Goal: Information Seeking & Learning: Learn about a topic

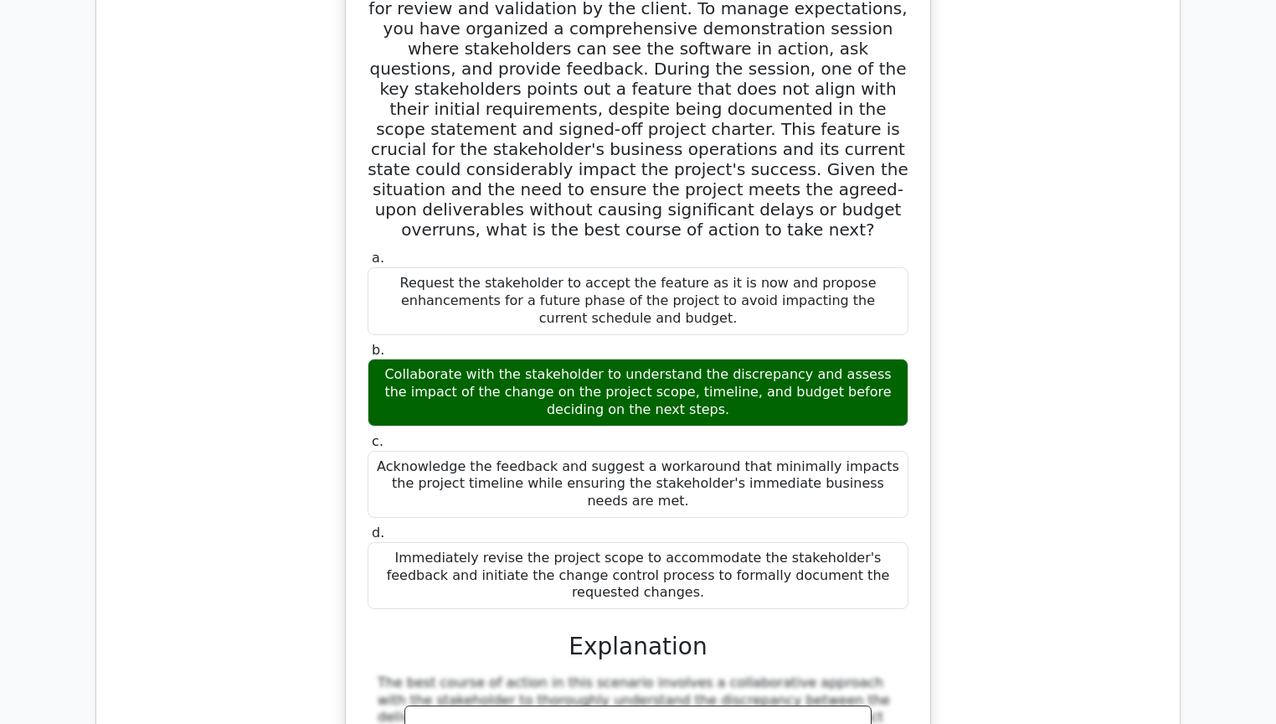
scroll to position [35052, 0]
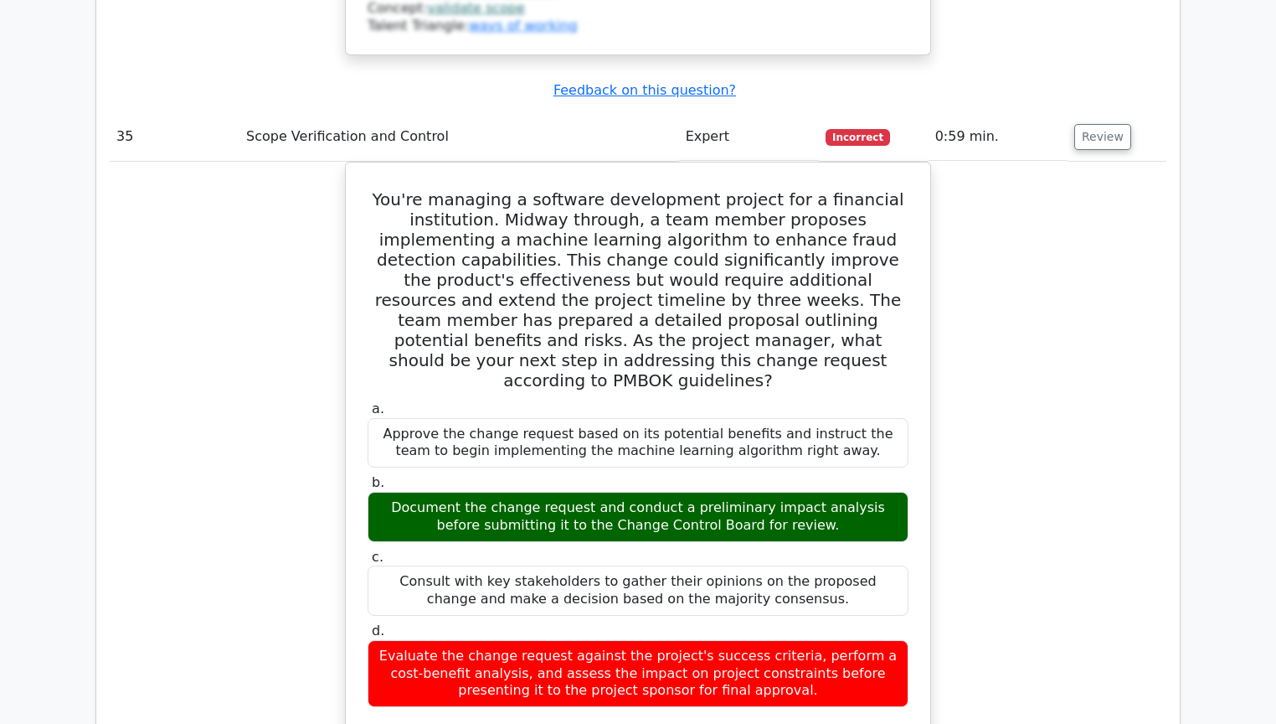
scroll to position [35990, 0]
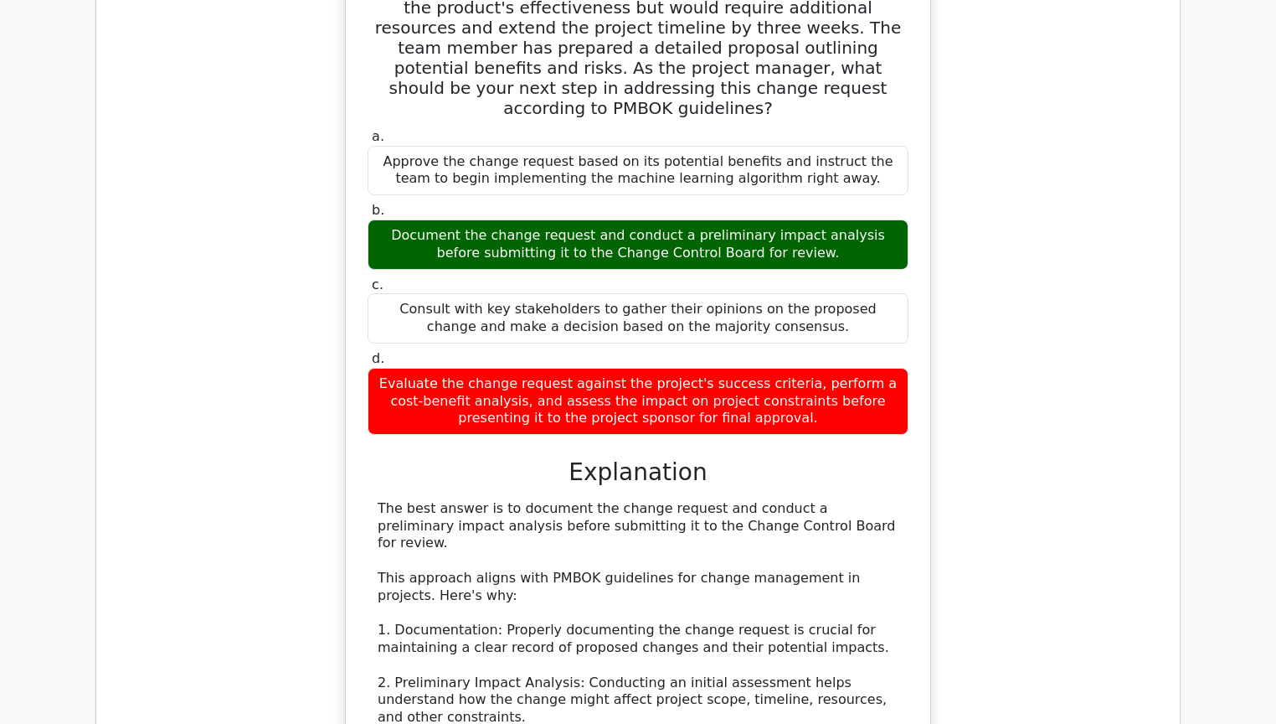
scroll to position [36526, 0]
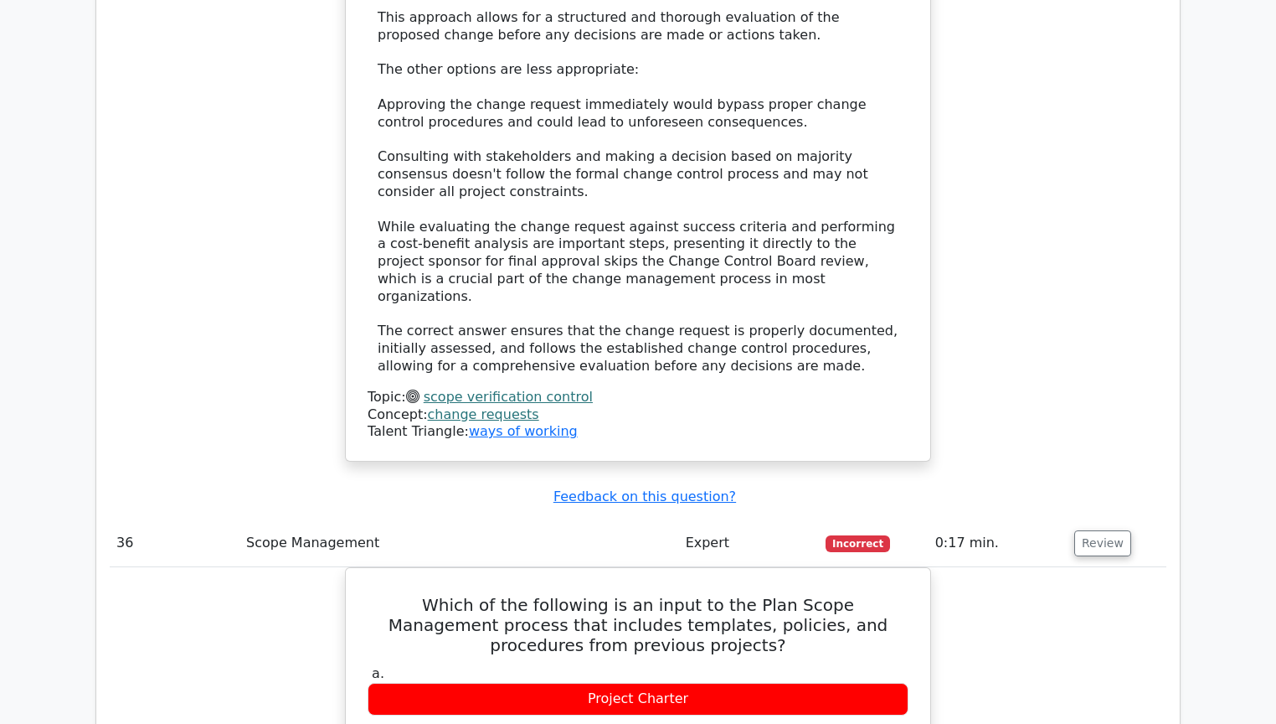
scroll to position [37397, 0]
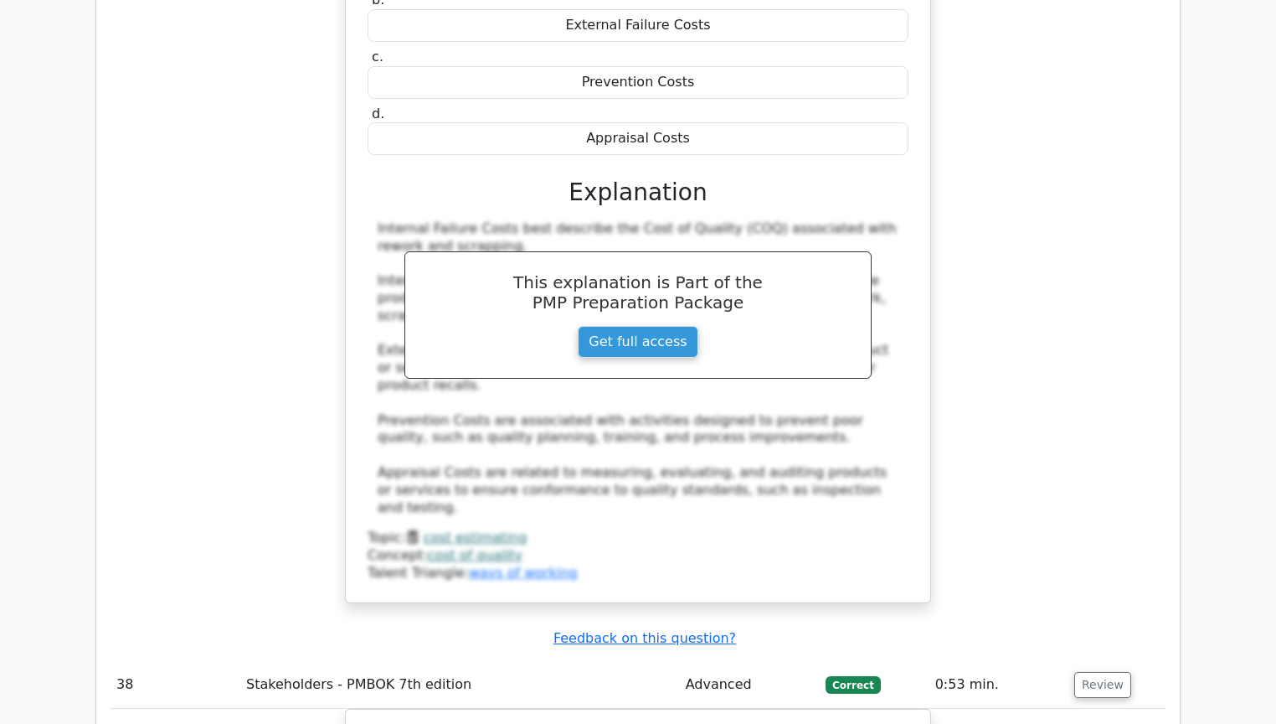
scroll to position [38603, 0]
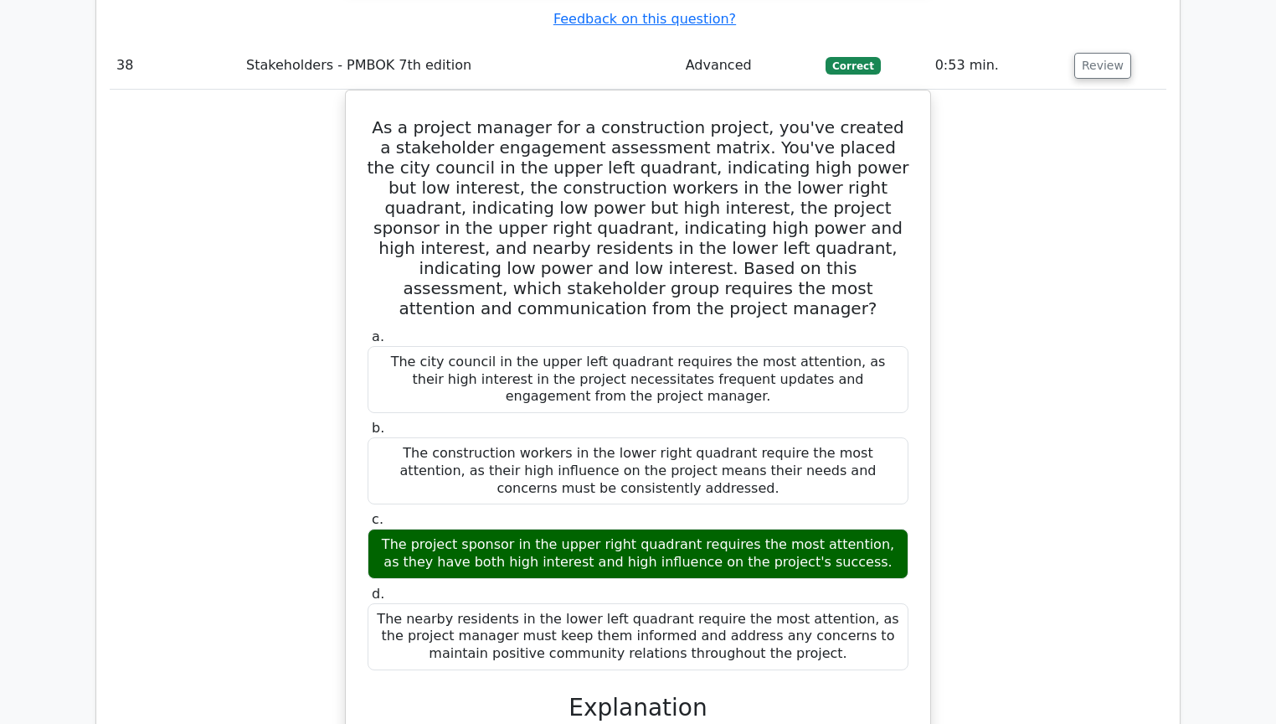
scroll to position [39273, 0]
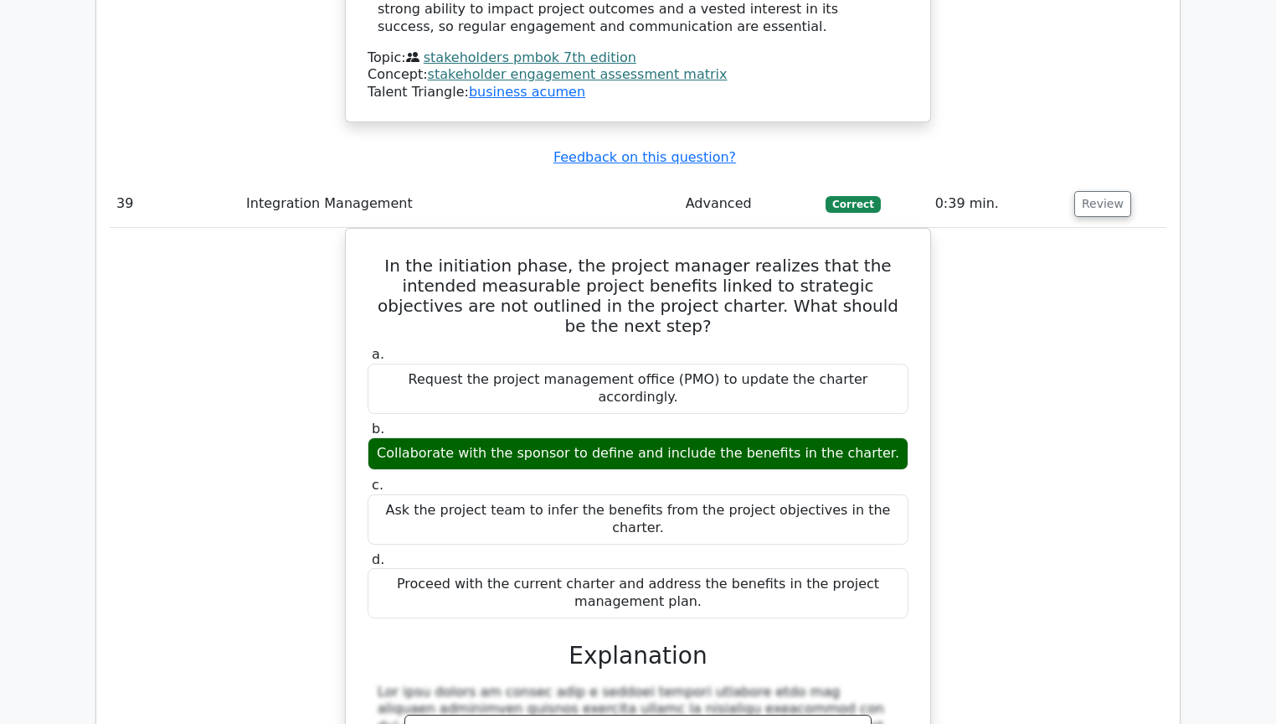
scroll to position [40010, 0]
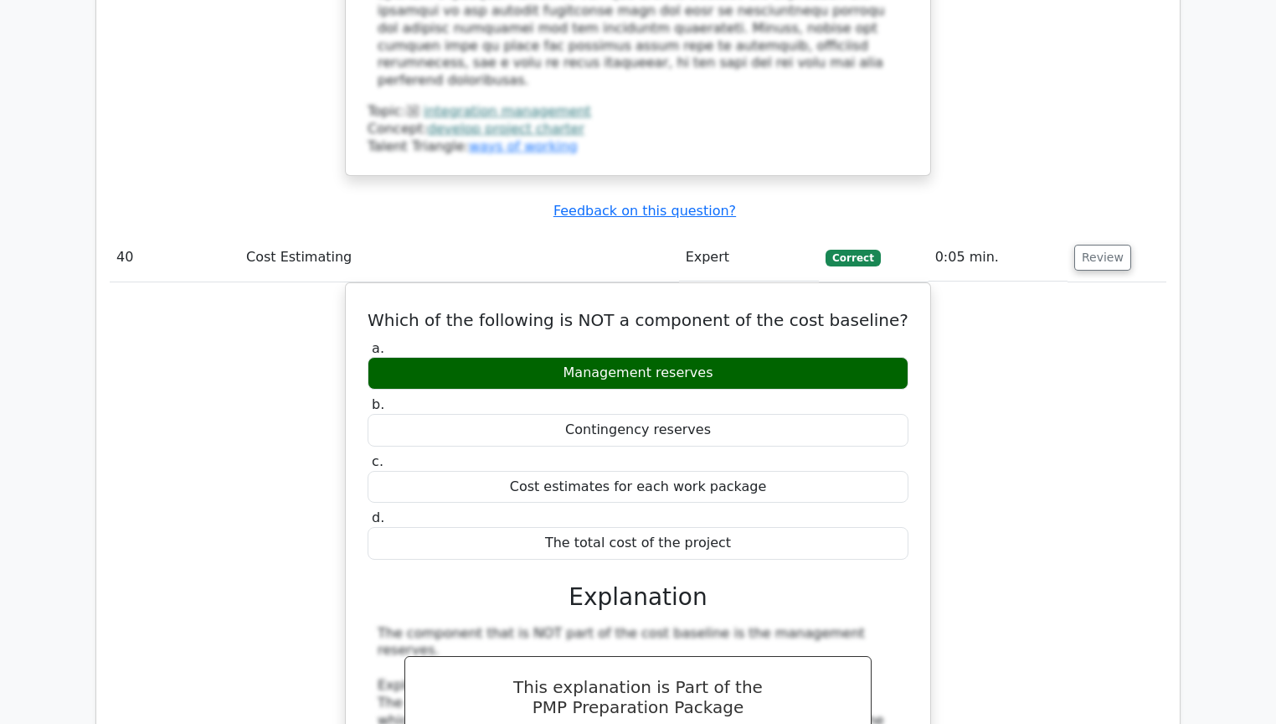
scroll to position [41082, 0]
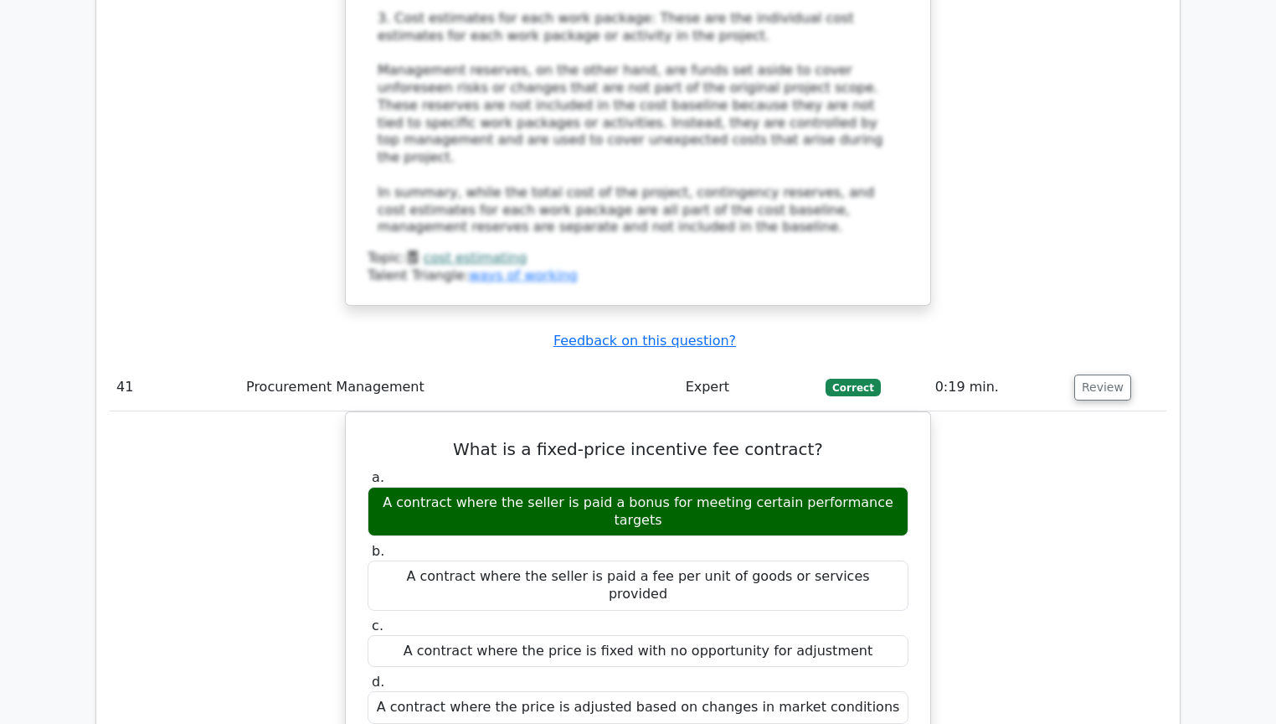
scroll to position [41886, 0]
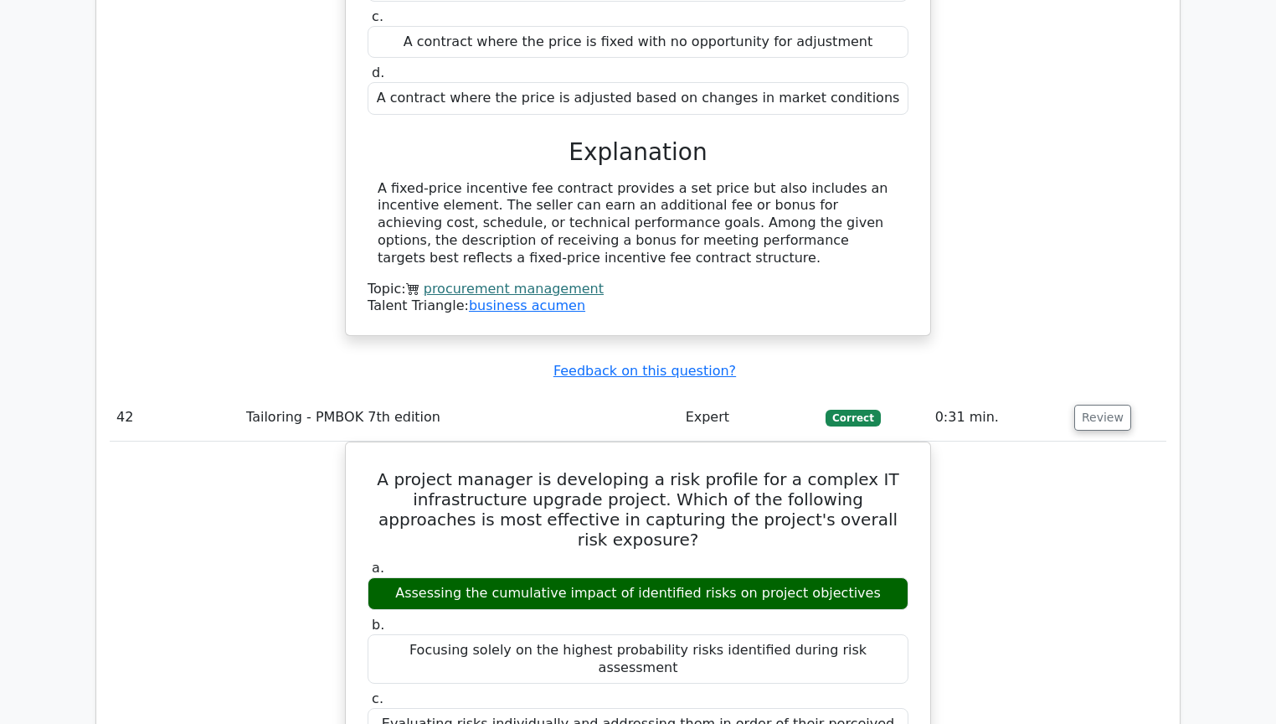
scroll to position [42489, 0]
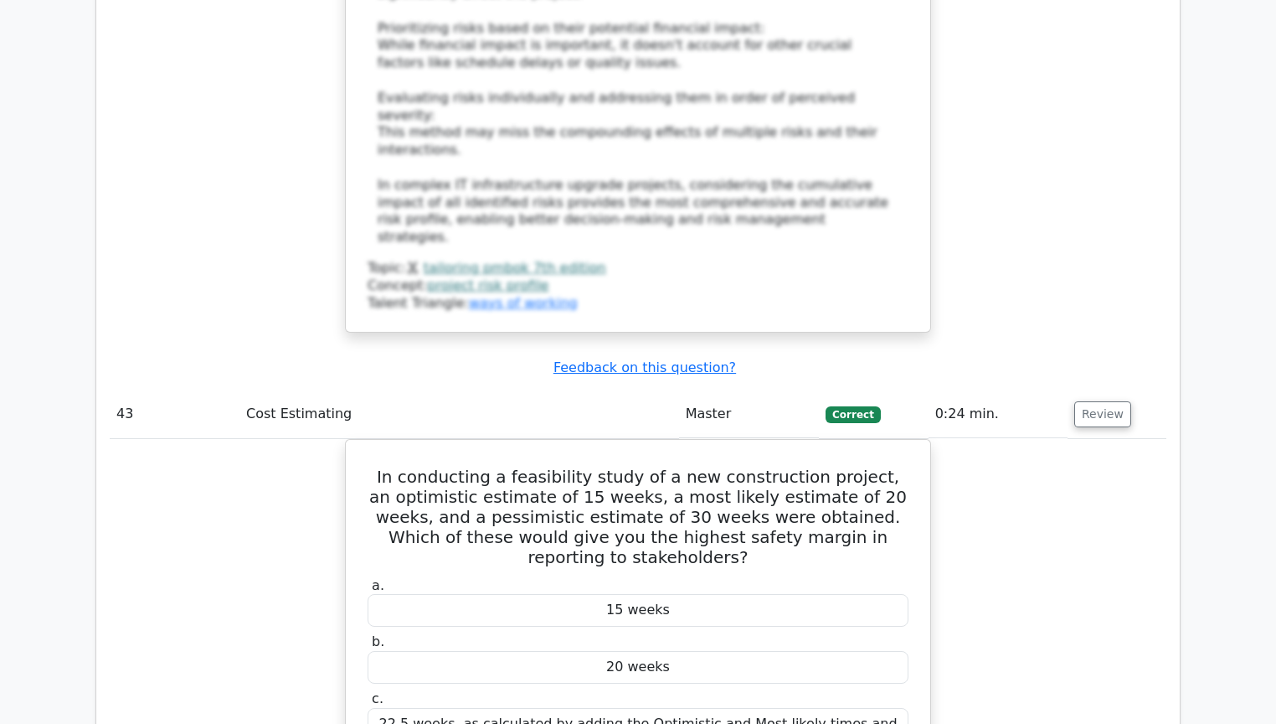
scroll to position [43753, 0]
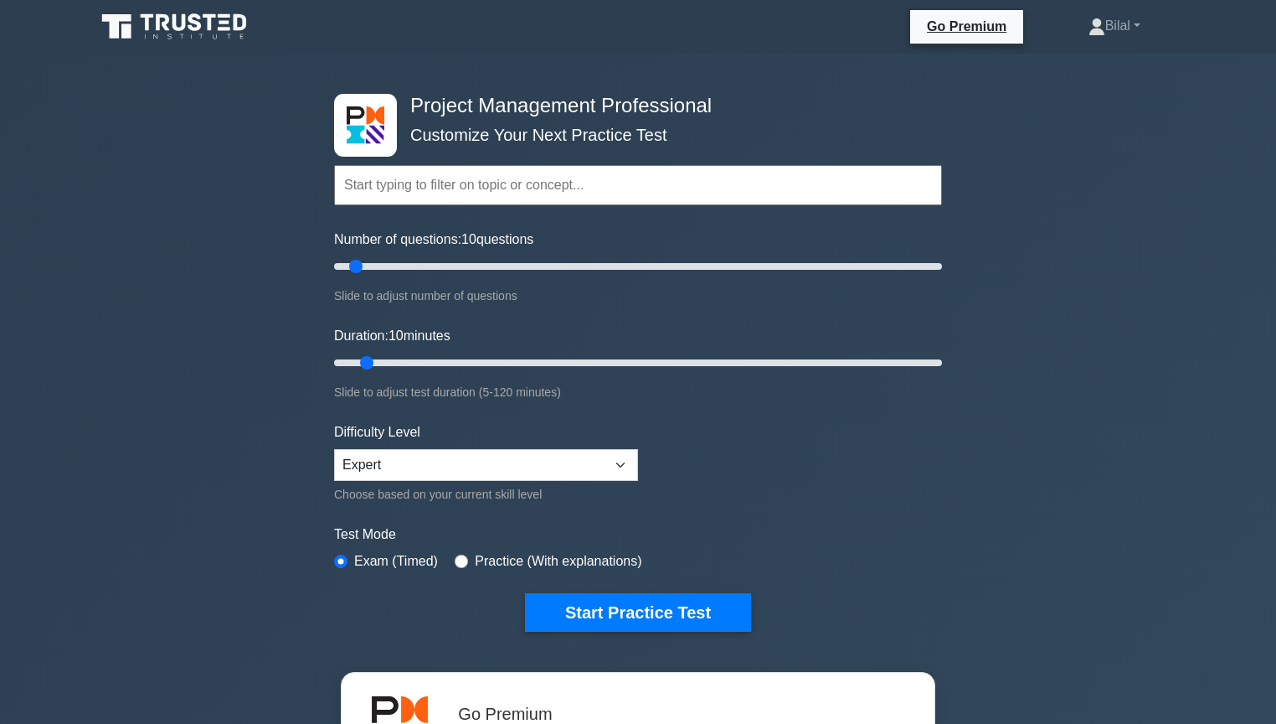
click at [1002, 312] on div "Project Management Professional Customize Your Next Practice Test Topics Scope …" at bounding box center [638, 565] width 1276 height 1022
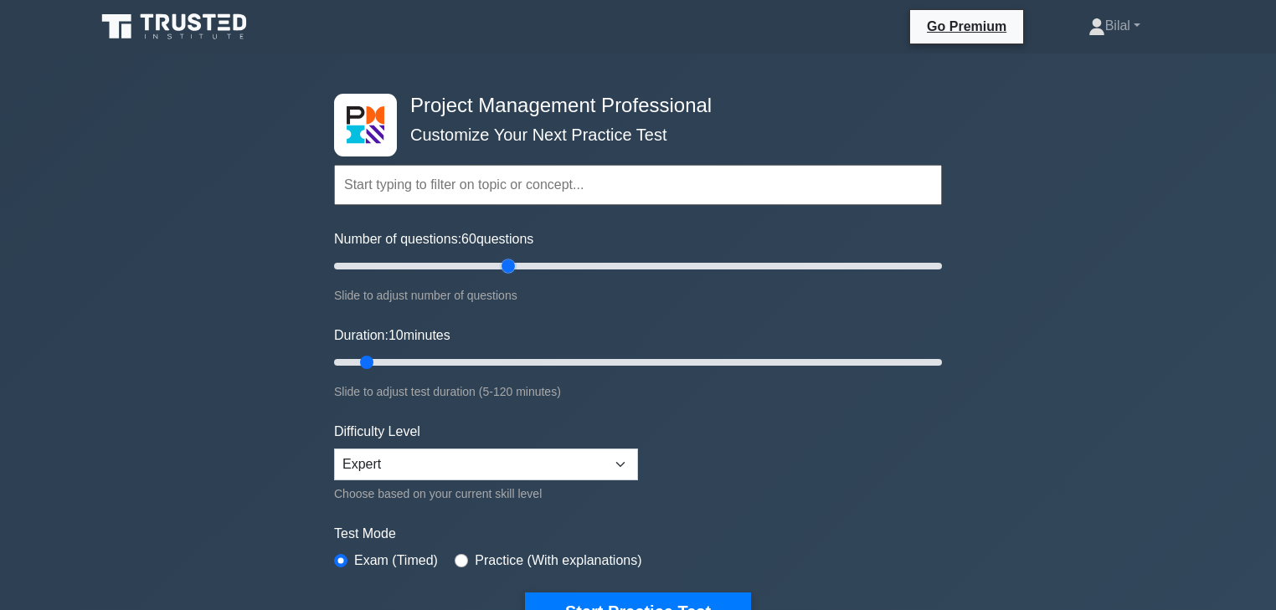
drag, startPoint x: 358, startPoint y: 270, endPoint x: 502, endPoint y: 272, distance: 144.0
type input "60"
click at [502, 272] on input "Number of questions: 60 questions" at bounding box center [638, 266] width 608 height 20
drag, startPoint x: 369, startPoint y: 362, endPoint x: 616, endPoint y: 367, distance: 247.1
type input "60"
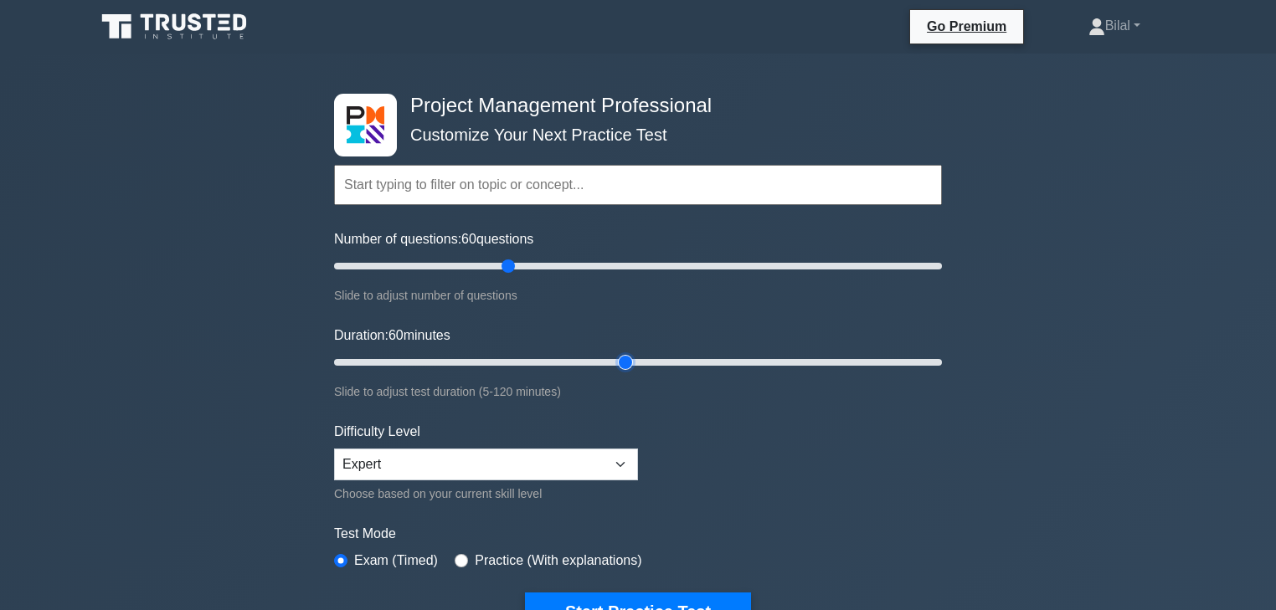
click at [616, 367] on input "Duration: 60 minutes" at bounding box center [638, 363] width 608 height 20
click at [218, 442] on div "Project Management Professional Customize Your Next Practice Test Topics Scope …" at bounding box center [638, 565] width 1276 height 1022
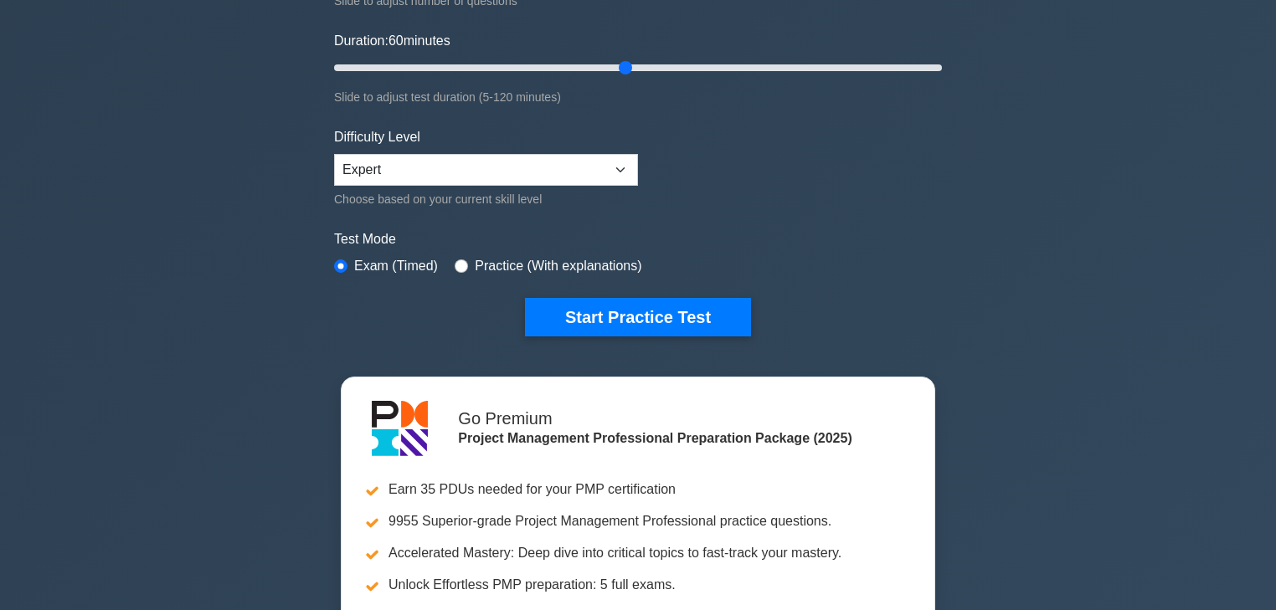
scroll to position [335, 0]
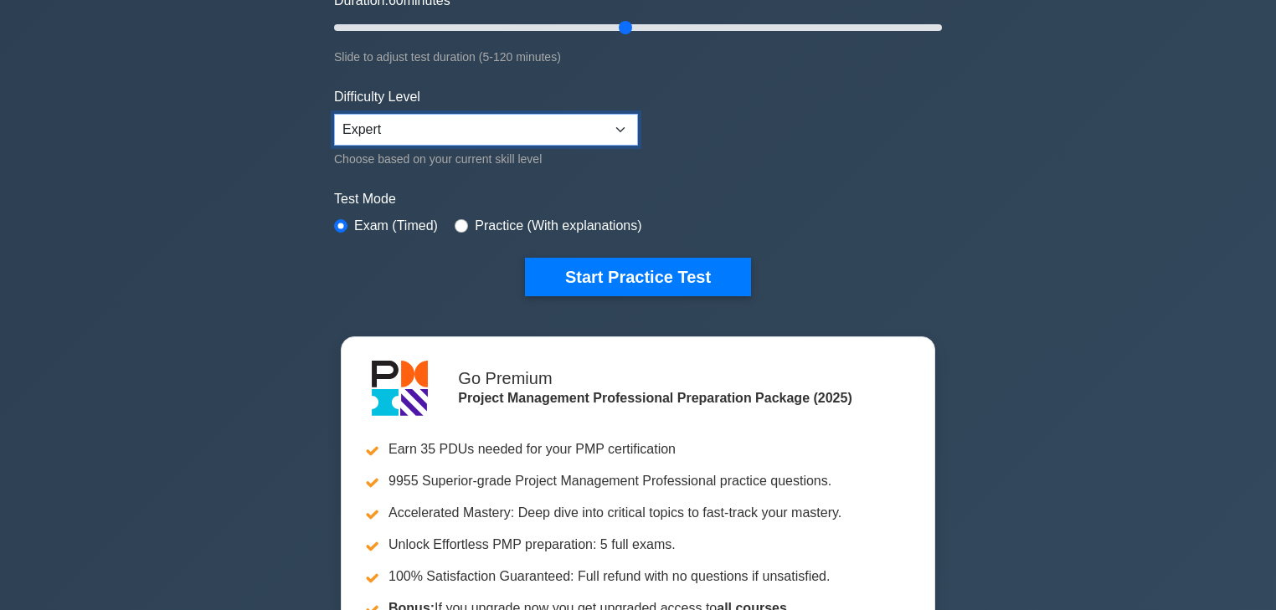
click at [574, 128] on select "Beginner Intermediate Expert" at bounding box center [486, 130] width 304 height 32
click at [334, 114] on select "Beginner Intermediate Expert" at bounding box center [486, 130] width 304 height 32
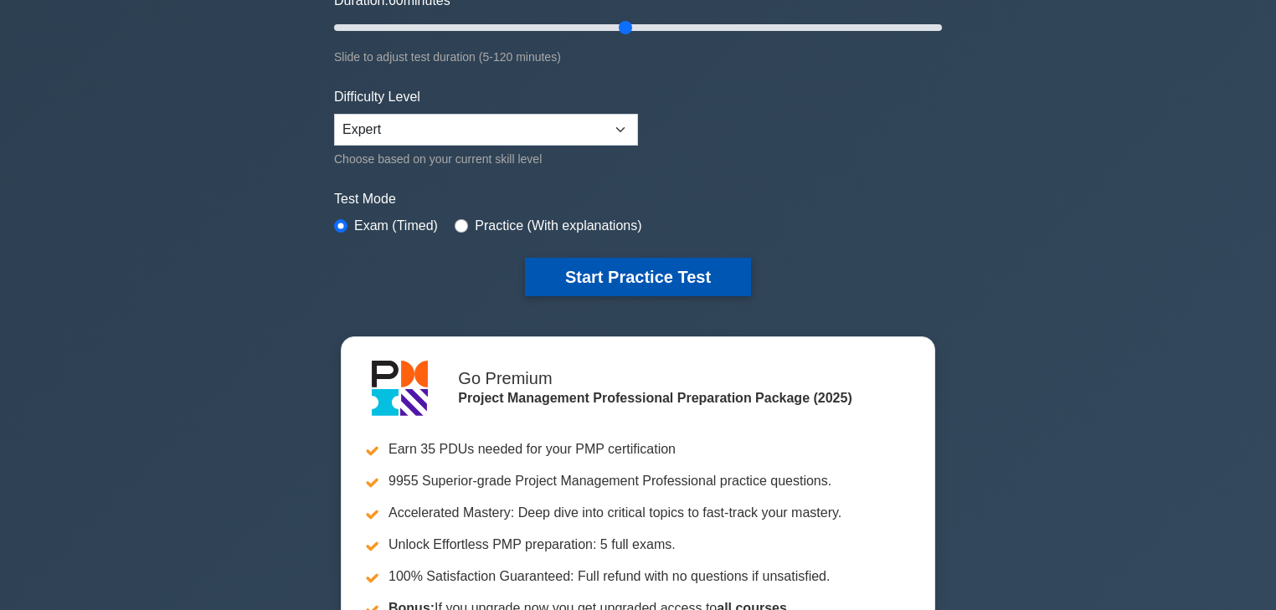
click at [605, 282] on button "Start Practice Test" at bounding box center [638, 277] width 226 height 39
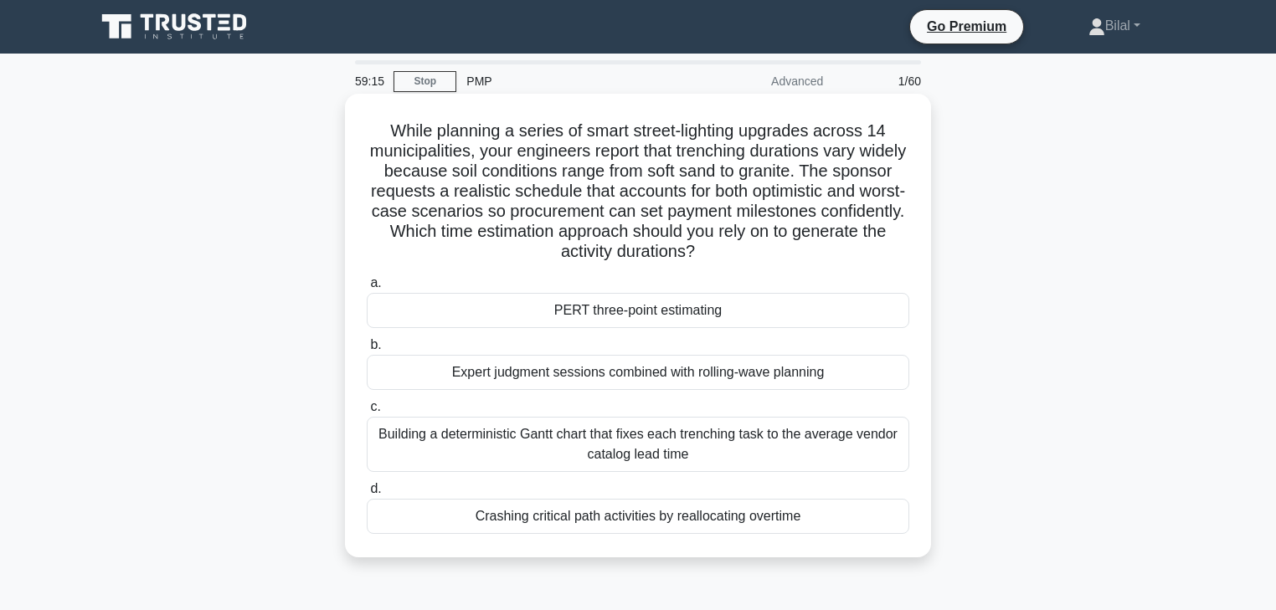
click at [840, 316] on div "PERT three-point estimating" at bounding box center [638, 310] width 543 height 35
click at [367, 289] on input "a. PERT three-point estimating" at bounding box center [367, 283] width 0 height 11
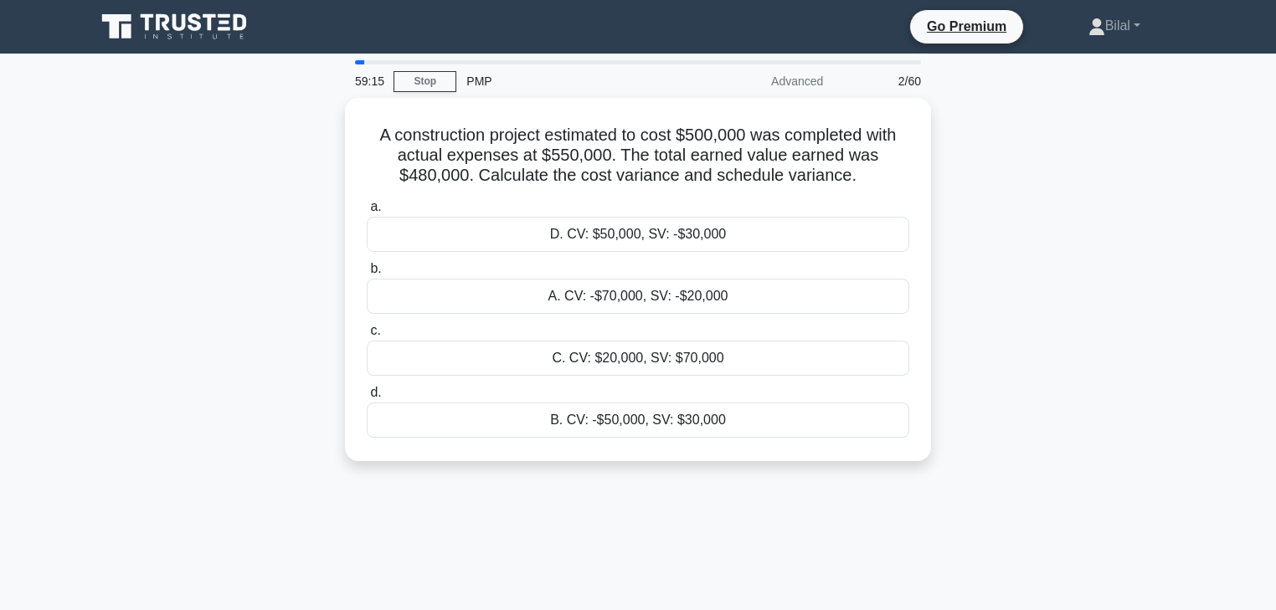
click at [1159, 317] on div "A construction project estimated to cost $500,000 was completed with actual exp…" at bounding box center [637, 290] width 1105 height 384
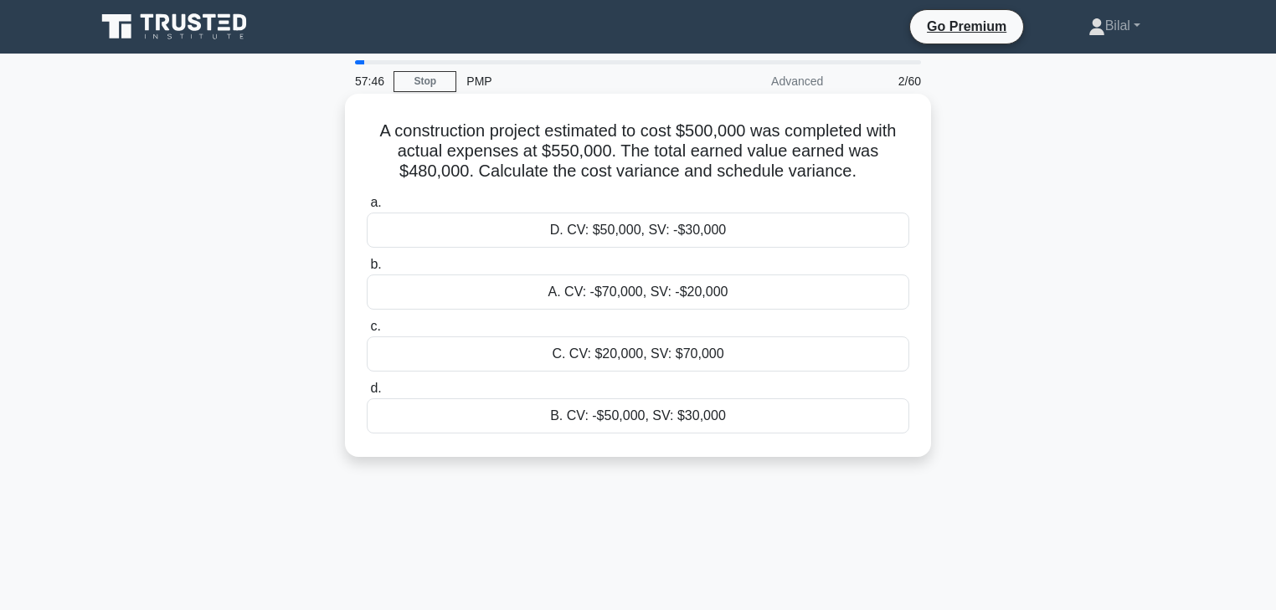
click at [802, 295] on div "A. CV: -$70,000, SV: -$20,000" at bounding box center [638, 292] width 543 height 35
click at [367, 270] on input "b. A. CV: -$70,000, SV: -$20,000" at bounding box center [367, 265] width 0 height 11
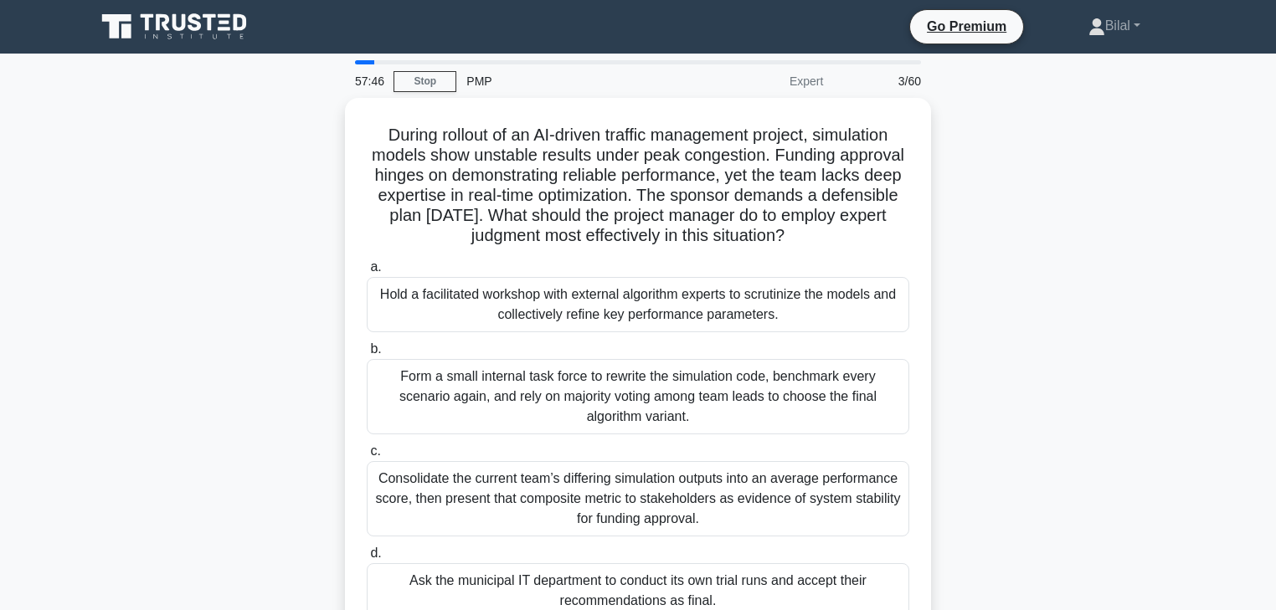
click at [1070, 287] on div "During rollout of an AI-driven traffic management project, simulation models sh…" at bounding box center [637, 380] width 1105 height 564
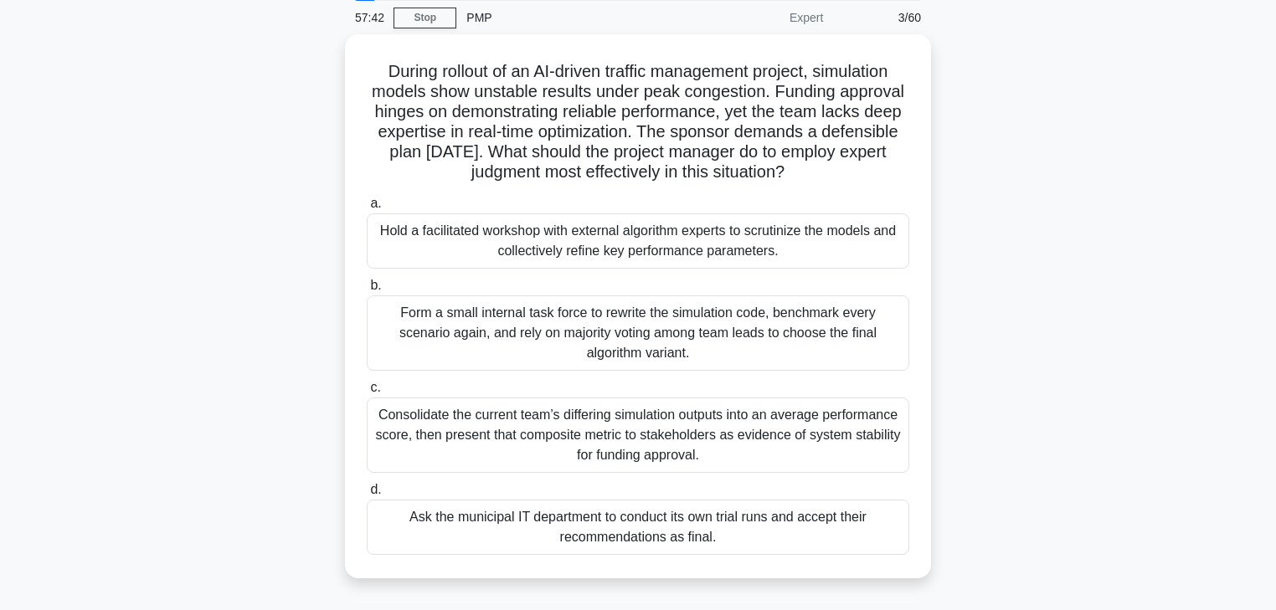
scroll to position [67, 0]
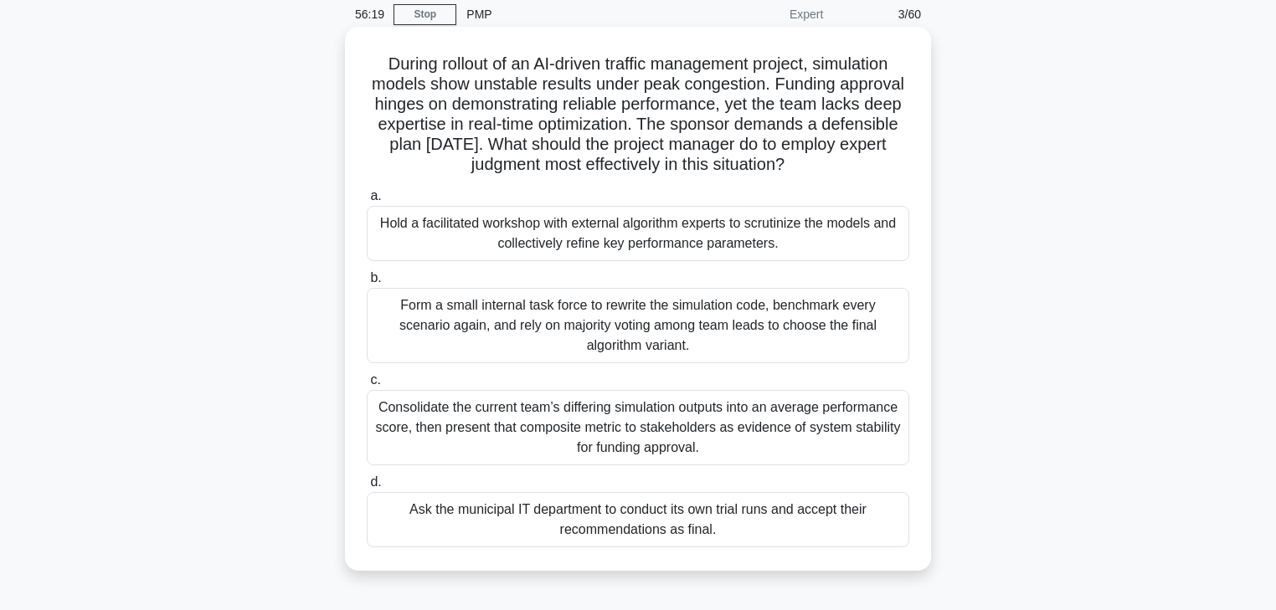
click at [857, 243] on div "Hold a facilitated workshop with external algorithm experts to scrutinize the m…" at bounding box center [638, 233] width 543 height 55
click at [367, 202] on input "a. Hold a facilitated workshop with external algorithm experts to scrutinize th…" at bounding box center [367, 196] width 0 height 11
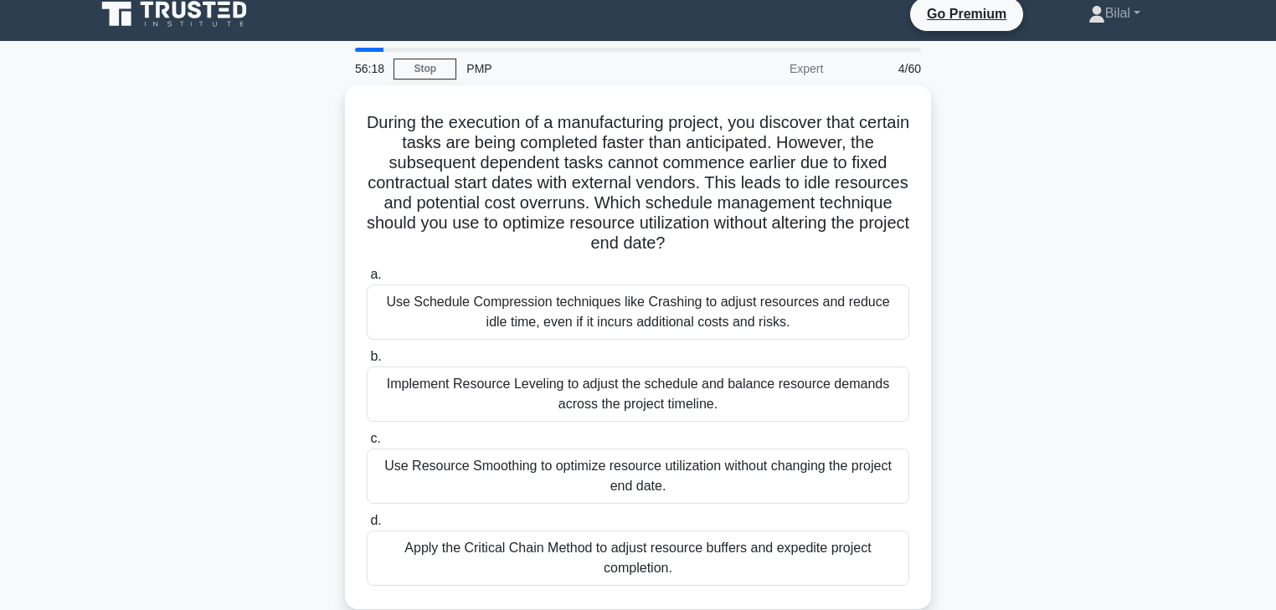
scroll to position [0, 0]
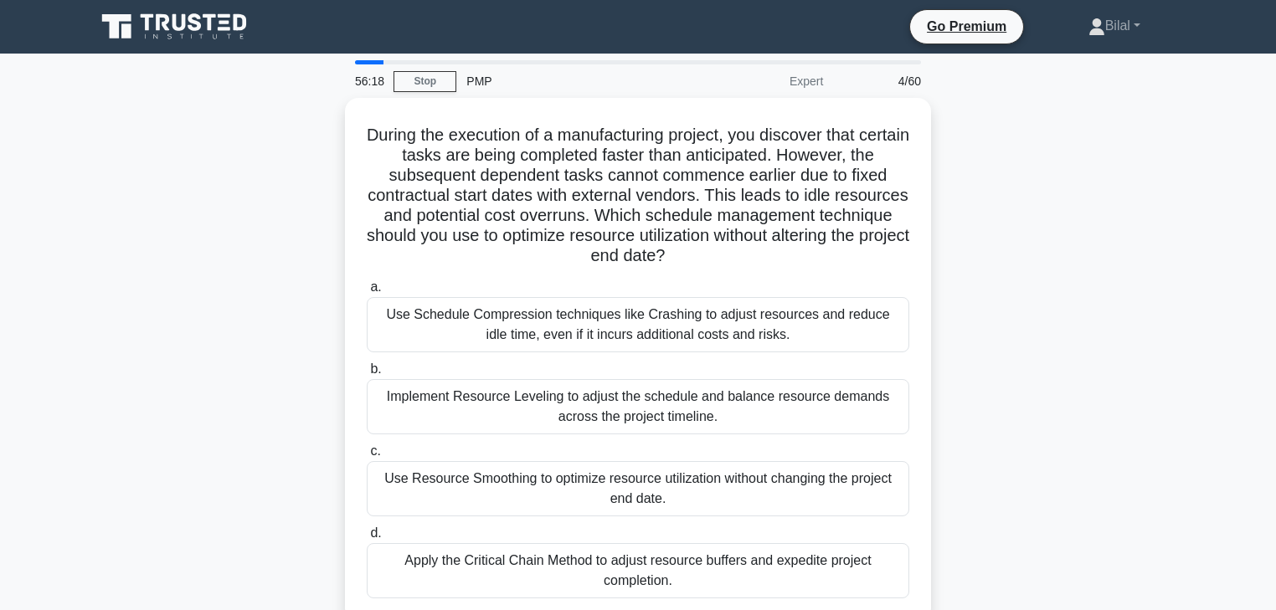
click at [1010, 249] on div "During the execution of a manufacturing project, you discover that certain task…" at bounding box center [637, 370] width 1105 height 544
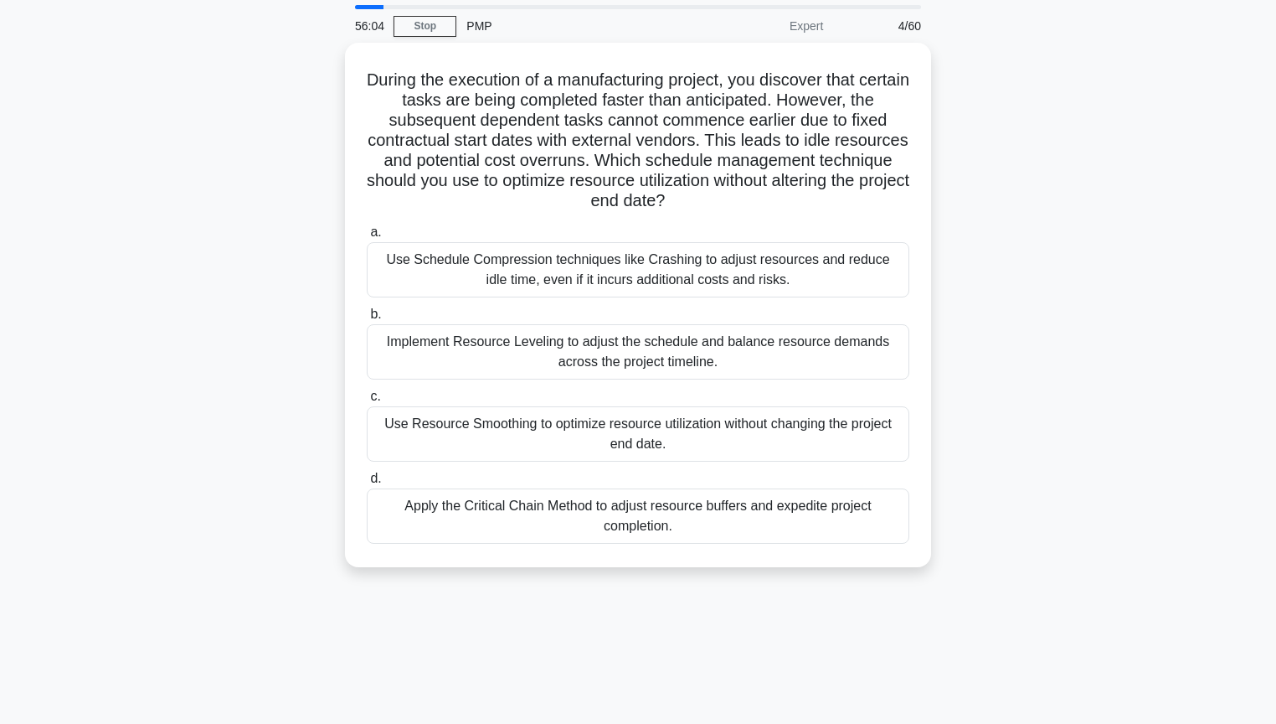
scroll to position [78, 0]
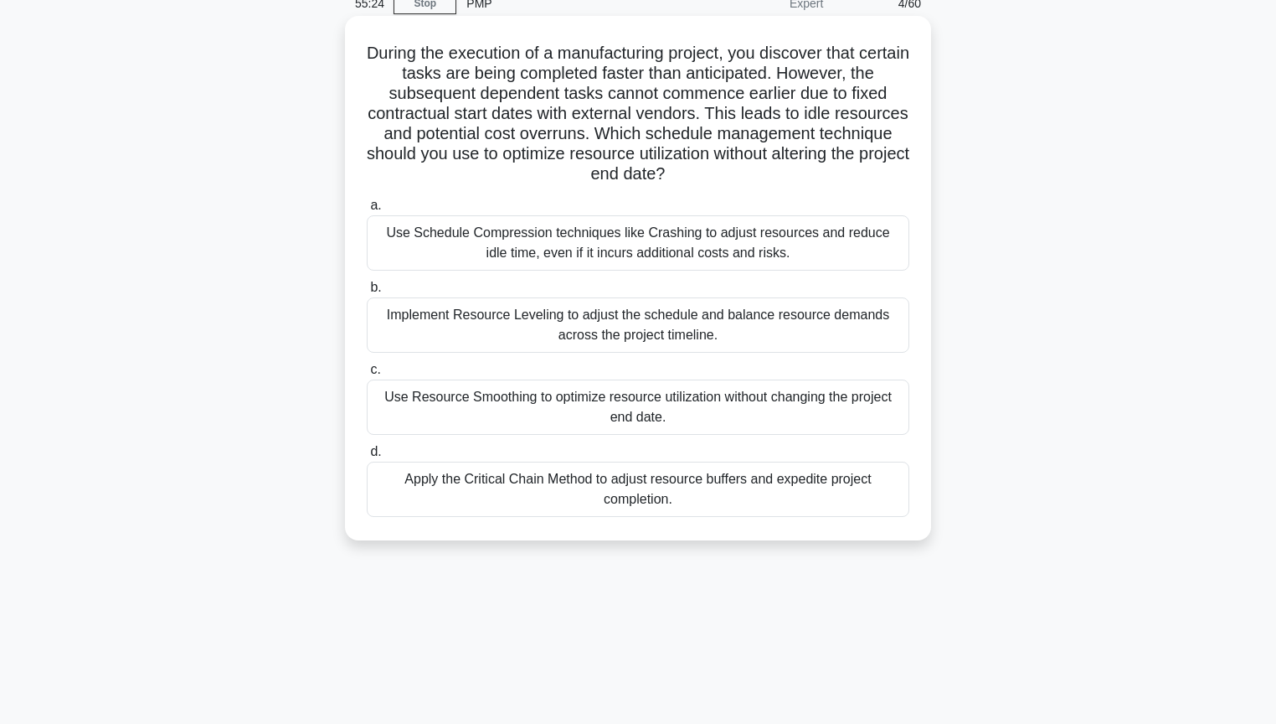
click at [849, 411] on div "Use Resource Smoothing to optimize resource utilization without changing the pr…" at bounding box center [638, 406] width 543 height 55
click at [367, 375] on input "c. Use Resource Smoothing to optimize resource utilization without changing the…" at bounding box center [367, 369] width 0 height 11
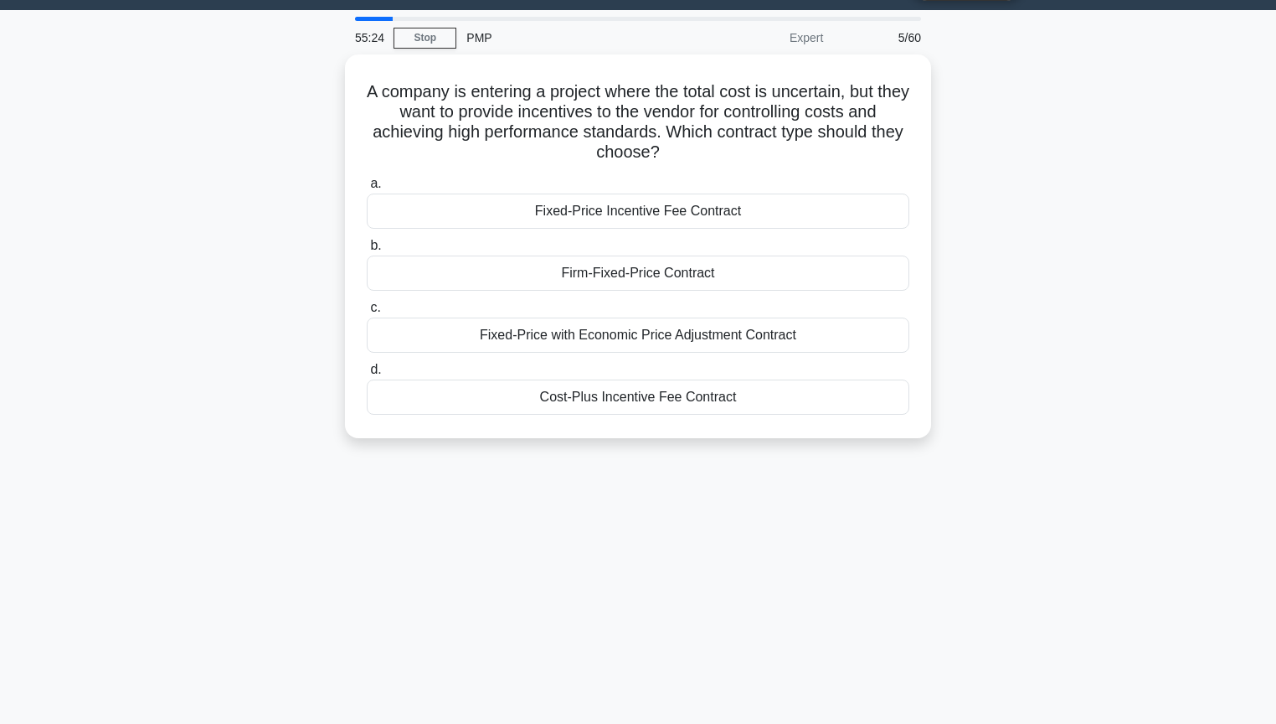
scroll to position [0, 0]
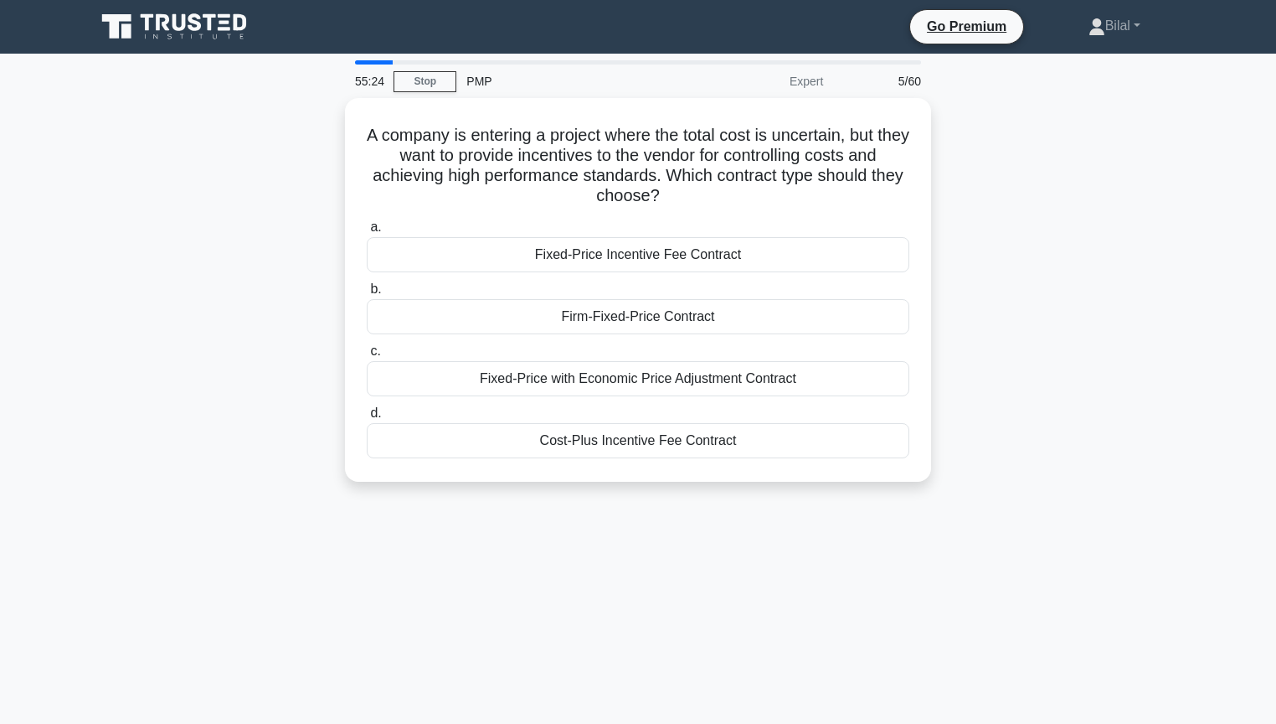
click at [1056, 406] on div "A company is entering a project where the total cost is uncertain, but they wan…" at bounding box center [637, 300] width 1105 height 404
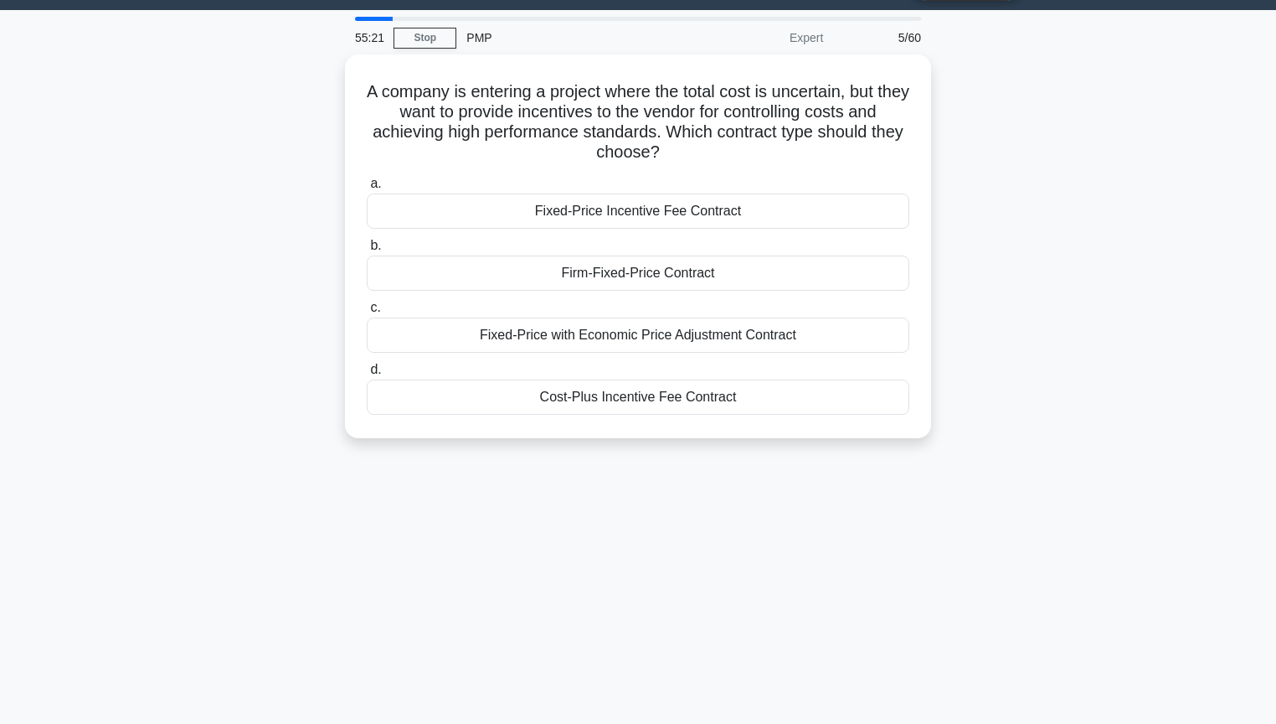
scroll to position [67, 0]
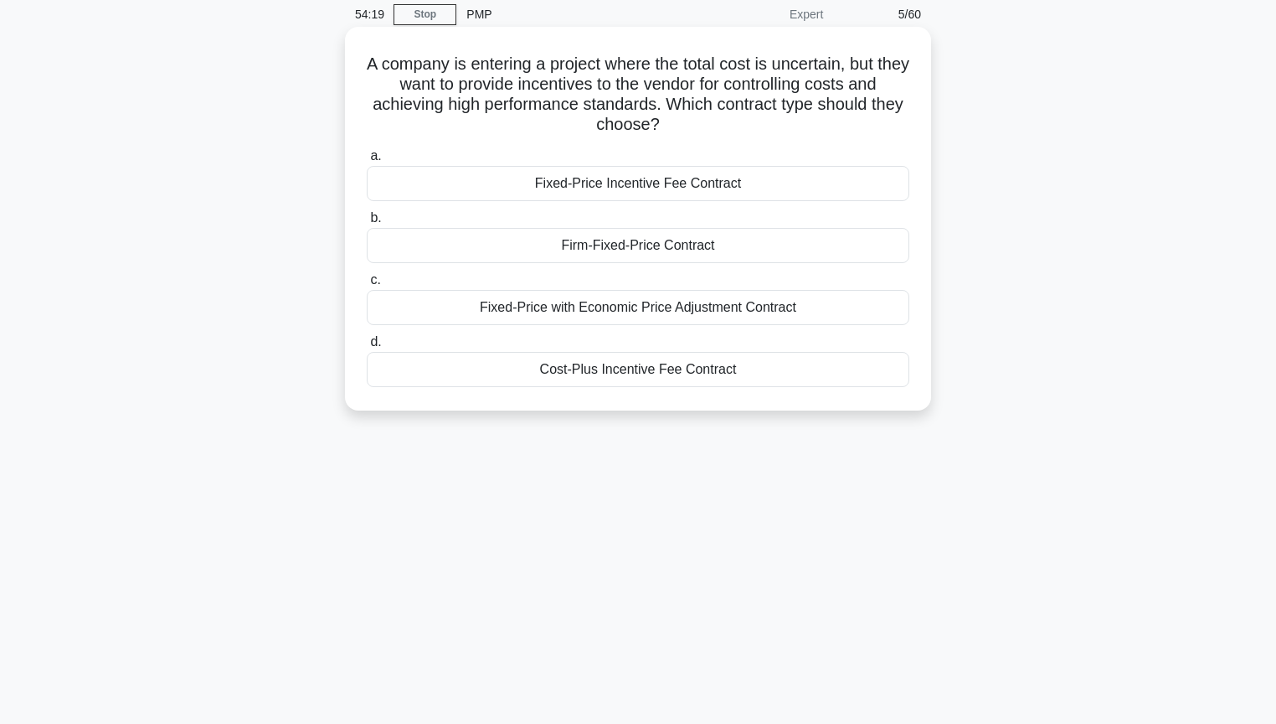
click at [693, 363] on div "Cost-Plus Incentive Fee Contract" at bounding box center [638, 369] width 543 height 35
click at [367, 348] on input "d. Cost-Plus Incentive Fee Contract" at bounding box center [367, 342] width 0 height 11
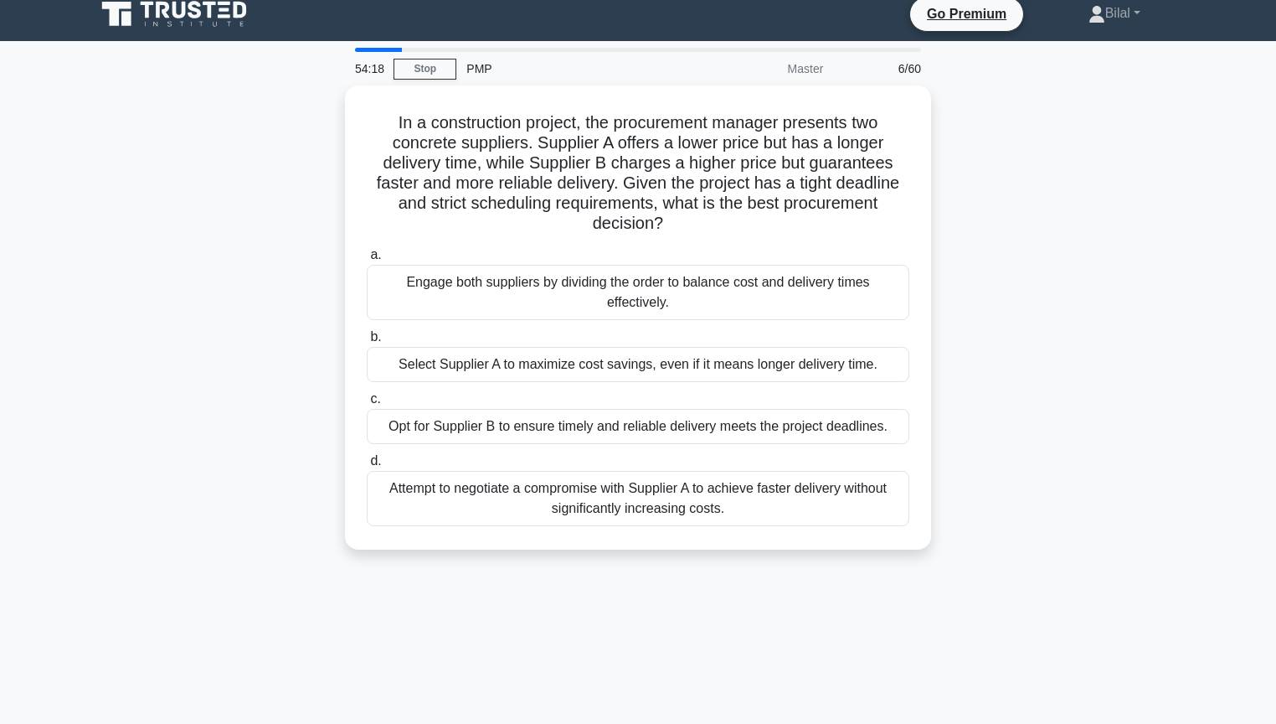
scroll to position [0, 0]
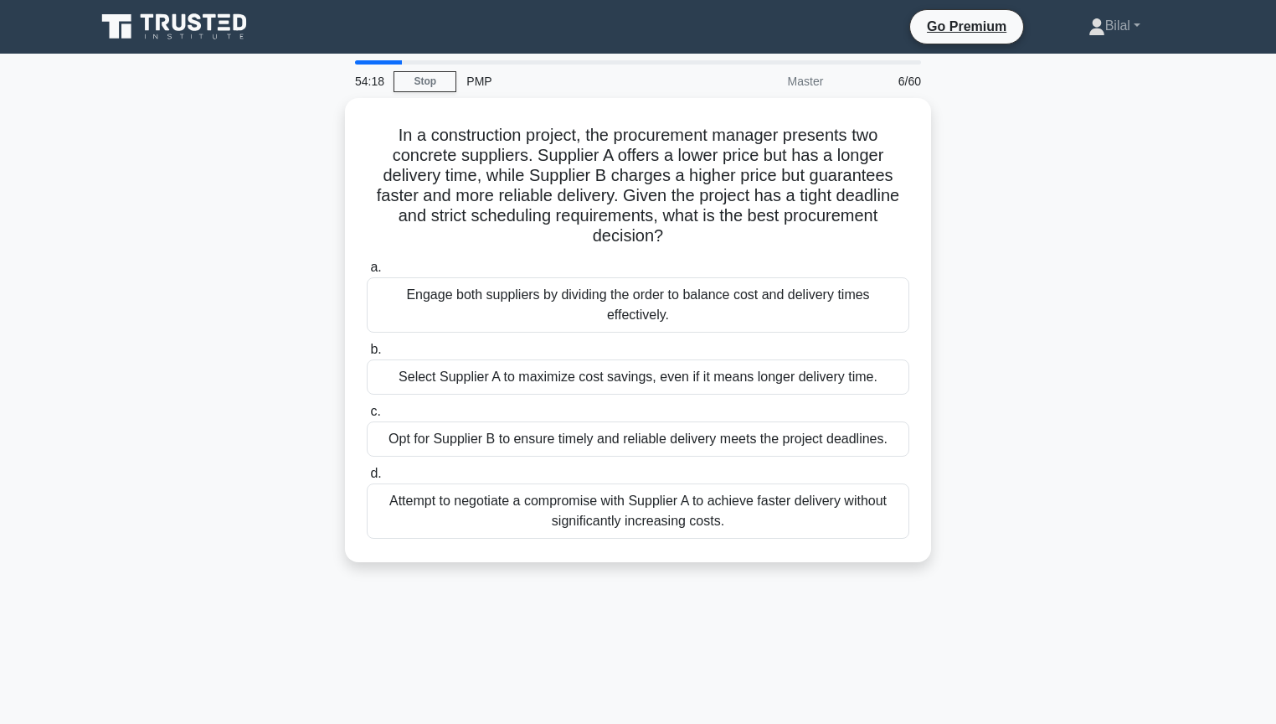
click at [1123, 376] on div "In a construction project, the procurement manager presents two concrete suppli…" at bounding box center [637, 340] width 1105 height 484
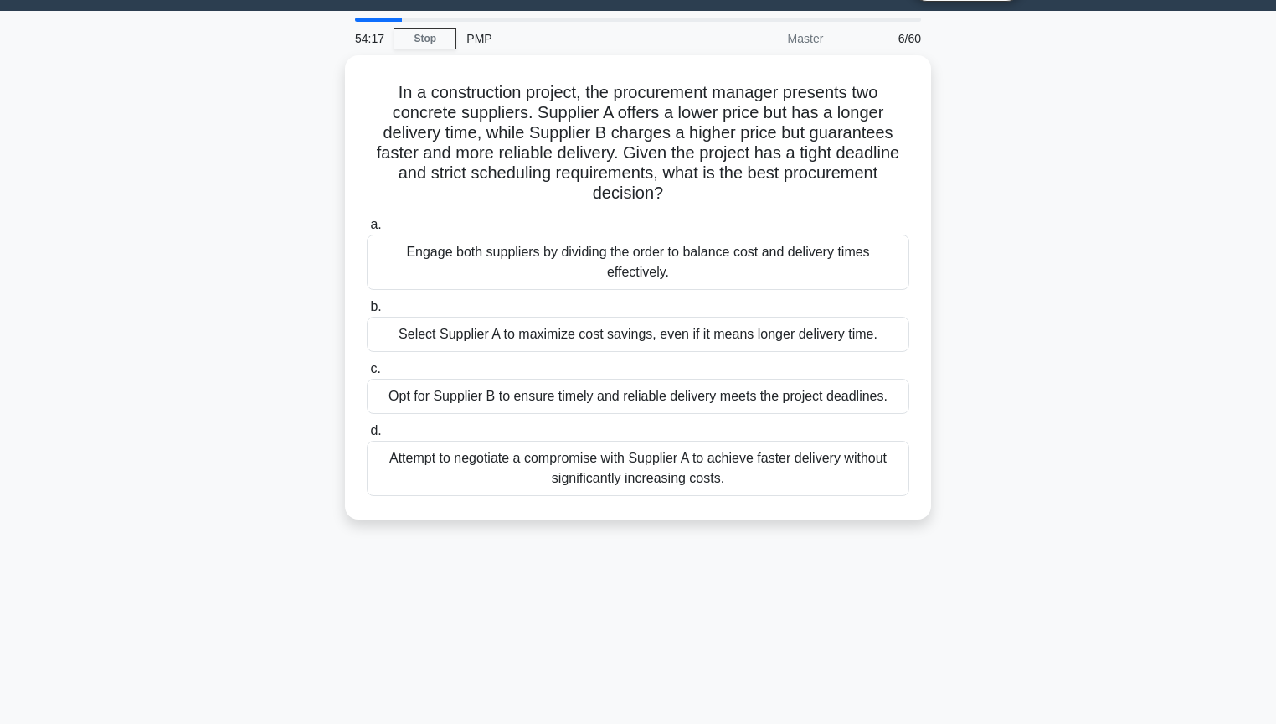
scroll to position [67, 0]
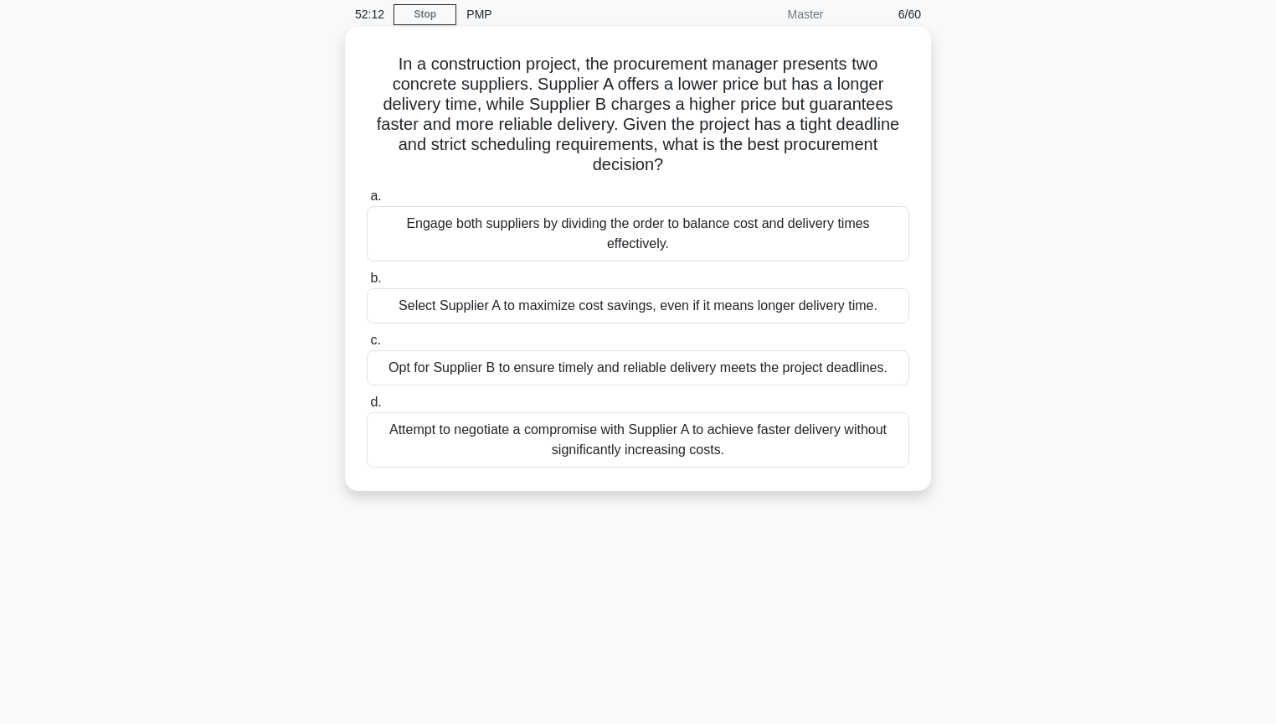
click at [802, 358] on div "Opt for Supplier B to ensure timely and reliable delivery meets the project dea…" at bounding box center [638, 367] width 543 height 35
click at [367, 346] on input "c. Opt for Supplier B to ensure timely and reliable delivery meets the project …" at bounding box center [367, 340] width 0 height 11
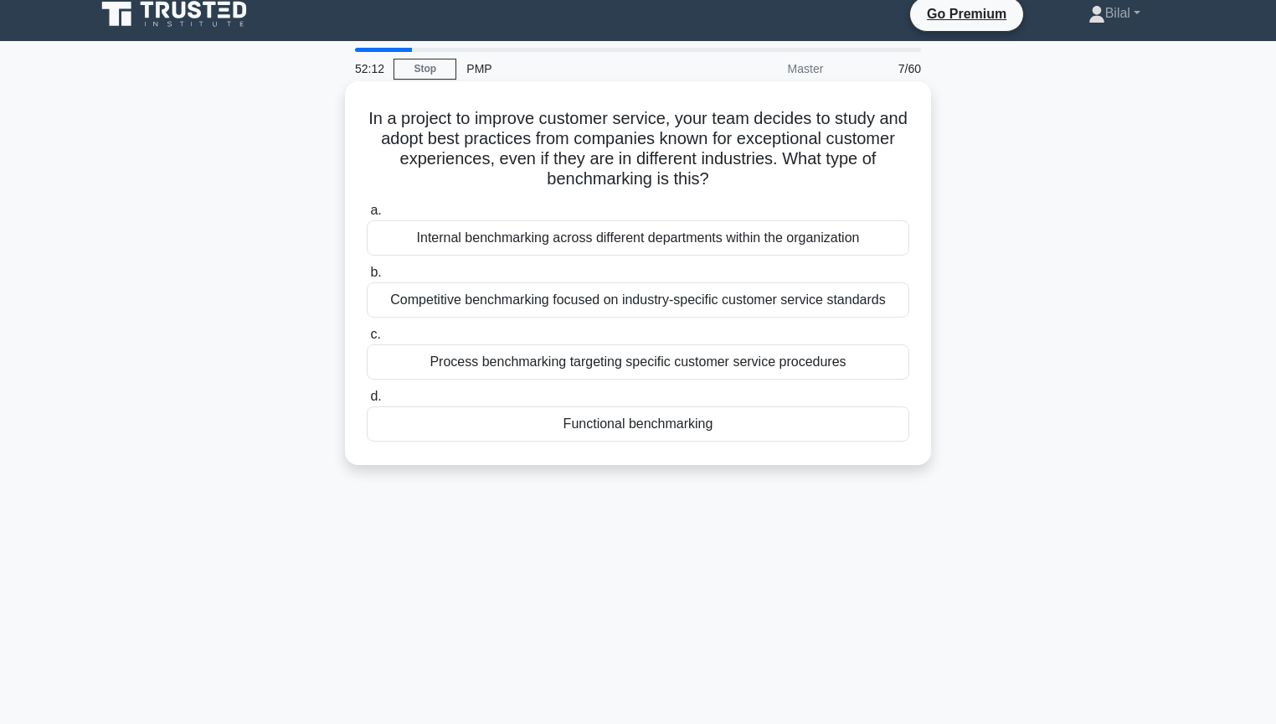
scroll to position [0, 0]
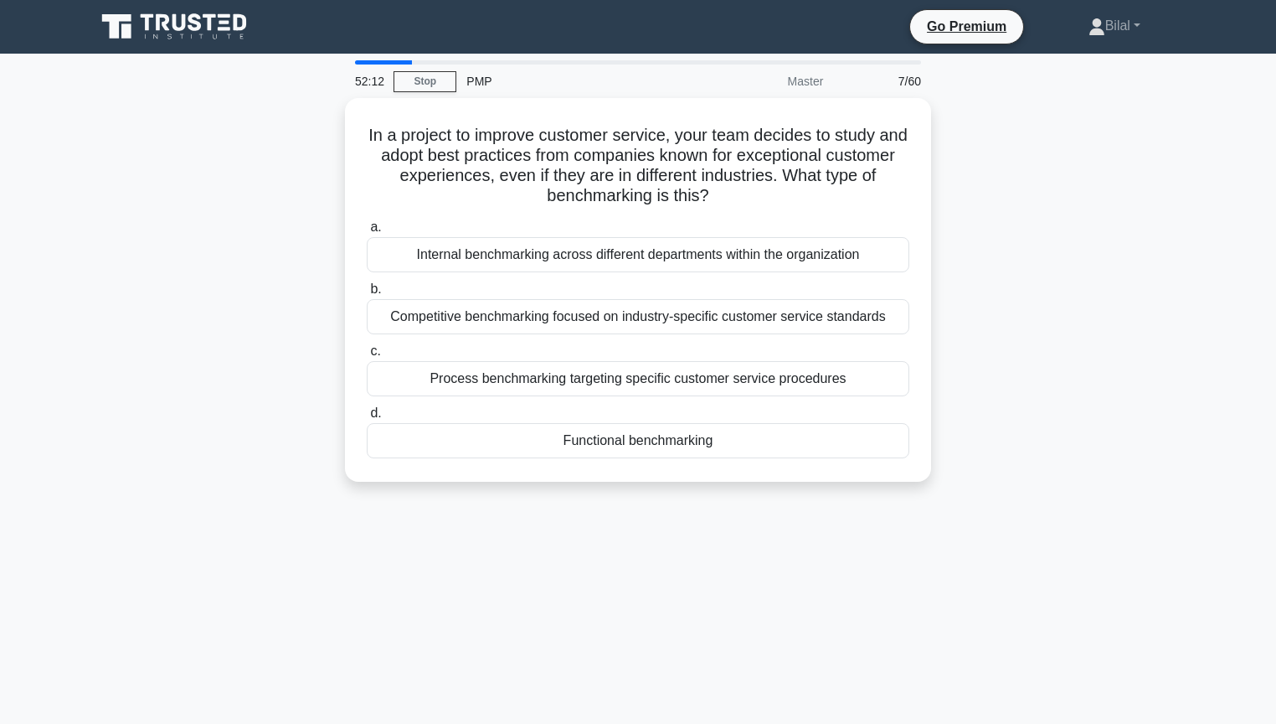
click at [1036, 356] on div "In a project to improve customer service, your team decides to study and adopt …" at bounding box center [637, 300] width 1105 height 404
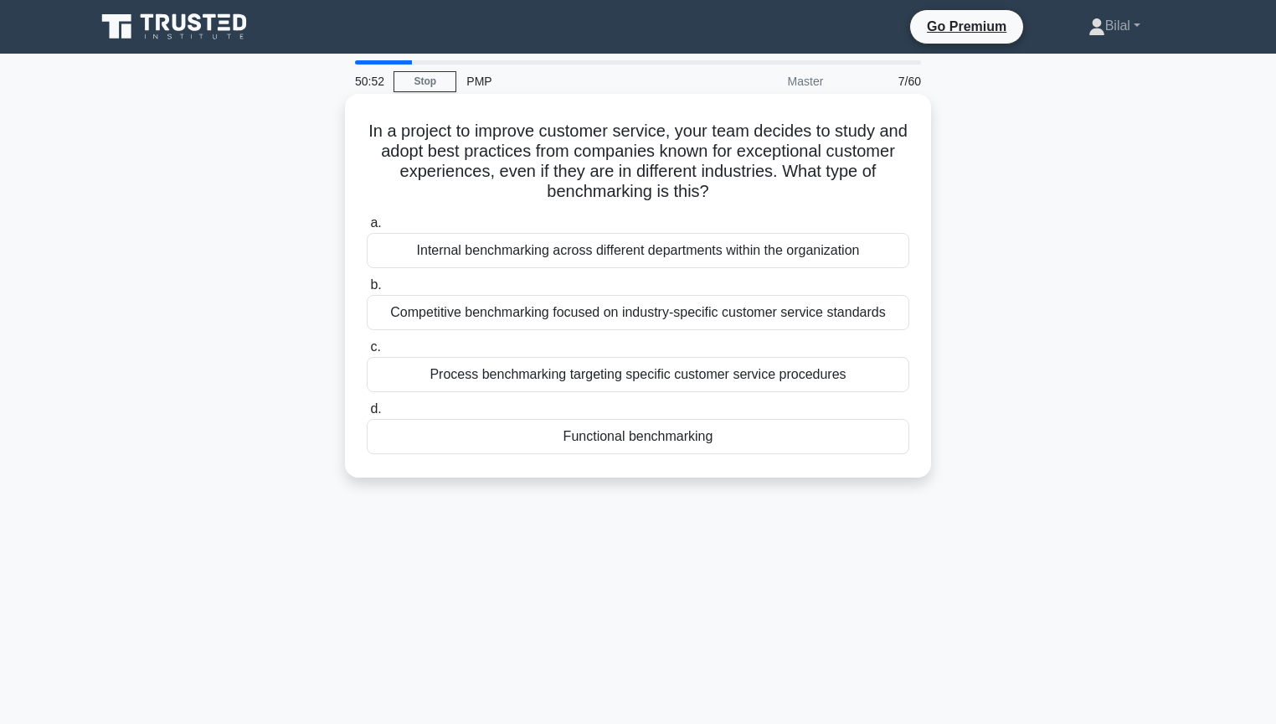
click at [851, 382] on div "Process benchmarking targeting specific customer service procedures" at bounding box center [638, 374] width 543 height 35
click at [367, 353] on input "c. Process benchmarking targeting specific customer service procedures" at bounding box center [367, 347] width 0 height 11
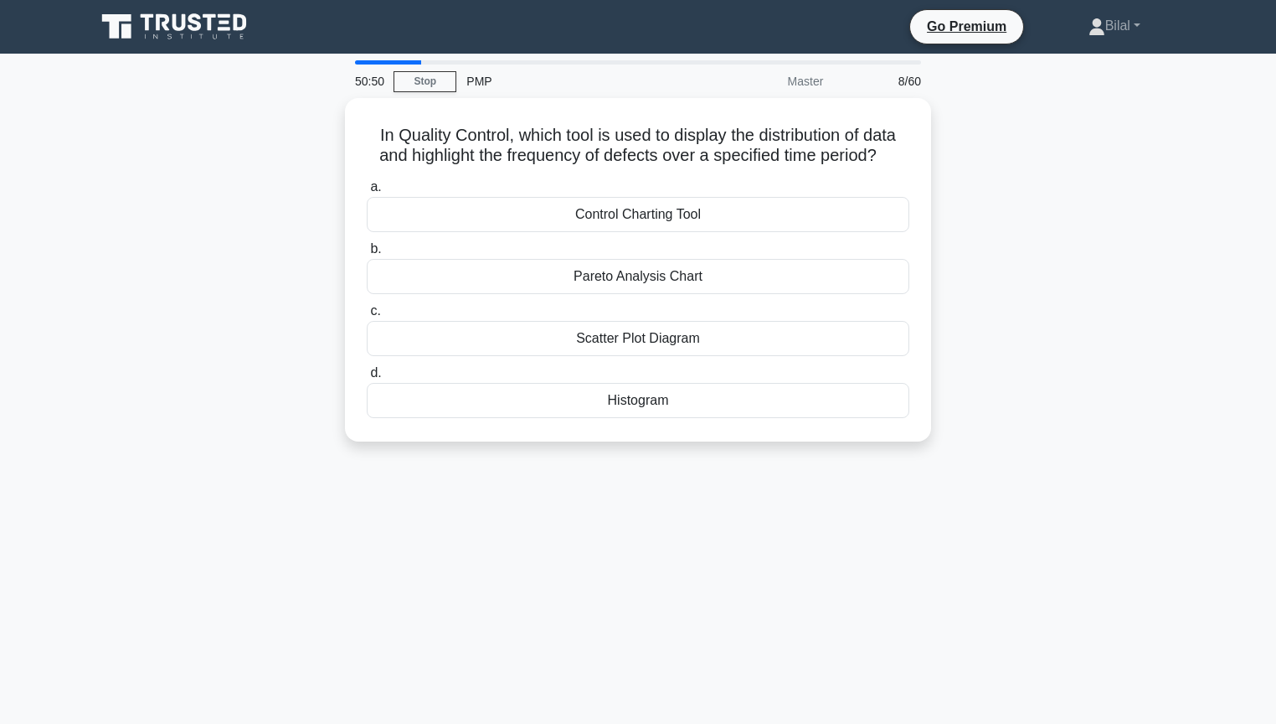
click at [1079, 379] on div "In Quality Control, which tool is used to display the distribution of data and …" at bounding box center [637, 279] width 1105 height 363
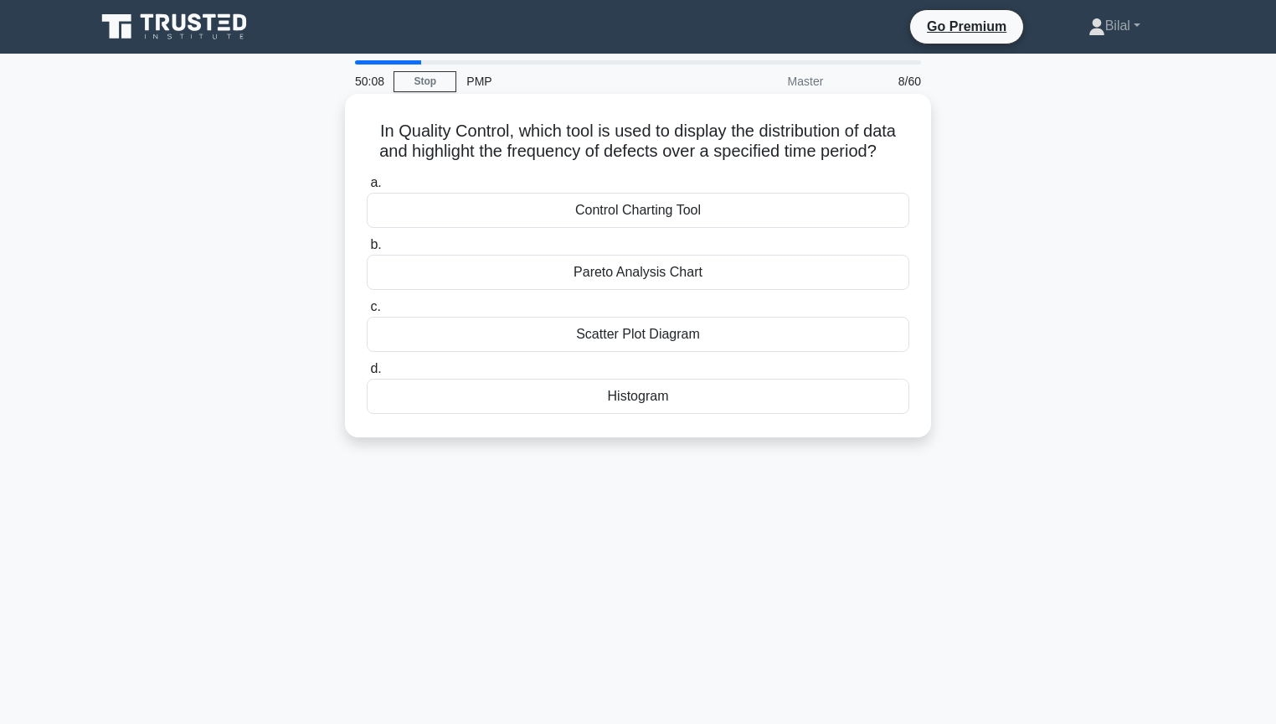
click at [847, 218] on div "Control Charting Tool" at bounding box center [638, 210] width 543 height 35
click at [367, 188] on input "a. Control Charting Tool" at bounding box center [367, 183] width 0 height 11
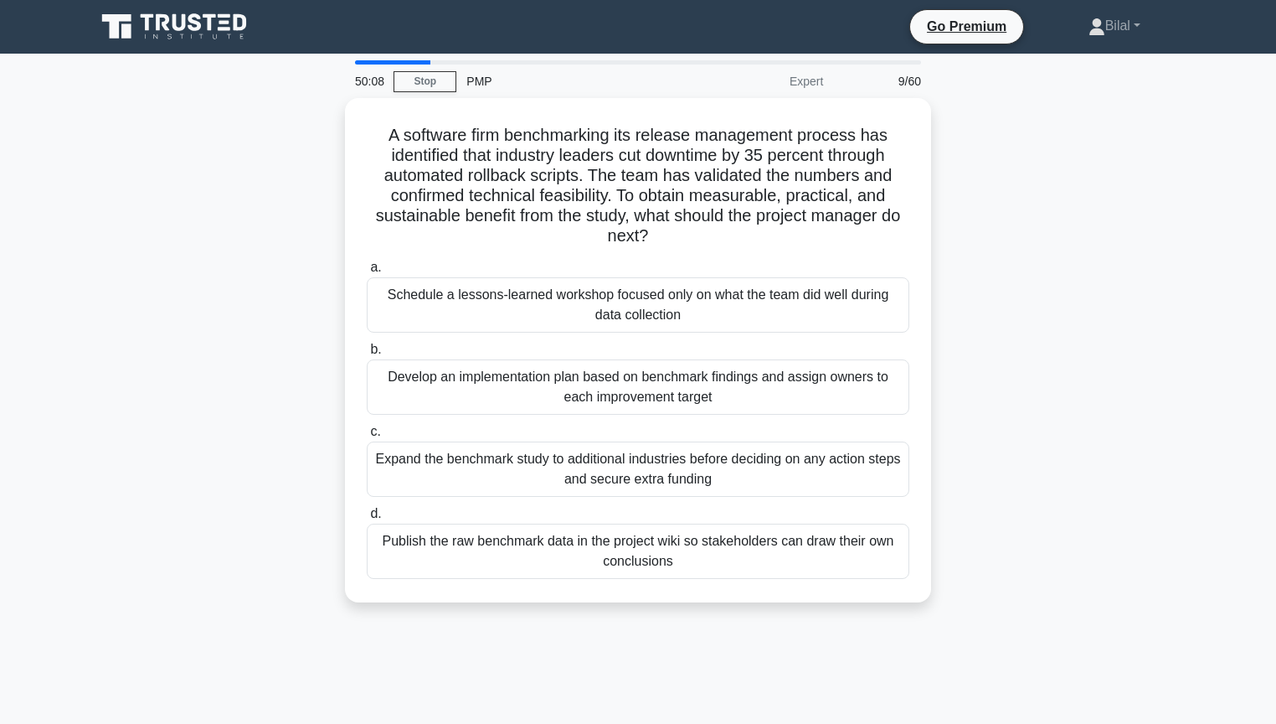
click at [1095, 273] on div "A software firm benchmarking its release management process has identified that…" at bounding box center [637, 360] width 1105 height 524
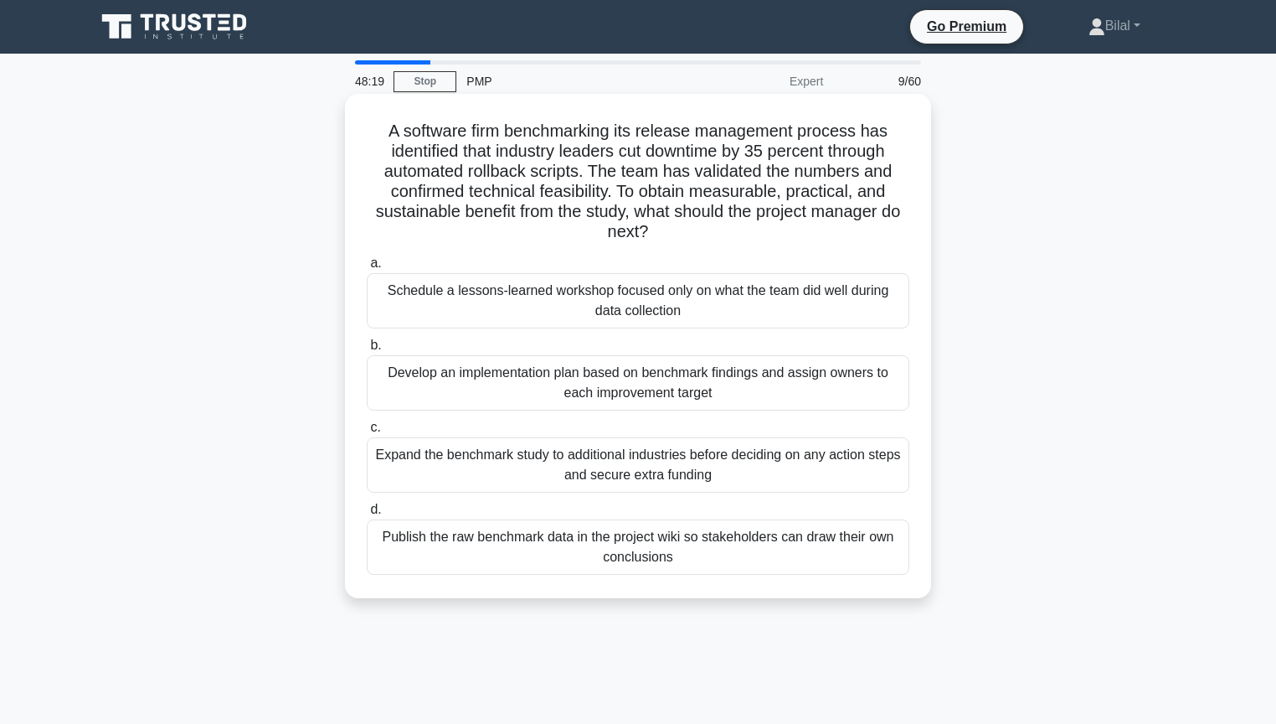
click at [834, 382] on div "Develop an implementation plan based on benchmark findings and assign owners to…" at bounding box center [638, 382] width 543 height 55
click at [367, 351] on input "b. Develop an implementation plan based on benchmark findings and assign owners…" at bounding box center [367, 345] width 0 height 11
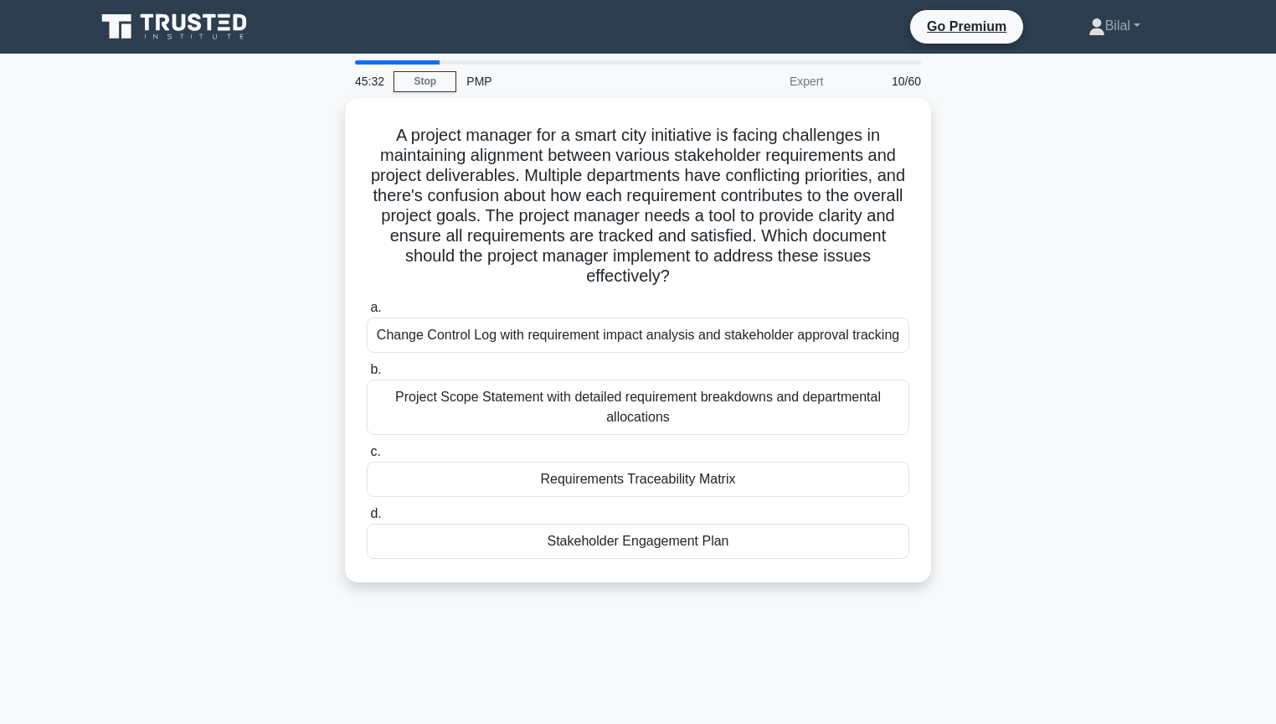
click at [280, 281] on div "A project manager for a smart city initiative is facing challenges in maintaini…" at bounding box center [637, 350] width 1105 height 504
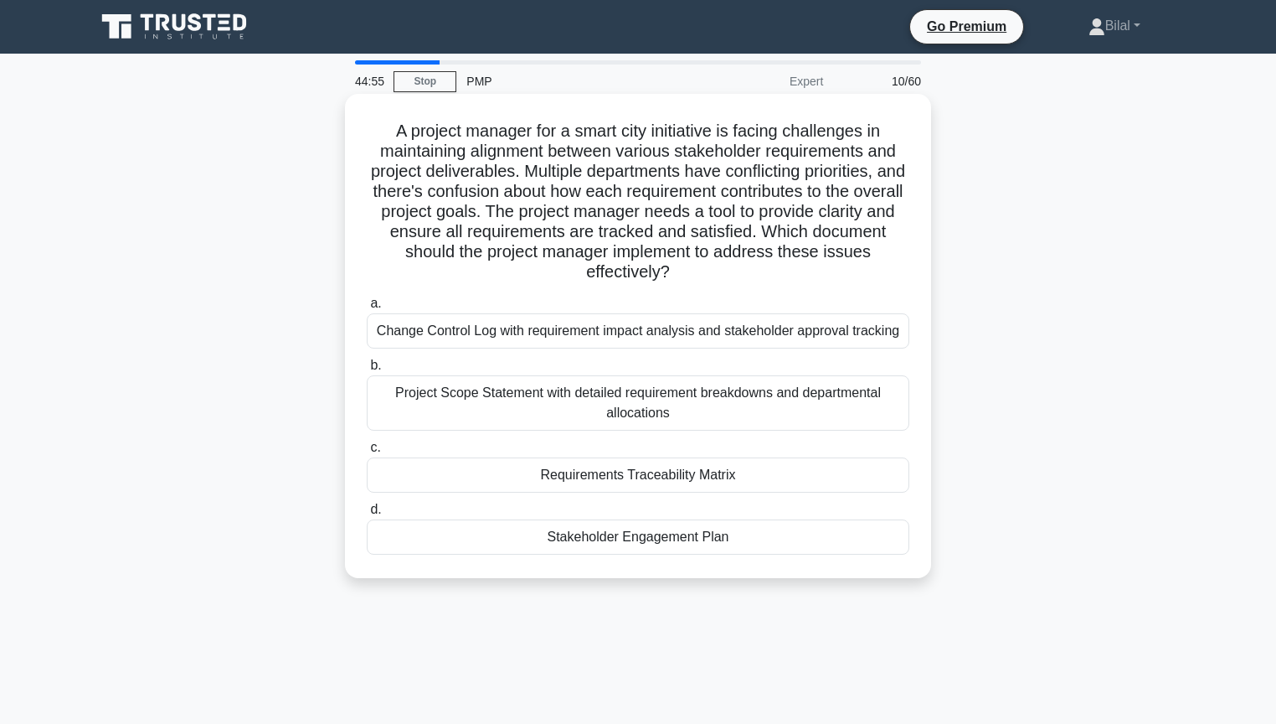
click at [863, 475] on div "Requirements Traceability Matrix" at bounding box center [638, 474] width 543 height 35
click at [367, 453] on input "c. Requirements Traceability Matrix" at bounding box center [367, 447] width 0 height 11
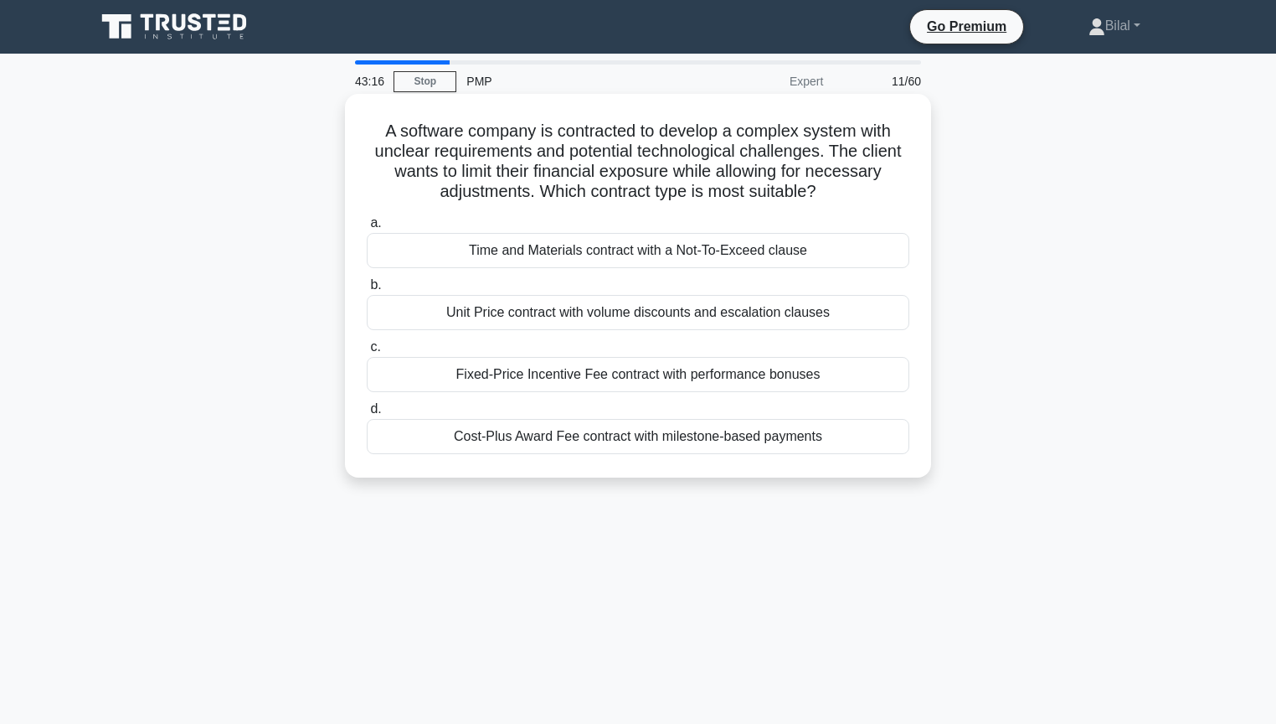
click at [846, 256] on div "Time and Materials contract with a Not-To-Exceed clause" at bounding box center [638, 250] width 543 height 35
click at [367, 229] on input "a. Time and Materials contract with a Not-To-Exceed clause" at bounding box center [367, 223] width 0 height 11
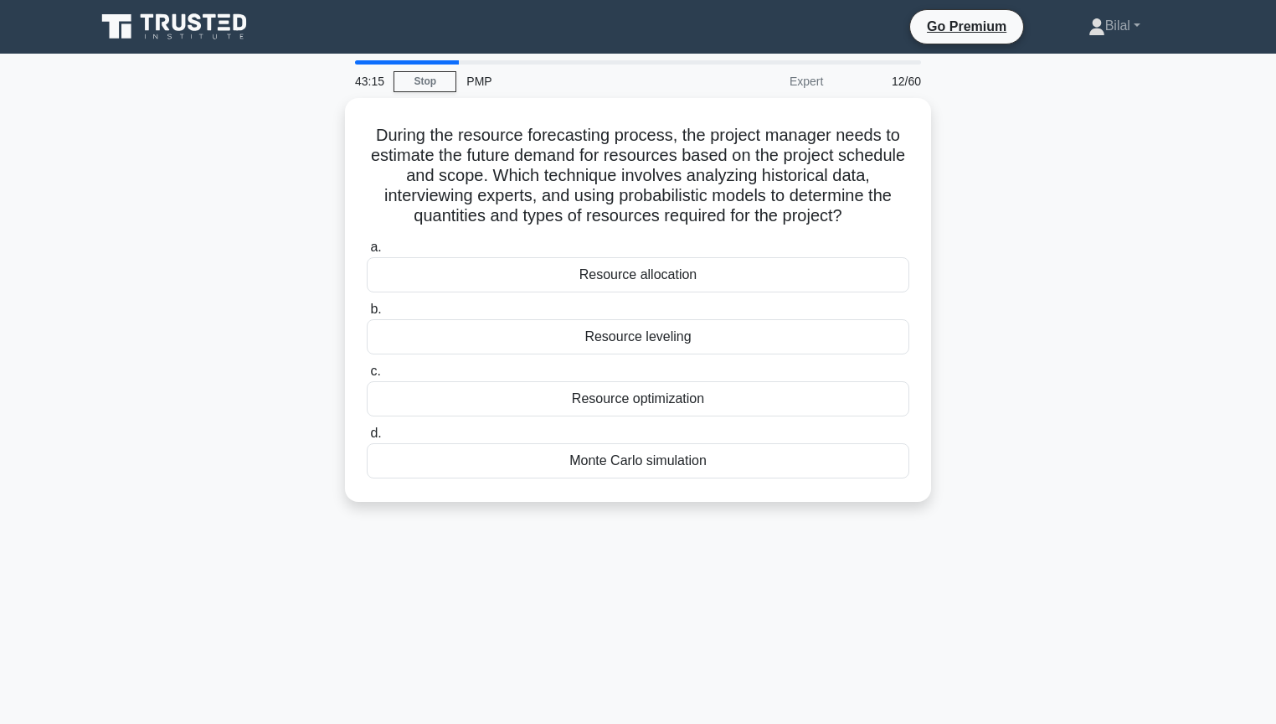
click at [1026, 267] on div "During the resource forecasting process, the project manager needs to estimate …" at bounding box center [637, 310] width 1105 height 424
click at [1079, 506] on div "During the resource forecasting process, the project manager needs to estimate …" at bounding box center [637, 310] width 1105 height 424
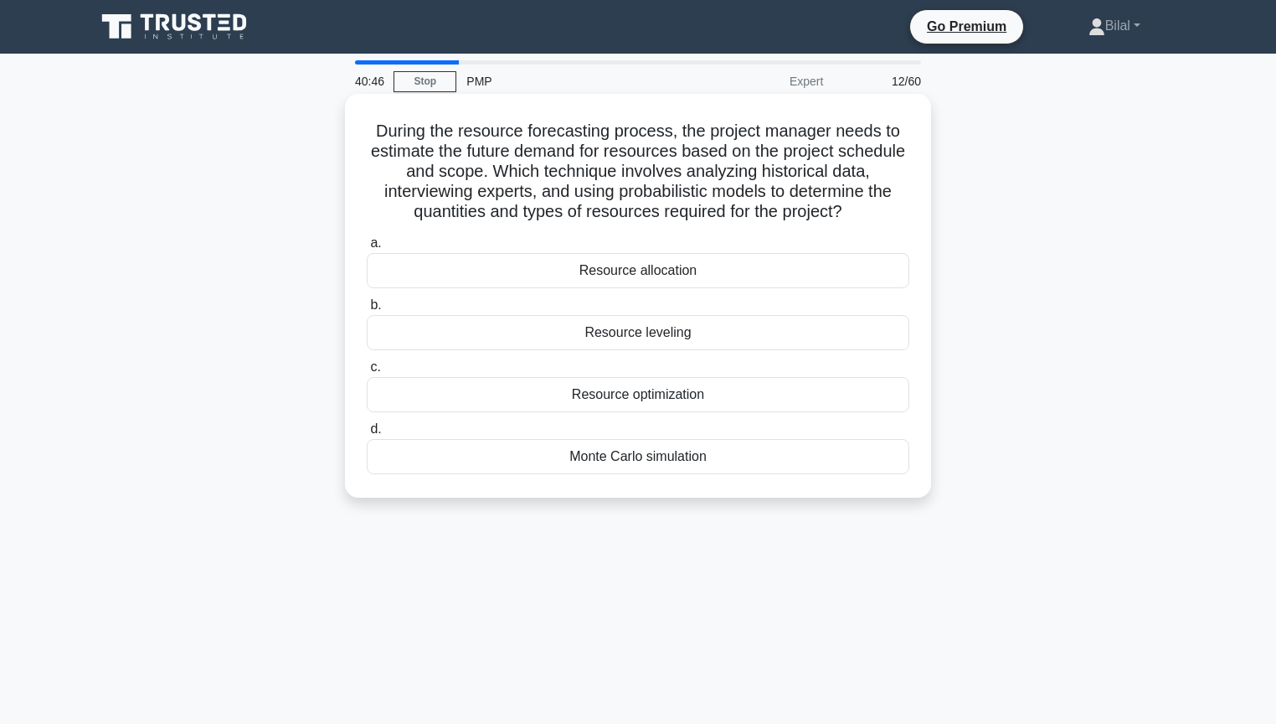
click at [889, 395] on div "Resource optimization" at bounding box center [638, 394] width 543 height 35
click at [367, 373] on input "c. Resource optimization" at bounding box center [367, 367] width 0 height 11
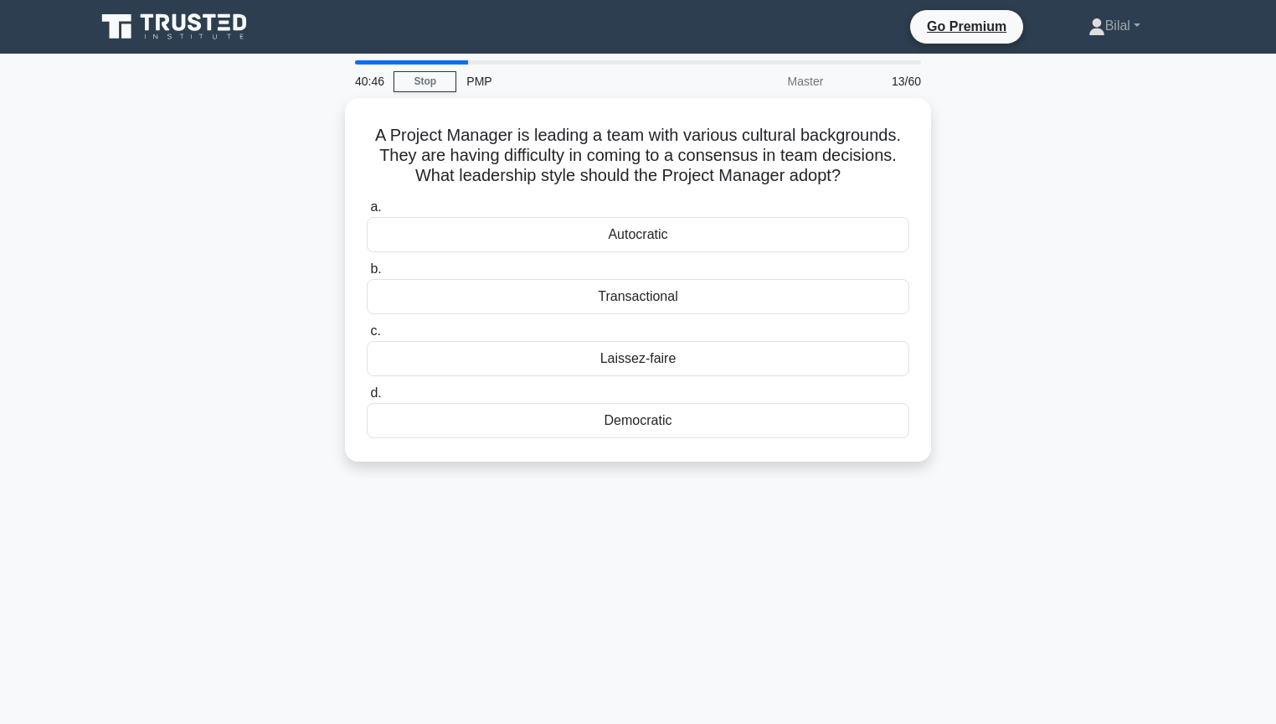
click at [1043, 392] on div "A Project Manager is leading a team with various cultural backgrounds. They are…" at bounding box center [637, 290] width 1105 height 384
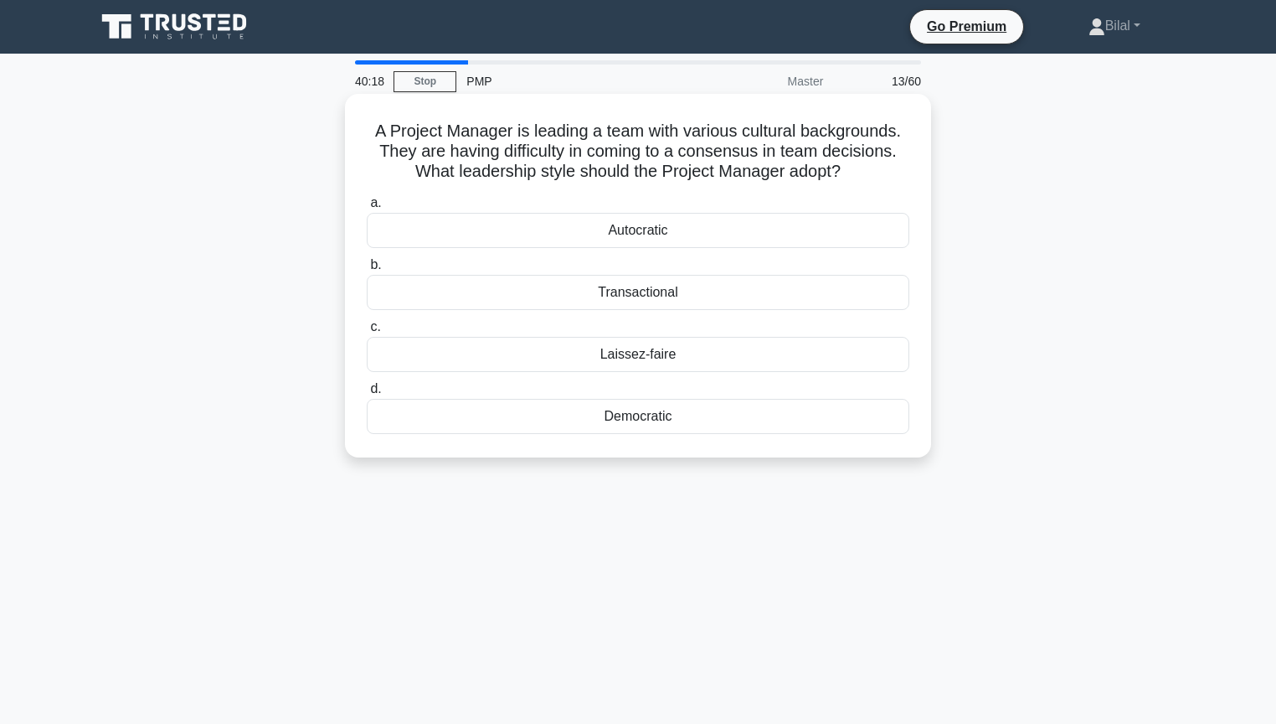
click at [879, 234] on div "Autocratic" at bounding box center [638, 230] width 543 height 35
click at [367, 209] on input "a. Autocratic" at bounding box center [367, 203] width 0 height 11
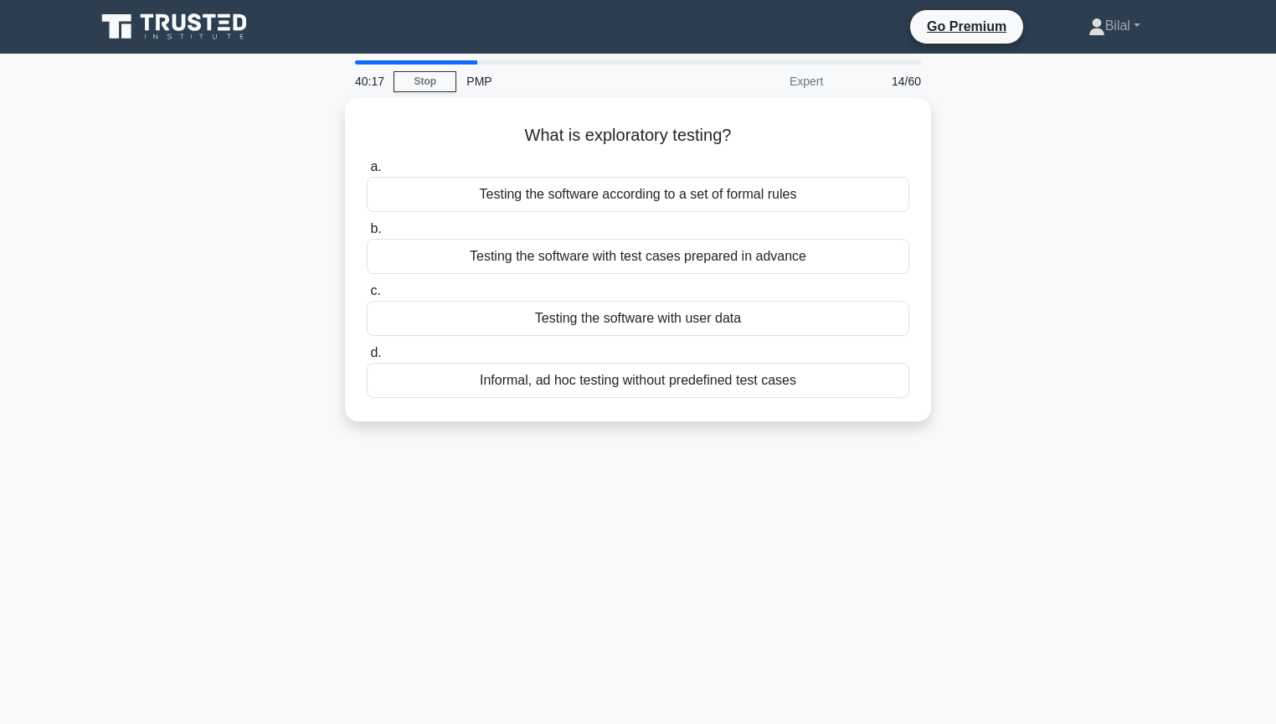
click at [972, 268] on div "What is exploratory testing? .spinner_0XTQ{transform-origin:center;animation:sp…" at bounding box center [637, 269] width 1105 height 343
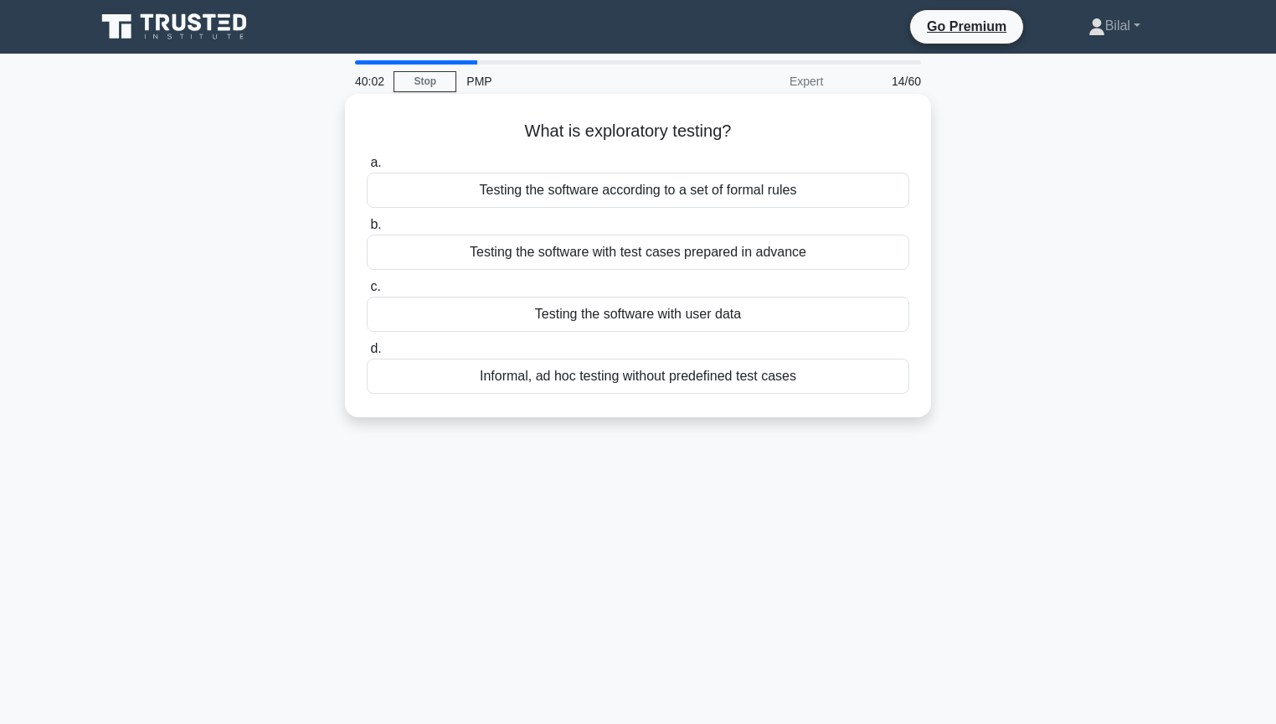
click at [858, 382] on div "Informal, ad hoc testing without predefined test cases" at bounding box center [638, 375] width 543 height 35
click at [367, 354] on input "d. Informal, ad hoc testing without predefined test cases" at bounding box center [367, 348] width 0 height 11
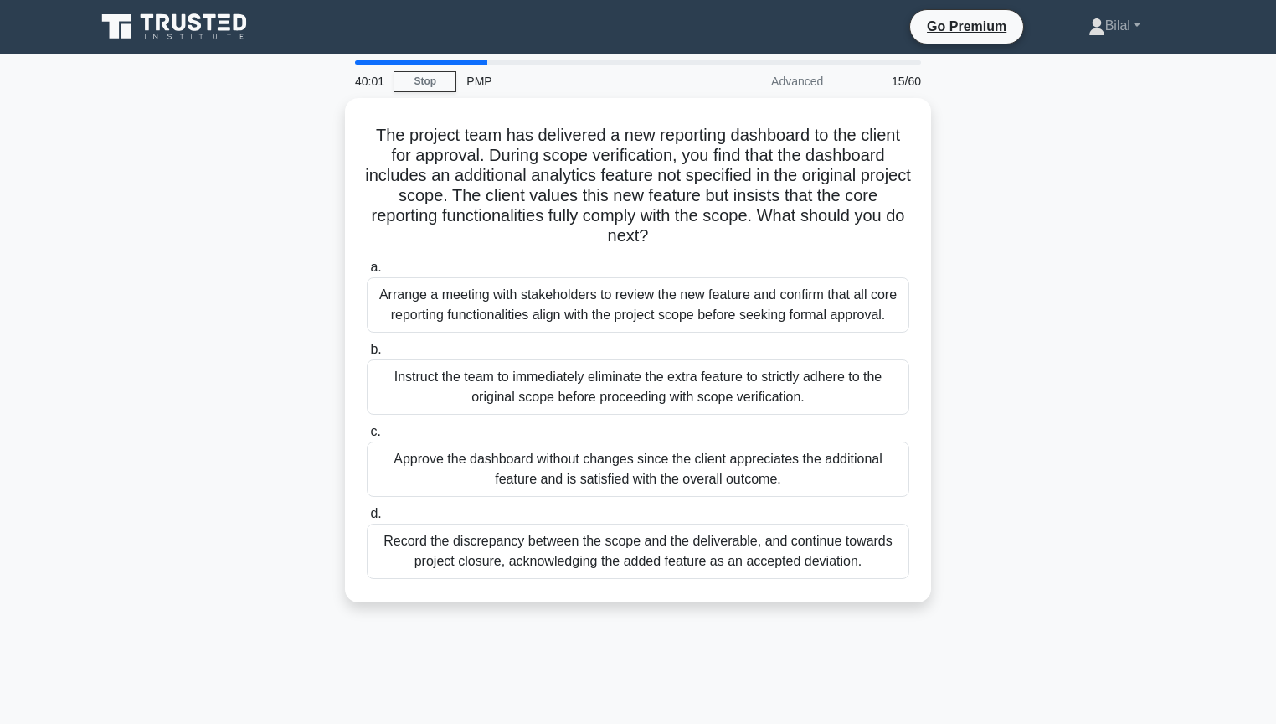
click at [967, 379] on div "The project team has delivered a new reporting dashboard to the client for appr…" at bounding box center [637, 360] width 1105 height 524
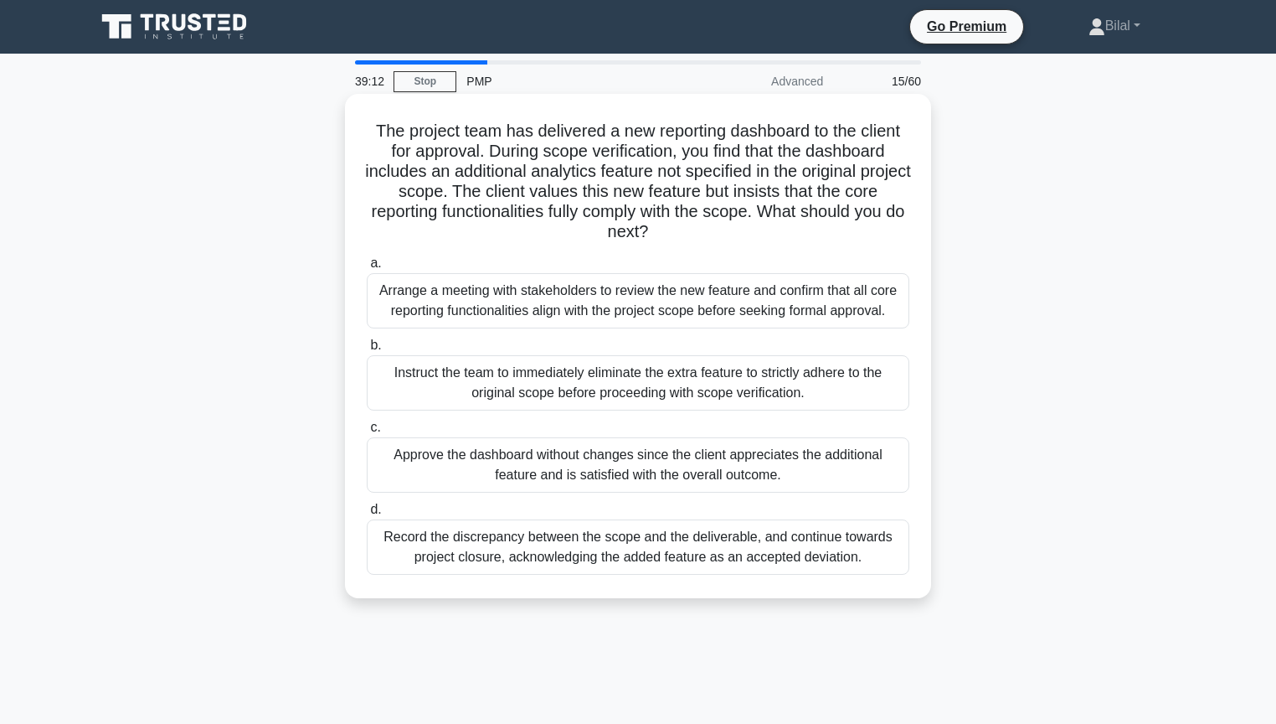
click at [843, 543] on div "Record the discrepancy between the scope and the deliverable, and continue towa…" at bounding box center [638, 546] width 543 height 55
click at [828, 544] on div "Record the discrepancy between the scope and the deliverable, and continue towa…" at bounding box center [638, 546] width 543 height 55
click at [367, 515] on input "d. Record the discrepancy between the scope and the deliverable, and continue t…" at bounding box center [367, 509] width 0 height 11
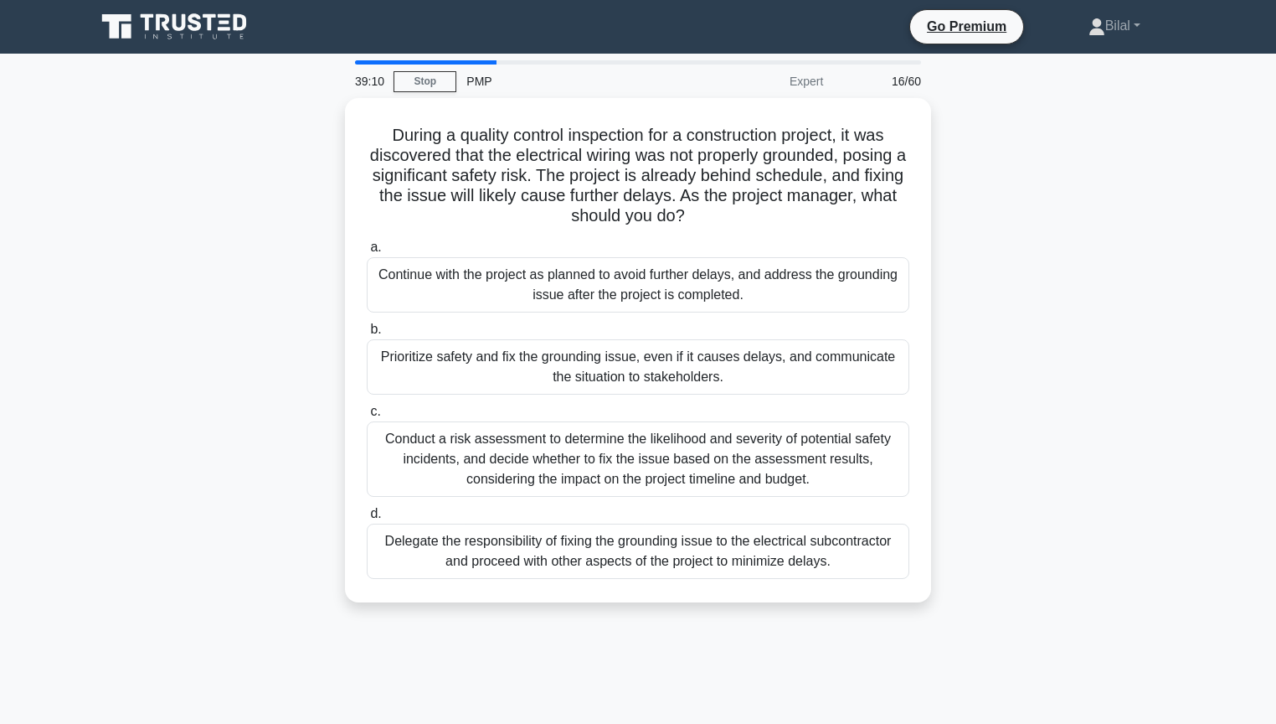
click at [1018, 486] on div "During a quality control inspection for a construction project, it was discover…" at bounding box center [637, 360] width 1105 height 524
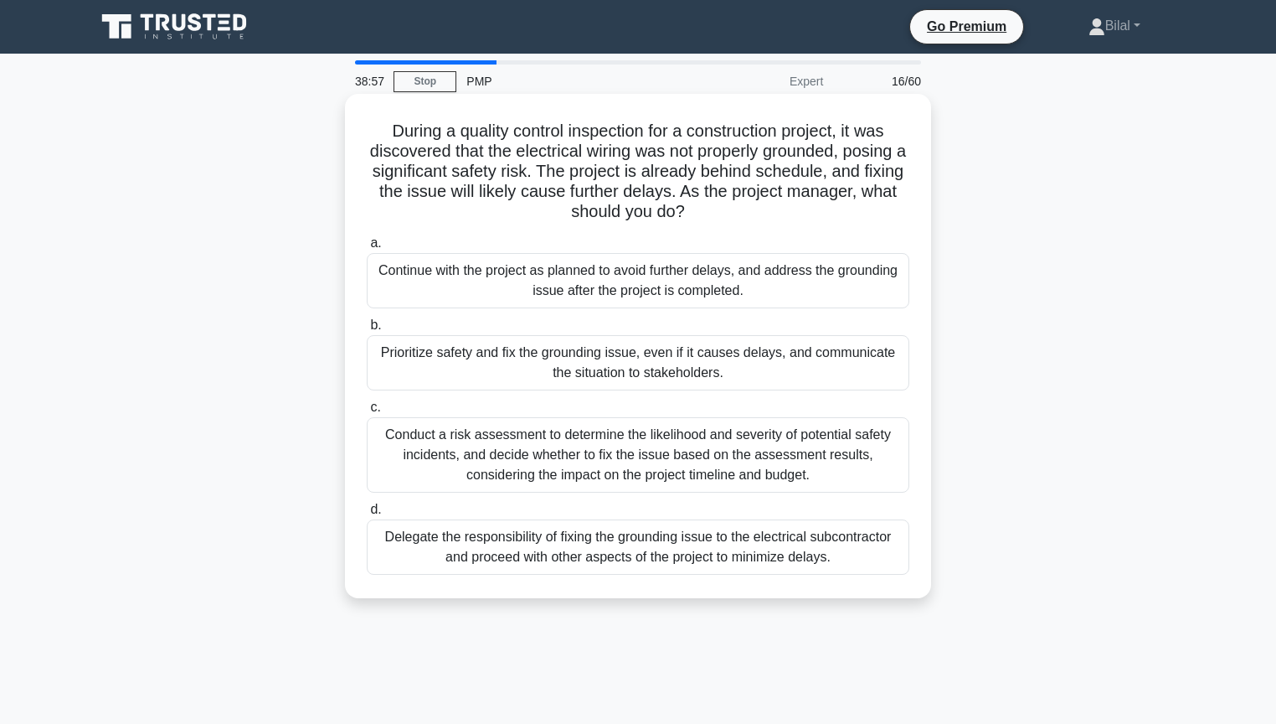
click at [881, 350] on div "Prioritize safety and fix the grounding issue, even if it causes delays, and co…" at bounding box center [638, 362] width 543 height 55
click at [367, 331] on input "b. Prioritize safety and fix the grounding issue, even if it causes delays, and…" at bounding box center [367, 325] width 0 height 11
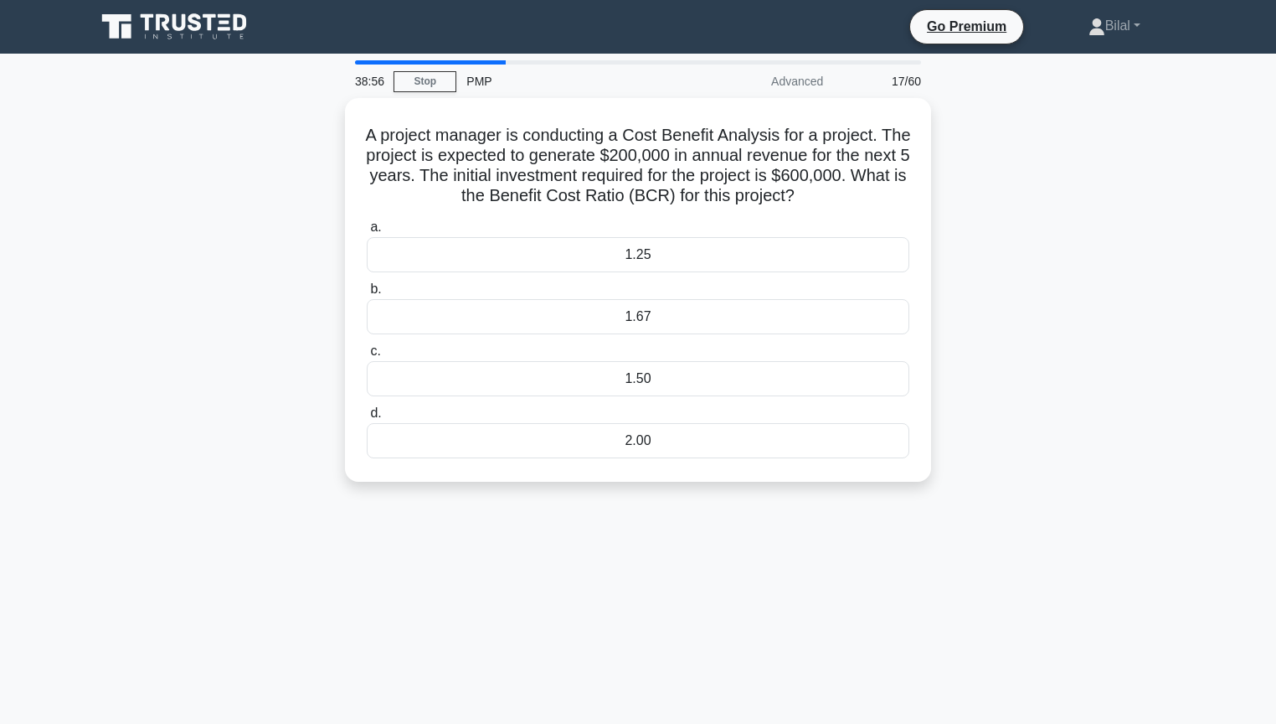
click at [1002, 338] on div "A project manager is conducting a Cost Benefit Analysis for a project. The proj…" at bounding box center [637, 300] width 1105 height 404
click at [864, 317] on div "1.67" at bounding box center [638, 312] width 543 height 35
click at [367, 291] on input "b. 1.67" at bounding box center [367, 285] width 0 height 11
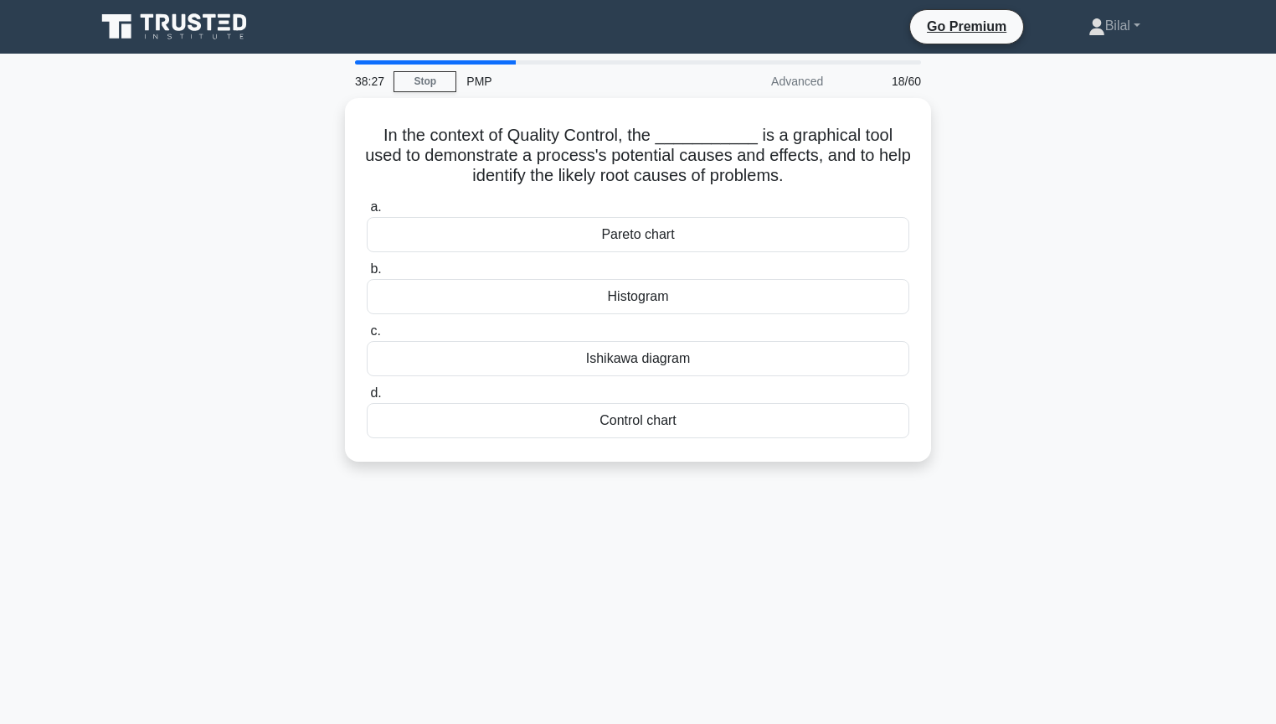
click at [970, 317] on div "In the context of Quality Control, the ___________ is a graphical tool used to …" at bounding box center [637, 290] width 1105 height 384
click at [889, 354] on div "Ishikawa diagram" at bounding box center [638, 354] width 543 height 35
click at [367, 332] on input "c. Ishikawa diagram" at bounding box center [367, 327] width 0 height 11
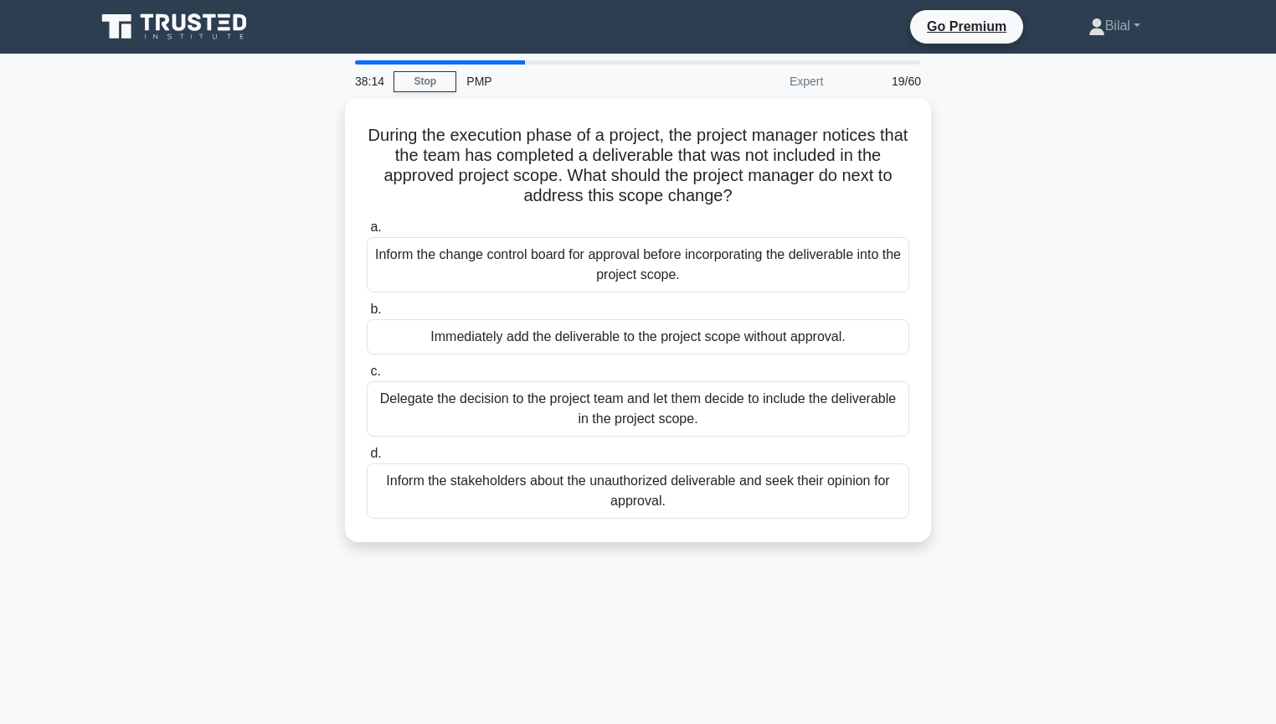
click at [972, 333] on div "During the execution phase of a project, the project manager notices that the t…" at bounding box center [637, 330] width 1105 height 464
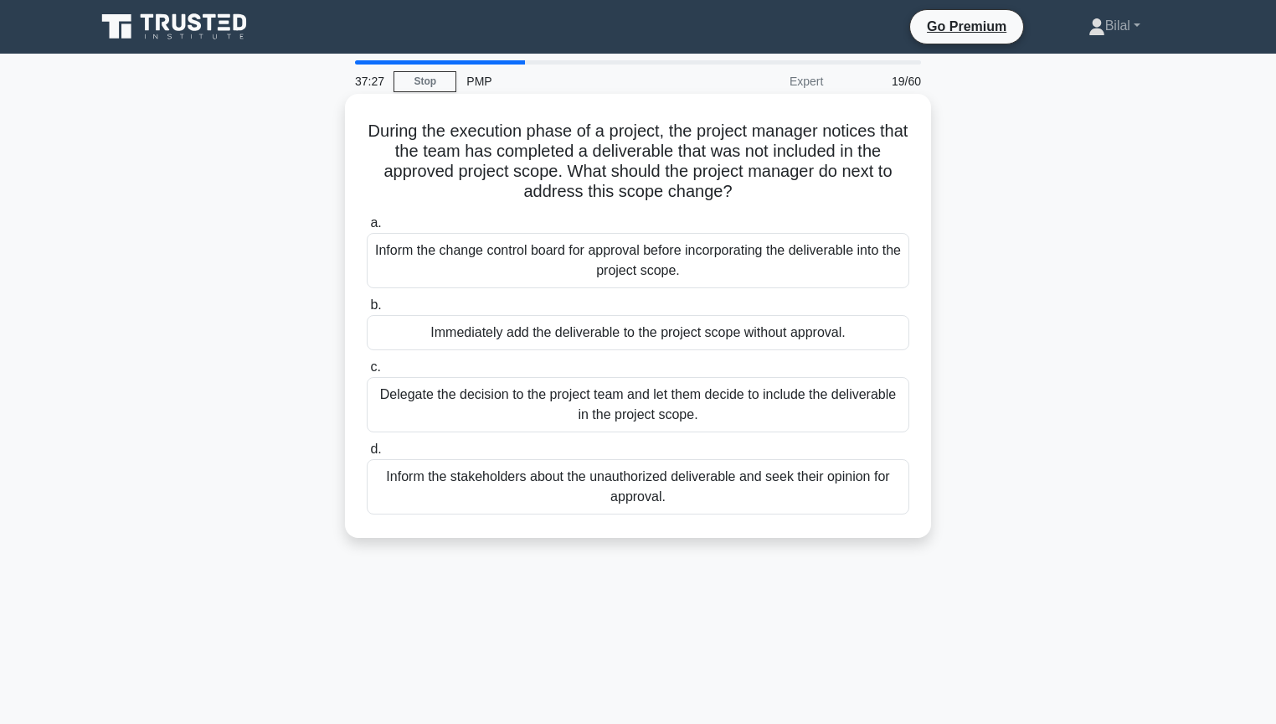
click at [741, 251] on div "Inform the change control board for approval before incorporating the deliverab…" at bounding box center [638, 260] width 543 height 55
click at [367, 229] on input "a. Inform the change control board for approval before incorporating the delive…" at bounding box center [367, 223] width 0 height 11
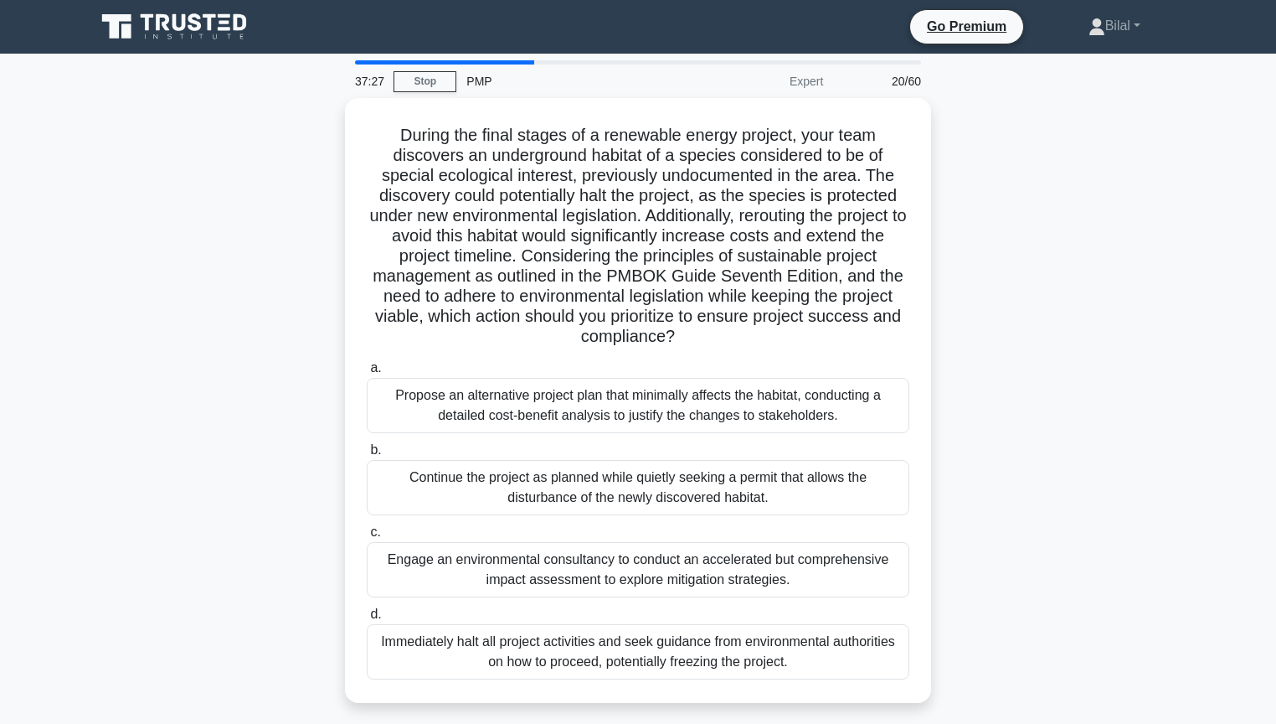
click at [940, 257] on div "During the final stages of a renewable energy project, your team discovers an u…" at bounding box center [637, 410] width 1105 height 625
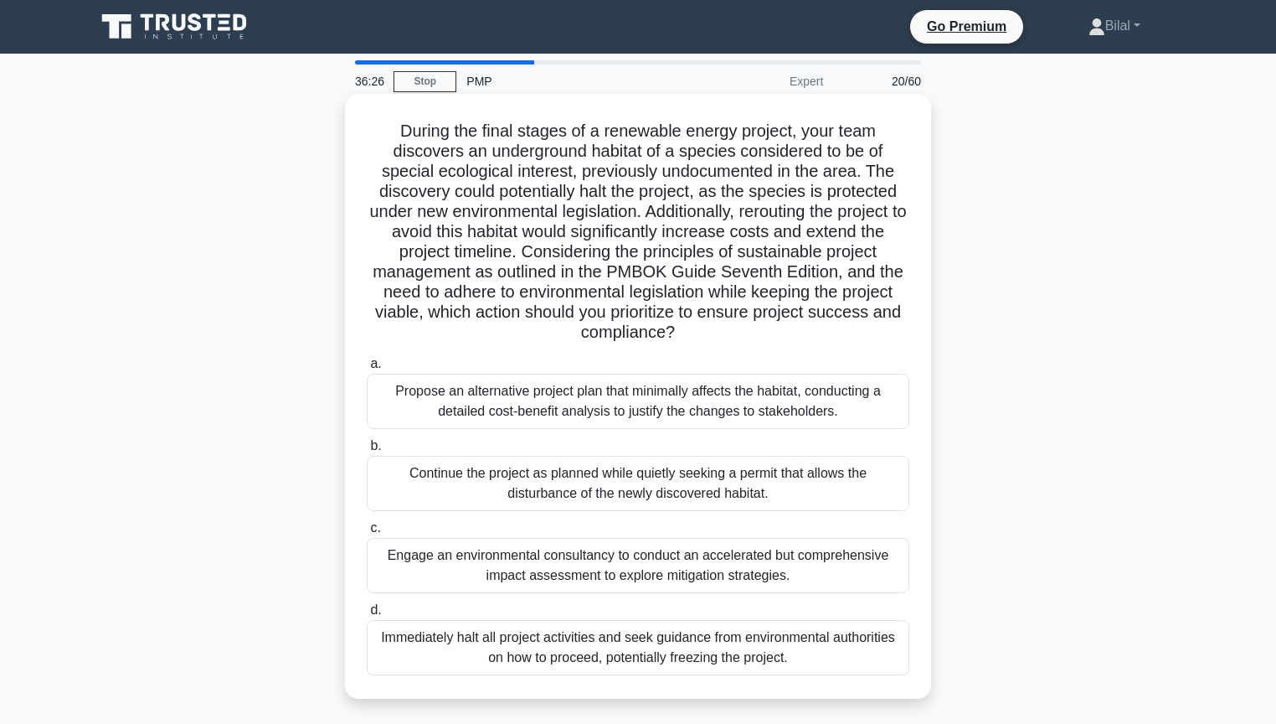
click at [814, 610] on div "Immediately halt all project activities and seek guidance from environmental au…" at bounding box center [638, 647] width 543 height 55
click at [367, 610] on input "d. Immediately halt all project activities and seek guidance from environmental…" at bounding box center [367, 610] width 0 height 11
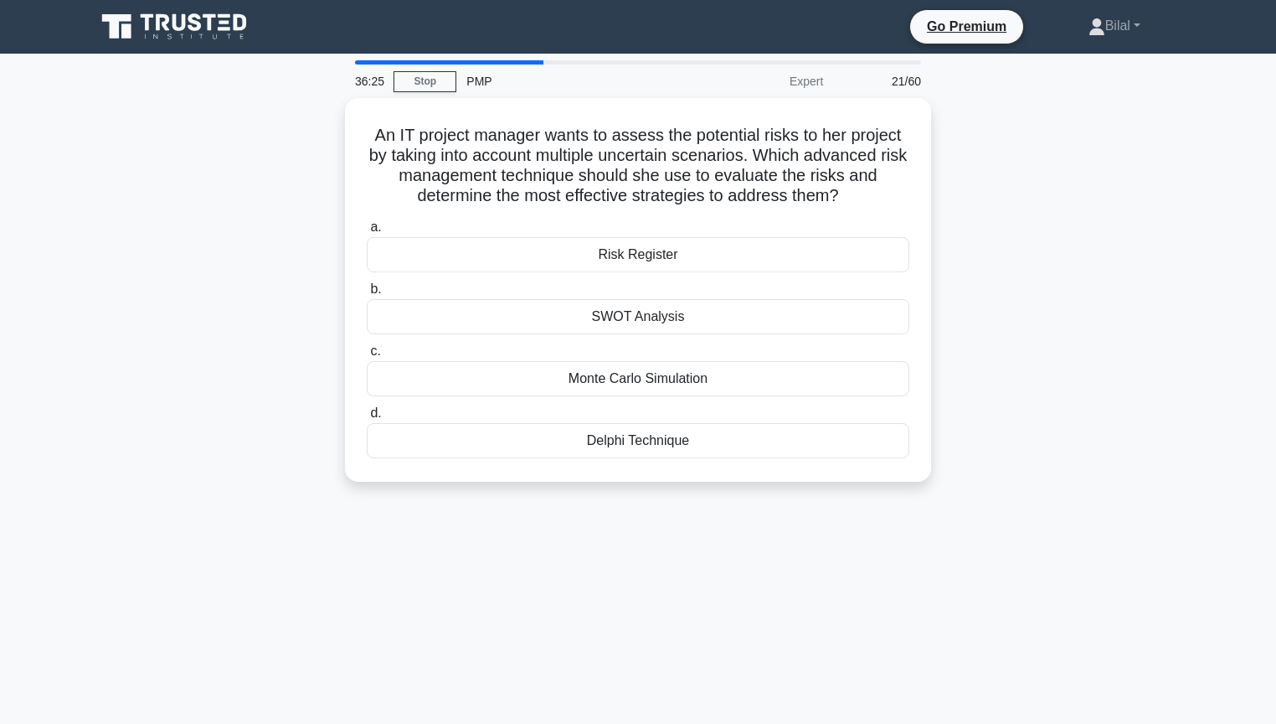
click at [1076, 610] on div "36:25 Stop PMP Expert 21/60 An IT project manager wants to assess the potential…" at bounding box center [637, 478] width 1105 height 837
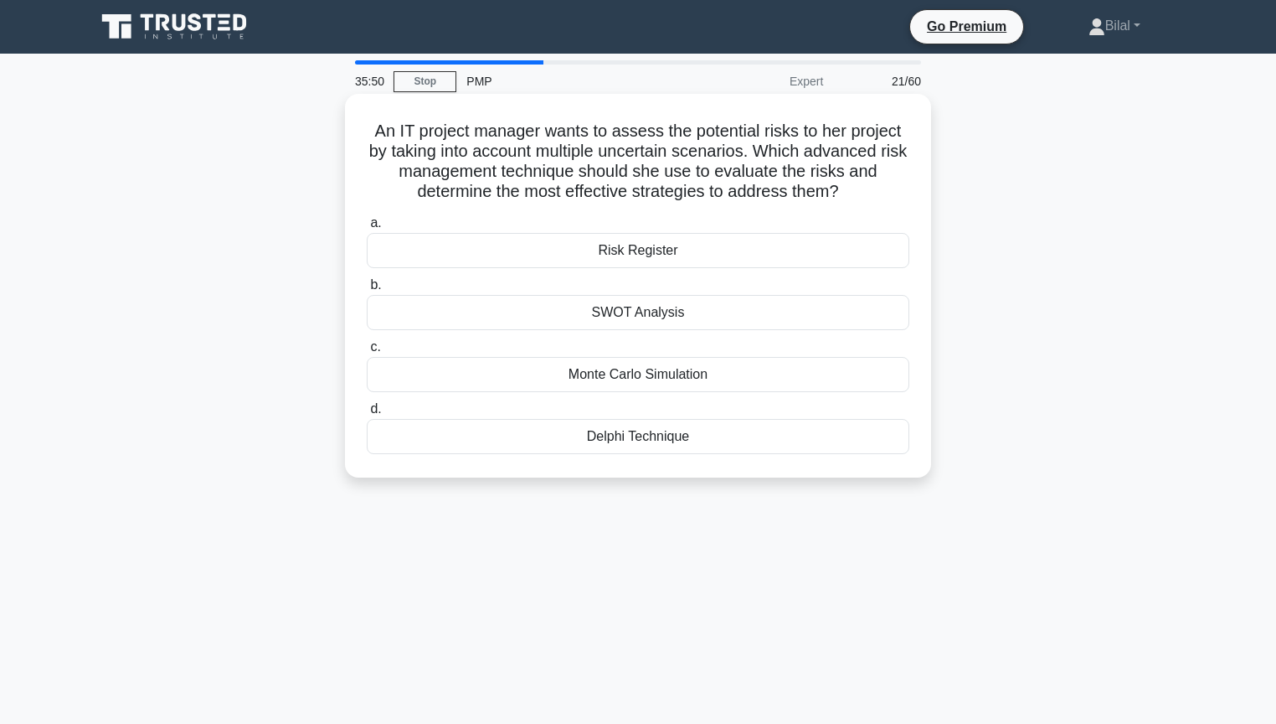
click at [832, 443] on div "Delphi Technique" at bounding box center [638, 436] width 543 height 35
click at [367, 415] on input "d. Delphi Technique" at bounding box center [367, 409] width 0 height 11
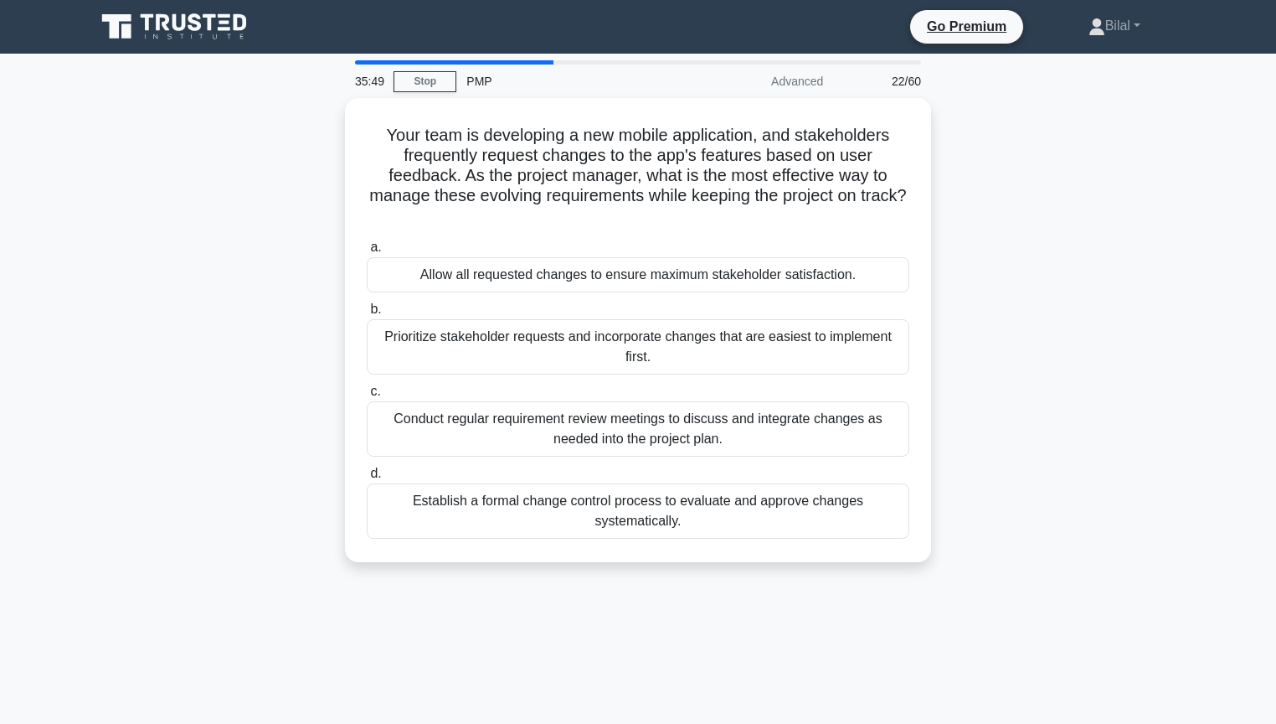
click at [945, 450] on div "Your team is developing a new mobile application, and stakeholders frequently r…" at bounding box center [637, 340] width 1105 height 484
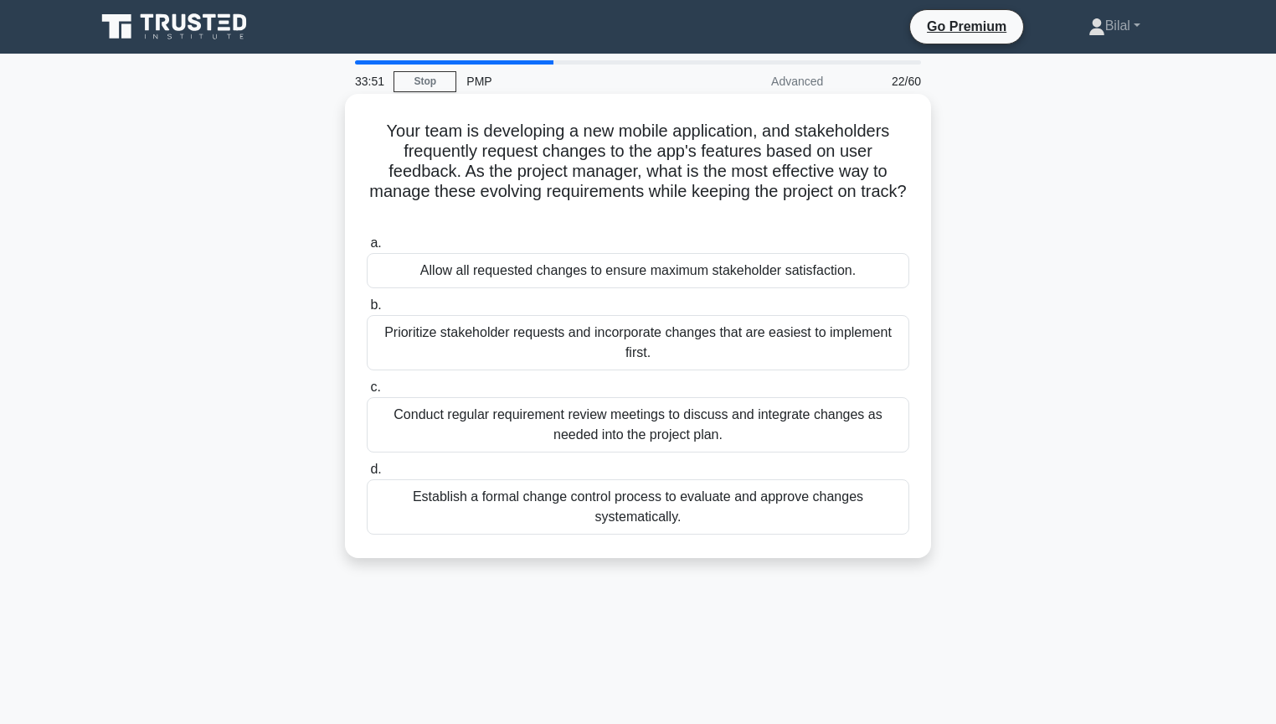
click at [822, 434] on div "Conduct regular requirement review meetings to discuss and integrate changes as…" at bounding box center [638, 424] width 543 height 55
click at [367, 393] on input "c. Conduct regular requirement review meetings to discuss and integrate changes…" at bounding box center [367, 387] width 0 height 11
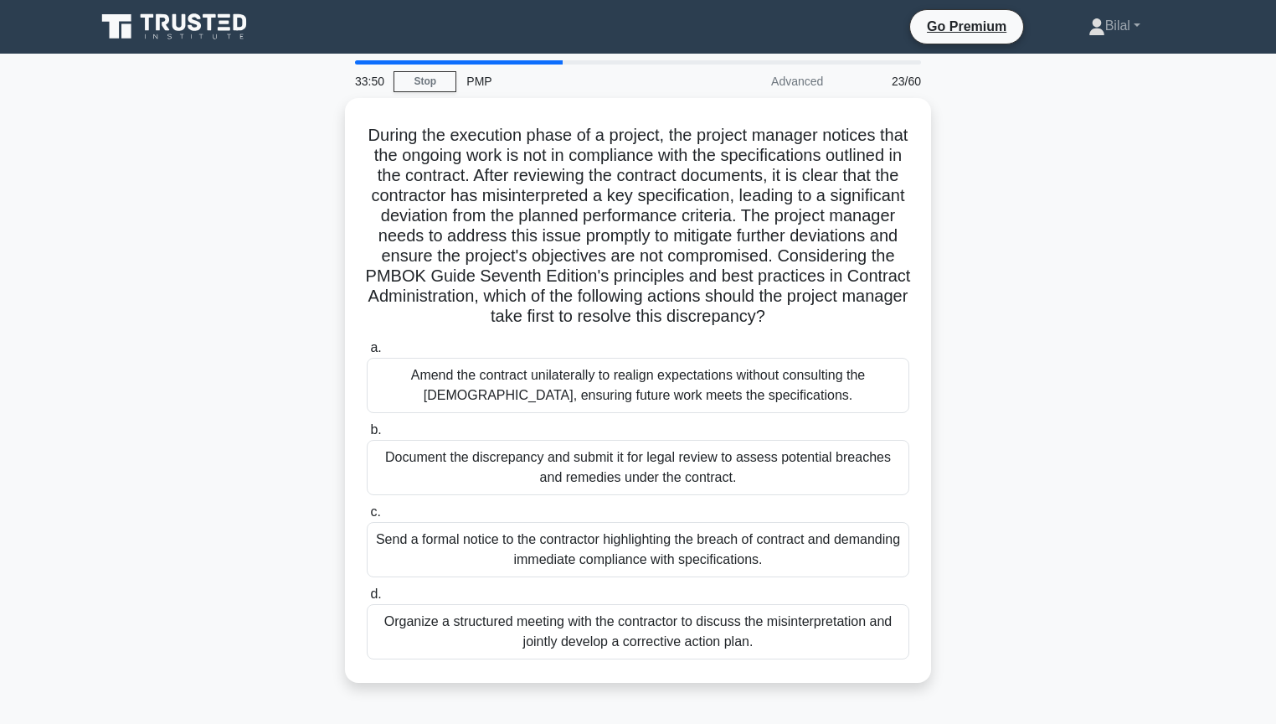
click at [971, 433] on div "During the execution phase of a project, the project manager notices that the o…" at bounding box center [637, 400] width 1105 height 605
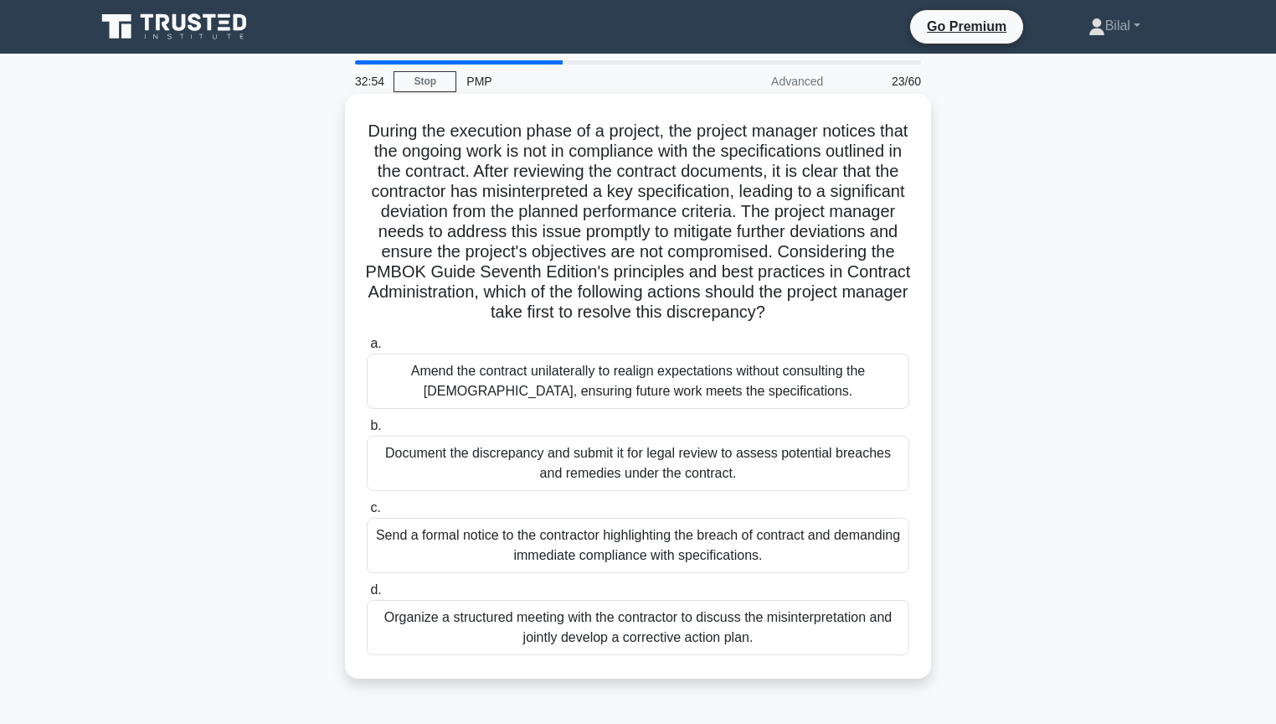
click at [864, 610] on div "Organize a structured meeting with the contractor to discuss the misinterpretat…" at bounding box center [638, 627] width 543 height 55
click at [367, 595] on input "d. Organize a structured meeting with the contractor to discuss the misinterpre…" at bounding box center [367, 590] width 0 height 11
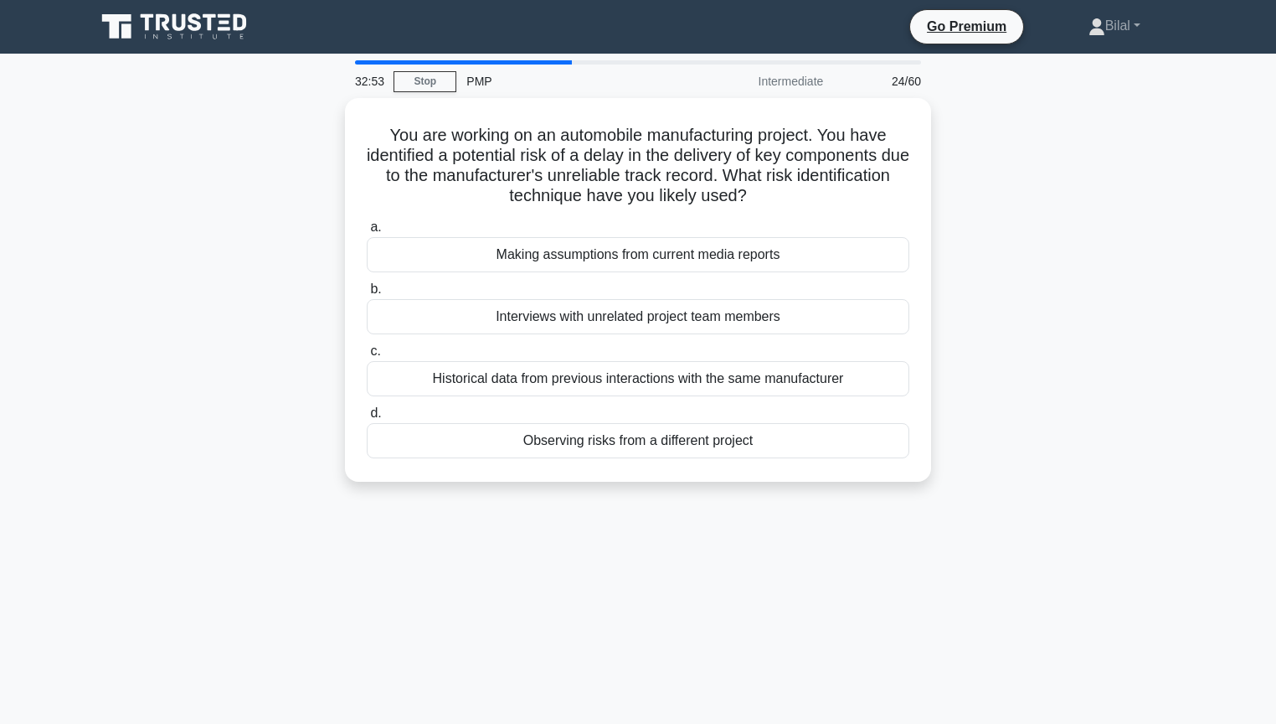
click at [1058, 610] on div "32:53 Stop PMP Intermediate 24/60 You are working on an automobile manufacturin…" at bounding box center [637, 478] width 1105 height 837
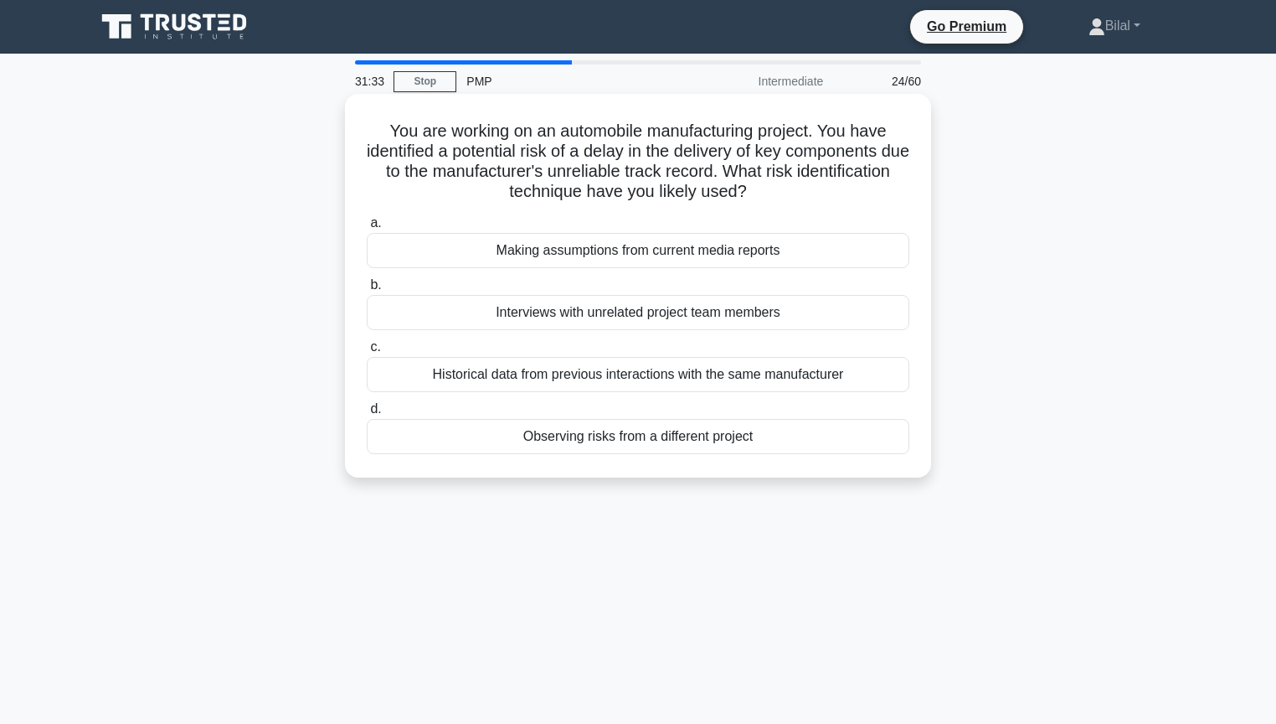
click at [810, 380] on div "Historical data from previous interactions with the same manufacturer" at bounding box center [638, 374] width 543 height 35
click at [367, 353] on input "c. Historical data from previous interactions with the same manufacturer" at bounding box center [367, 347] width 0 height 11
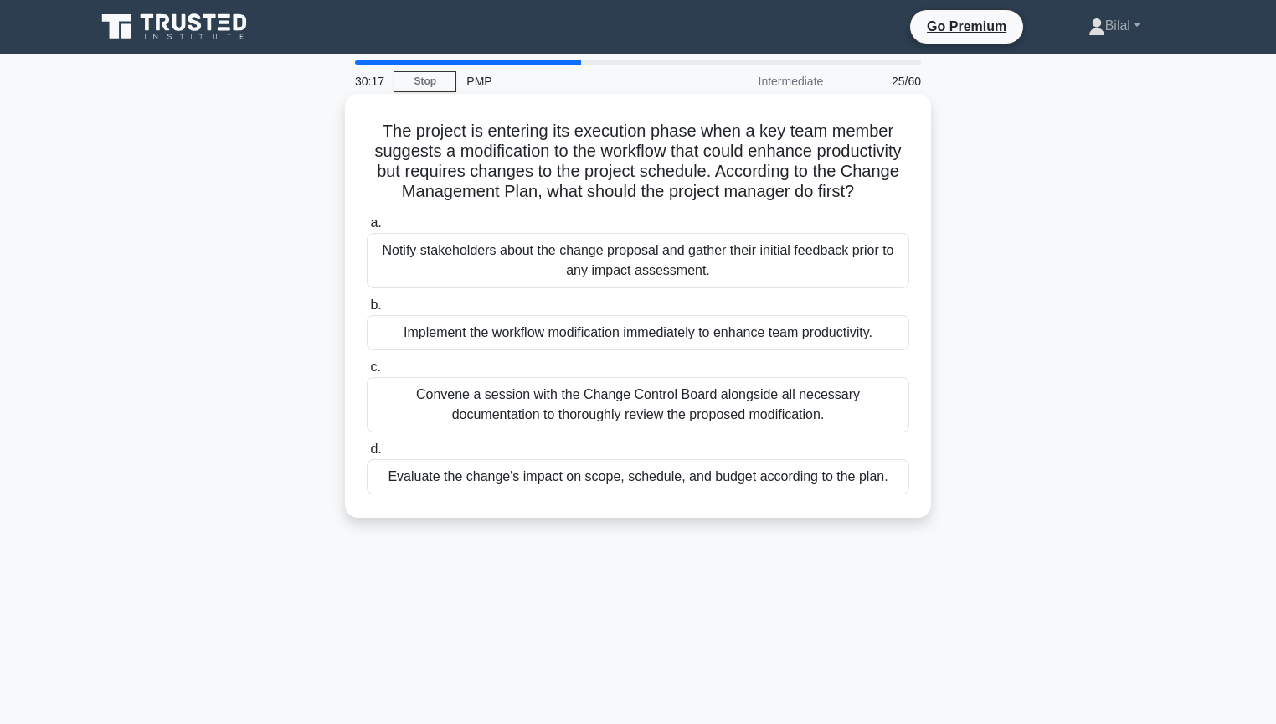
click at [859, 405] on div "Convene a session with the Change Control Board alongside all necessary documen…" at bounding box center [638, 404] width 543 height 55
click at [367, 373] on input "c. Convene a session with the Change Control Board alongside all necessary docu…" at bounding box center [367, 367] width 0 height 11
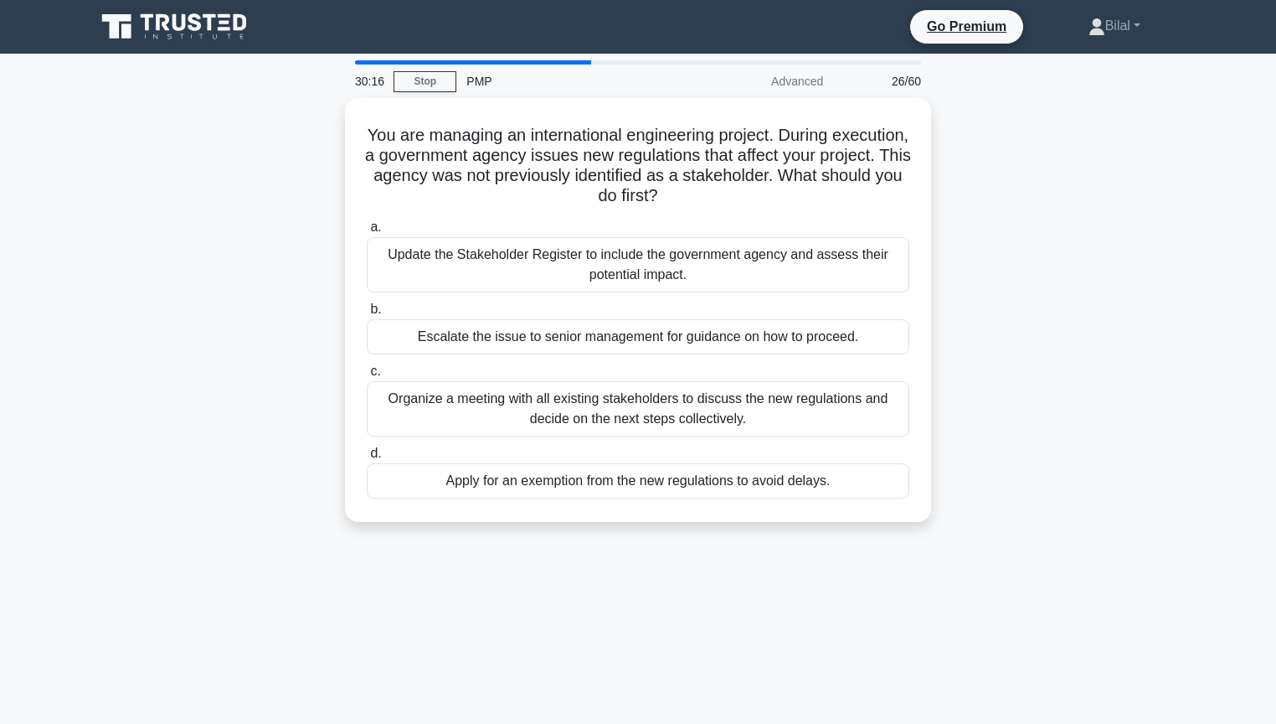
click at [988, 406] on div "You are managing an international engineering project. During execution, a gove…" at bounding box center [637, 320] width 1105 height 444
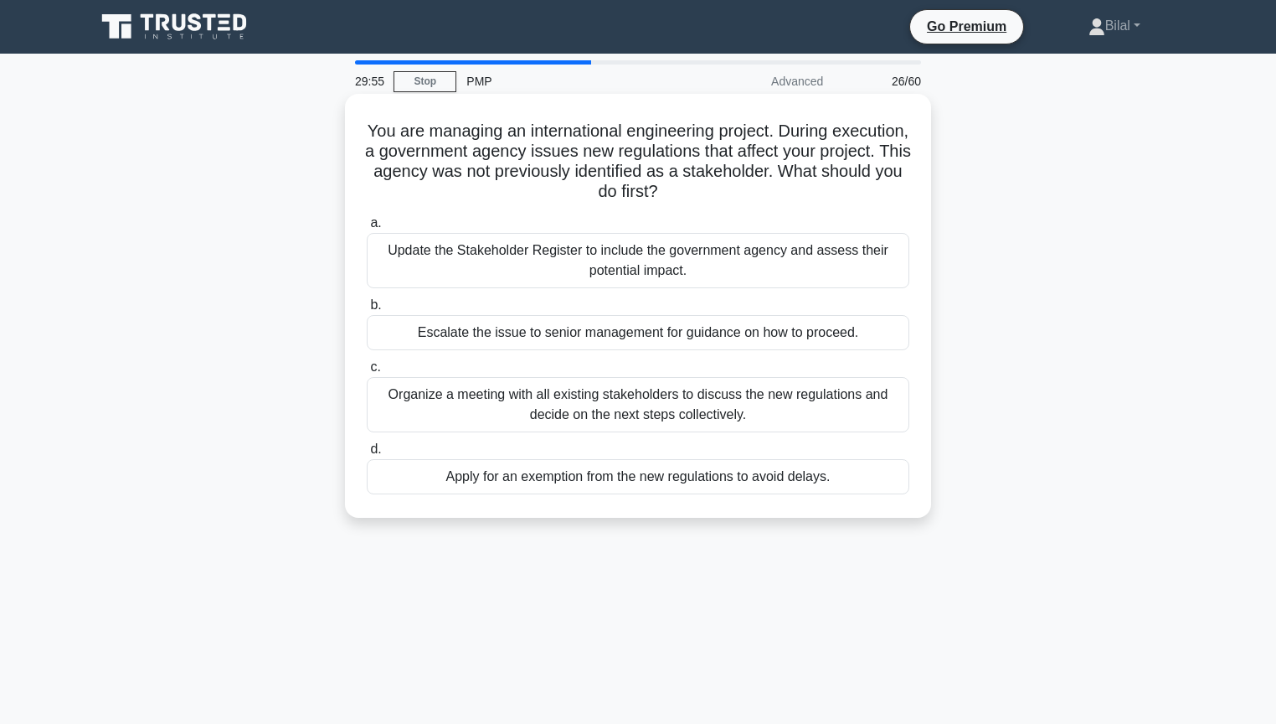
click at [846, 262] on div "Update the Stakeholder Register to include the government agency and assess the…" at bounding box center [638, 260] width 543 height 55
click at [367, 229] on input "a. Update the Stakeholder Register to include the government agency and assess …" at bounding box center [367, 223] width 0 height 11
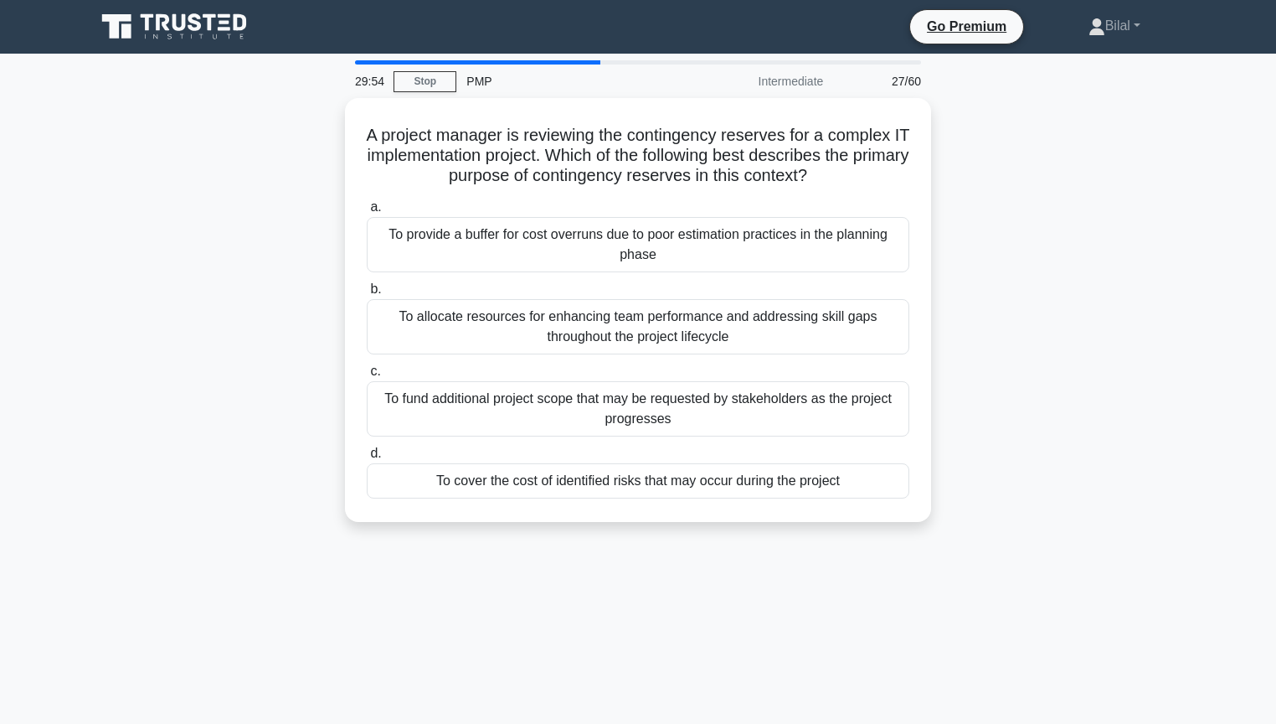
click at [1162, 296] on div "A project manager is reviewing the contingency reserves for a complex IT implem…" at bounding box center [637, 320] width 1105 height 444
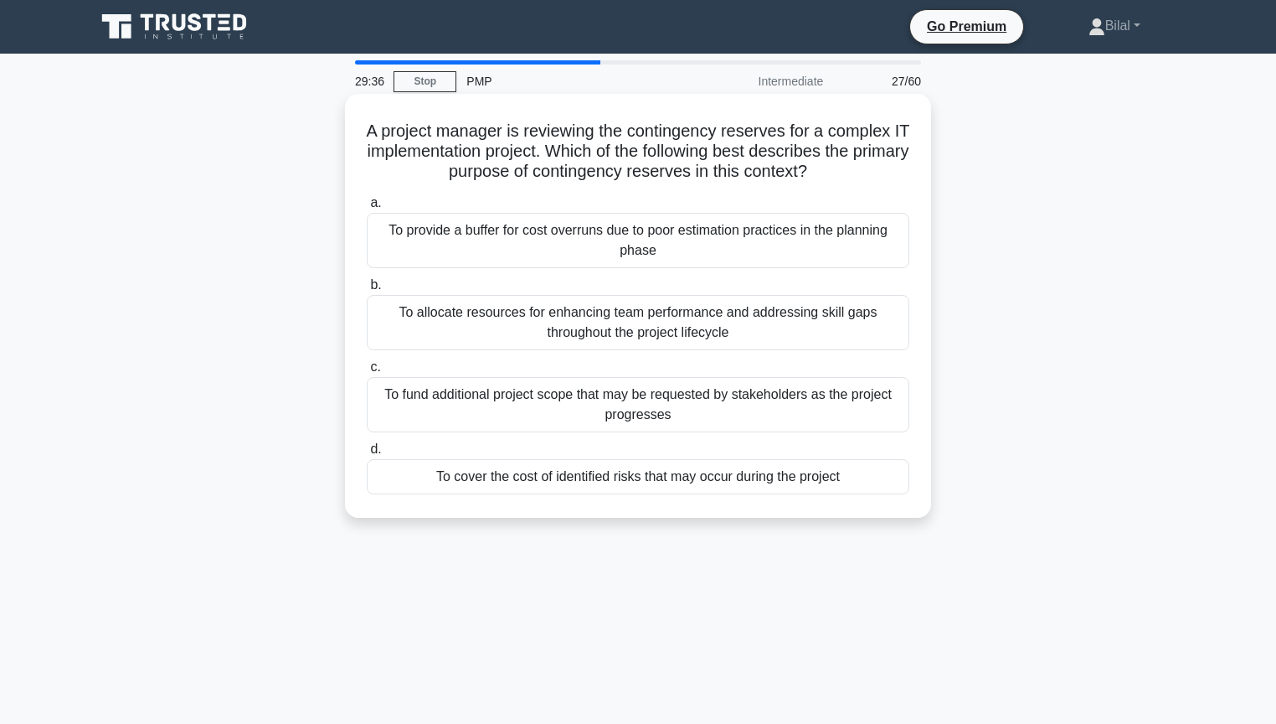
click at [756, 468] on div "To cover the cost of identified risks that may occur during the project" at bounding box center [638, 476] width 543 height 35
click at [367, 455] on input "d. To cover the cost of identified risks that may occur during the project" at bounding box center [367, 449] width 0 height 11
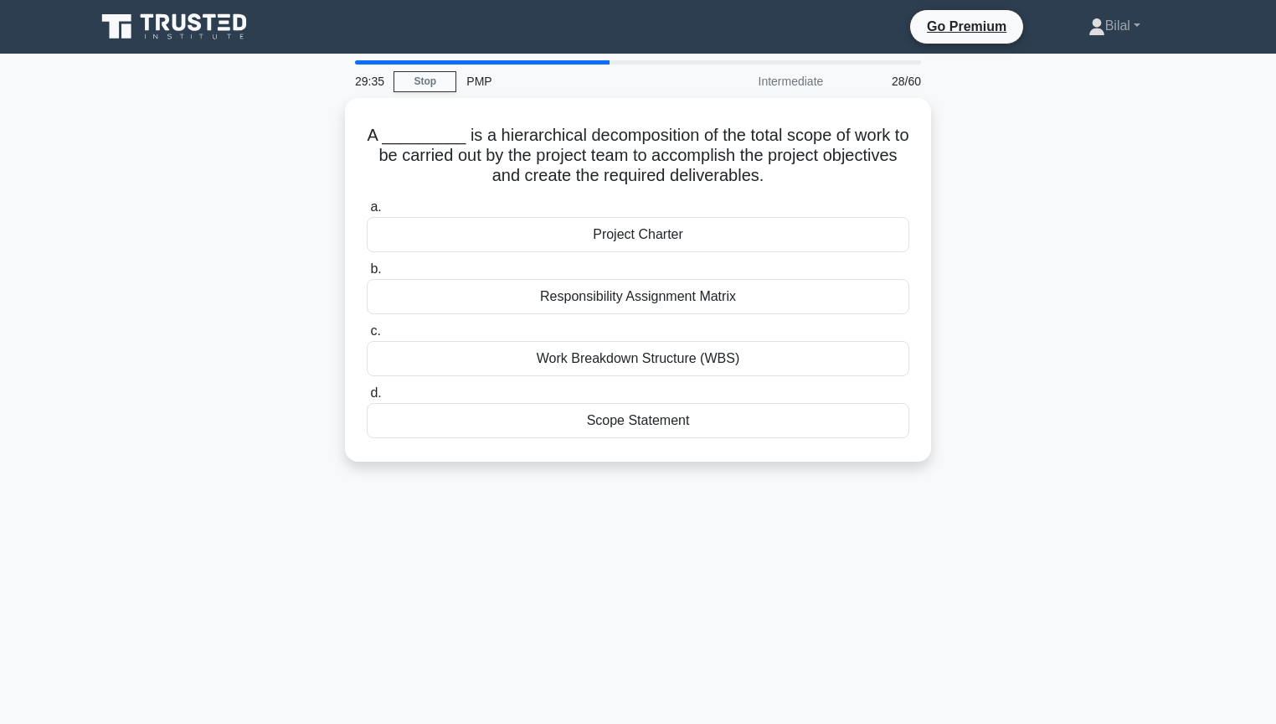
click at [1109, 446] on div "A _________ is a hierarchical decomposition of the total scope of work to be ca…" at bounding box center [637, 290] width 1105 height 384
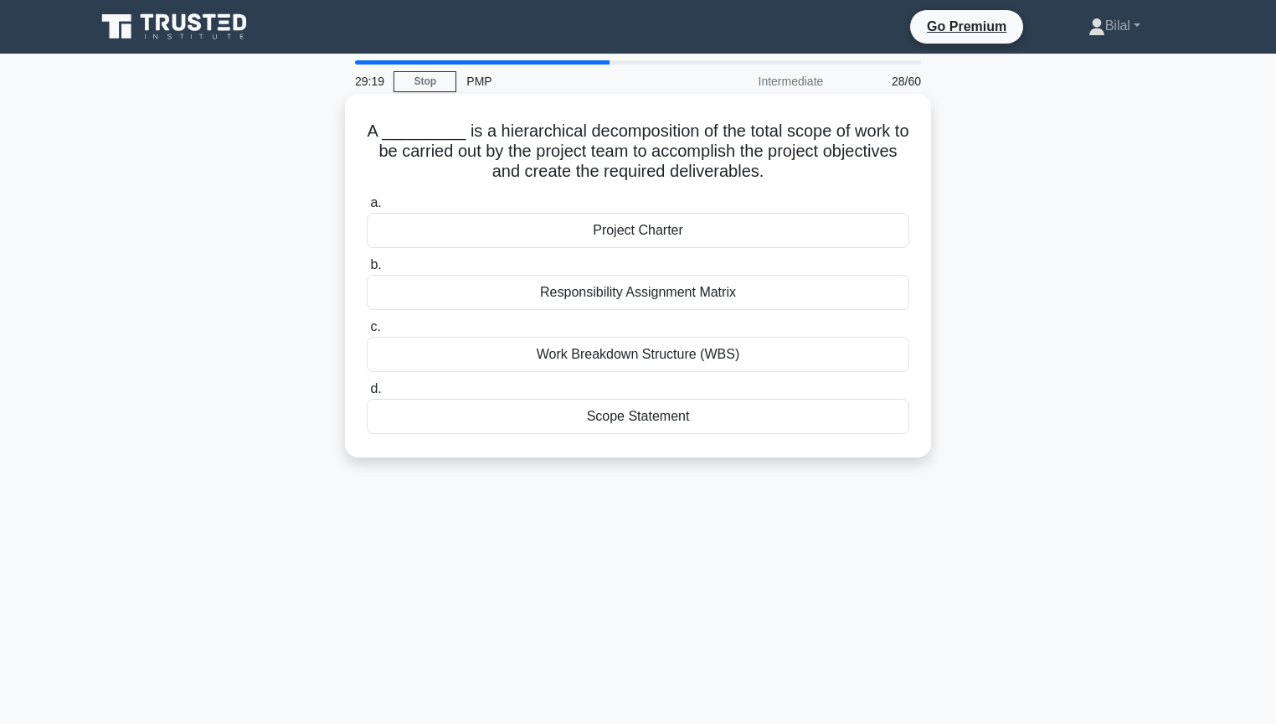
click at [776, 337] on div "Work Breakdown Structure (WBS)" at bounding box center [638, 354] width 543 height 35
click at [367, 332] on input "c. Work Breakdown Structure (WBS)" at bounding box center [367, 327] width 0 height 11
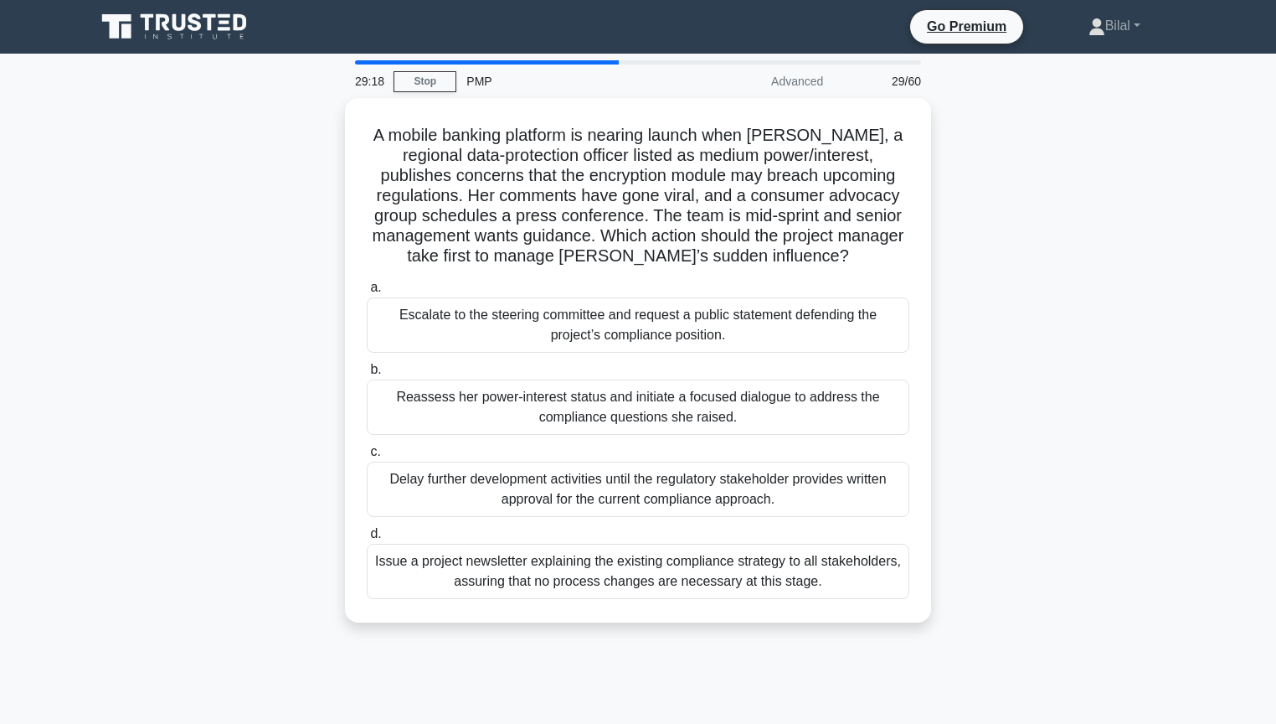
click at [1062, 345] on div "A mobile banking platform is nearing launch when Lydia, a regional data-protect…" at bounding box center [637, 370] width 1105 height 544
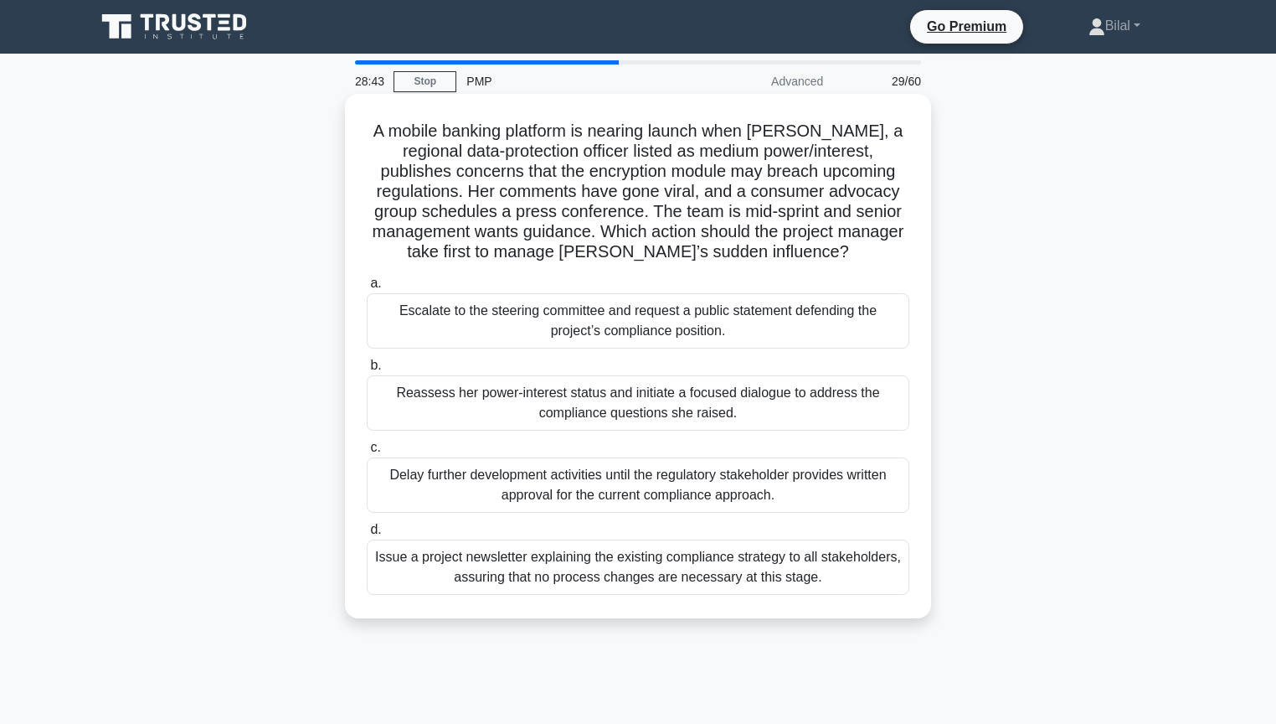
click at [915, 385] on div "b. Reassess her power-interest status and initiate a focused dialogue to addres…" at bounding box center [638, 392] width 563 height 75
click at [889, 397] on div "Reassess her power-interest status and initiate a focused dialogue to address t…" at bounding box center [638, 402] width 543 height 55
click at [367, 371] on input "b. Reassess her power-interest status and initiate a focused dialogue to addres…" at bounding box center [367, 365] width 0 height 11
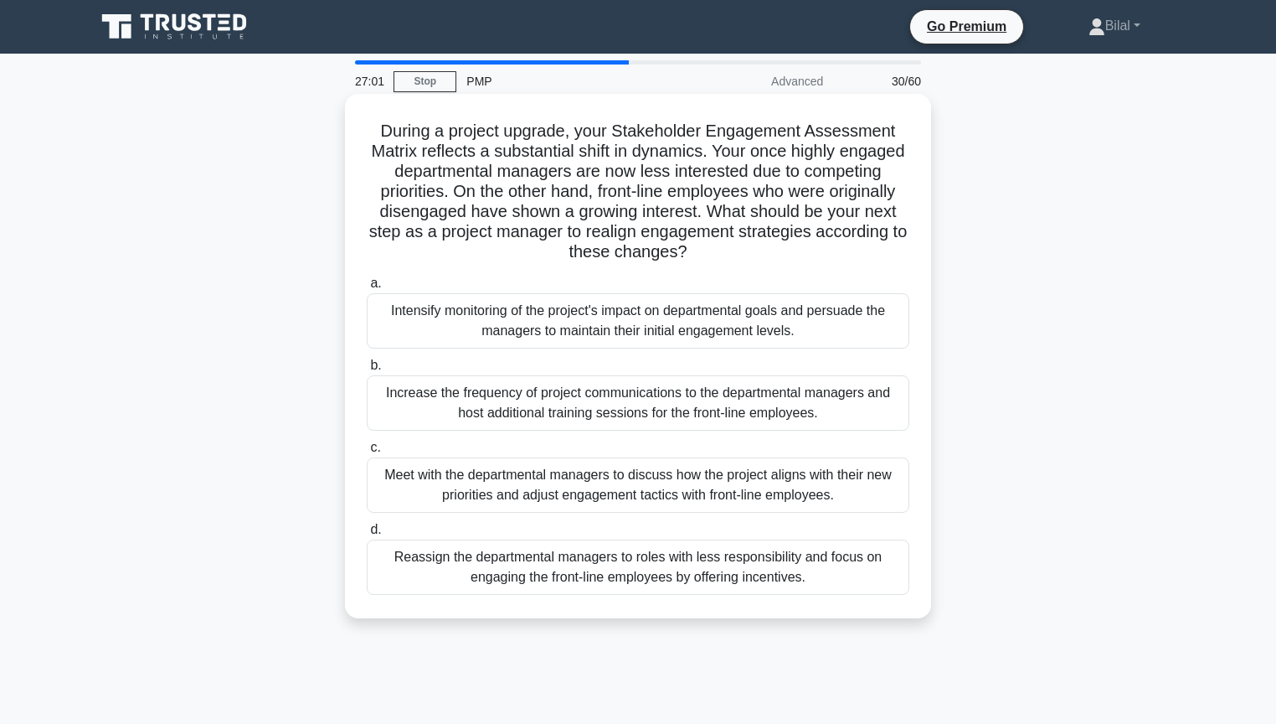
click at [869, 477] on div "Meet with the departmental managers to discuss how the project aligns with thei…" at bounding box center [638, 484] width 543 height 55
click at [367, 453] on input "c. Meet with the departmental managers to discuss how the project aligns with t…" at bounding box center [367, 447] width 0 height 11
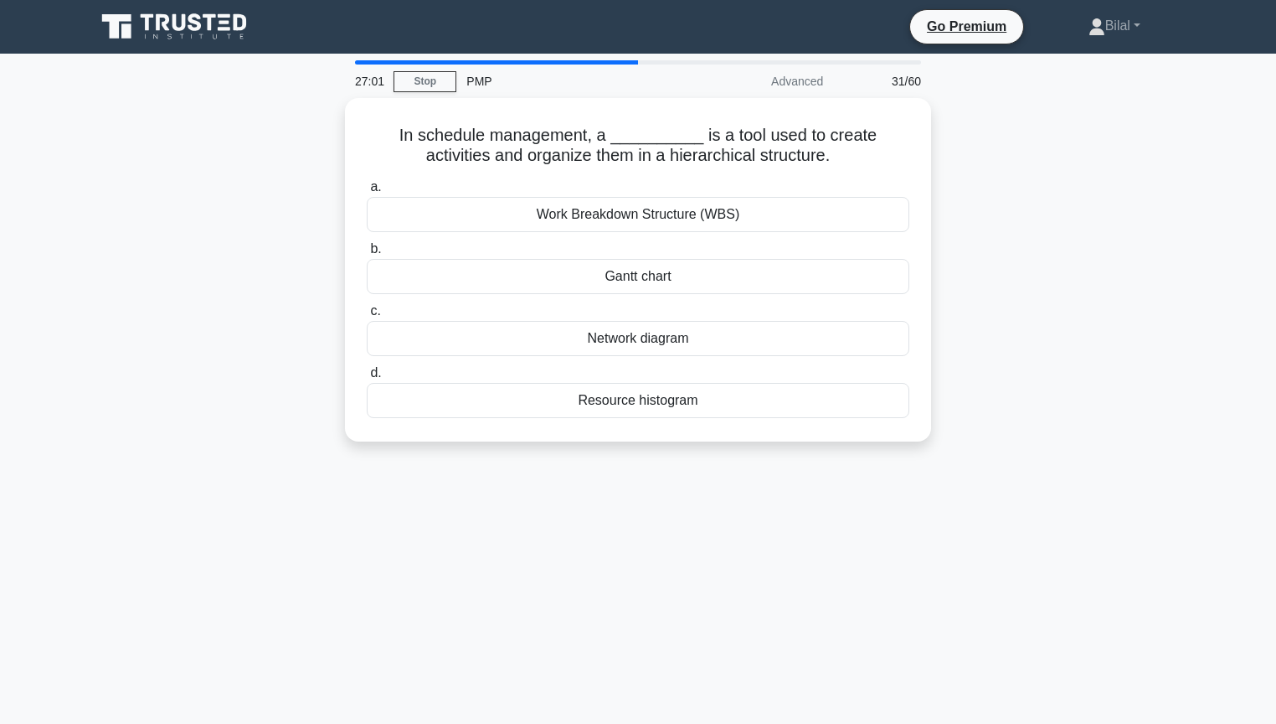
click at [1129, 441] on div "In schedule management, a __________ is a tool used to create activities and or…" at bounding box center [637, 279] width 1105 height 363
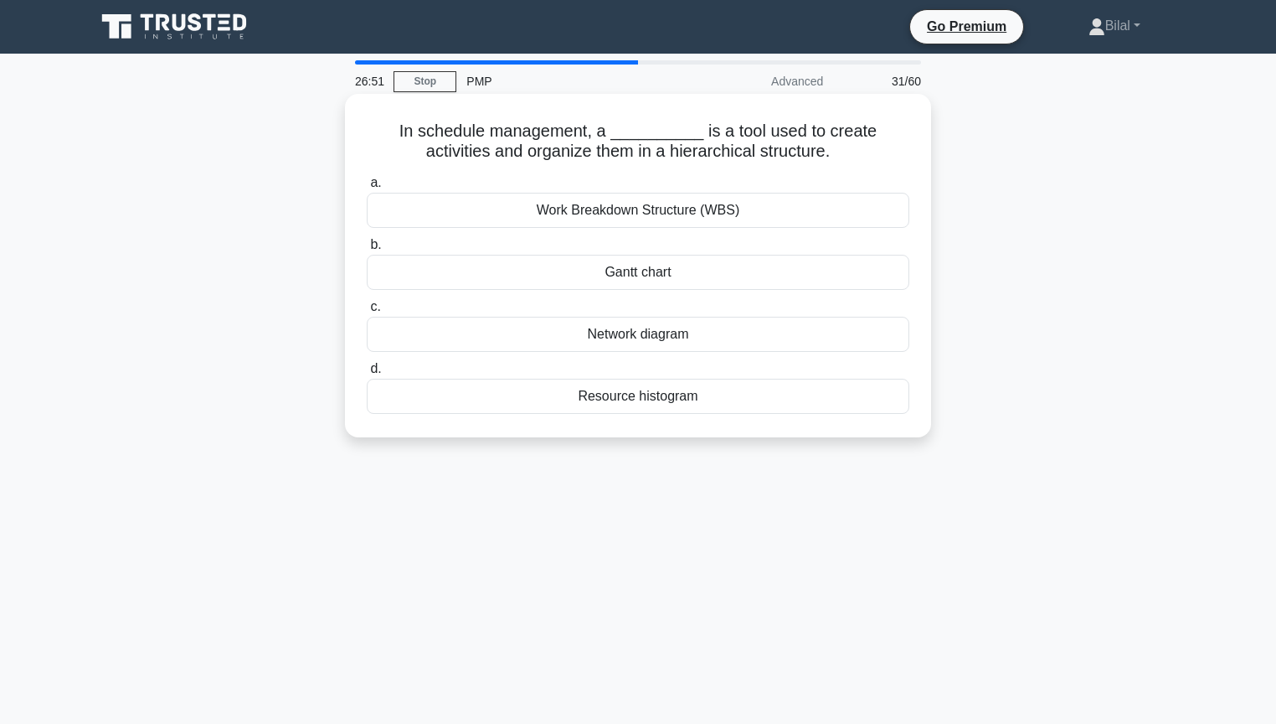
click at [844, 213] on div "Work Breakdown Structure (WBS)" at bounding box center [638, 210] width 543 height 35
click at [367, 188] on input "a. Work Breakdown Structure (WBS)" at bounding box center [367, 183] width 0 height 11
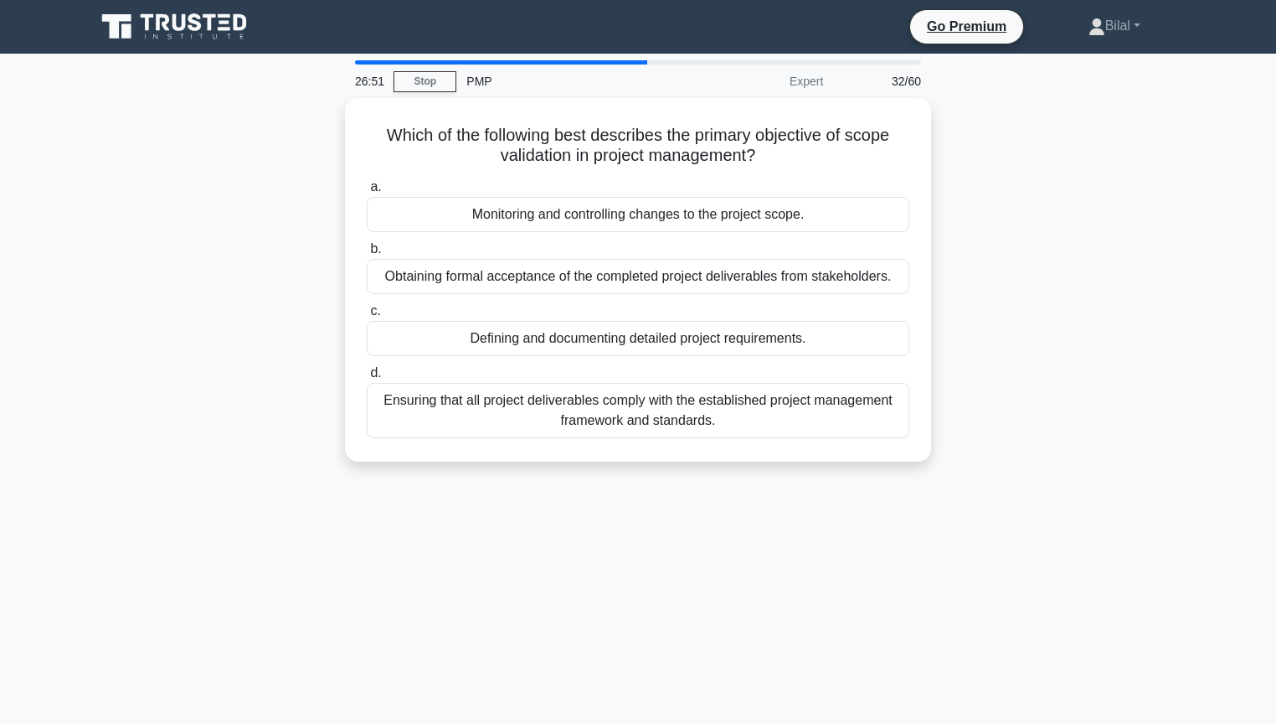
click at [1070, 255] on div "Which of the following best describes the primary objective of scope validation…" at bounding box center [637, 290] width 1105 height 384
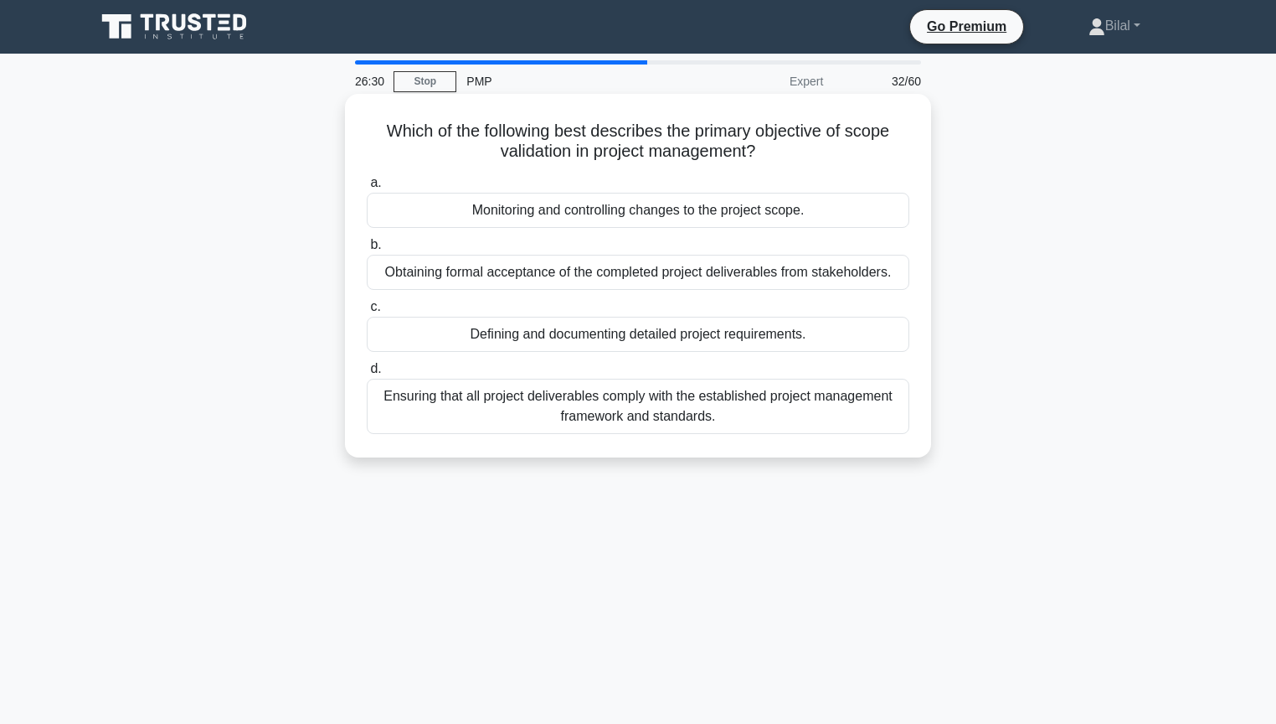
click at [891, 417] on div "Ensuring that all project deliverables comply with the established project mana…" at bounding box center [638, 406] width 543 height 55
click at [367, 374] on input "d. Ensuring that all project deliverables comply with the established project m…" at bounding box center [367, 368] width 0 height 11
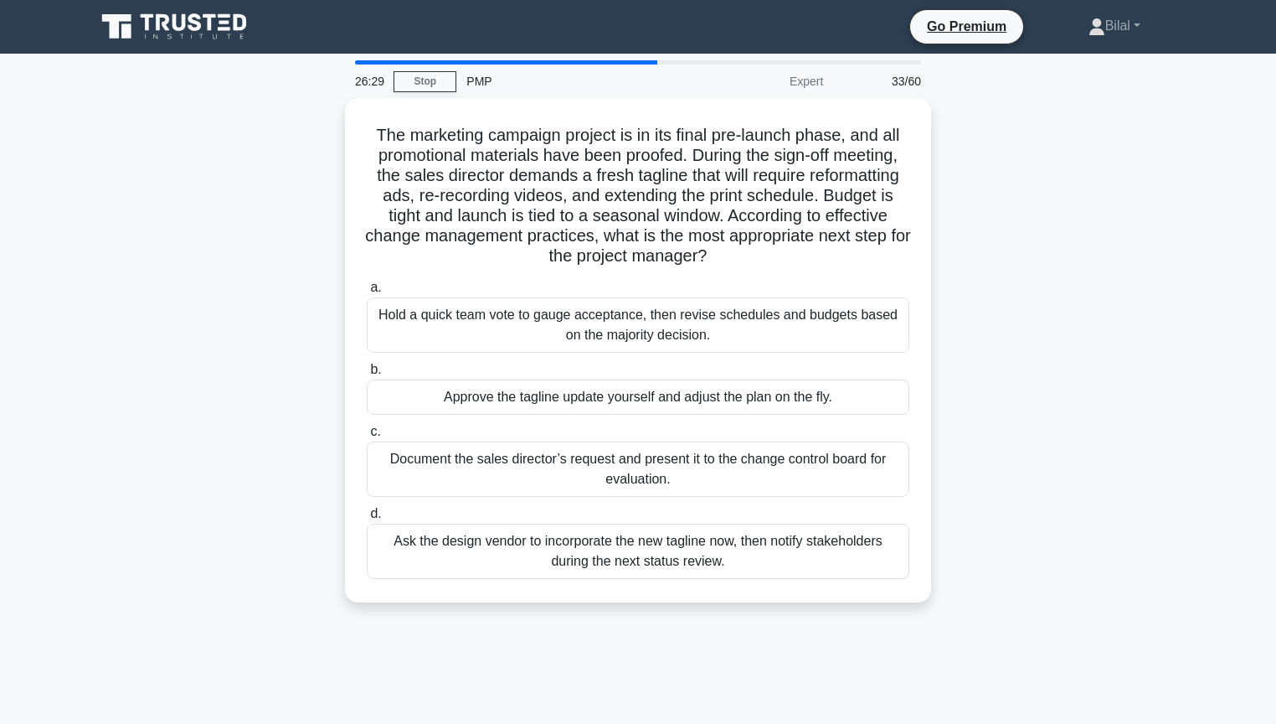
click at [1003, 416] on div "The marketing campaign project is in its final pre-launch phase, and all promot…" at bounding box center [637, 360] width 1105 height 524
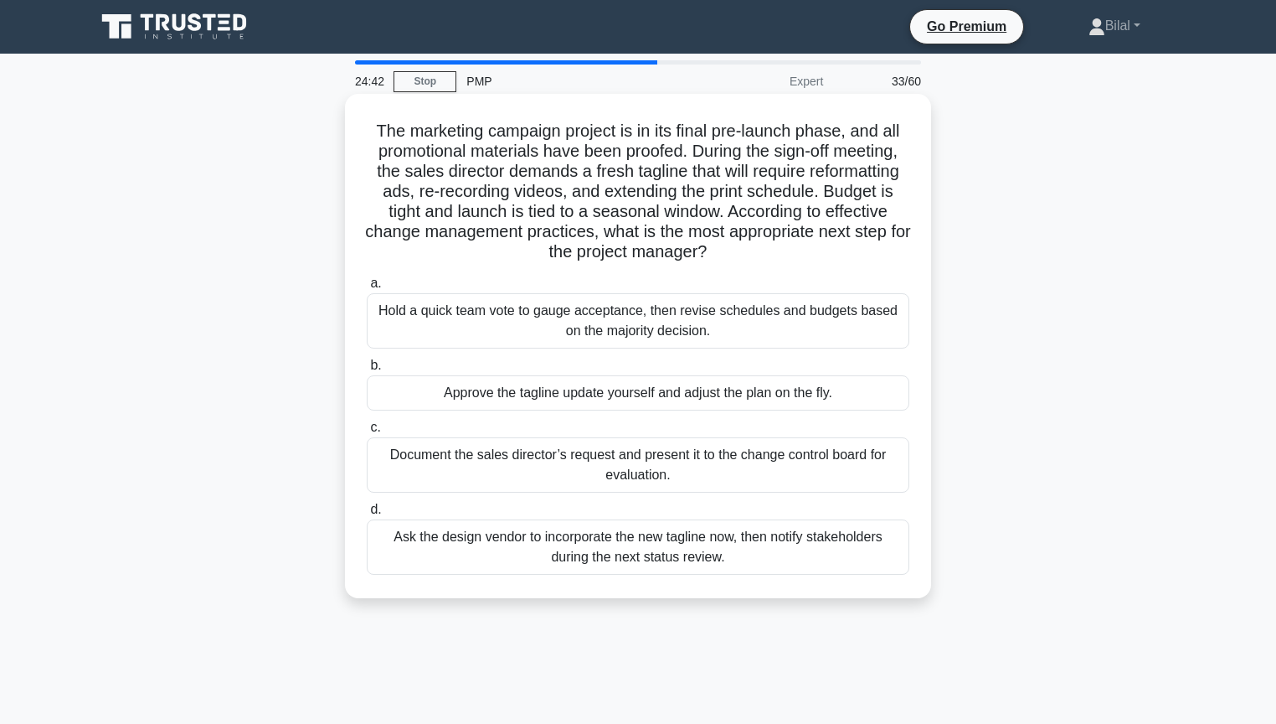
click at [858, 471] on div "Document the sales director’s request and present it to the change control boar…" at bounding box center [638, 464] width 543 height 55
click at [367, 433] on input "c. Document the sales director’s request and present it to the change control b…" at bounding box center [367, 427] width 0 height 11
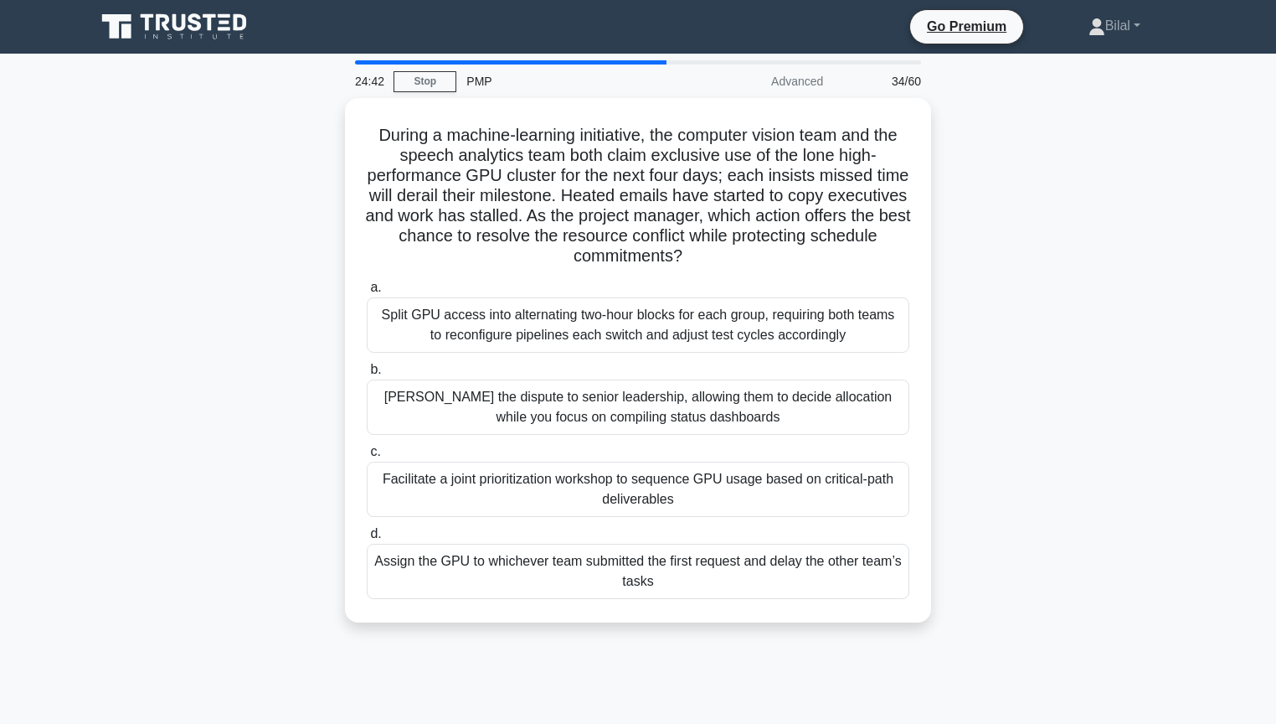
click at [1046, 446] on div "During a machine-learning initiative, the computer vision team and the speech a…" at bounding box center [637, 370] width 1105 height 544
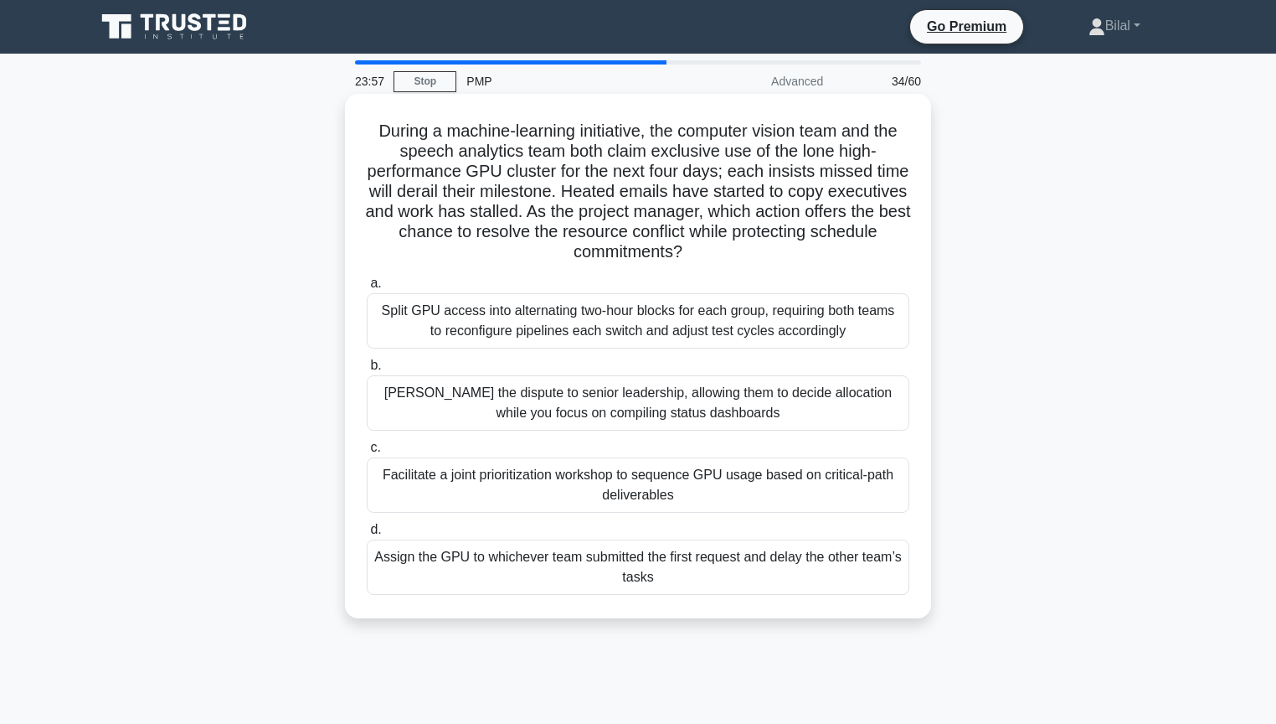
click at [848, 492] on div "Facilitate a joint prioritization workshop to sequence GPU usage based on criti…" at bounding box center [638, 484] width 543 height 55
click at [367, 453] on input "c. Facilitate a joint prioritization workshop to sequence GPU usage based on cr…" at bounding box center [367, 447] width 0 height 11
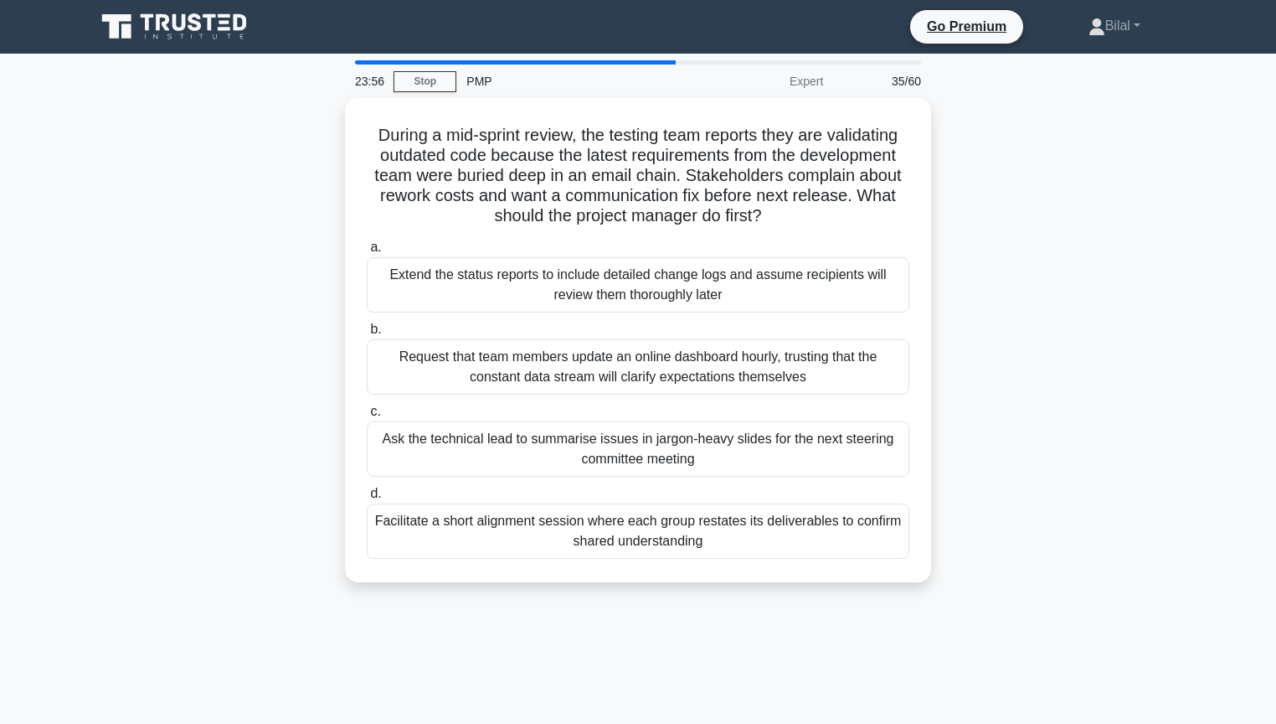
click at [1065, 473] on div "During a mid-sprint review, the testing team reports they are validating outdat…" at bounding box center [637, 350] width 1105 height 504
click at [1186, 355] on div "During a mid-sprint review, the testing team reports they are validating outdat…" at bounding box center [637, 350] width 1105 height 504
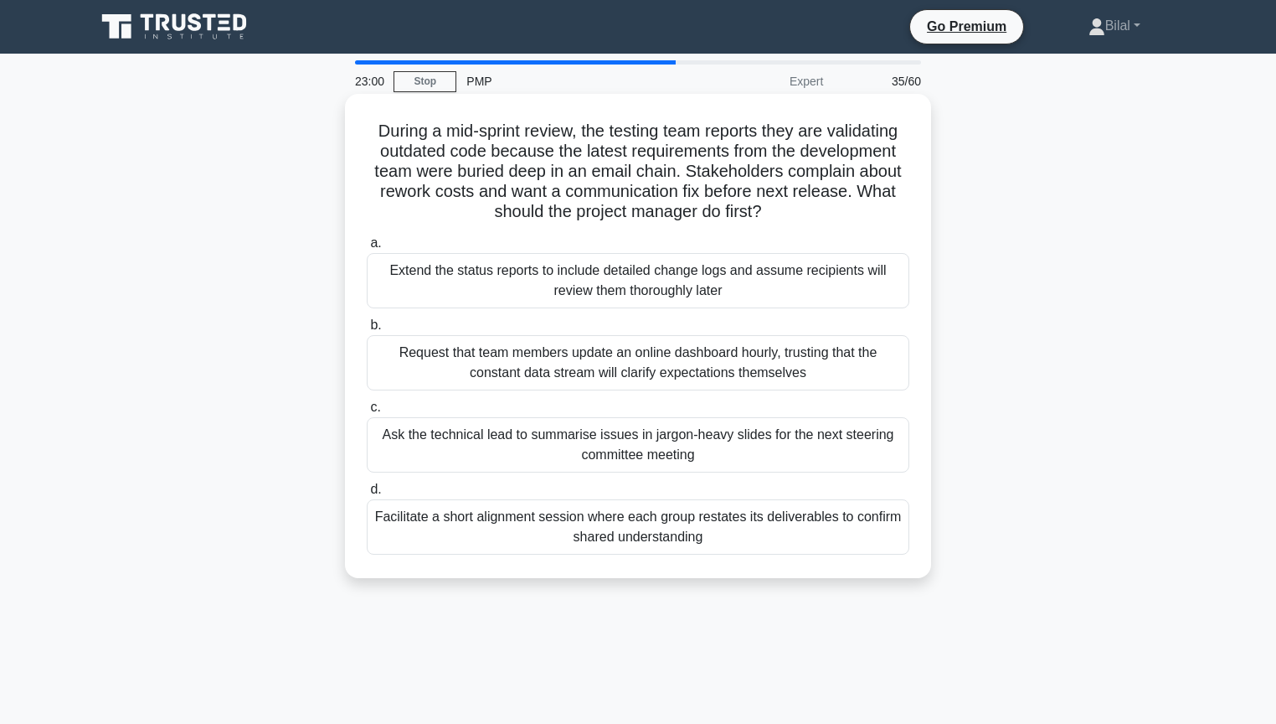
click at [878, 538] on div "Facilitate a short alignment session where each group restates its deliverables…" at bounding box center [638, 526] width 543 height 55
click at [367, 495] on input "d. Facilitate a short alignment session where each group restates its deliverab…" at bounding box center [367, 489] width 0 height 11
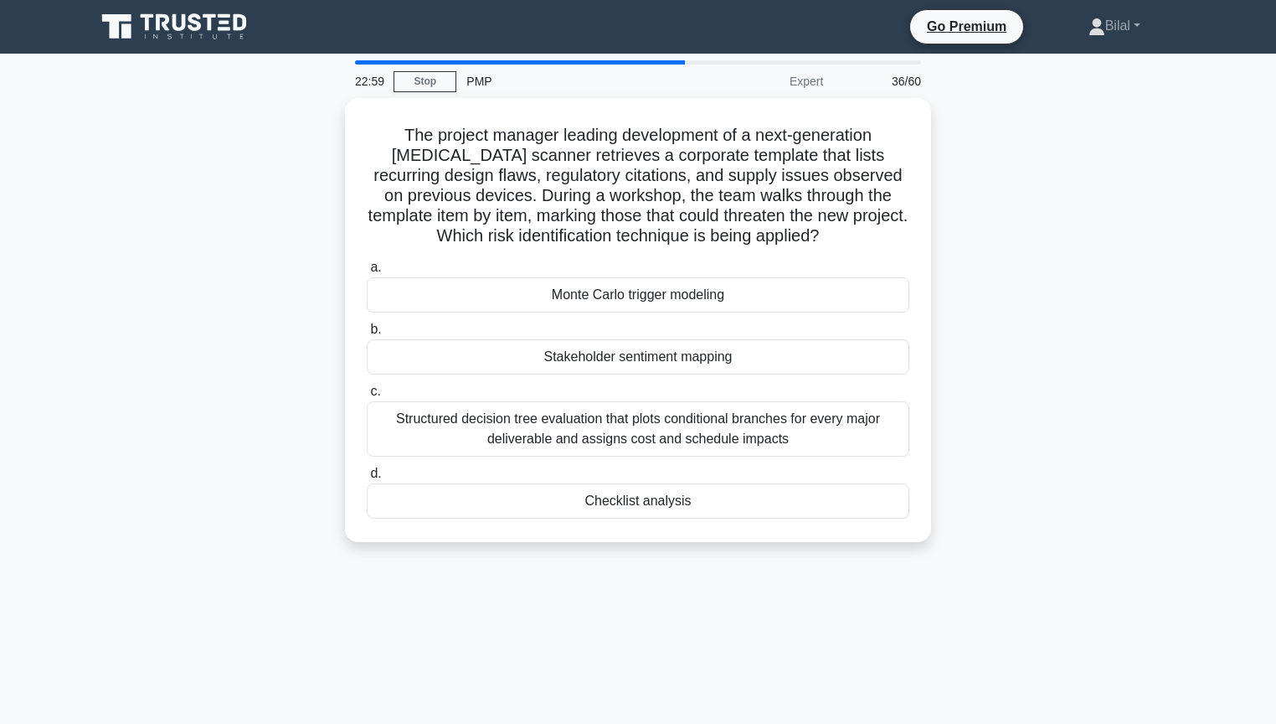
click at [1030, 539] on div "The project manager leading development of a next-generation MRI scanner retrie…" at bounding box center [637, 330] width 1105 height 464
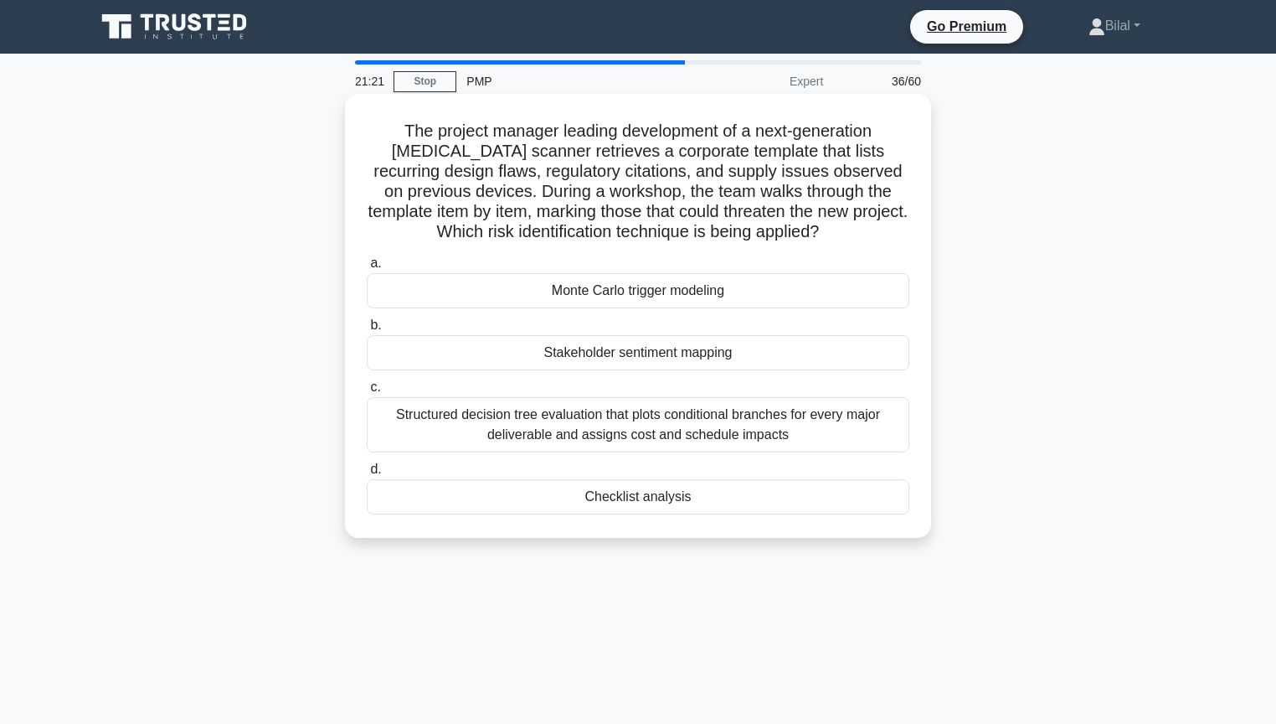
click at [829, 497] on div "Checklist analysis" at bounding box center [638, 496] width 543 height 35
click at [367, 475] on input "d. Checklist analysis" at bounding box center [367, 469] width 0 height 11
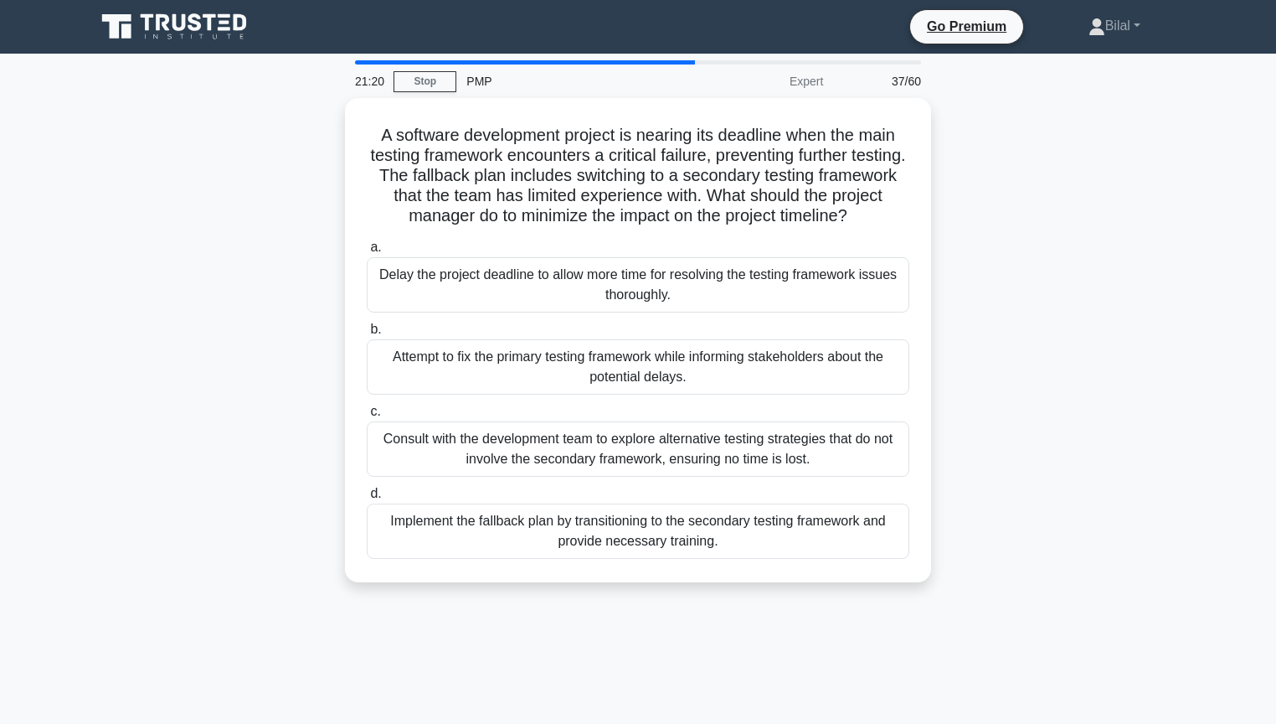
click at [1079, 459] on div "A software development project is nearing its deadline when the main testing fr…" at bounding box center [637, 350] width 1105 height 504
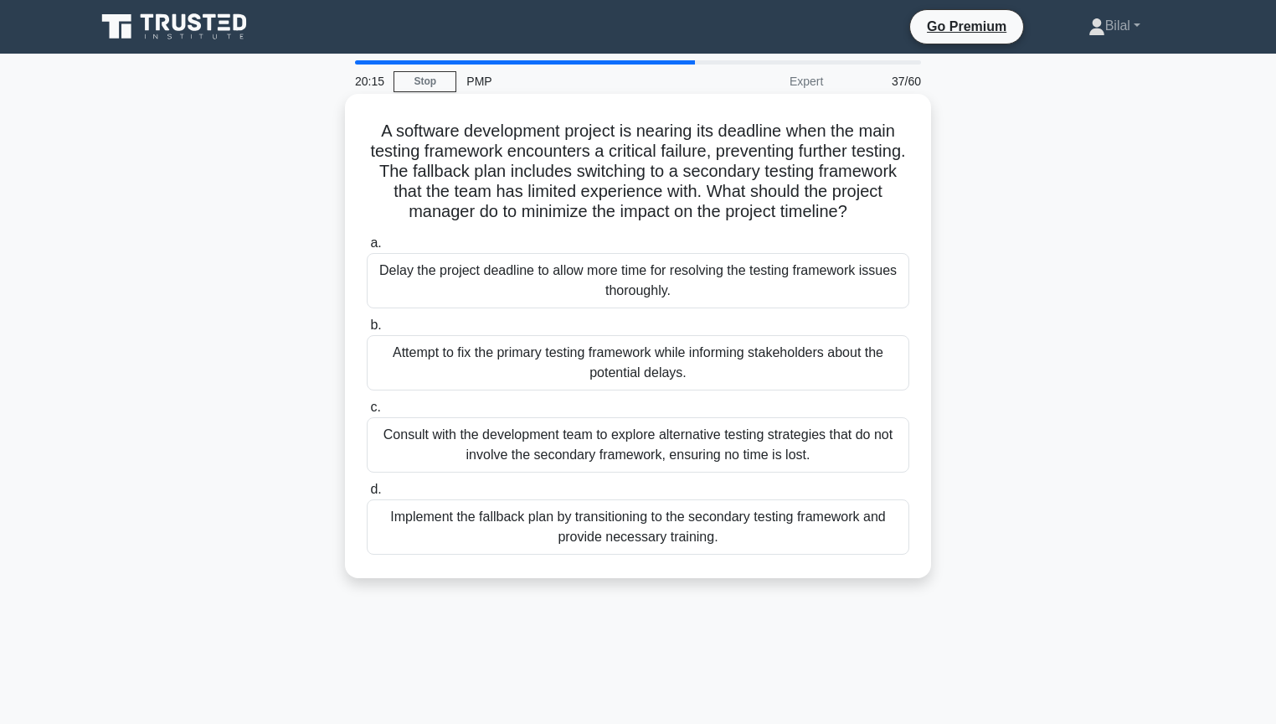
click at [814, 536] on div "Implement the fallback plan by transitioning to the secondary testing framework…" at bounding box center [638, 526] width 543 height 55
click at [367, 495] on input "d. Implement the fallback plan by transitioning to the secondary testing framew…" at bounding box center [367, 489] width 0 height 11
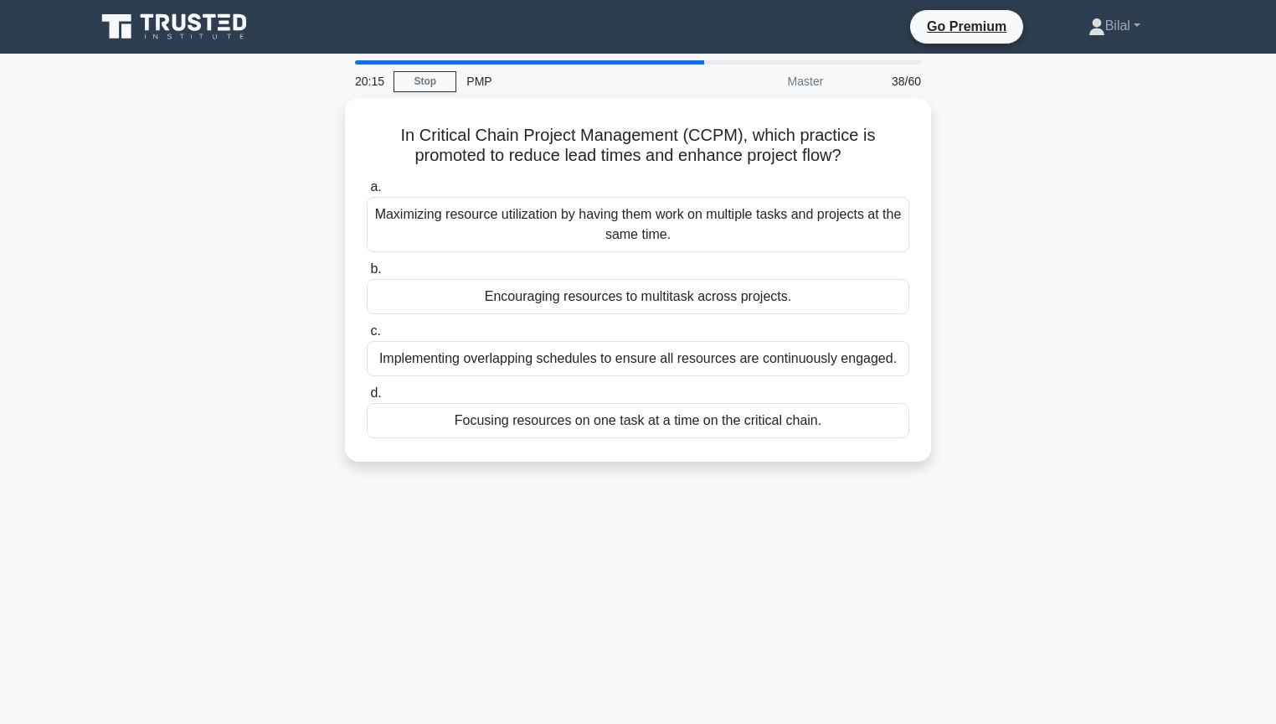
click at [983, 514] on div "20:15 Stop PMP Master 38/60 In Critical Chain Project Management (CCPM), which …" at bounding box center [637, 478] width 1105 height 837
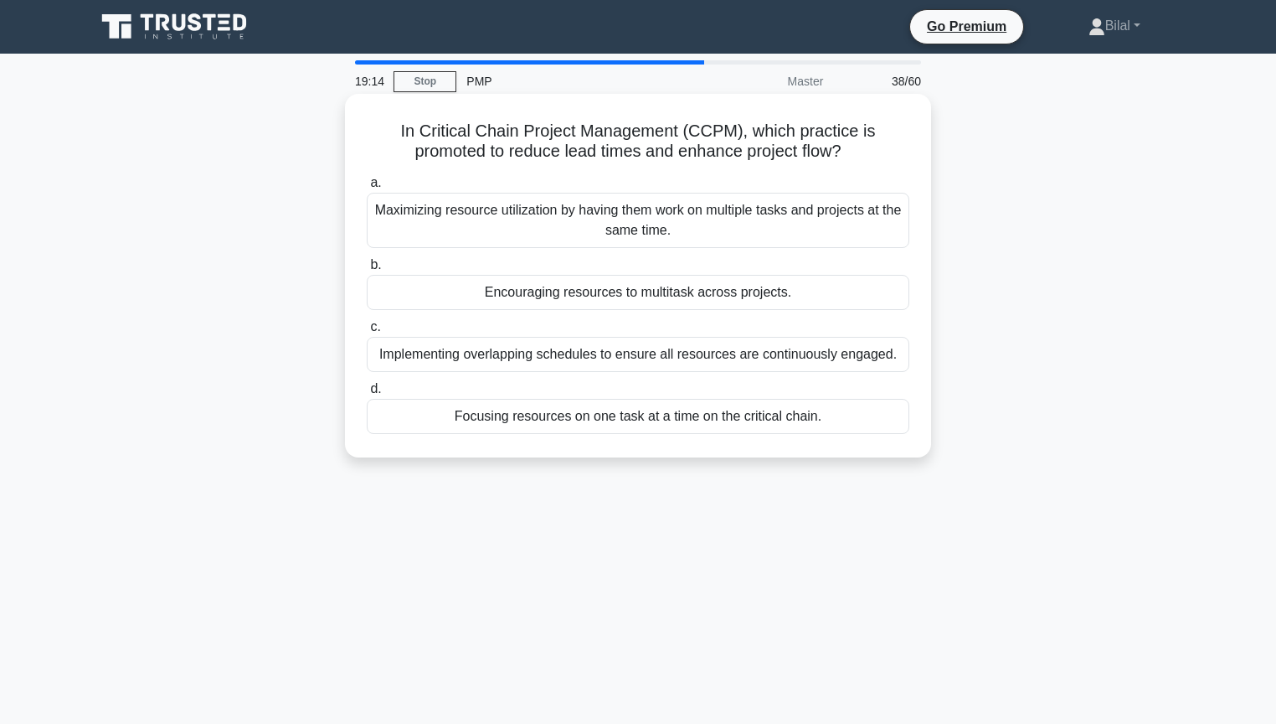
click at [891, 418] on div "Focusing resources on one task at a time on the critical chain." at bounding box center [638, 416] width 543 height 35
click at [367, 394] on input "d. Focusing resources on one task at a time on the critical chain." at bounding box center [367, 389] width 0 height 11
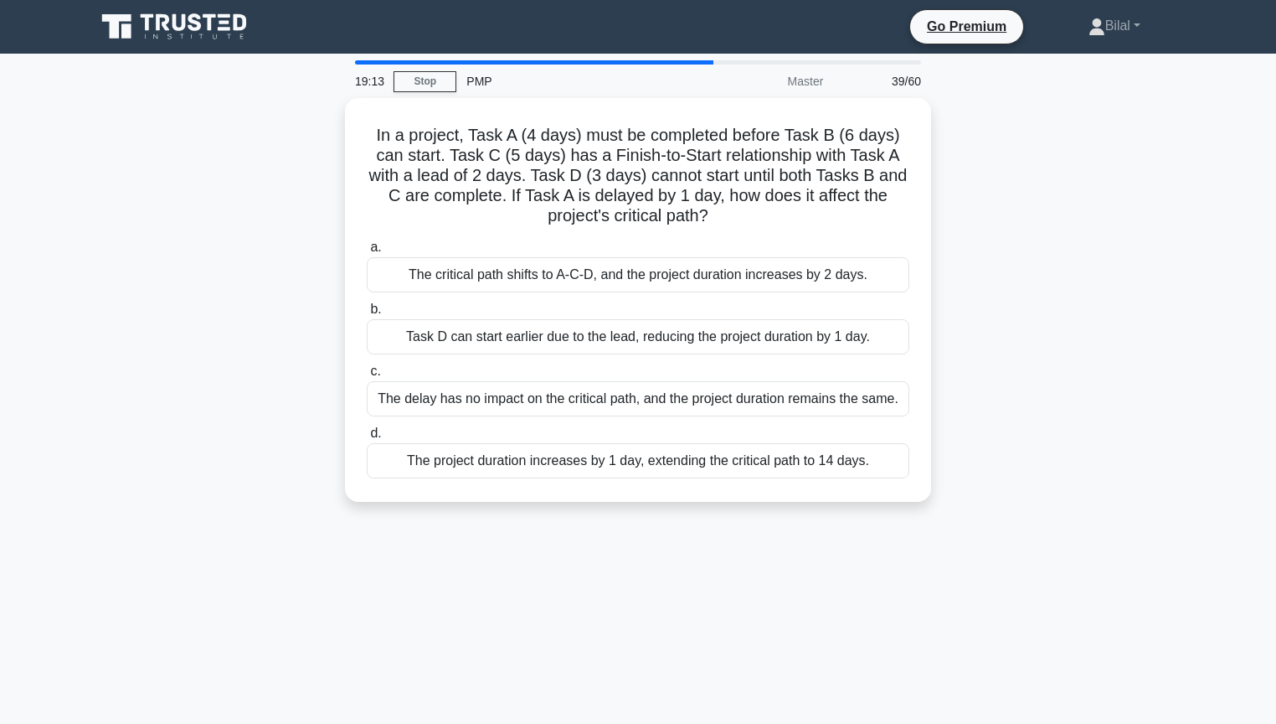
click at [1028, 430] on div "In a project, Task A (4 days) must be completed before Task B (6 days) can star…" at bounding box center [637, 310] width 1105 height 424
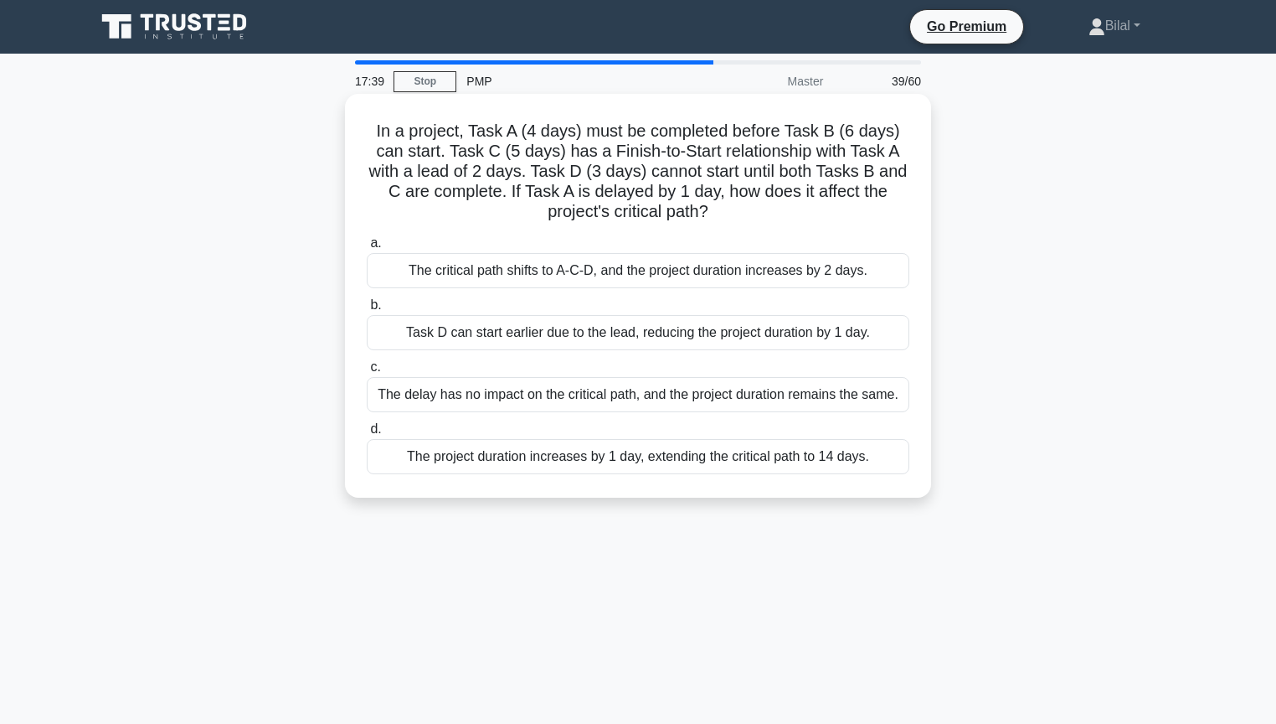
click at [834, 457] on div "The project duration increases by 1 day, extending the critical path to 14 days." at bounding box center [638, 456] width 543 height 35
click at [367, 435] on input "d. The project duration increases by 1 day, extending the critical path to 14 d…" at bounding box center [367, 429] width 0 height 11
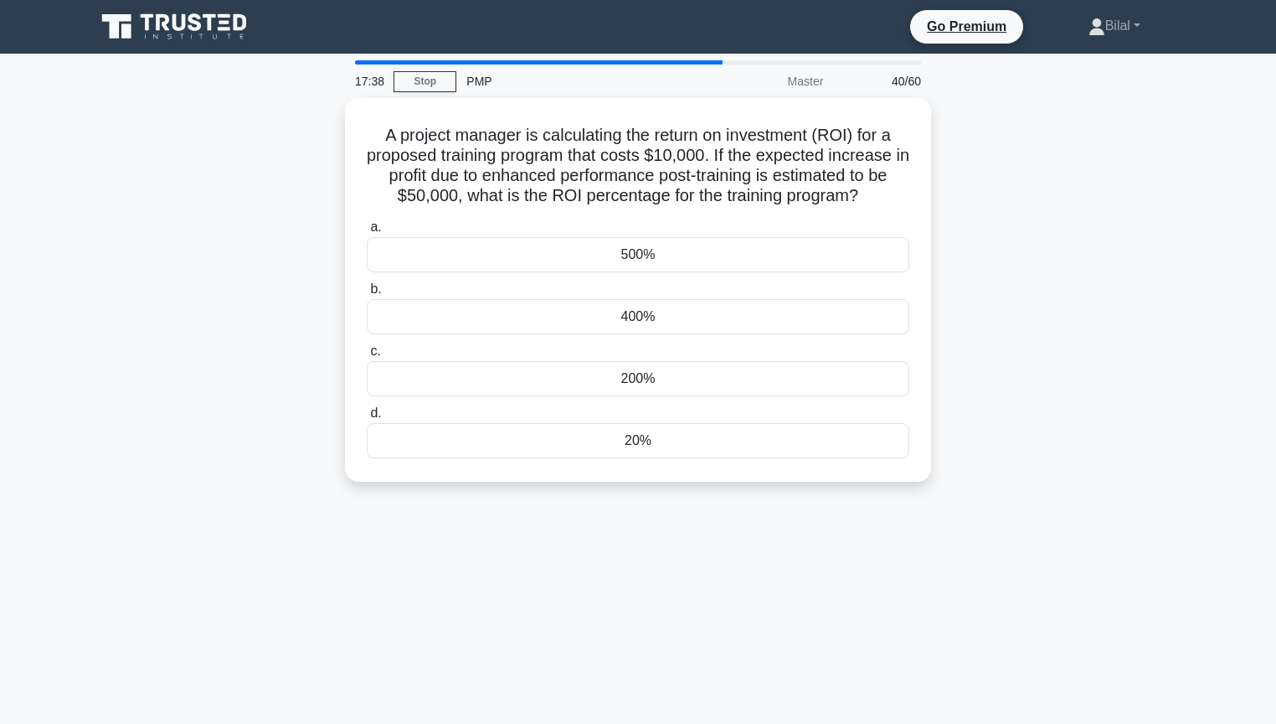
click at [986, 452] on div "A project manager is calculating the return on investment (ROI) for a proposed …" at bounding box center [637, 300] width 1105 height 404
click at [806, 255] on div "500%" at bounding box center [638, 250] width 543 height 35
click at [367, 229] on input "a. 500%" at bounding box center [367, 223] width 0 height 11
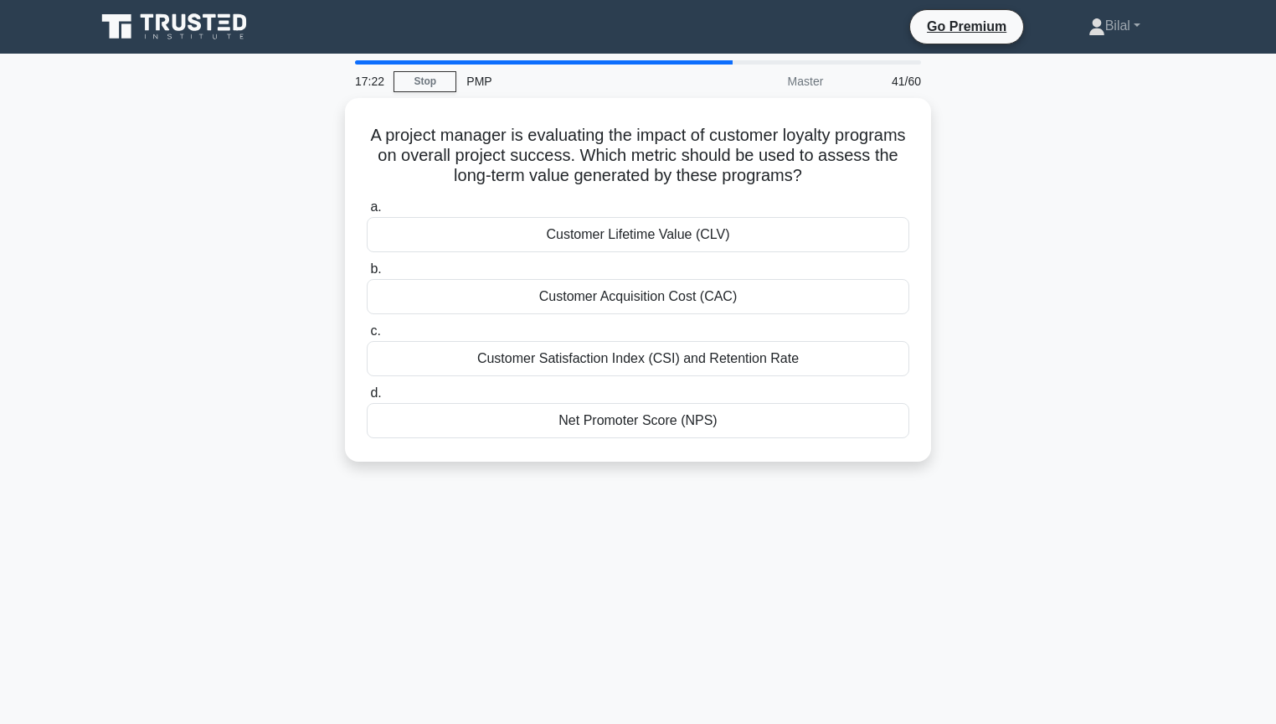
click at [1008, 259] on div "A project manager is evaluating the impact of customer loyalty programs on over…" at bounding box center [637, 290] width 1105 height 384
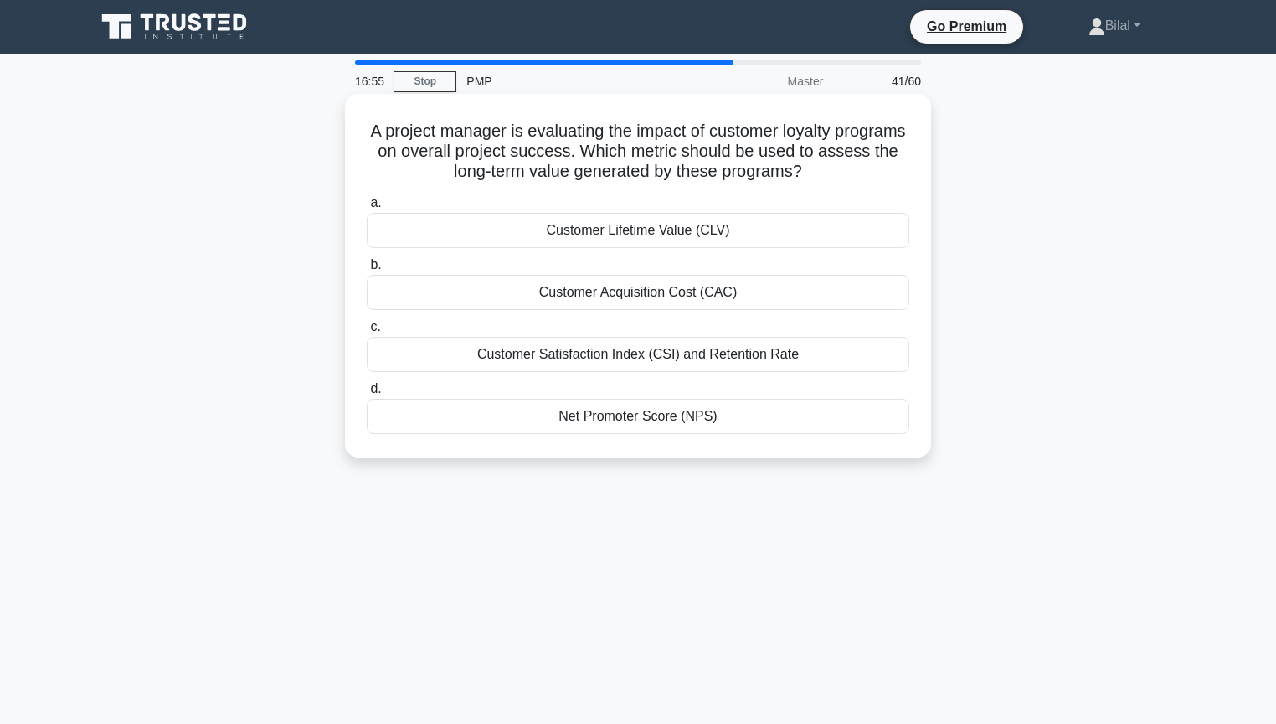
click at [857, 426] on div "Net Promoter Score (NPS)" at bounding box center [638, 416] width 543 height 35
click at [367, 394] on input "d. Net Promoter Score (NPS)" at bounding box center [367, 389] width 0 height 11
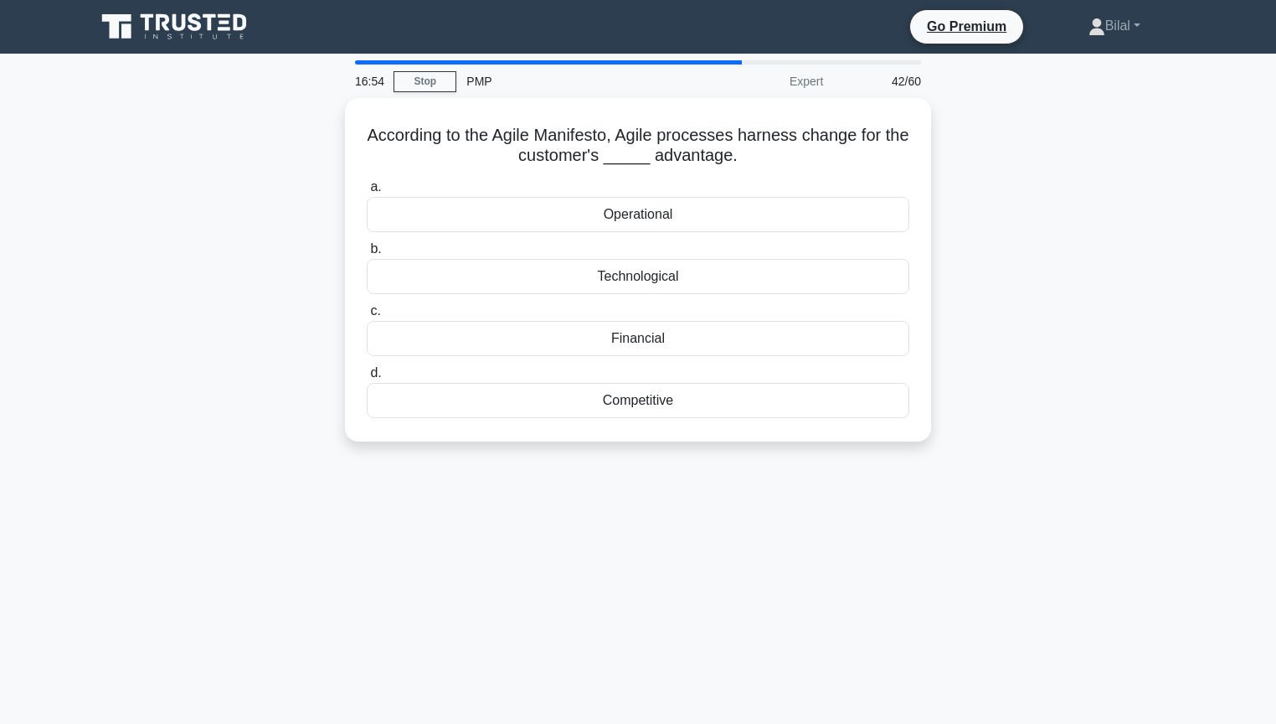
click at [1063, 419] on div "According to the Agile Manifesto, Agile processes harness change for the custom…" at bounding box center [637, 279] width 1105 height 363
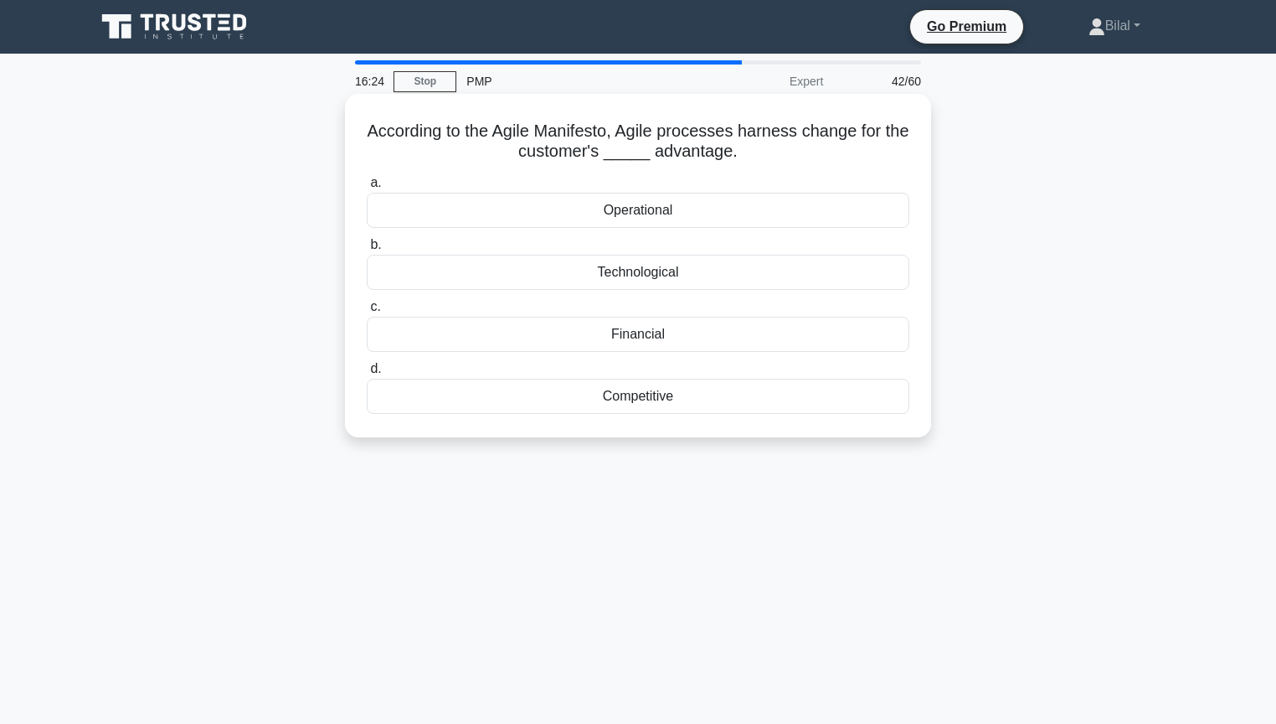
click at [870, 406] on div "Competitive" at bounding box center [638, 396] width 543 height 35
click at [367, 374] on input "d. Competitive" at bounding box center [367, 368] width 0 height 11
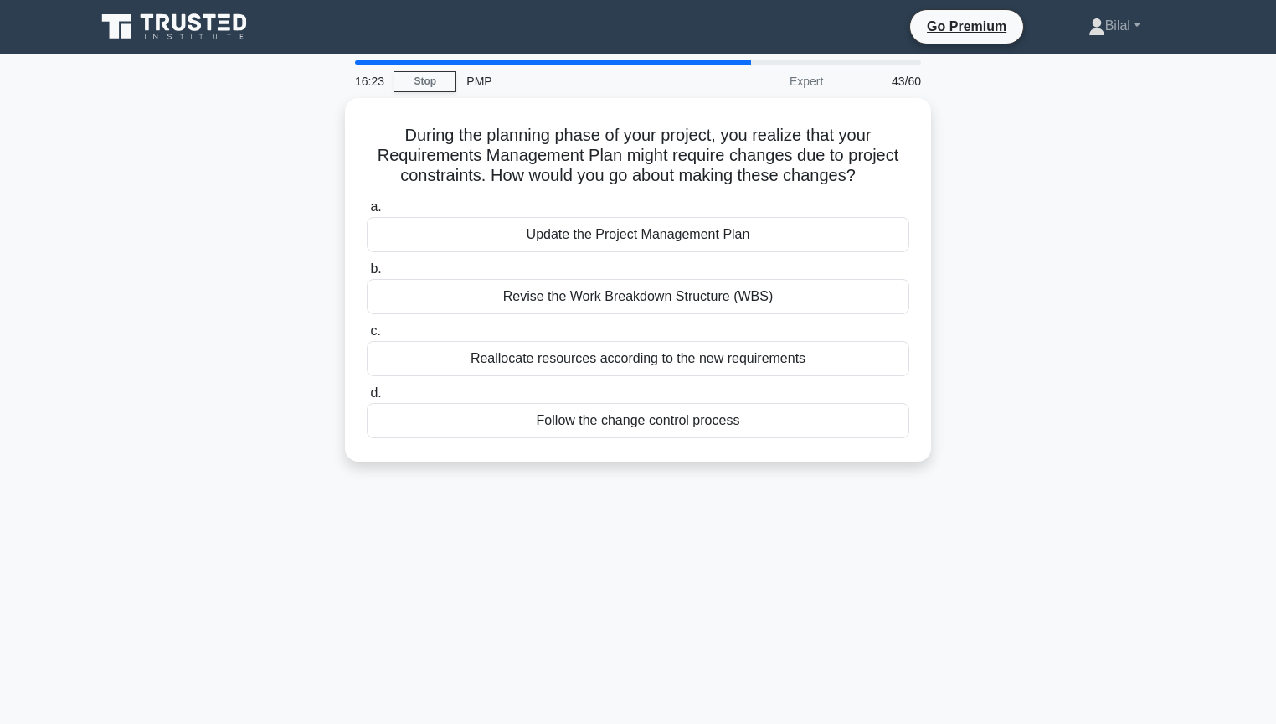
click at [1102, 394] on div "During the planning phase of your project, you realize that your Requirements M…" at bounding box center [637, 290] width 1105 height 384
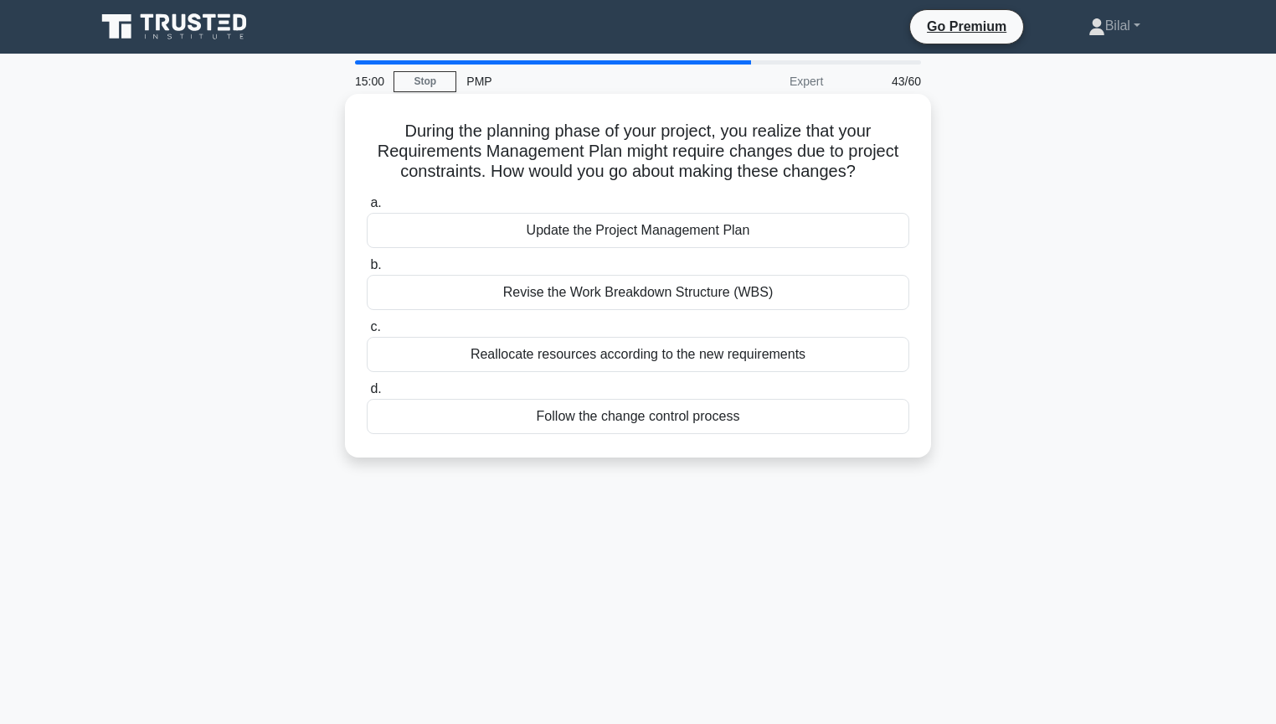
click at [822, 418] on div "Follow the change control process" at bounding box center [638, 416] width 543 height 35
click at [367, 394] on input "d. Follow the change control process" at bounding box center [367, 389] width 0 height 11
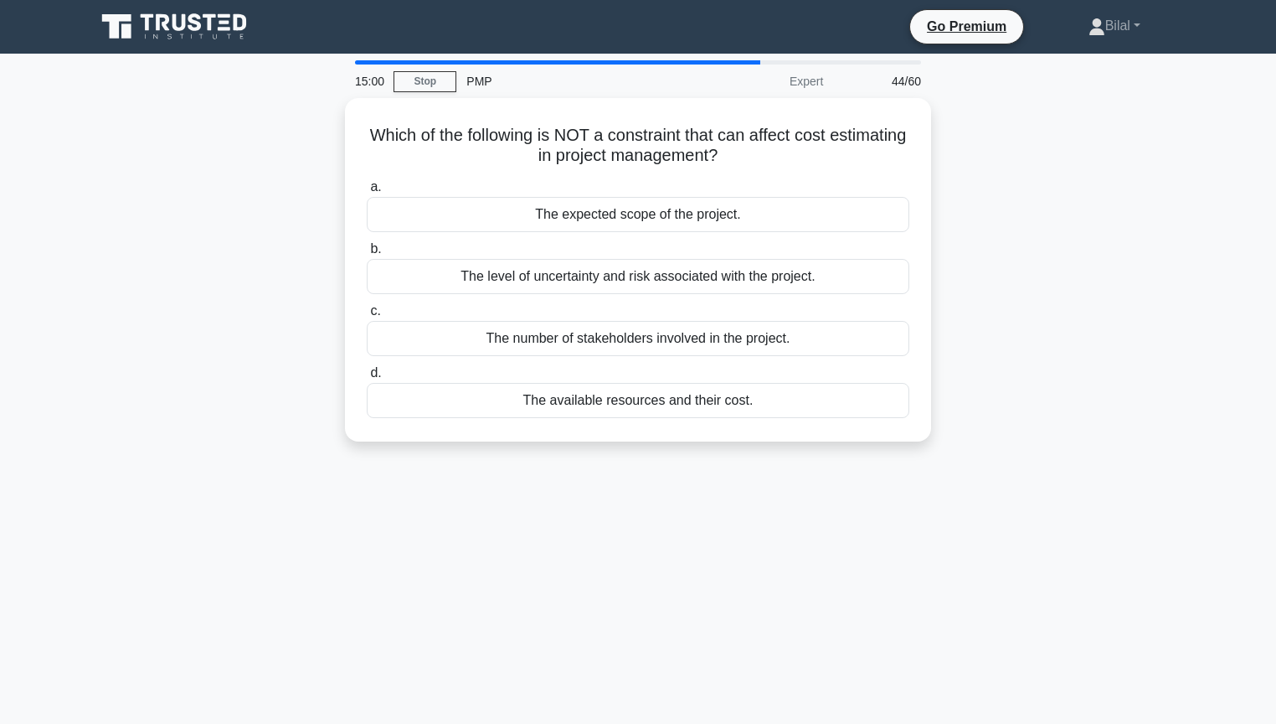
click at [1053, 385] on div "Which of the following is NOT a constraint that can affect cost estimating in p…" at bounding box center [637, 279] width 1105 height 363
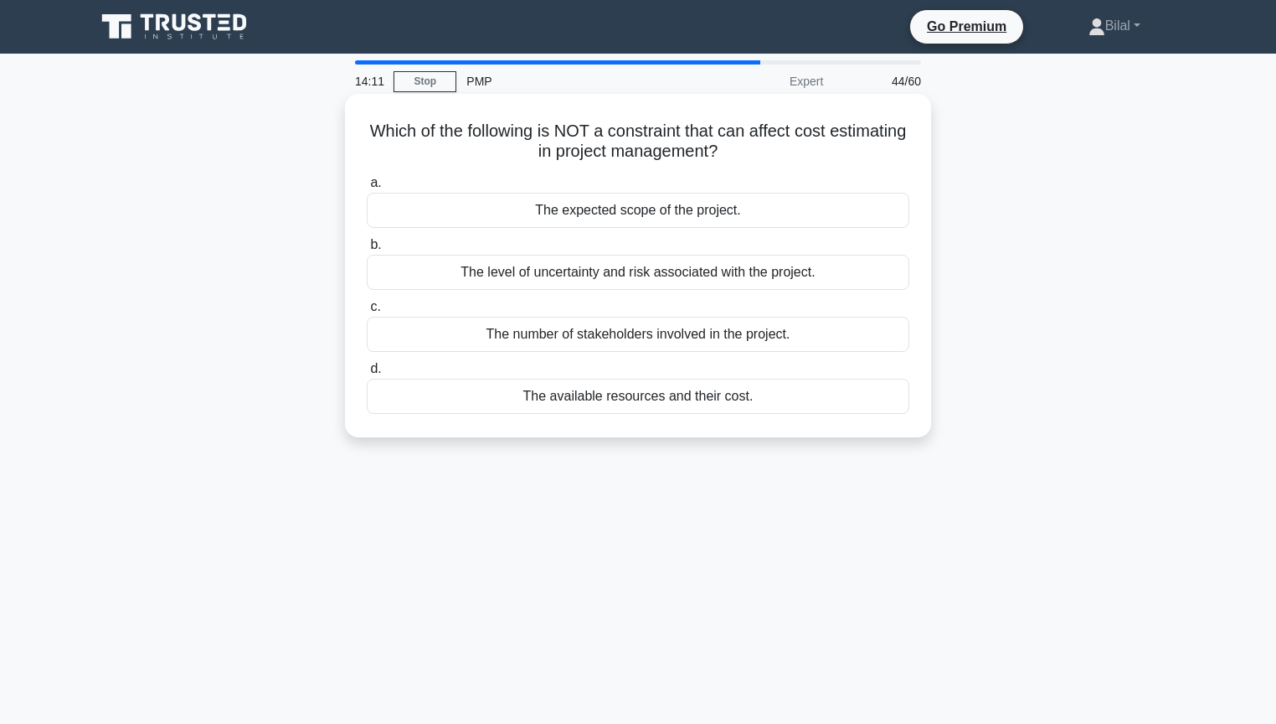
click at [827, 335] on div "The number of stakeholders involved in the project." at bounding box center [638, 334] width 543 height 35
click at [367, 312] on input "c. The number of stakeholders involved in the project." at bounding box center [367, 306] width 0 height 11
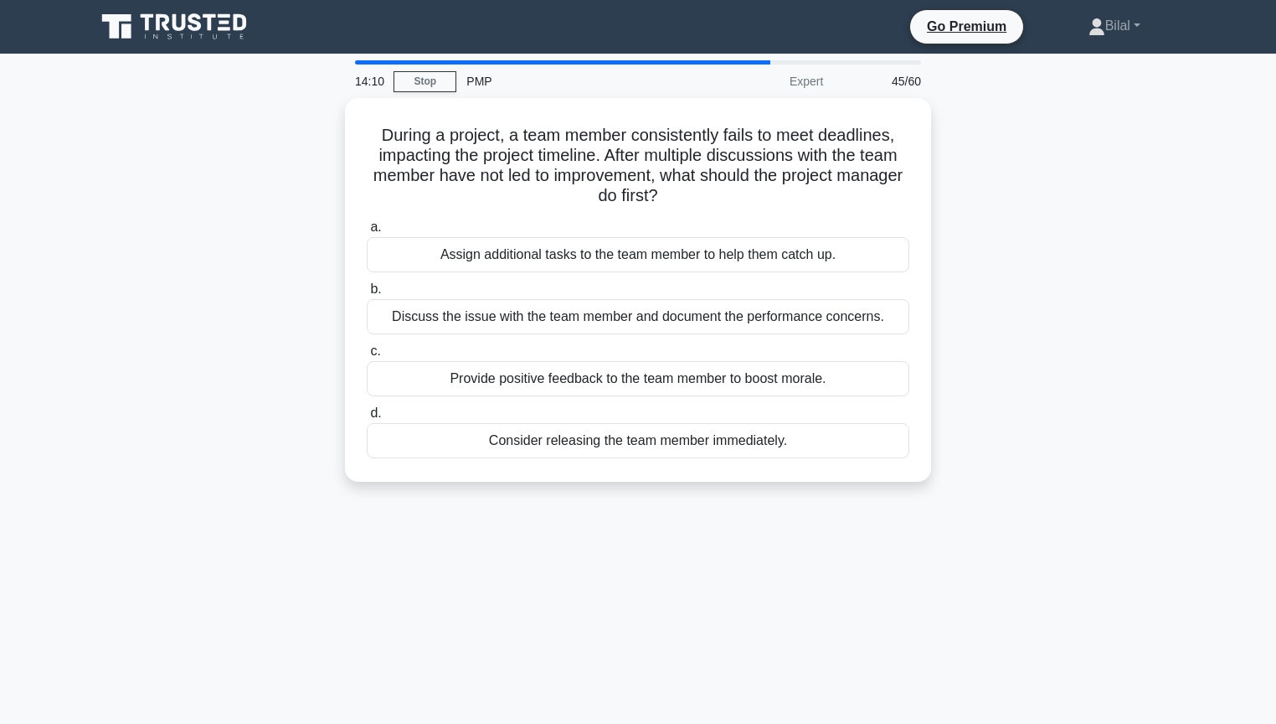
click at [985, 332] on div "During a project, a team member consistently fails to meet deadlines, impacting…" at bounding box center [637, 300] width 1105 height 404
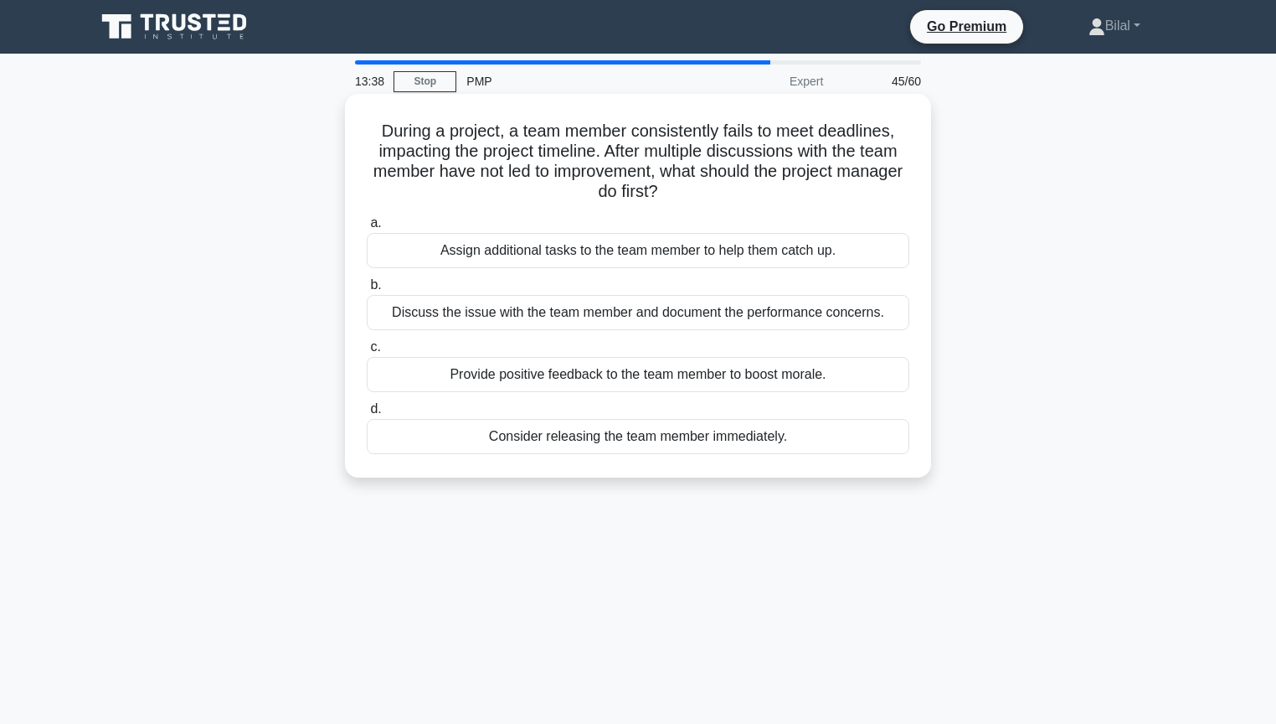
click at [850, 326] on div "Discuss the issue with the team member and document the performance concerns." at bounding box center [638, 312] width 543 height 35
click at [367, 291] on input "b. Discuss the issue with the team member and document the performance concerns." at bounding box center [367, 285] width 0 height 11
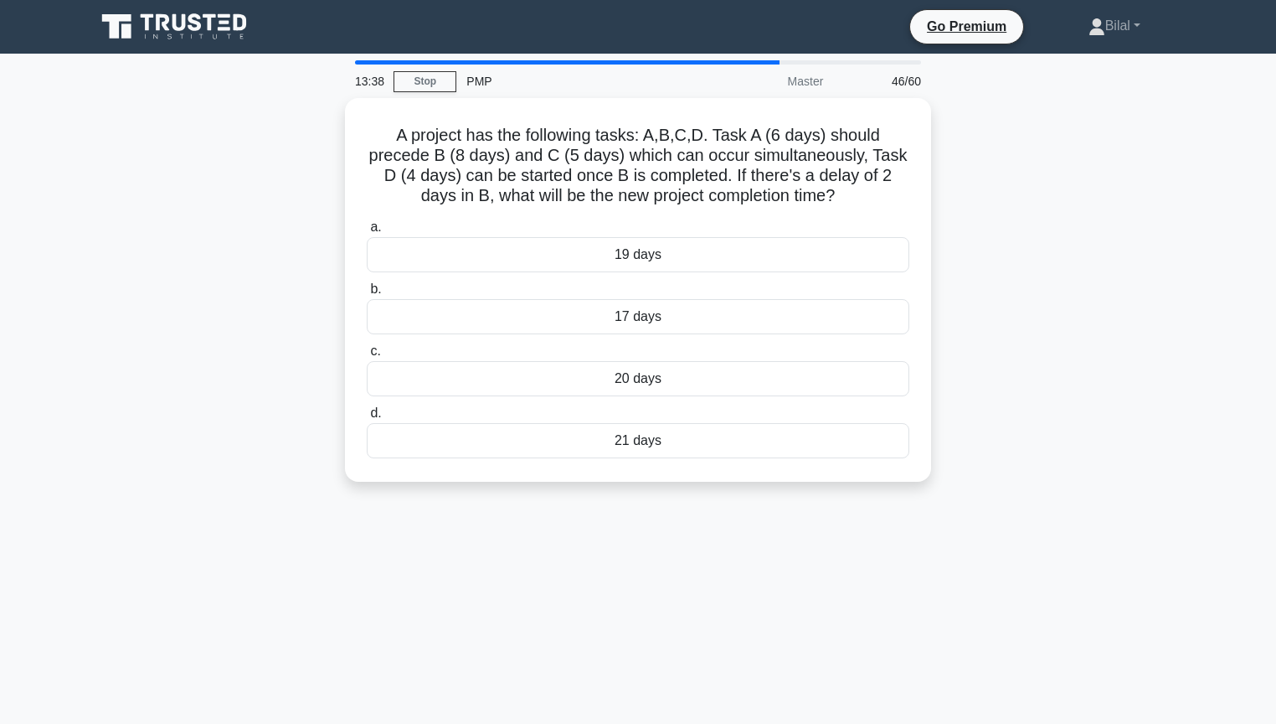
click at [1031, 335] on div "A project has the following tasks: A,B,C,D. Task A (6 days) should precede B (8…" at bounding box center [637, 300] width 1105 height 404
click at [846, 380] on div "20 days" at bounding box center [638, 374] width 543 height 35
click at [367, 353] on input "c. 20 days" at bounding box center [367, 347] width 0 height 11
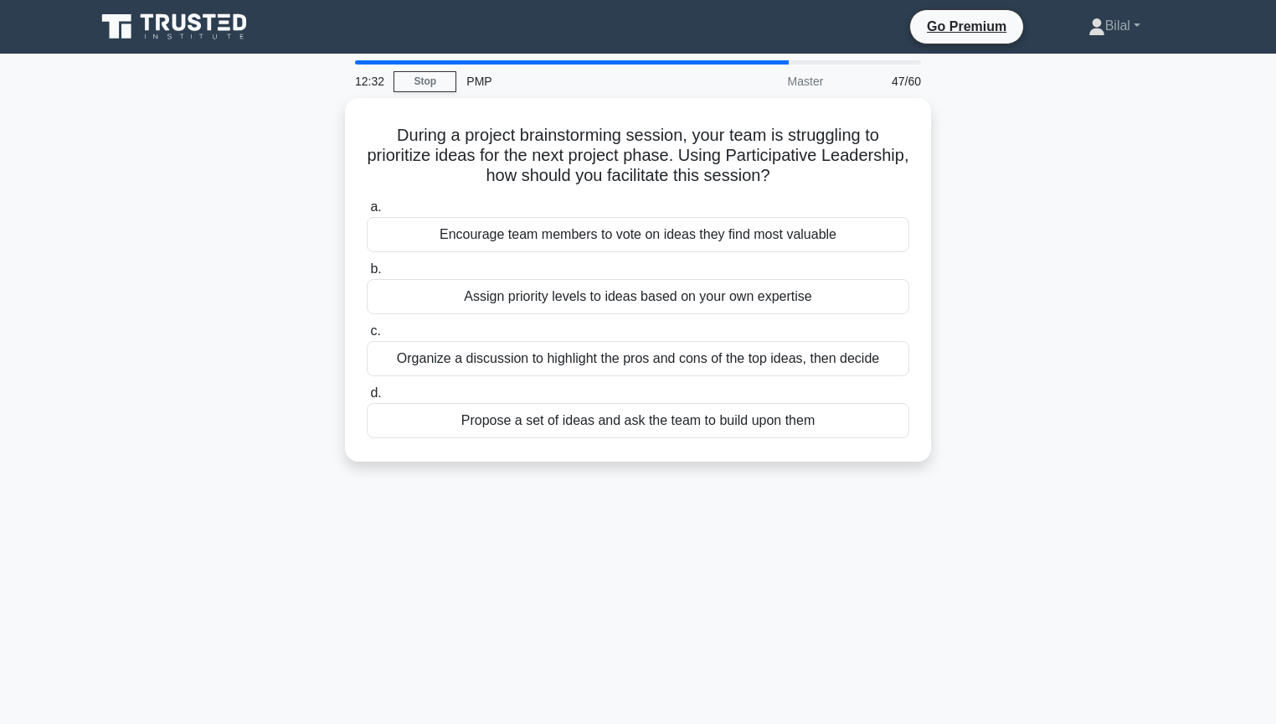
click at [1059, 355] on div "During a project brainstorming session, your team is struggling to prioritize i…" at bounding box center [637, 290] width 1105 height 384
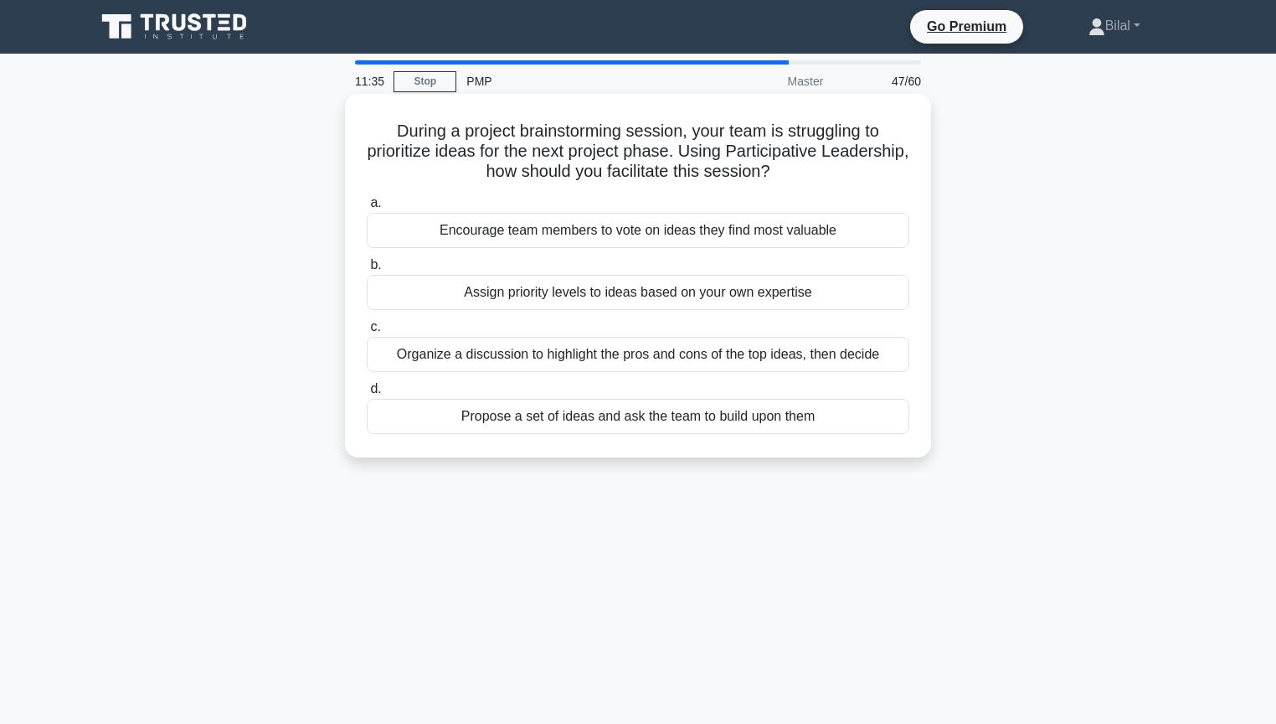
click at [776, 240] on div "Encourage team members to vote on ideas they find most valuable" at bounding box center [638, 230] width 543 height 35
click at [367, 209] on input "a. Encourage team members to vote on ideas they find most valuable" at bounding box center [367, 203] width 0 height 11
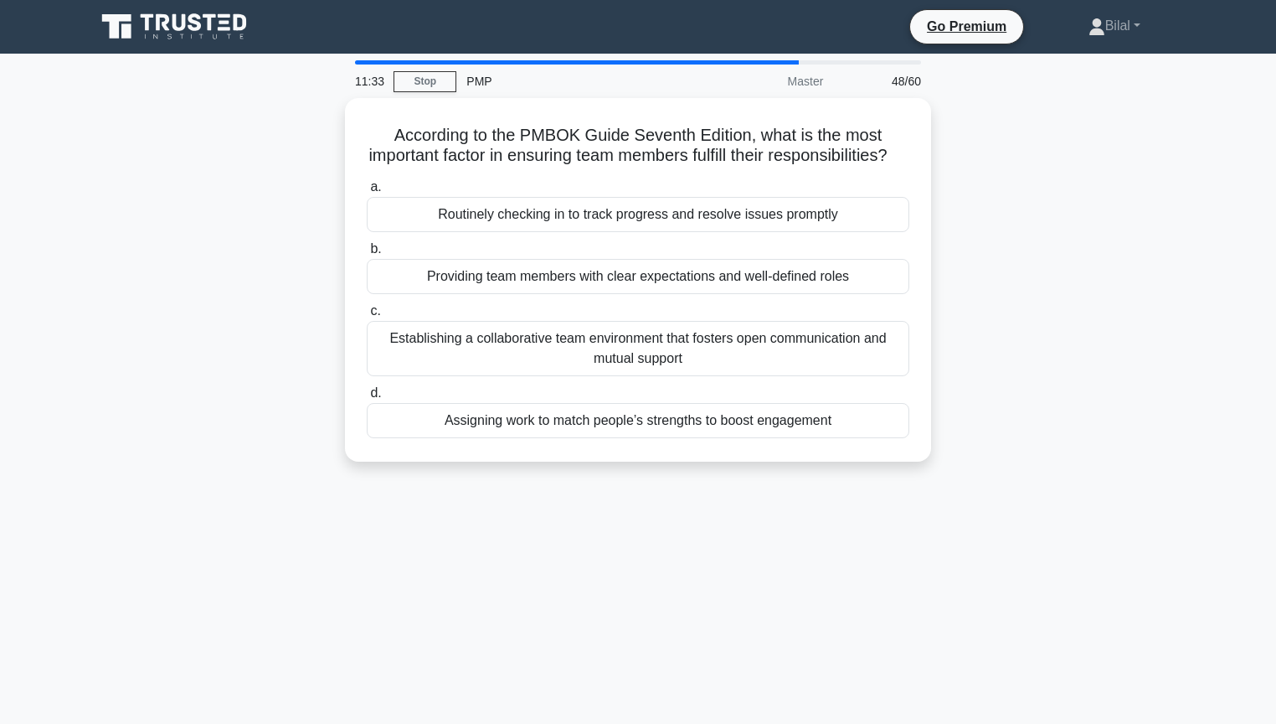
click at [1002, 270] on div "According to the PMBOK Guide Seventh Edition, what is the most important factor…" at bounding box center [637, 290] width 1105 height 384
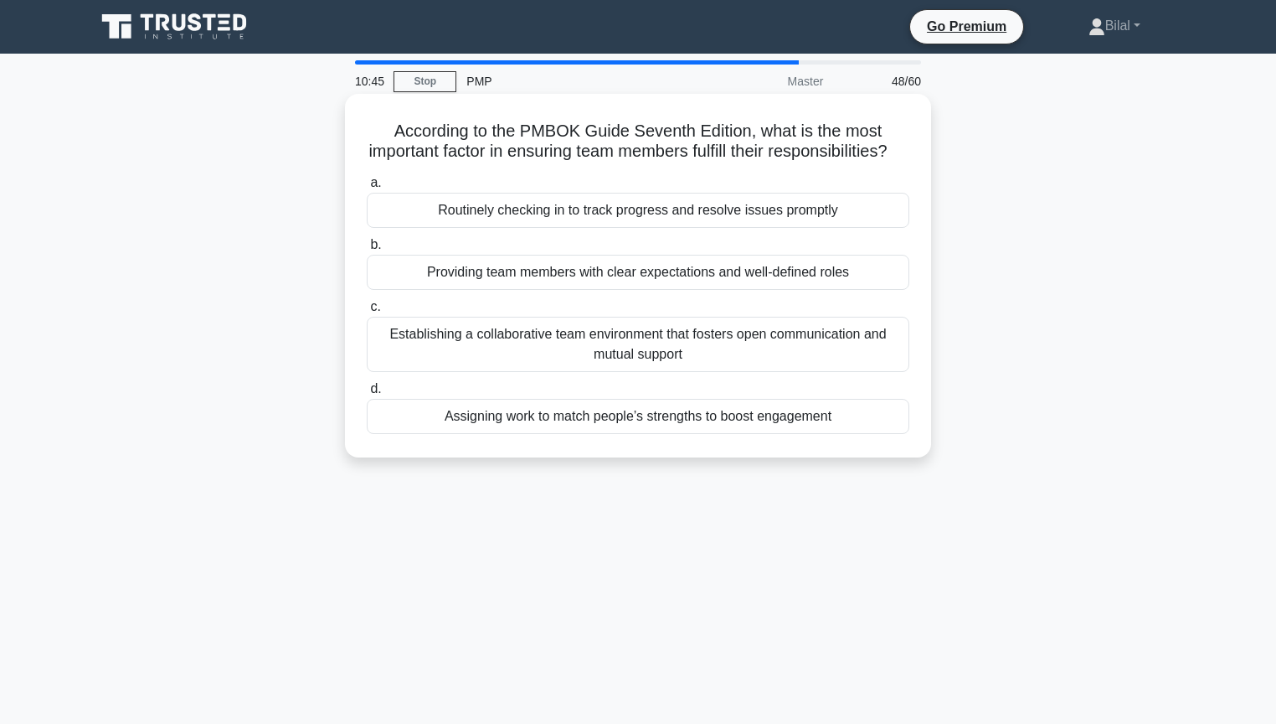
click at [829, 228] on div "Routinely checking in to track progress and resolve issues promptly" at bounding box center [638, 210] width 543 height 35
click at [367, 188] on input "a. Routinely checking in to track progress and resolve issues promptly" at bounding box center [367, 183] width 0 height 11
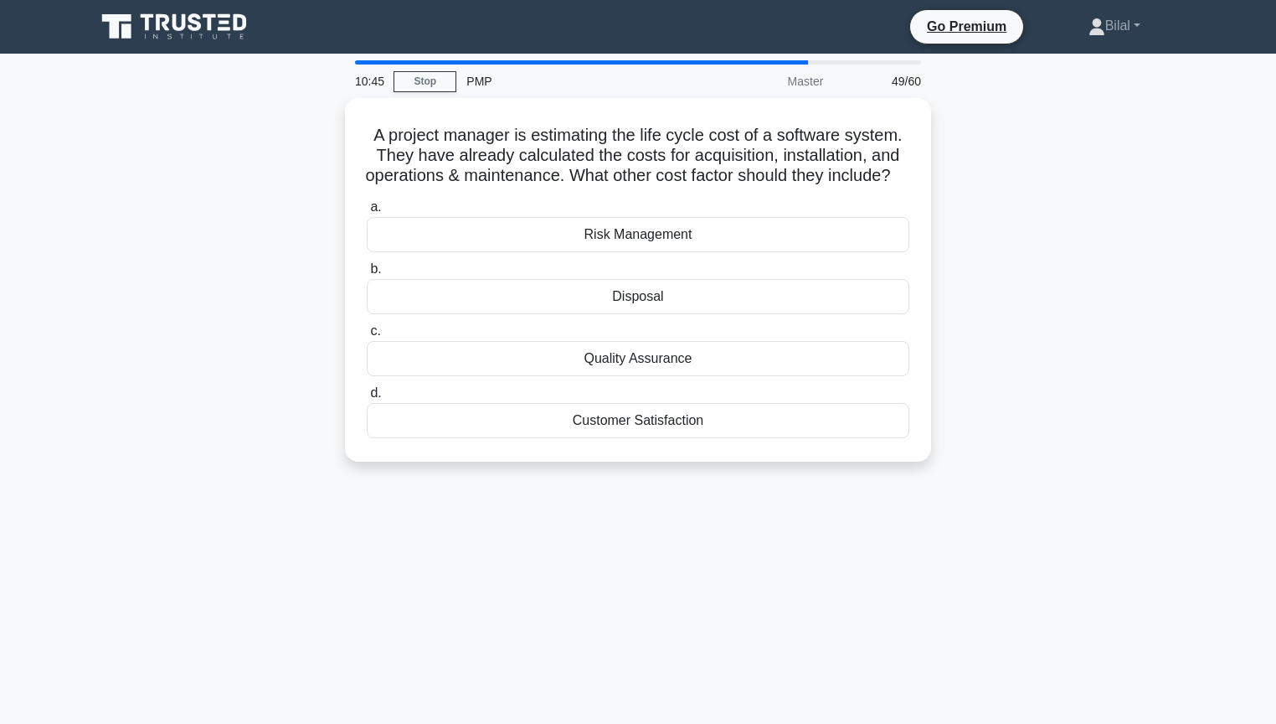
click at [996, 264] on div "A project manager is estimating the life cycle cost of a software system. They …" at bounding box center [637, 290] width 1105 height 384
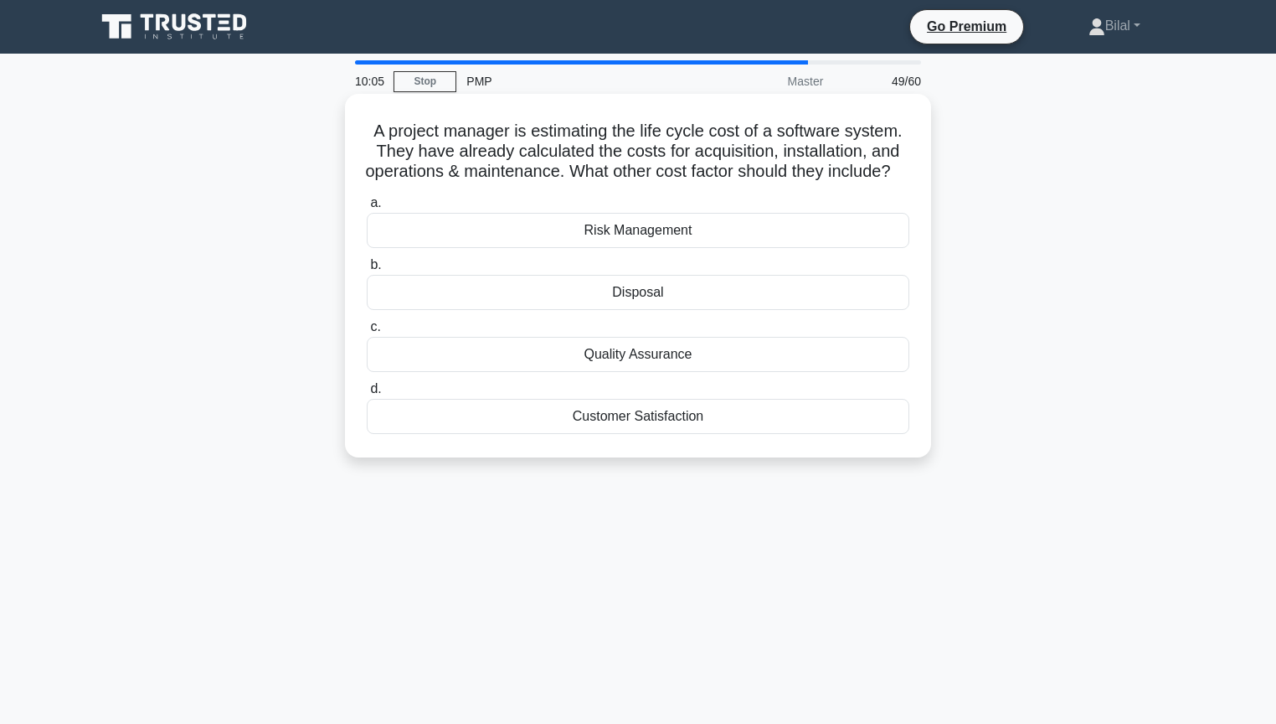
click at [891, 310] on div "Disposal" at bounding box center [638, 292] width 543 height 35
click at [367, 270] on input "b. Disposal" at bounding box center [367, 265] width 0 height 11
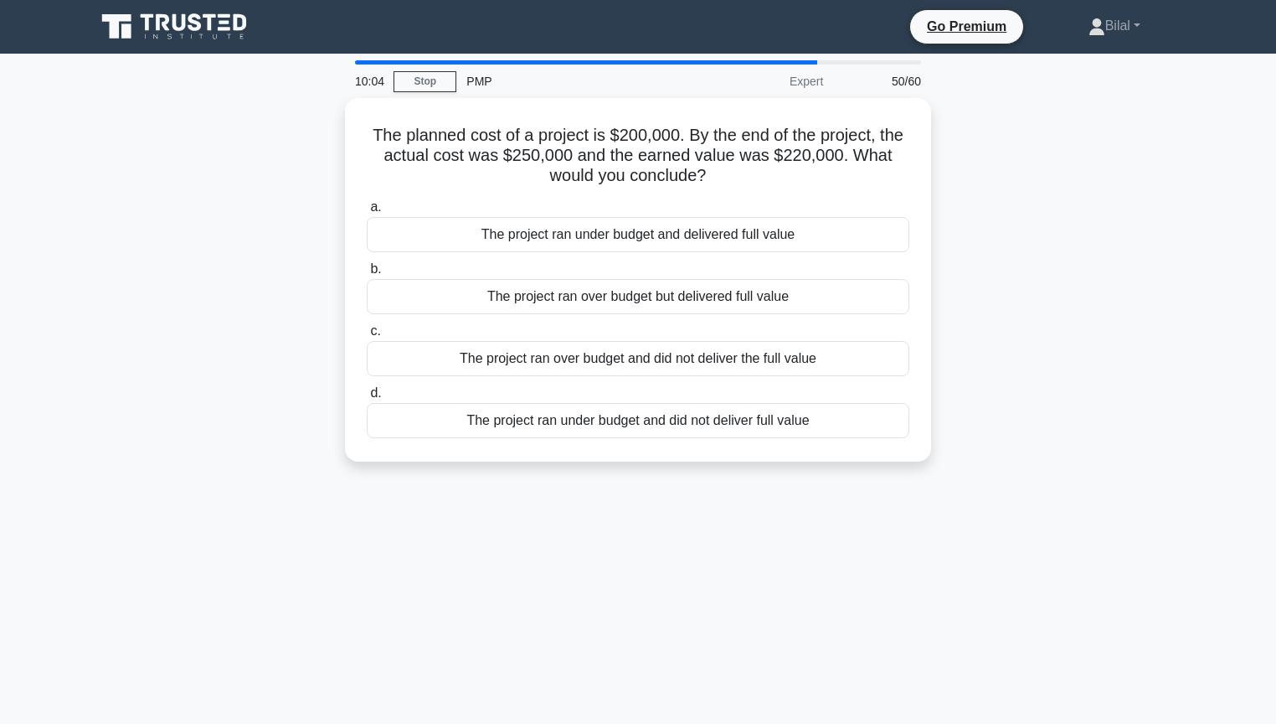
click at [977, 318] on div "The planned cost of a project is $200,000. By the end of the project, the actua…" at bounding box center [637, 290] width 1105 height 384
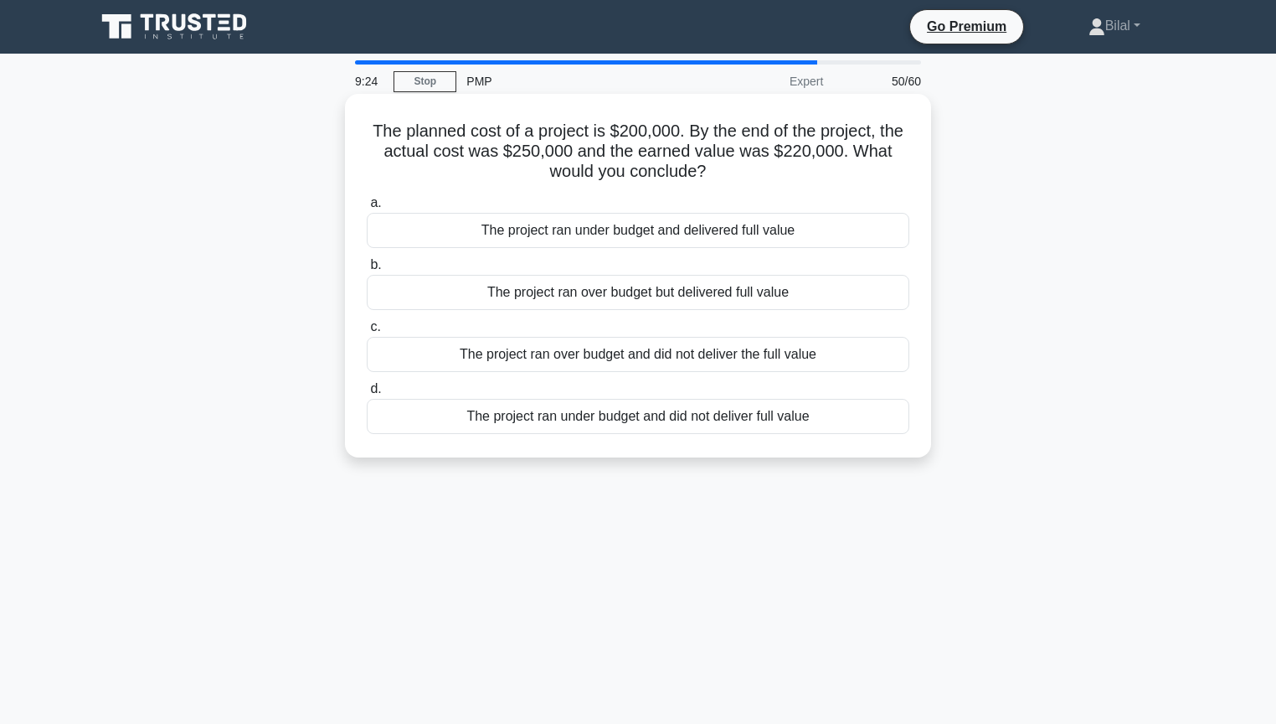
click at [856, 294] on div "The project ran over budget but delivered full value" at bounding box center [638, 292] width 543 height 35
click at [367, 270] on input "b. The project ran over budget but delivered full value" at bounding box center [367, 265] width 0 height 11
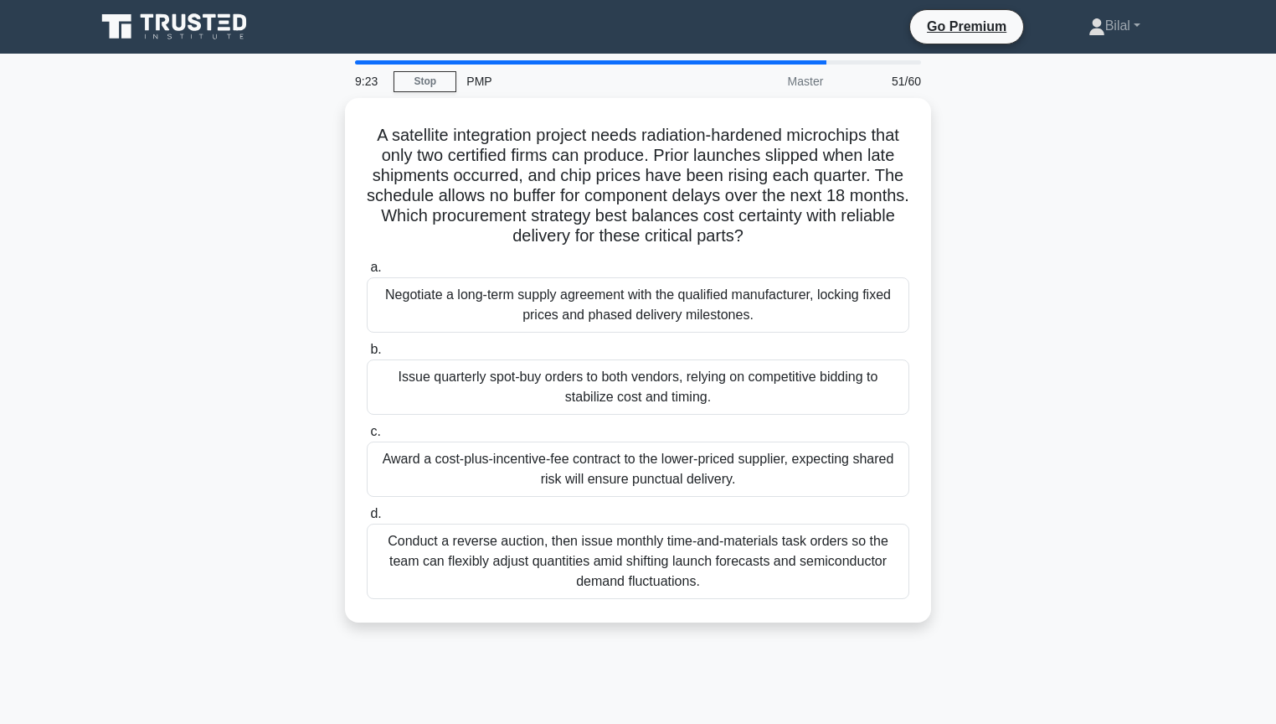
click at [1026, 307] on div "A satellite integration project needs radiation-hardened microchips that only t…" at bounding box center [637, 370] width 1105 height 544
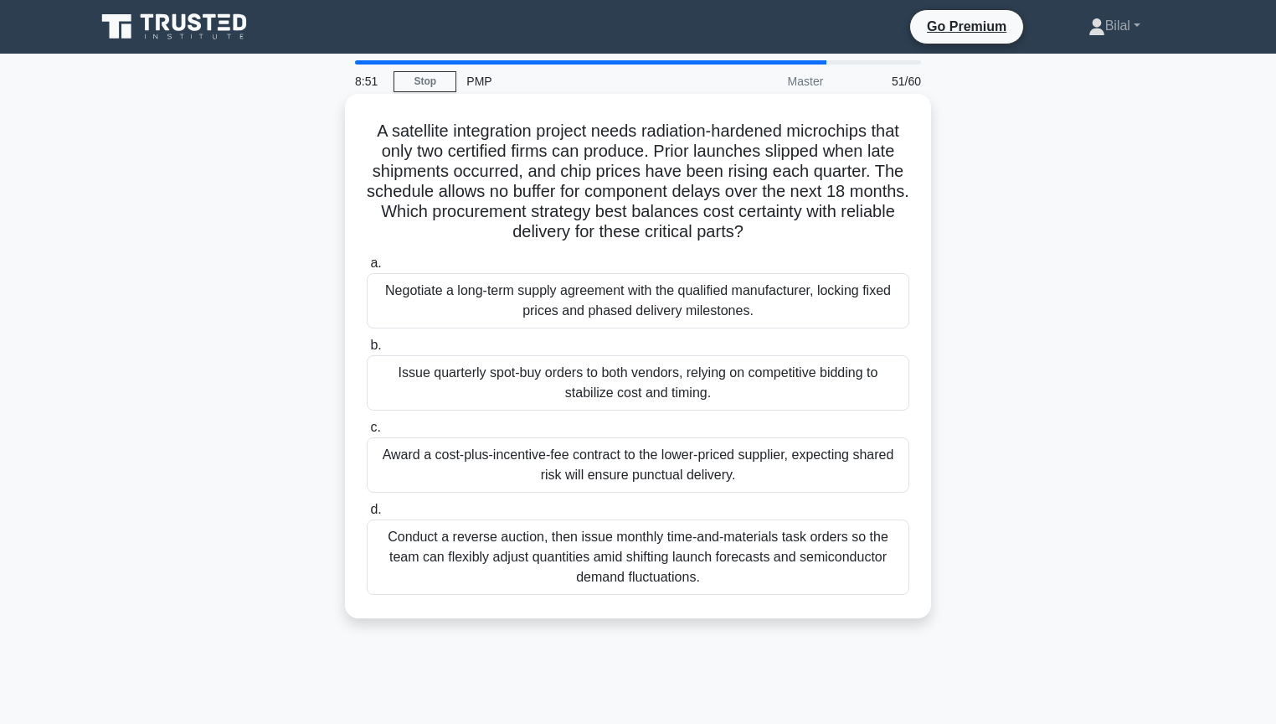
click at [814, 308] on div "Negotiate a long-term supply agreement with the qualified manufacturer, locking…" at bounding box center [638, 300] width 543 height 55
click at [367, 269] on input "a. Negotiate a long-term supply agreement with the qualified manufacturer, lock…" at bounding box center [367, 263] width 0 height 11
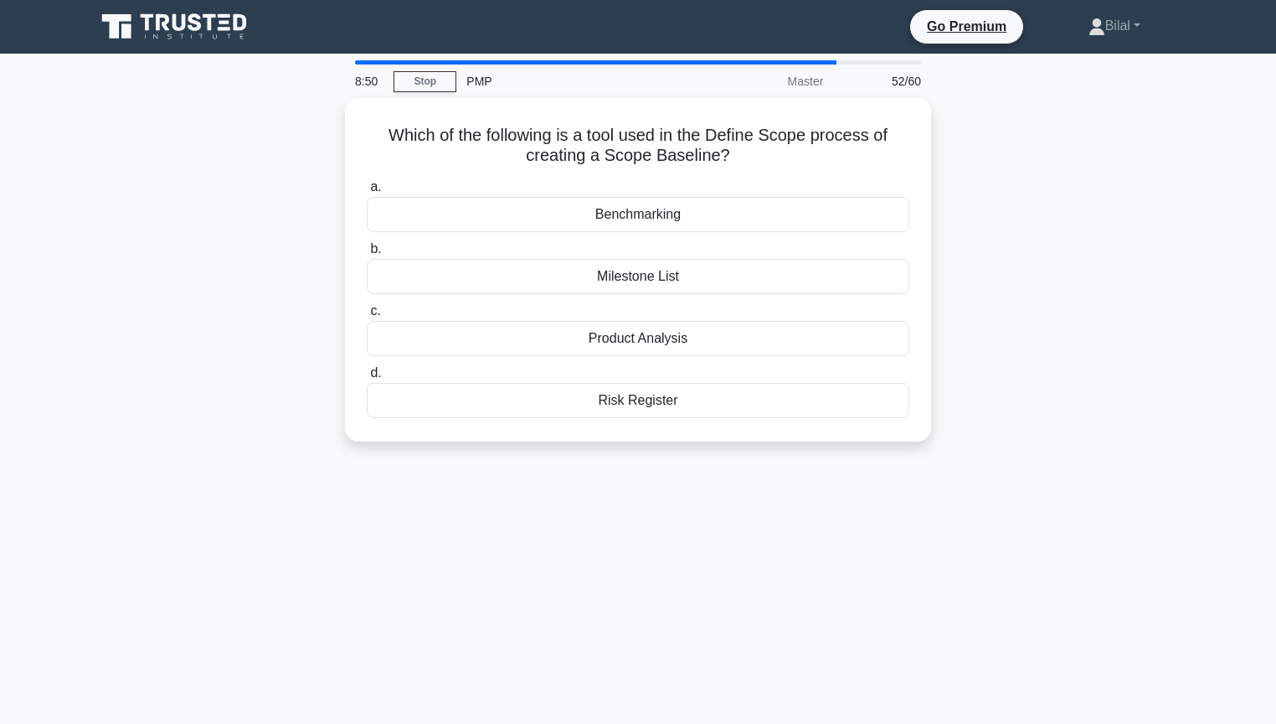
click at [1000, 331] on div "Which of the following is a tool used in the Define Scope process of creating a…" at bounding box center [637, 279] width 1105 height 363
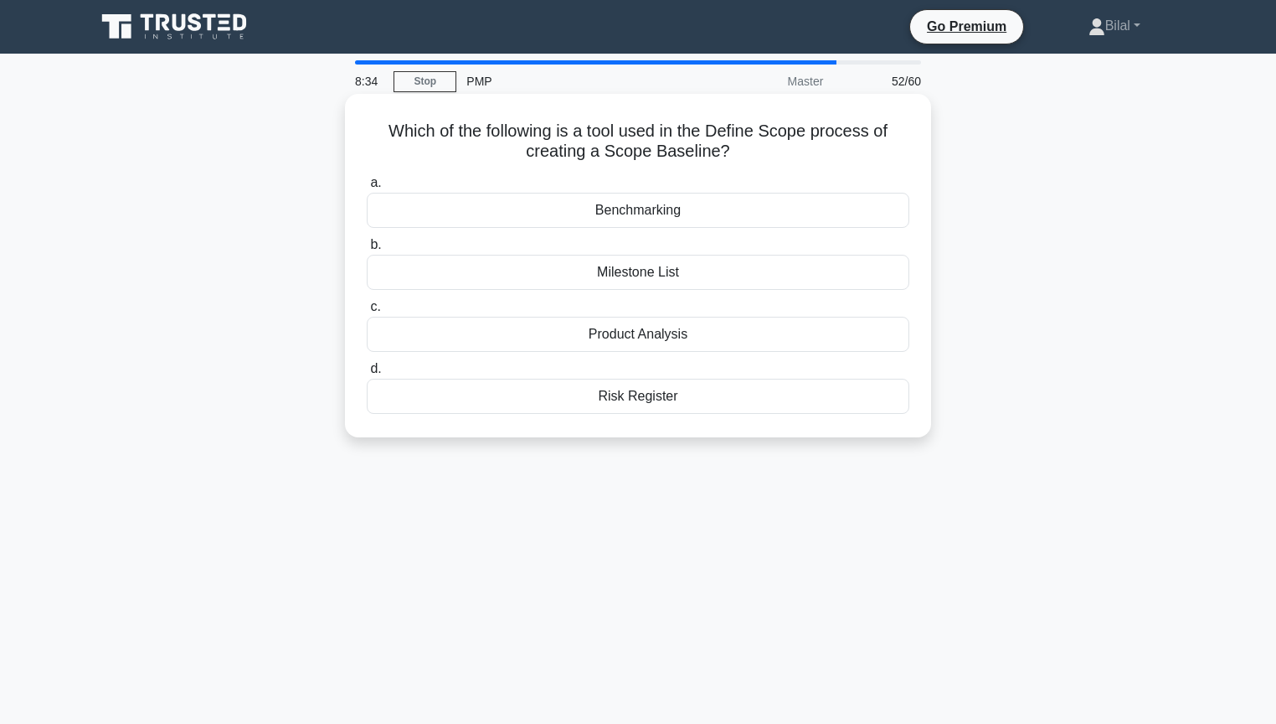
click at [868, 208] on div "Benchmarking" at bounding box center [638, 210] width 543 height 35
click at [367, 188] on input "a. Benchmarking" at bounding box center [367, 183] width 0 height 11
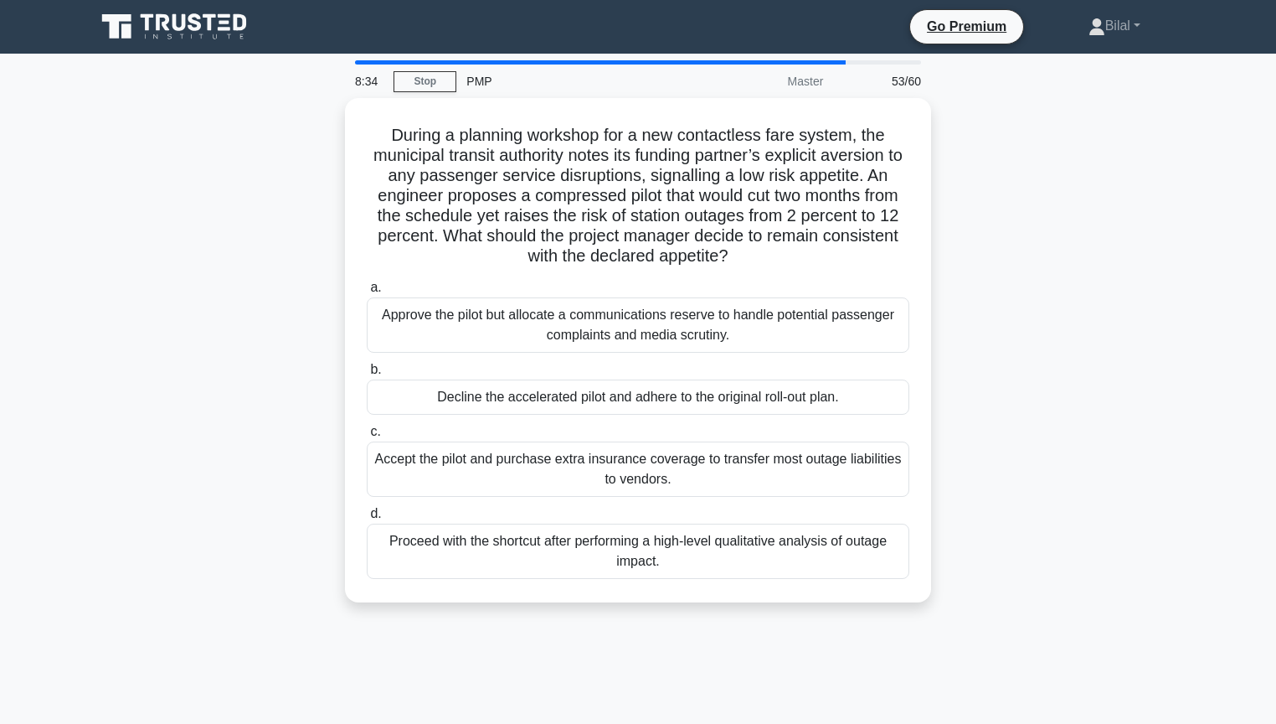
click at [1042, 210] on div "During a planning workshop for a new contactless fare system, the municipal tra…" at bounding box center [637, 360] width 1105 height 524
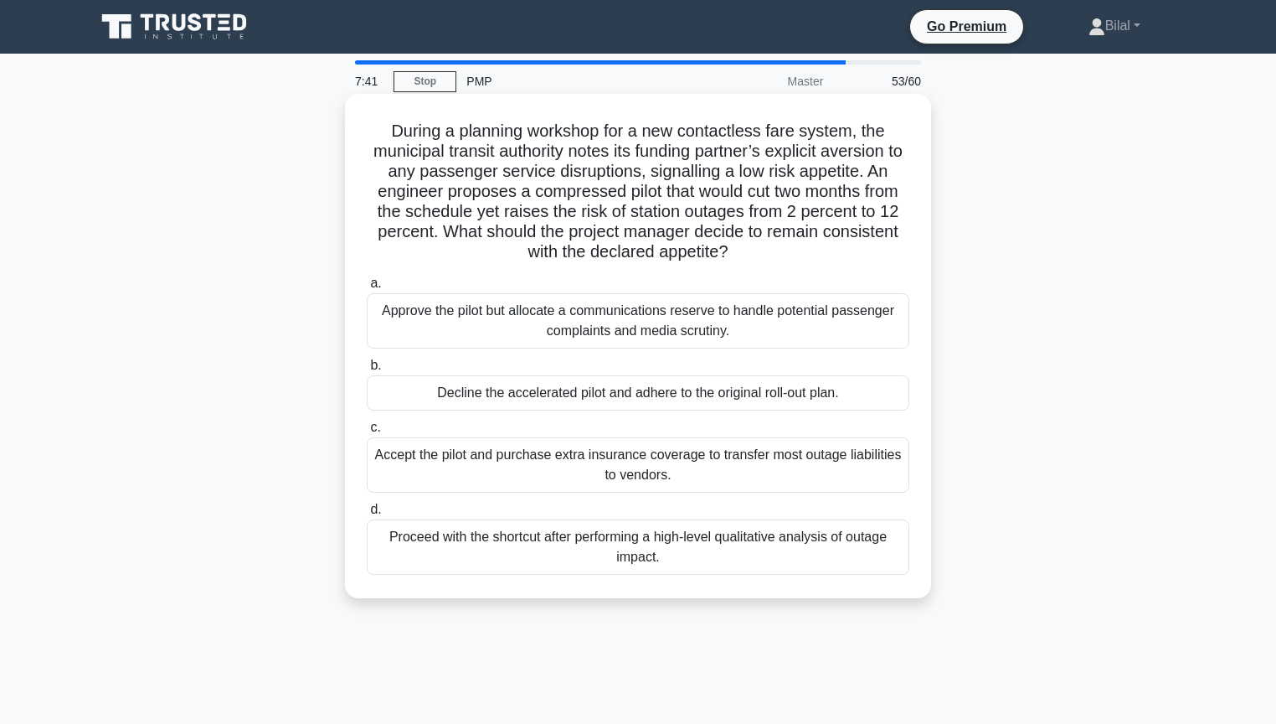
click at [859, 395] on div "Decline the accelerated pilot and adhere to the original roll-out plan." at bounding box center [638, 392] width 543 height 35
click at [367, 371] on input "b. Decline the accelerated pilot and adhere to the original roll-out plan." at bounding box center [367, 365] width 0 height 11
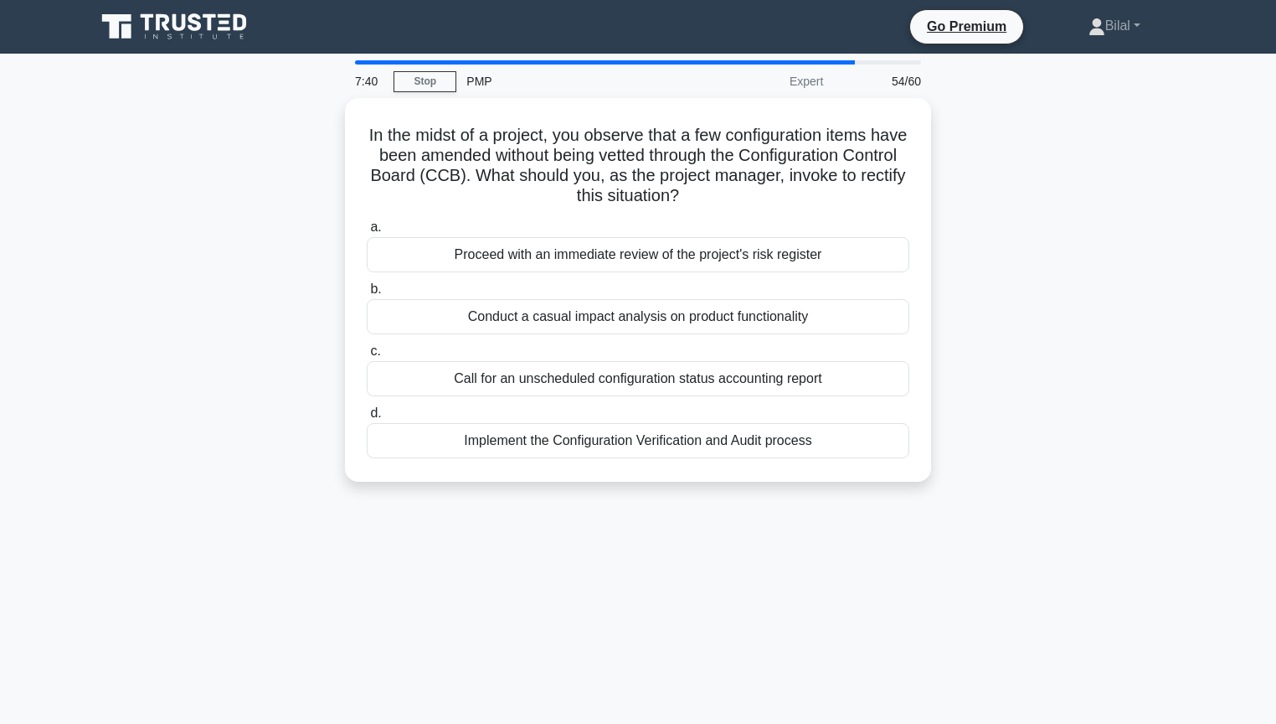
click at [1062, 385] on div "In the midst of a project, you observe that a few configuration items have been…" at bounding box center [637, 300] width 1105 height 404
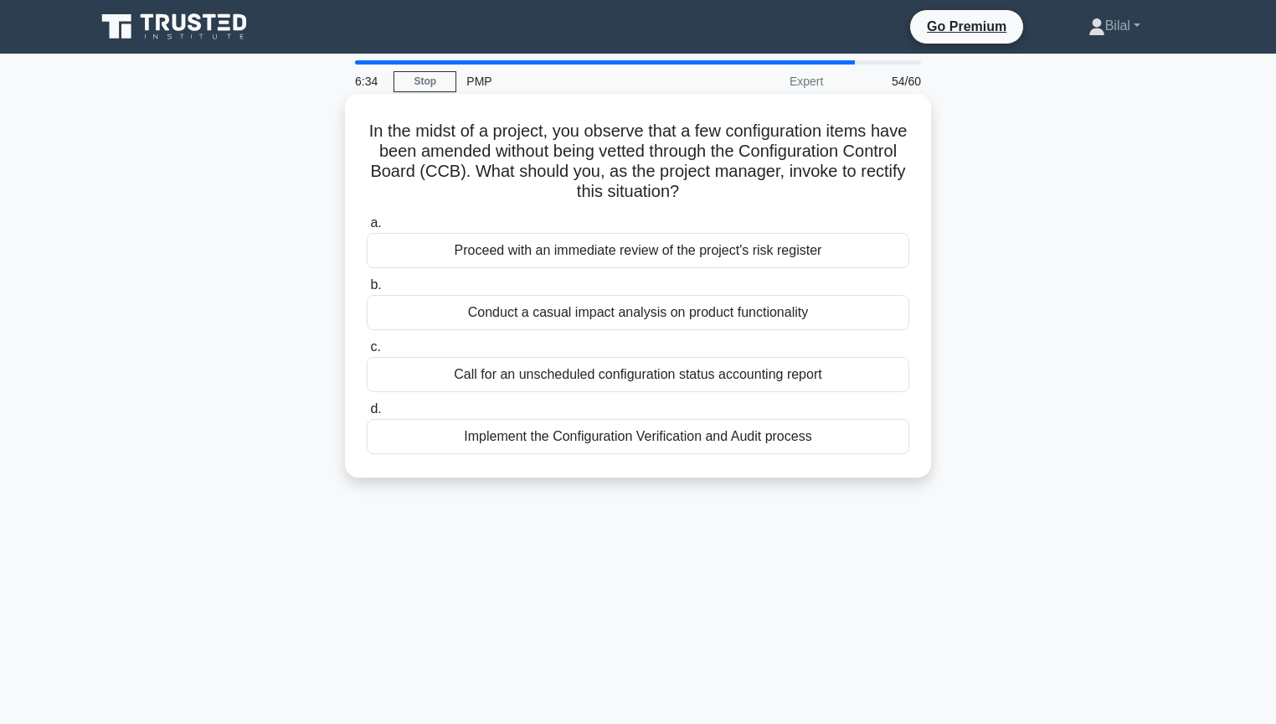
click at [878, 257] on div "Proceed with an immediate review of the project's risk register" at bounding box center [638, 250] width 543 height 35
click at [367, 229] on input "a. Proceed with an immediate review of the project's risk register" at bounding box center [367, 223] width 0 height 11
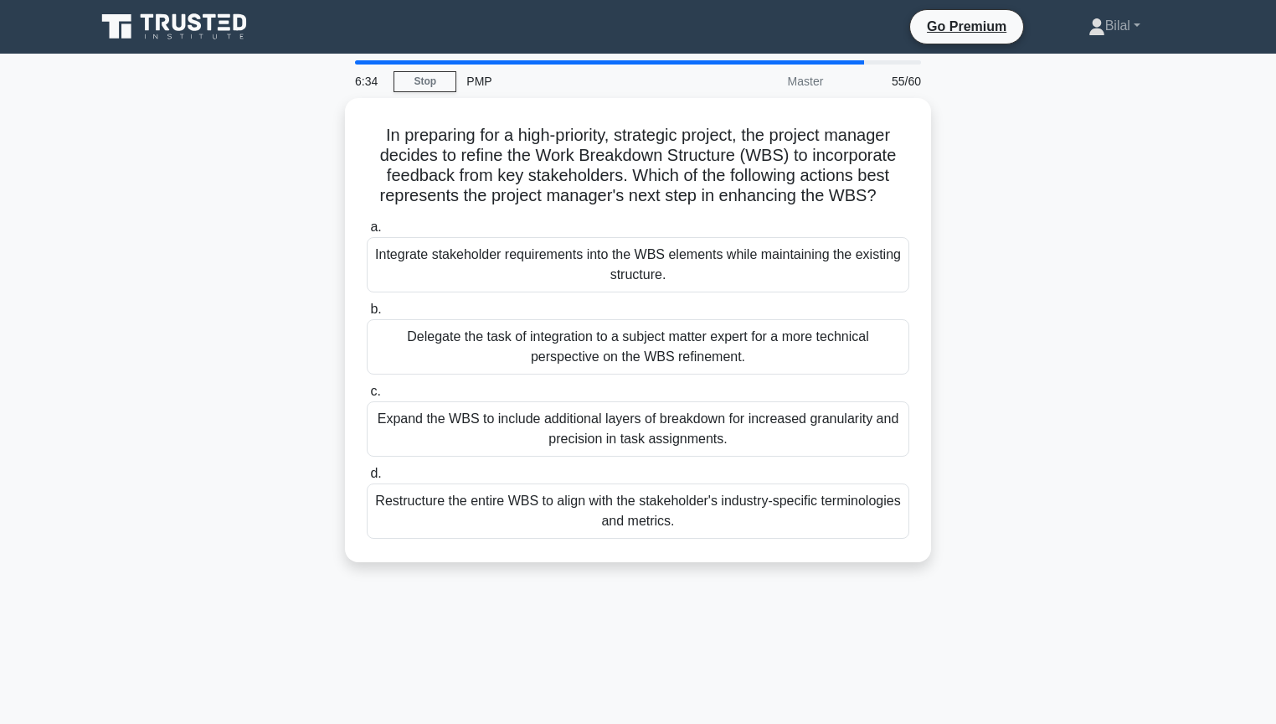
click at [1015, 266] on div "In preparing for a high-priority, strategic project, the project manager decide…" at bounding box center [637, 340] width 1105 height 484
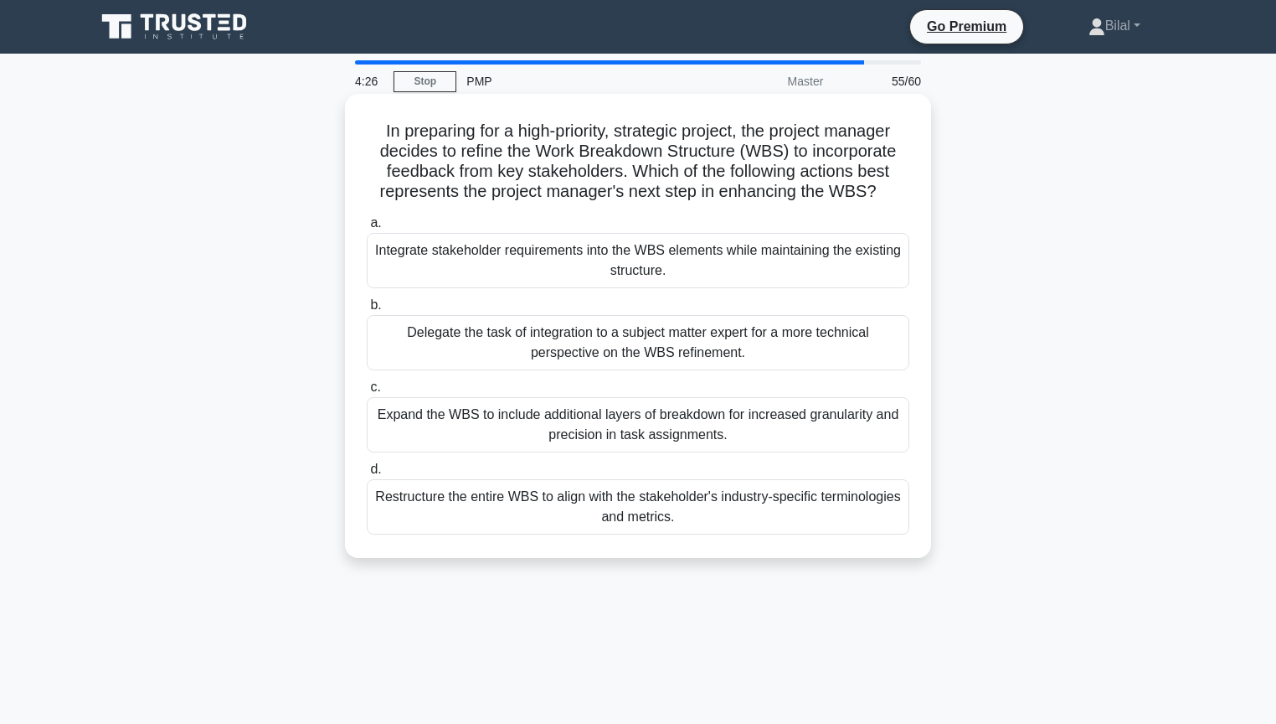
click at [819, 435] on div "Expand the WBS to include additional layers of breakdown for increased granular…" at bounding box center [638, 424] width 543 height 55
click at [367, 393] on input "c. Expand the WBS to include additional layers of breakdown for increased granu…" at bounding box center [367, 387] width 0 height 11
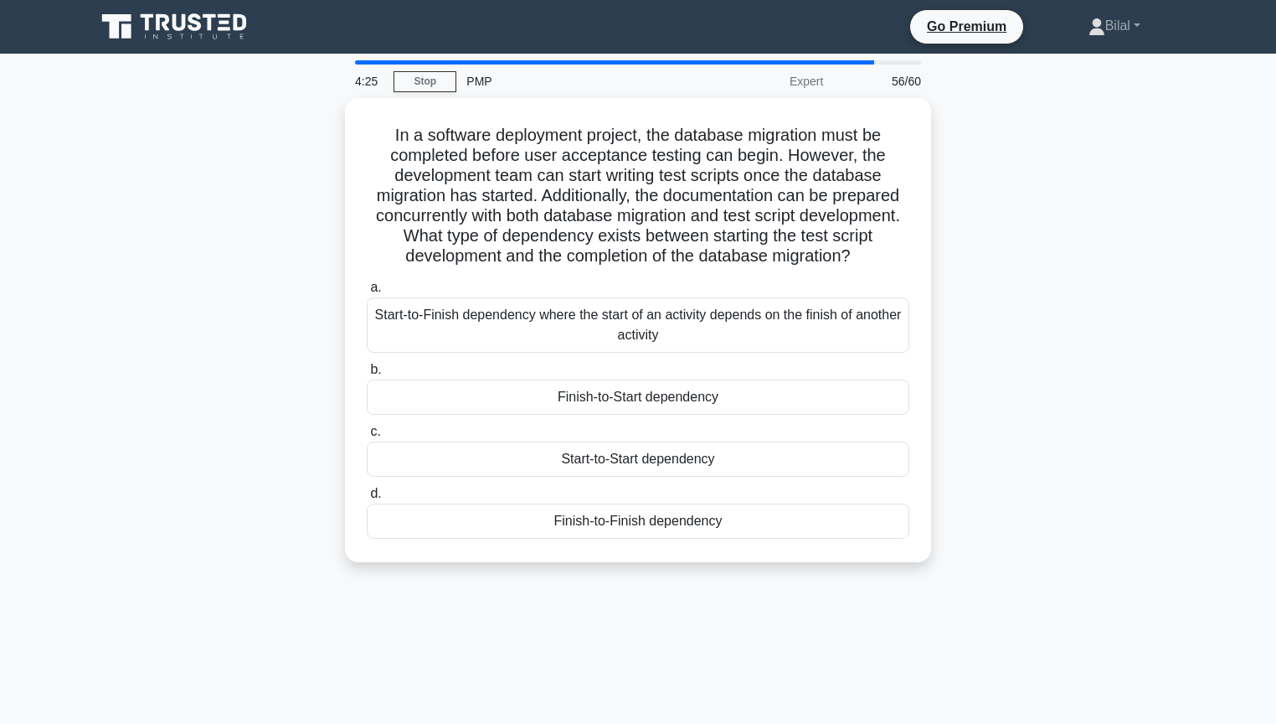
click at [1139, 415] on div "In a software deployment project, the database migration must be completed befo…" at bounding box center [637, 340] width 1105 height 484
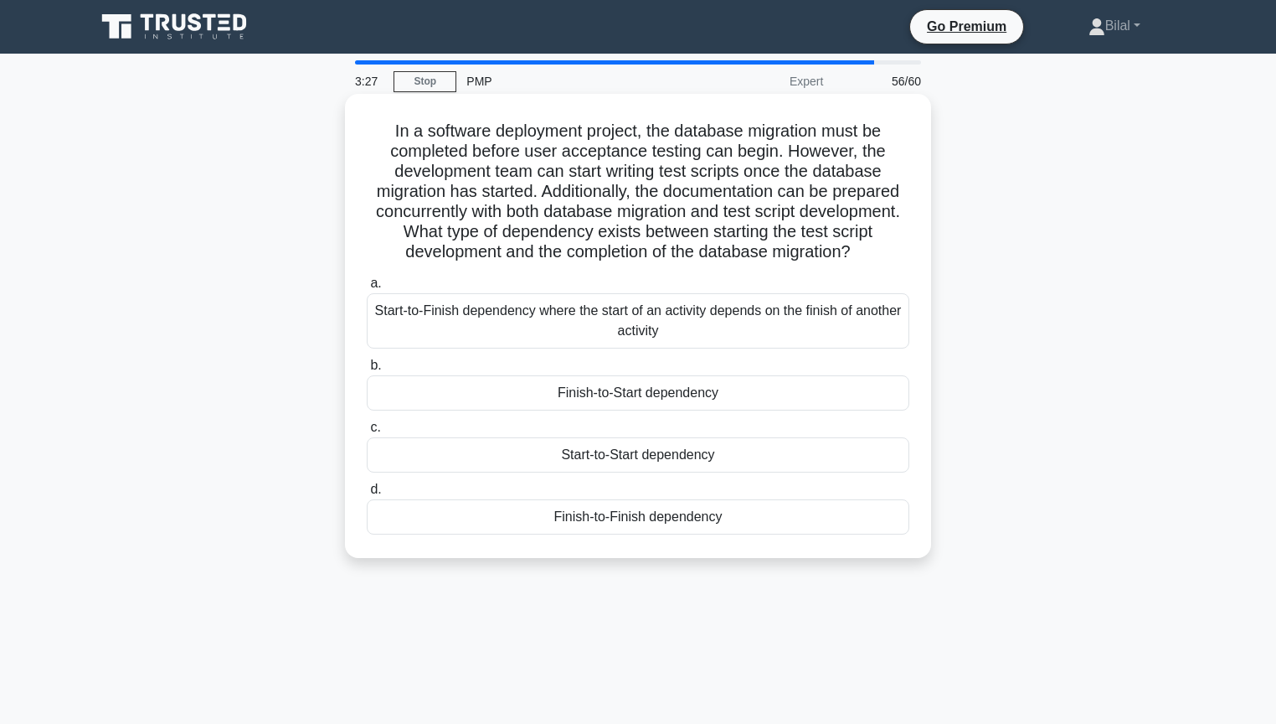
click at [870, 472] on div "Start-to-Start dependency" at bounding box center [638, 454] width 543 height 35
click at [367, 433] on input "c. Start-to-Start dependency" at bounding box center [367, 427] width 0 height 11
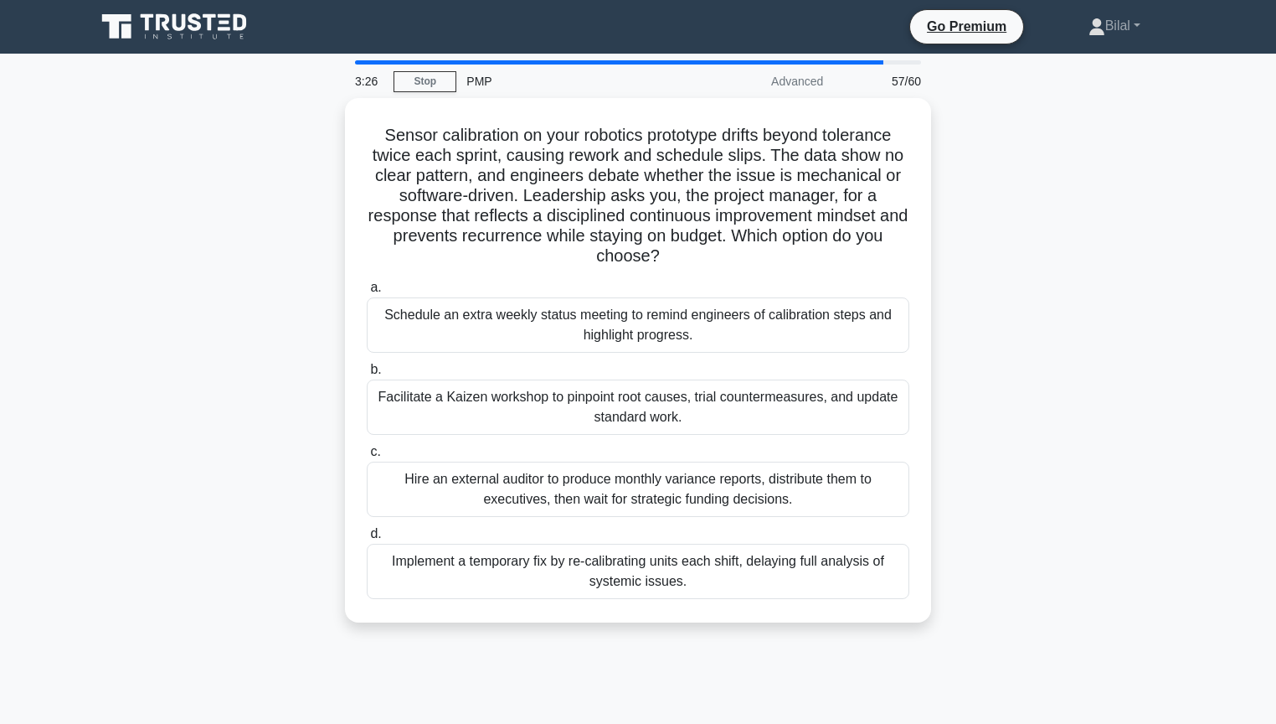
click at [977, 476] on div "Sensor calibration on your robotics prototype drifts beyond tolerance twice eac…" at bounding box center [637, 370] width 1105 height 544
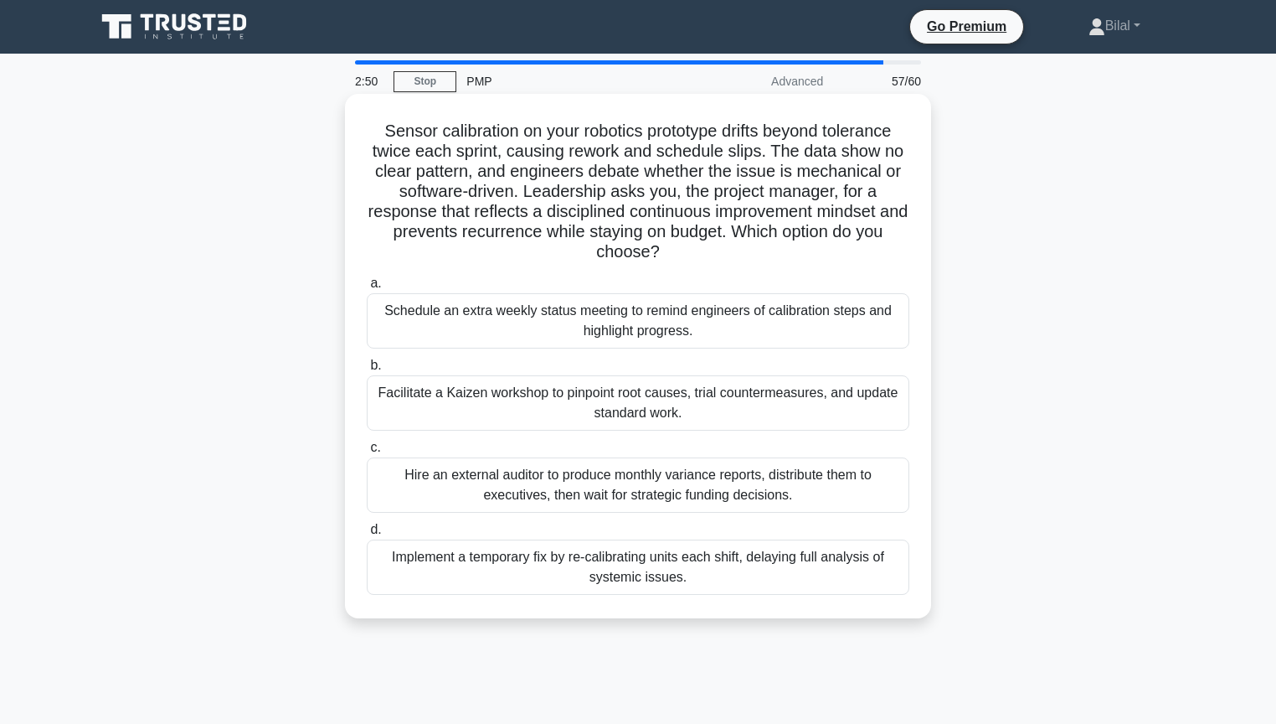
click at [842, 398] on div "Facilitate a Kaizen workshop to pinpoint root causes, trial countermeasures, an…" at bounding box center [638, 402] width 543 height 55
click at [367, 371] on input "b. Facilitate a Kaizen workshop to pinpoint root causes, trial countermeasures,…" at bounding box center [367, 365] width 0 height 11
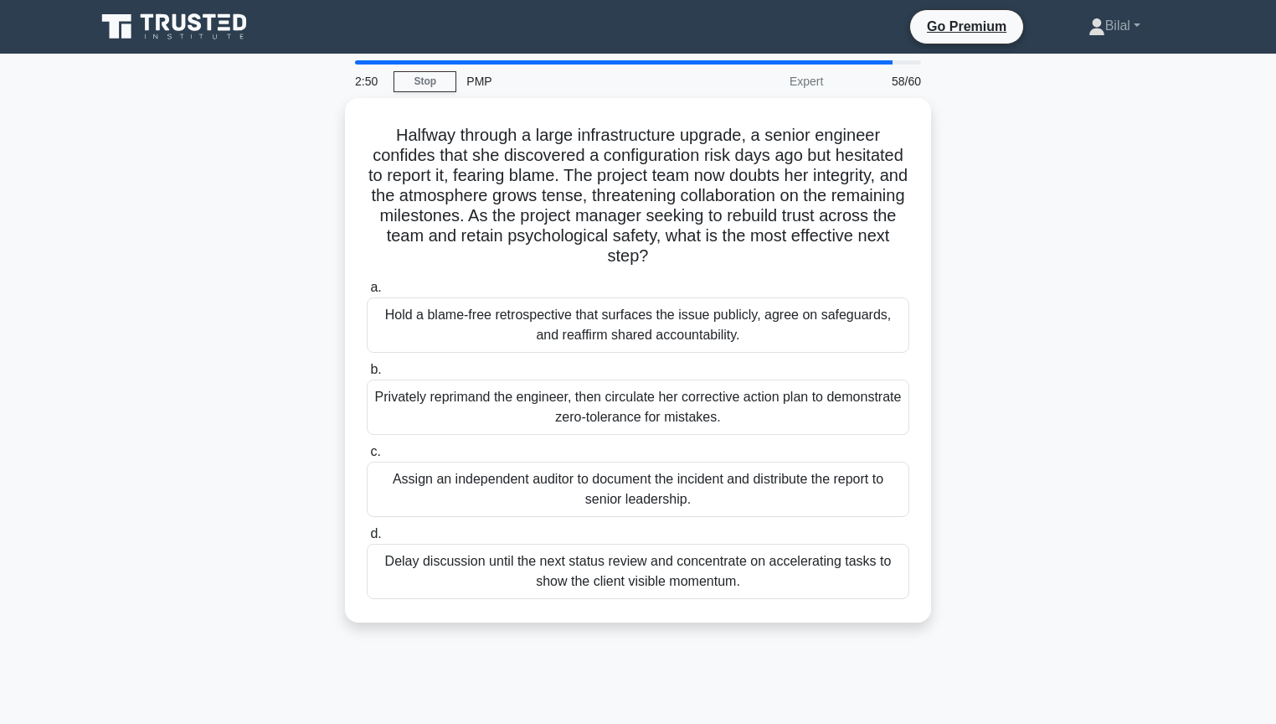
click at [1074, 358] on div "Halfway through a large infrastructure upgrade, a senior engineer confides that…" at bounding box center [637, 370] width 1105 height 544
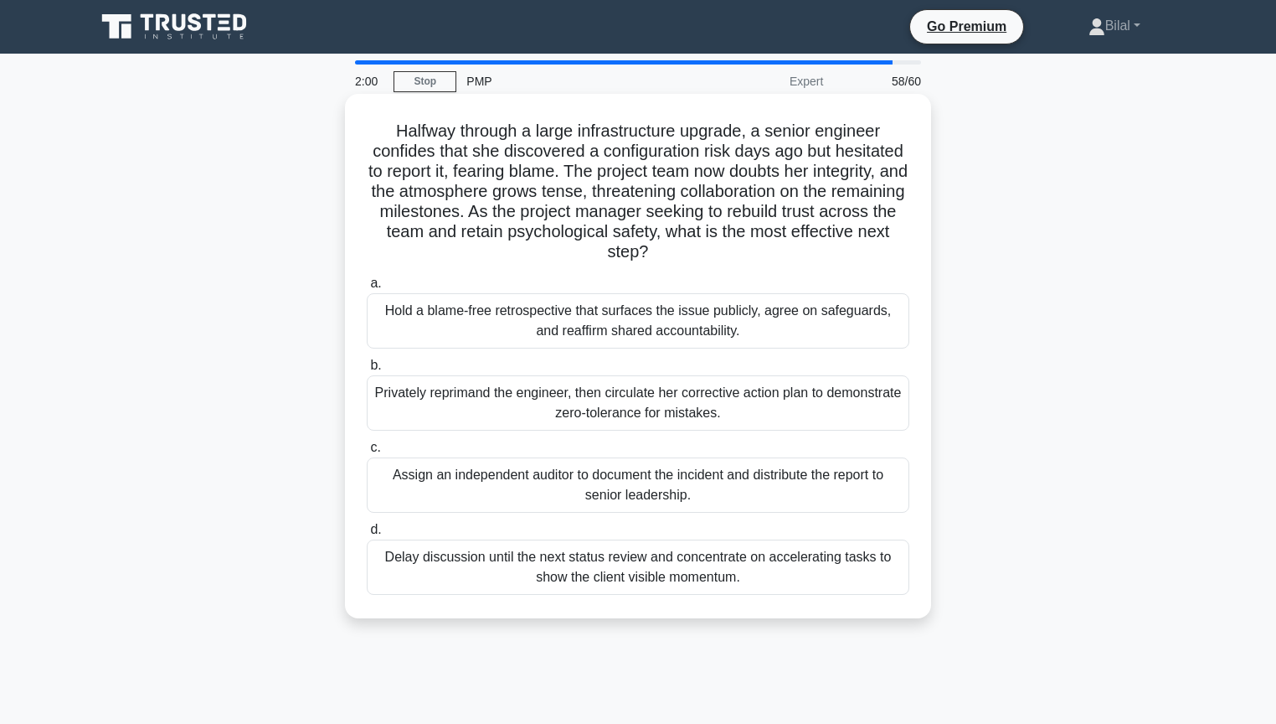
click at [843, 325] on div "Hold a blame-free retrospective that surfaces the issue publicly, agree on safe…" at bounding box center [638, 320] width 543 height 55
click at [367, 289] on input "a. Hold a blame-free retrospective that surfaces the issue publicly, agree on s…" at bounding box center [367, 283] width 0 height 11
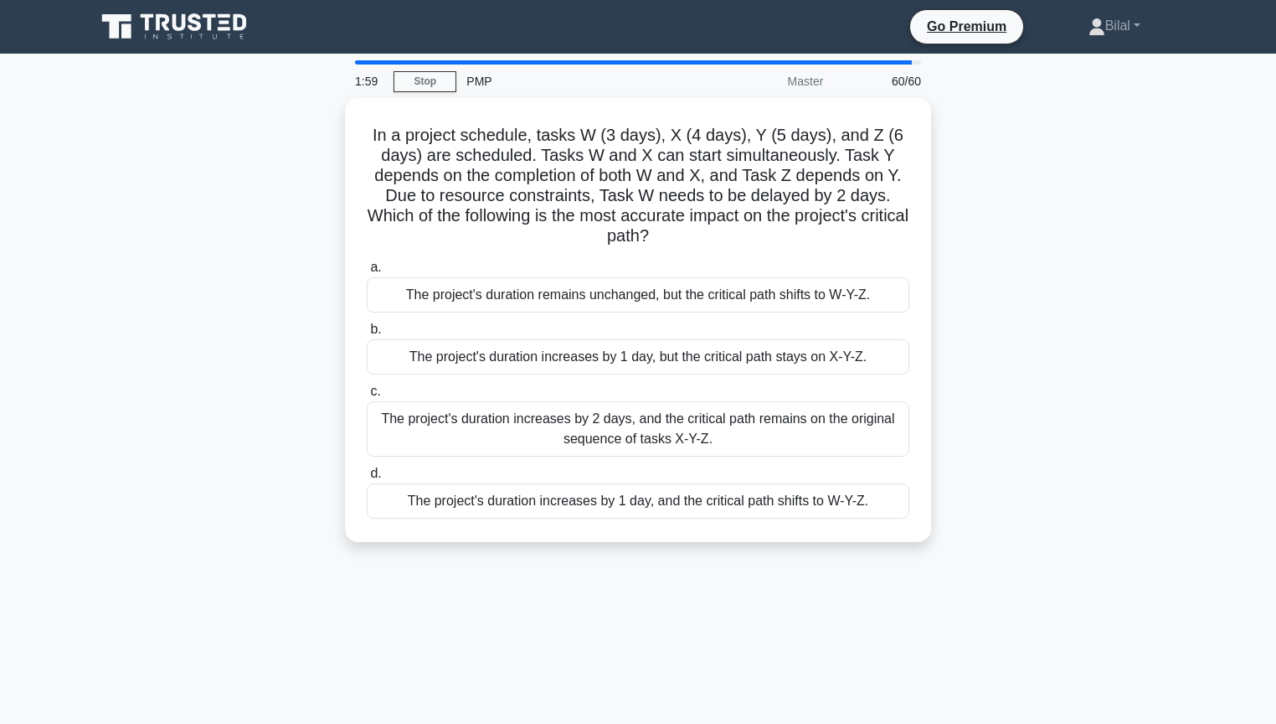
click at [1085, 335] on div "In a project schedule, tasks W (3 days), X (4 days), Y (5 days), and Z (6 days)…" at bounding box center [637, 330] width 1105 height 464
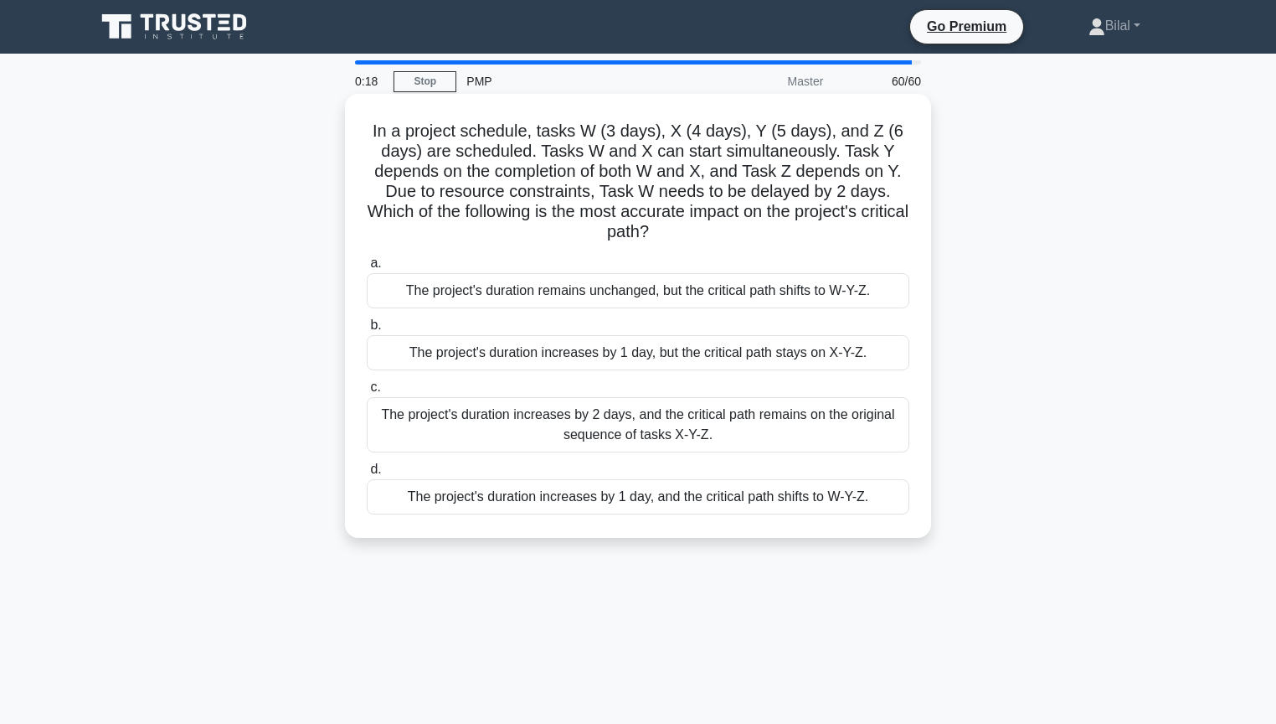
click at [851, 506] on div "The project's duration increases by 1 day, and the critical path shifts to W-Y-…" at bounding box center [638, 496] width 543 height 35
click at [367, 475] on input "d. The project's duration increases by 1 day, and the critical path shifts to W…" at bounding box center [367, 469] width 0 height 11
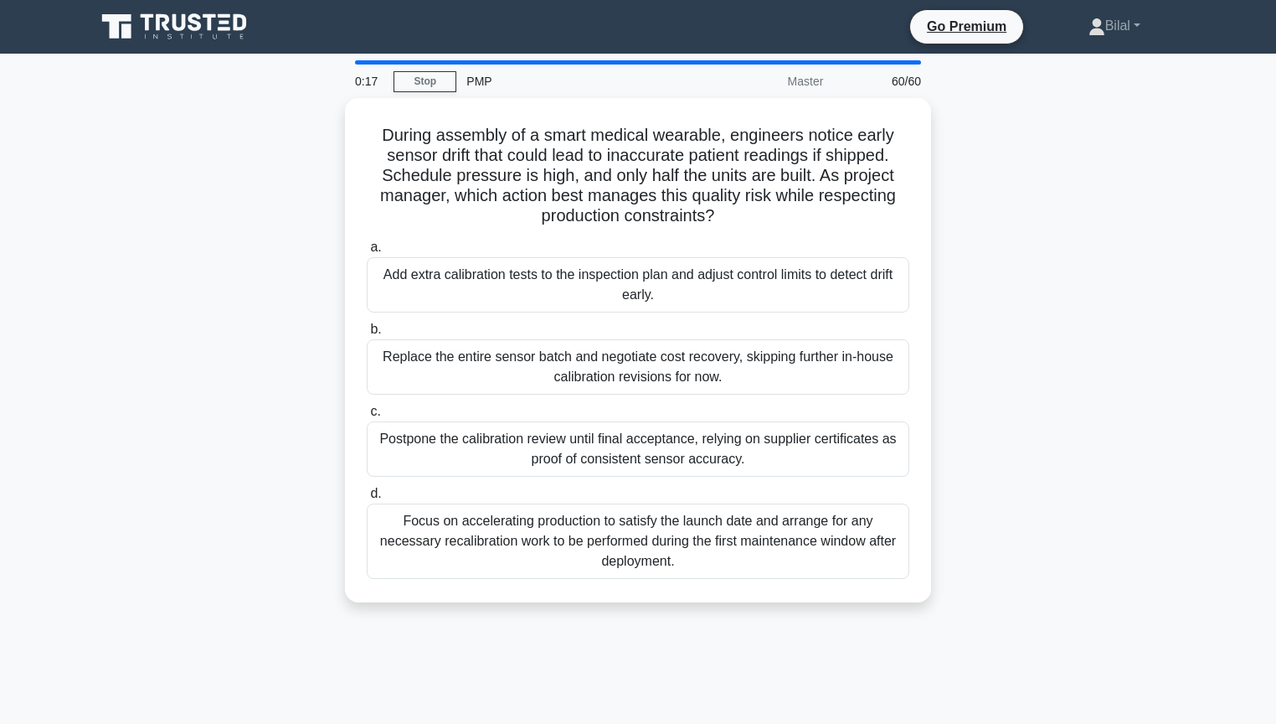
click at [1005, 487] on div "During assembly of a smart medical wearable, engineers notice early sensor drif…" at bounding box center [637, 360] width 1105 height 524
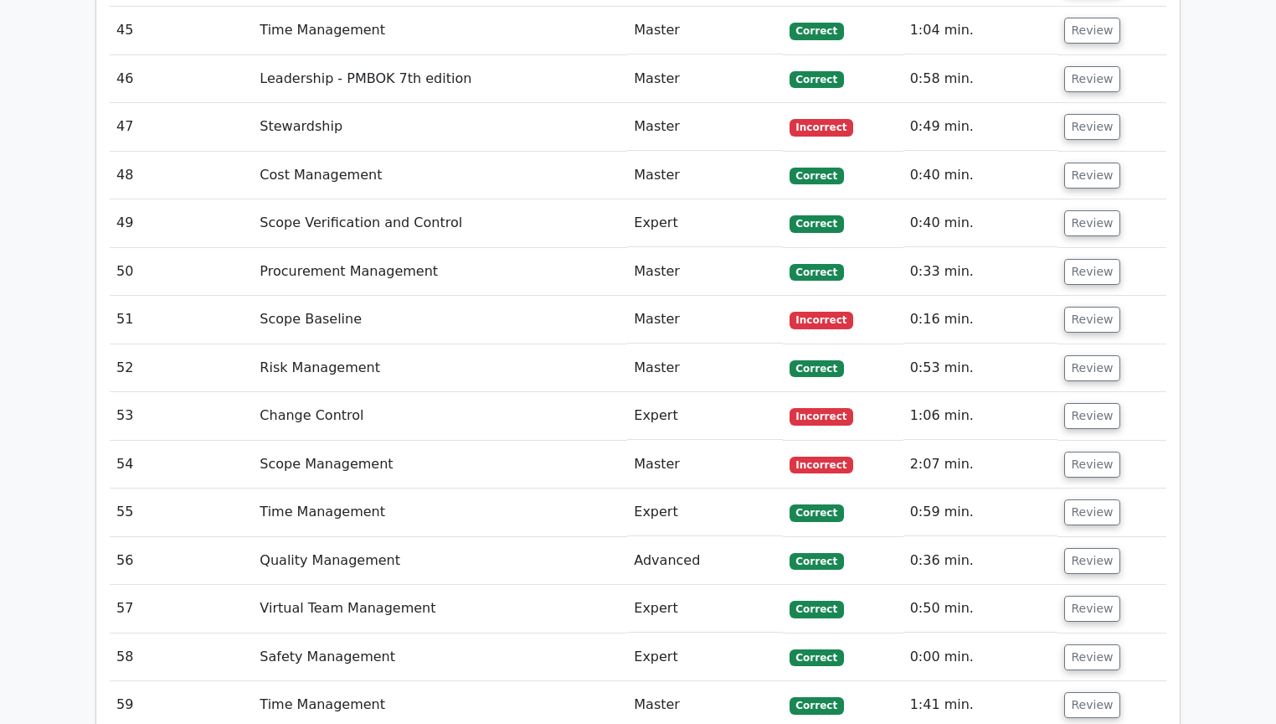
scroll to position [5592, 0]
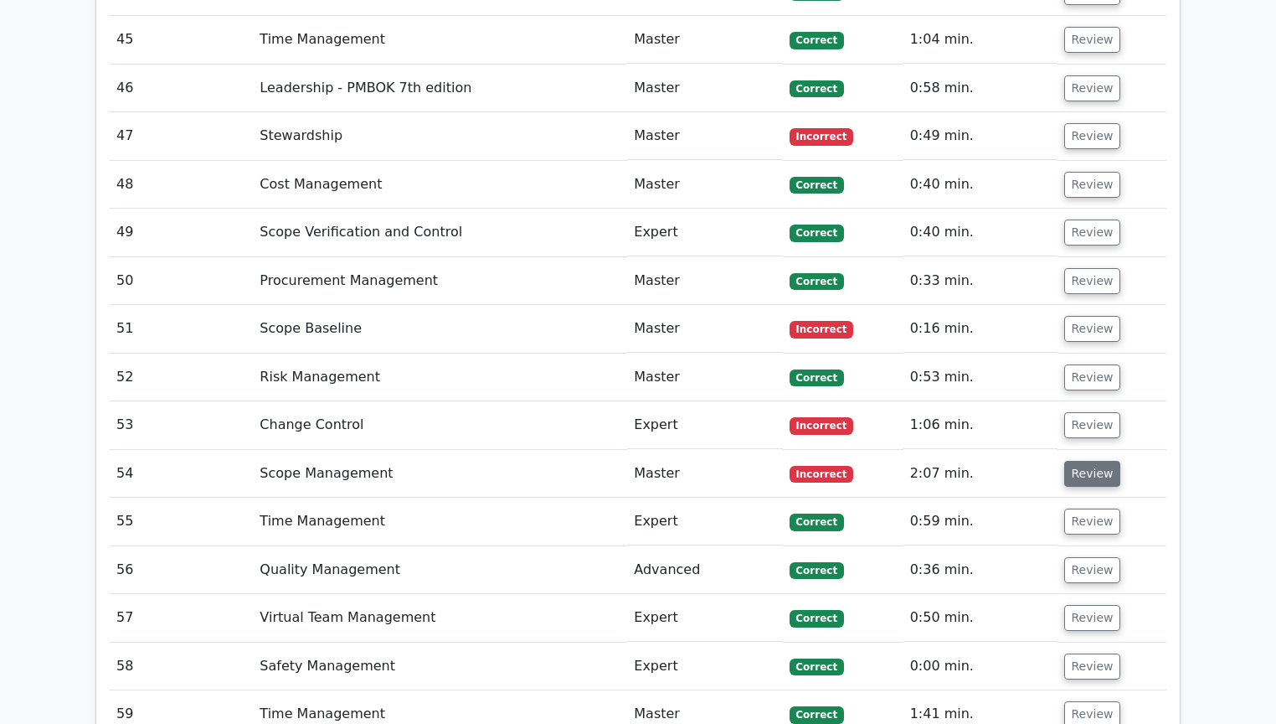
click at [1099, 461] on button "Review" at bounding box center [1092, 474] width 57 height 26
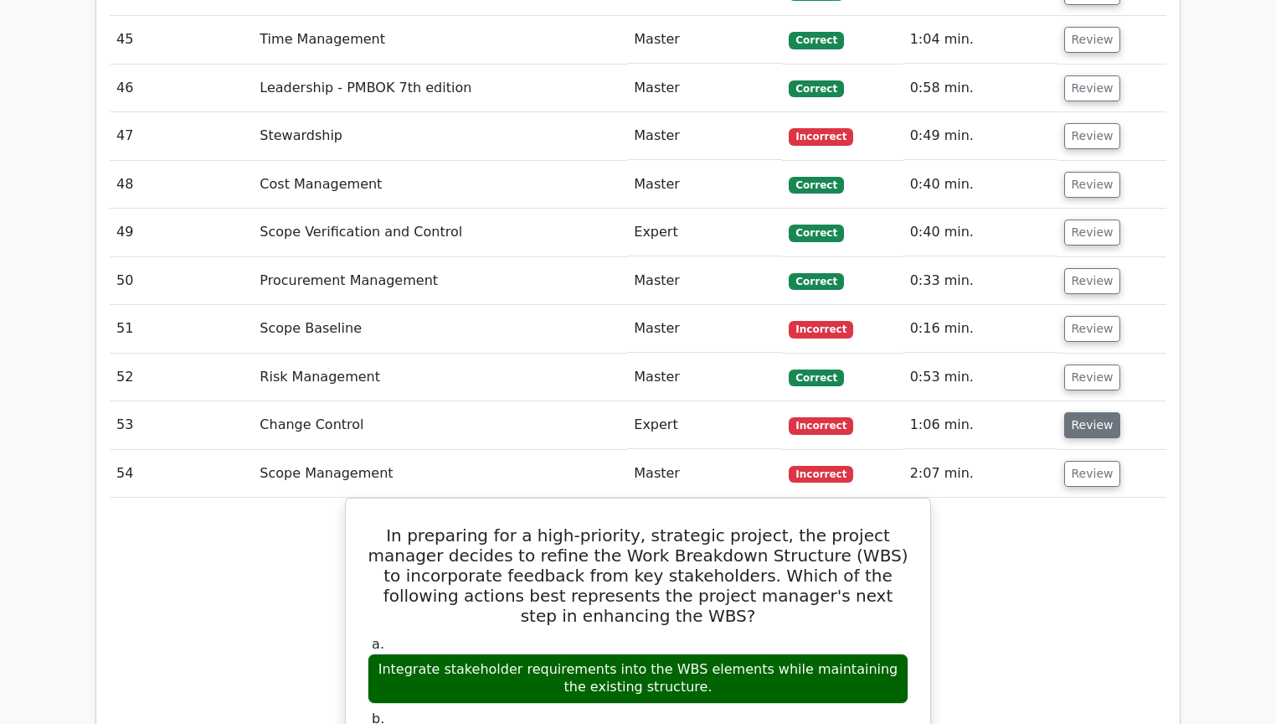
click at [1100, 412] on button "Review" at bounding box center [1092, 425] width 57 height 26
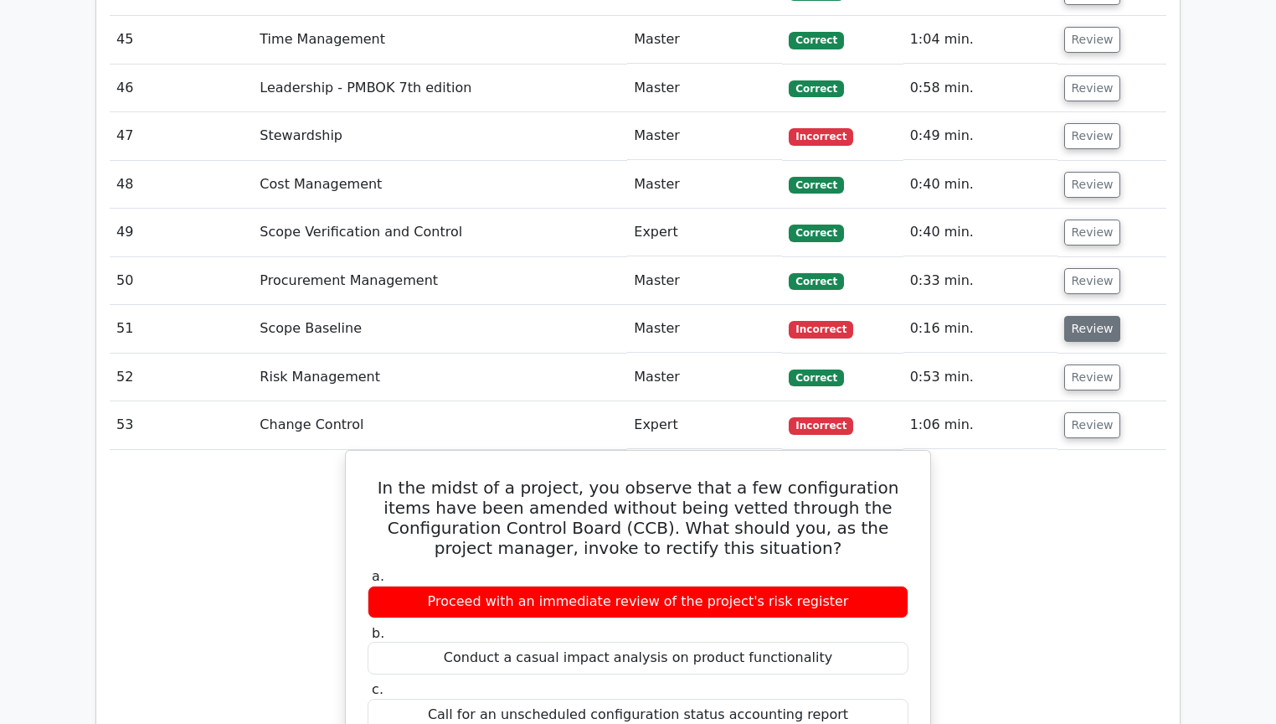
click at [1095, 316] on button "Review" at bounding box center [1092, 329] width 57 height 26
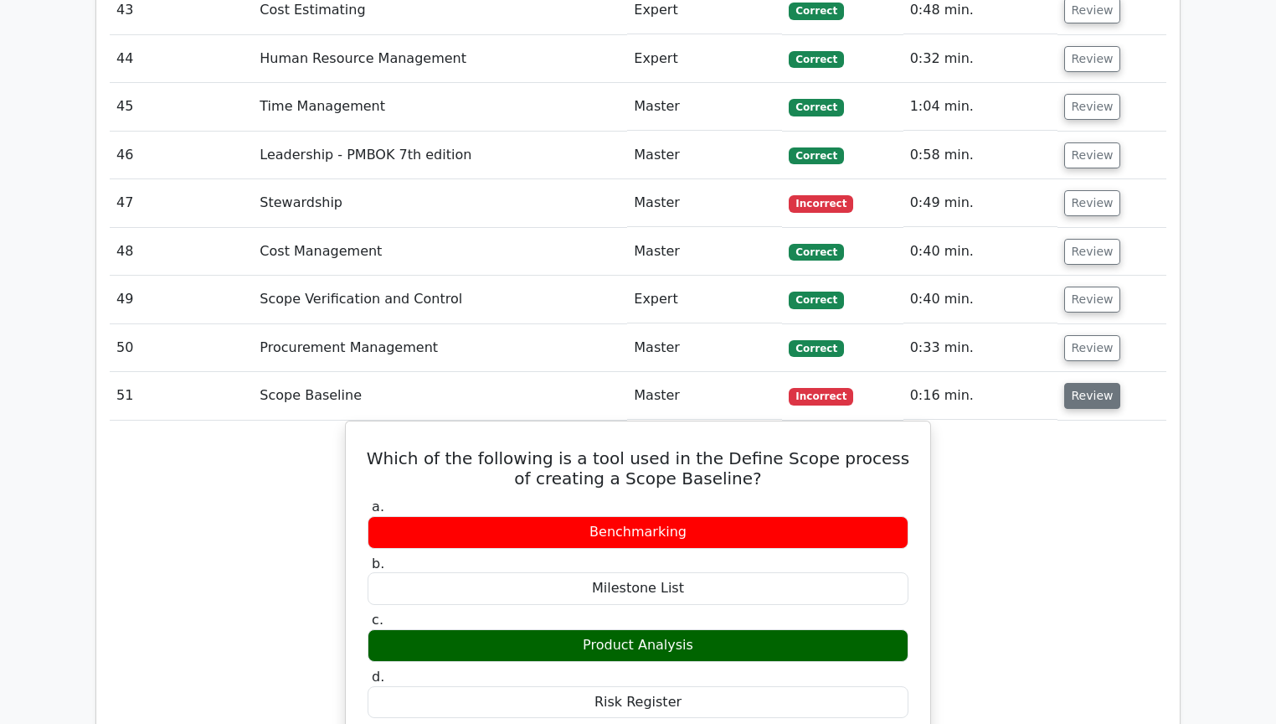
scroll to position [5458, 0]
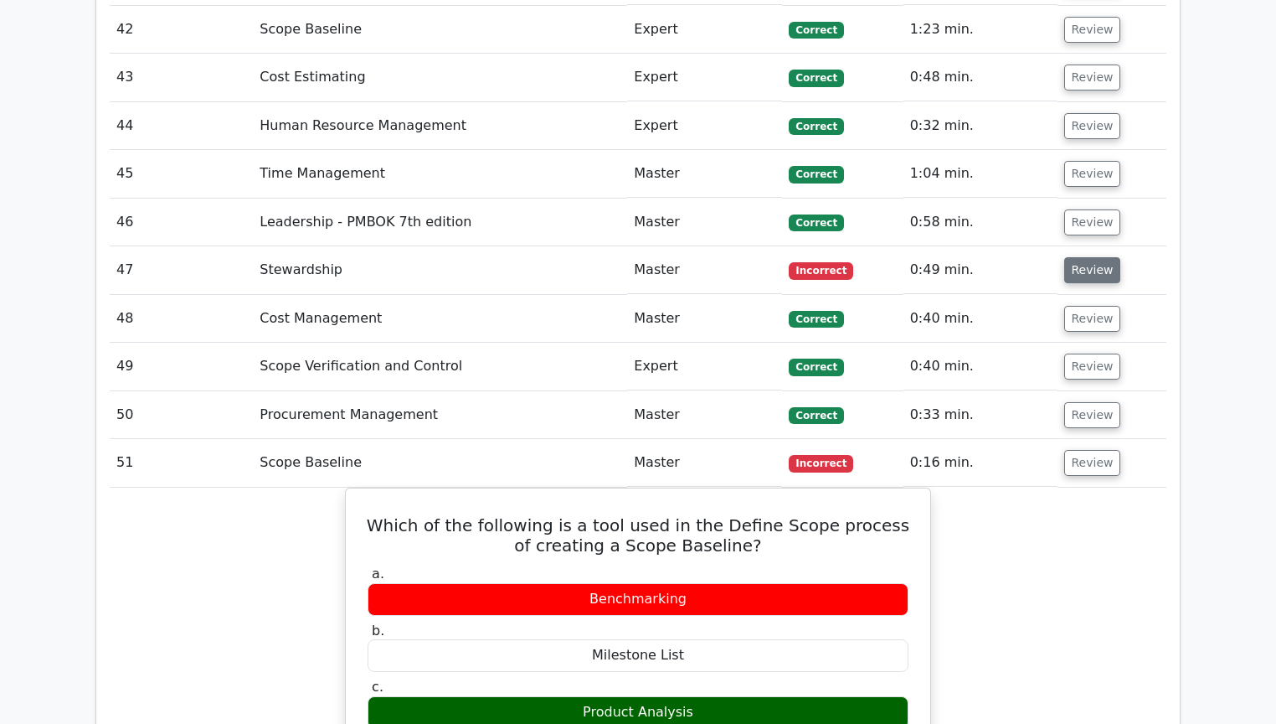
click at [1086, 257] on button "Review" at bounding box center [1092, 270] width 57 height 26
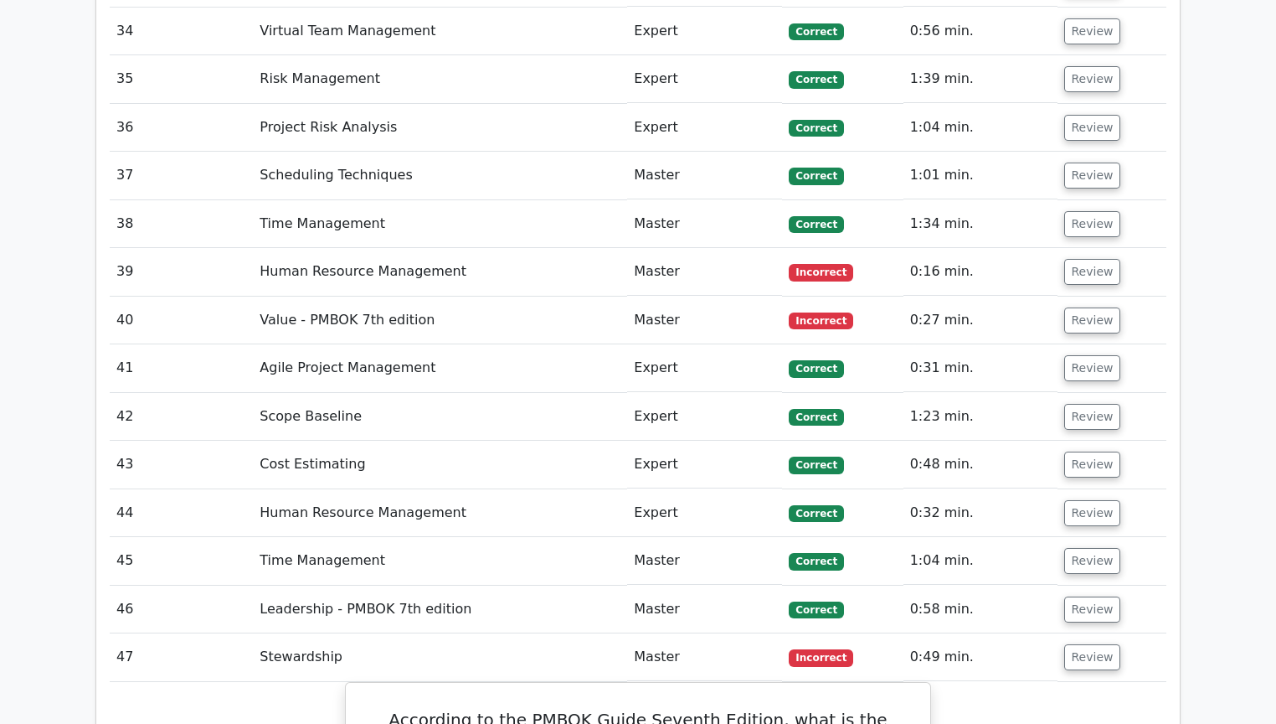
scroll to position [5056, 0]
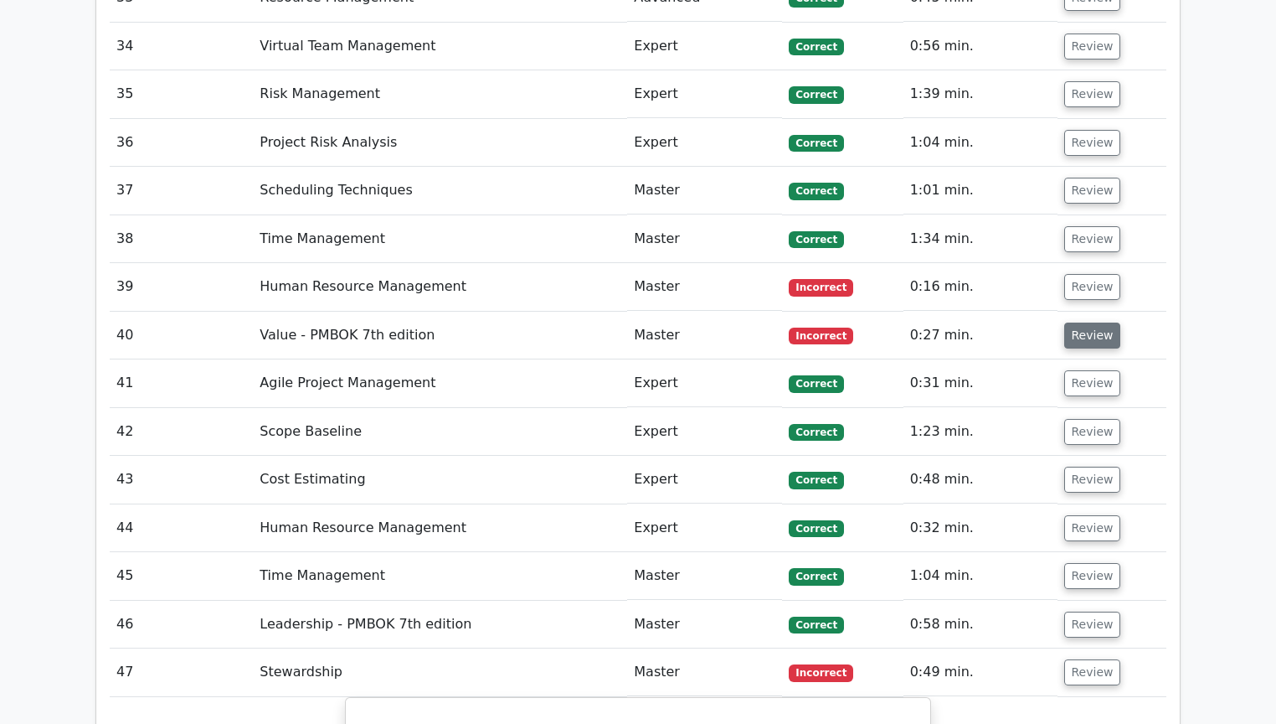
click at [1097, 322] on button "Review" at bounding box center [1092, 335] width 57 height 26
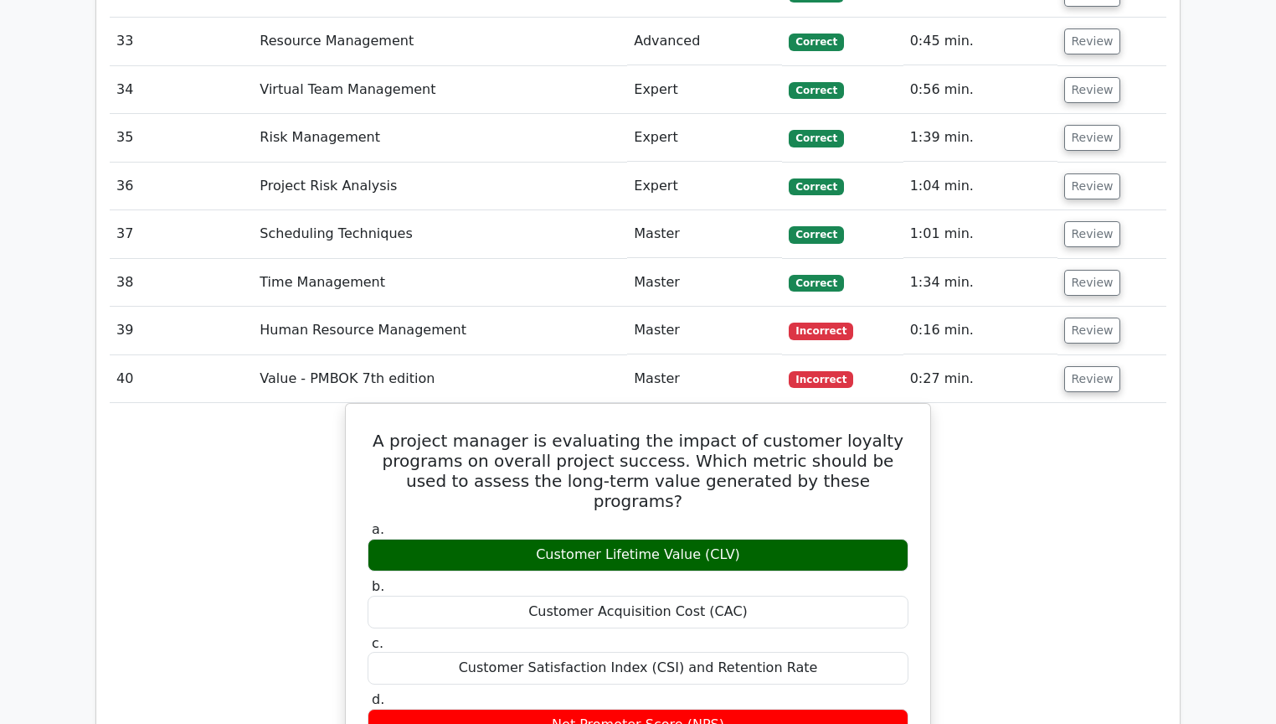
scroll to position [4989, 0]
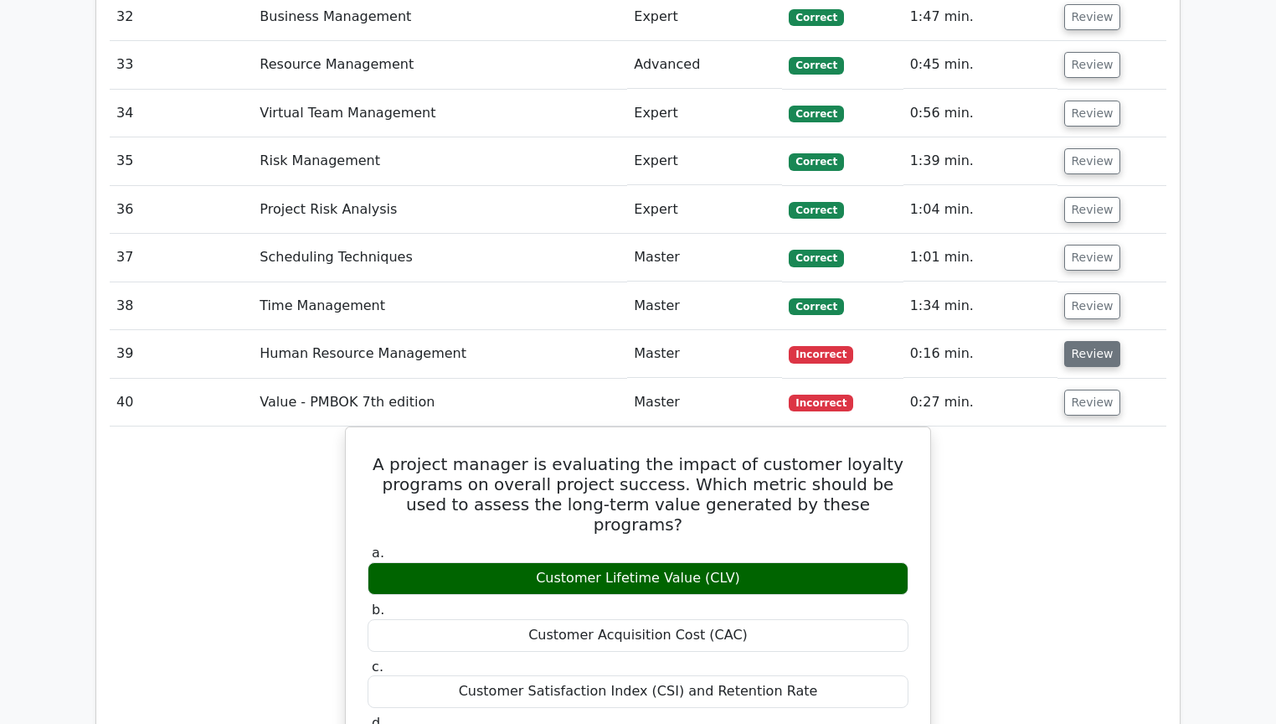
click at [1102, 341] on button "Review" at bounding box center [1092, 354] width 57 height 26
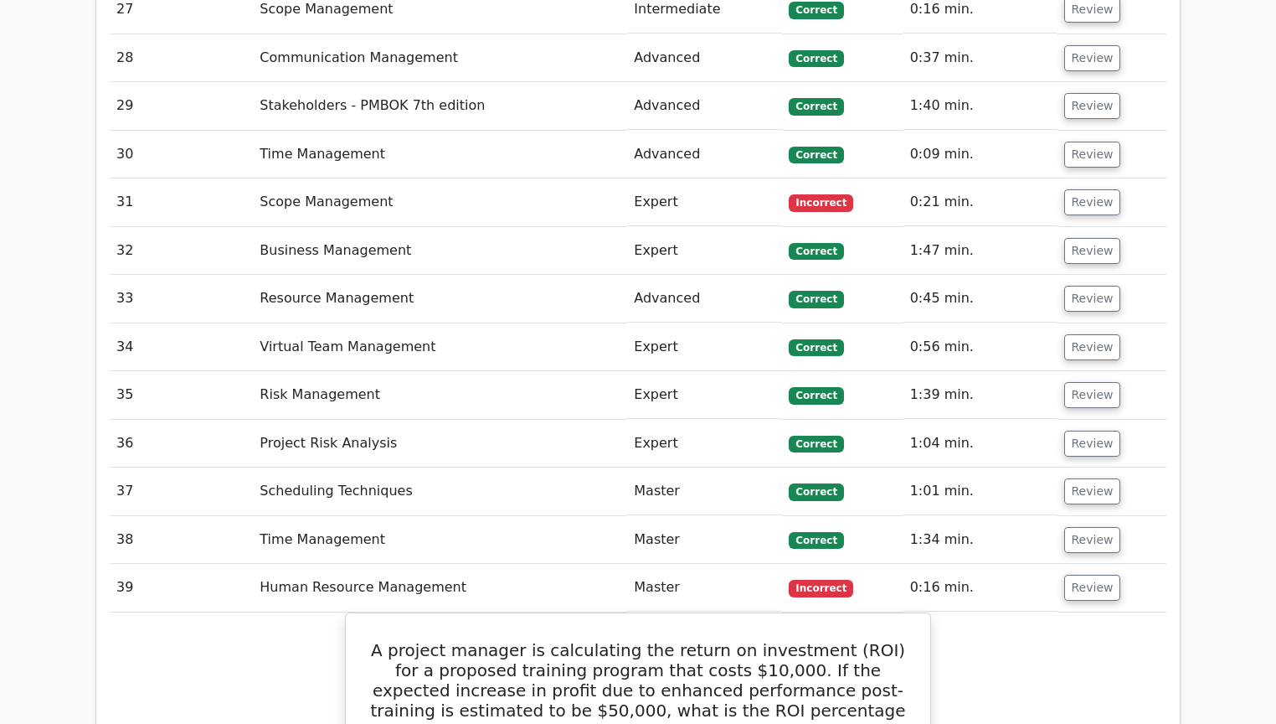
scroll to position [4587, 0]
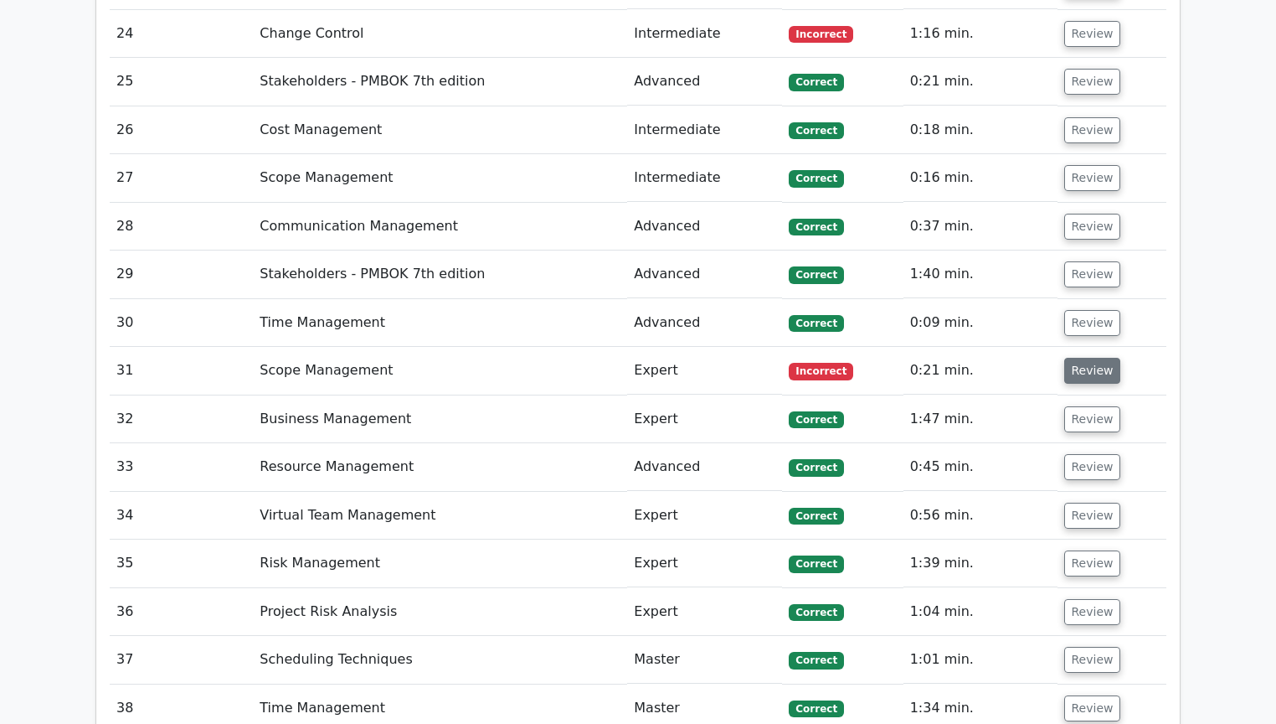
click at [1099, 358] on button "Review" at bounding box center [1092, 371] width 57 height 26
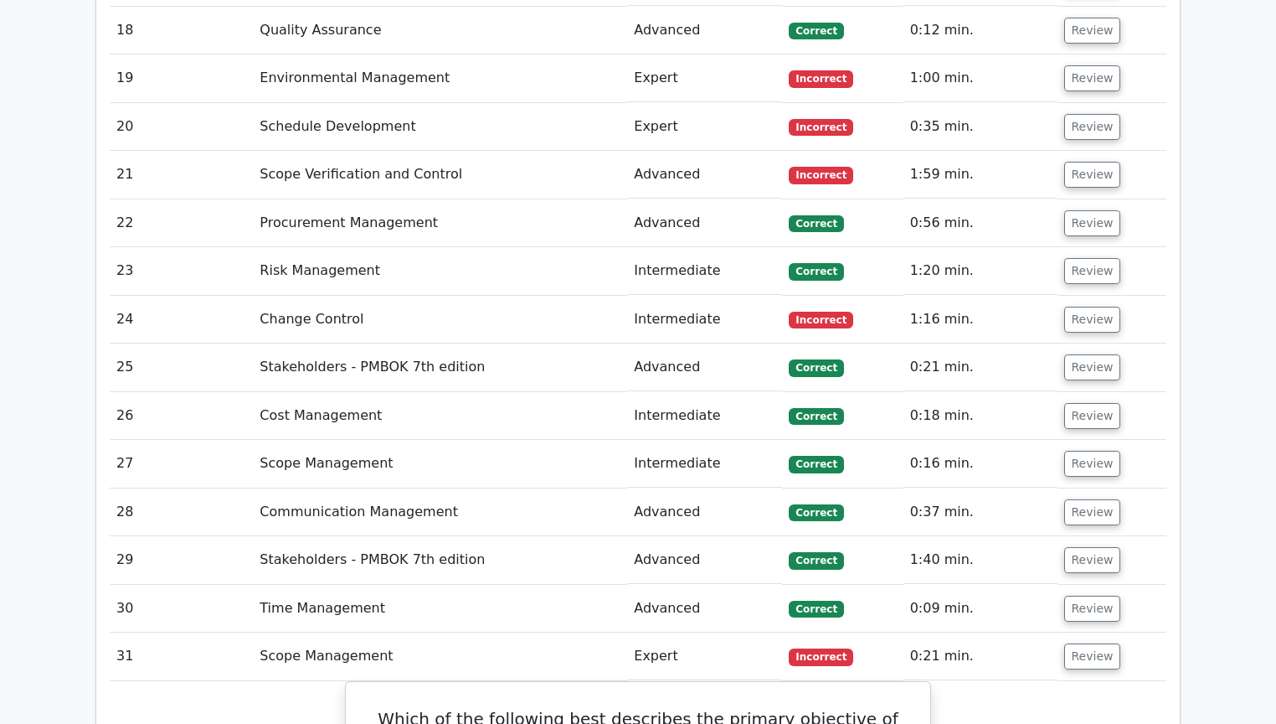
scroll to position [4252, 0]
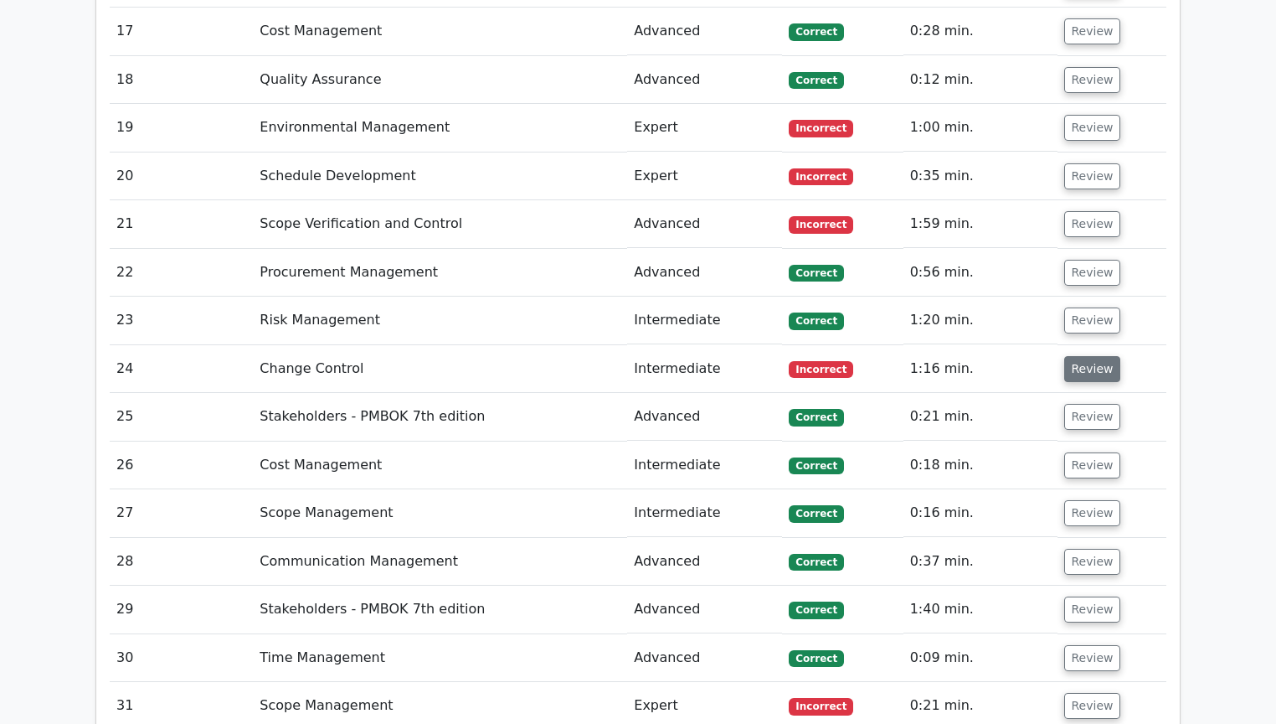
click at [1082, 356] on button "Review" at bounding box center [1092, 369] width 57 height 26
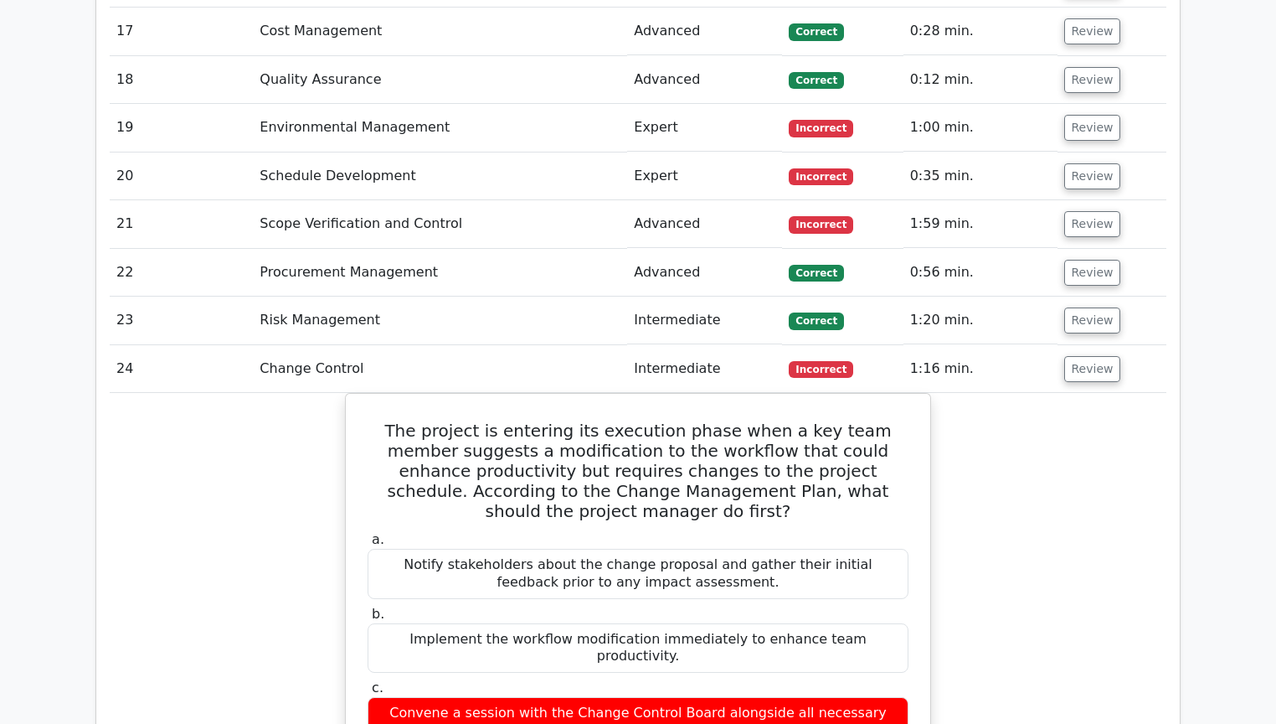
scroll to position [4185, 0]
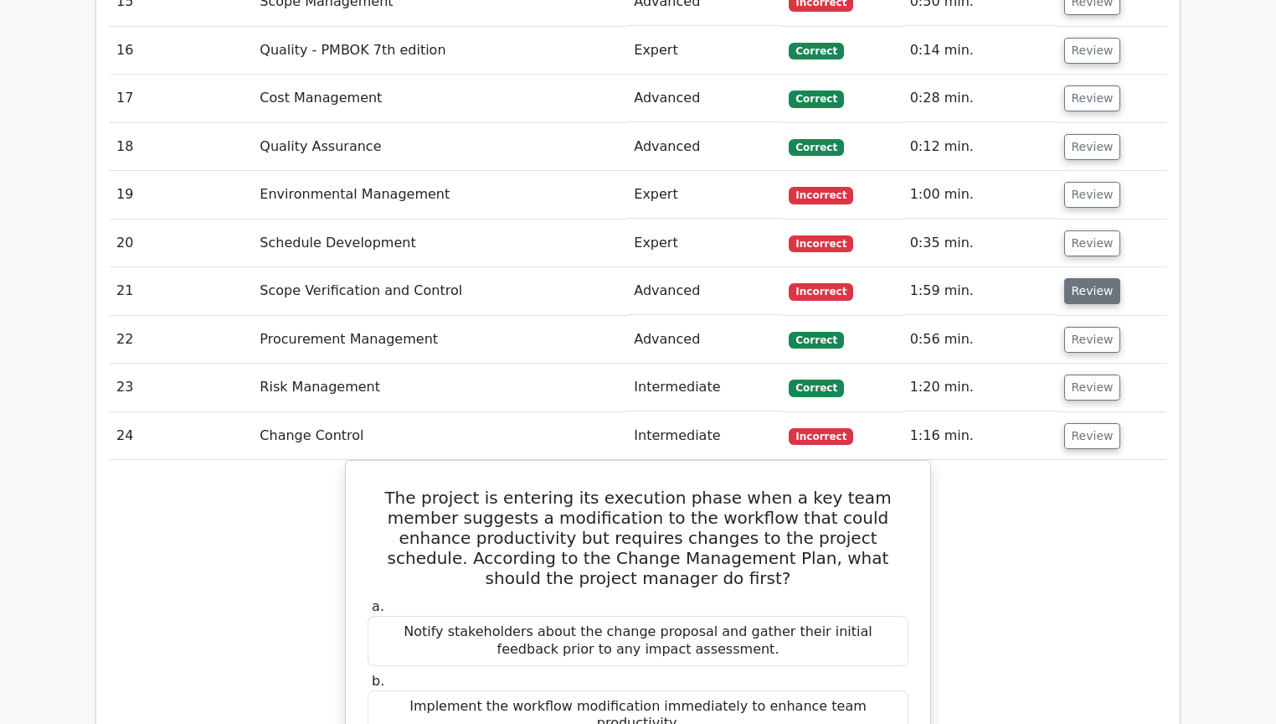
click at [1089, 278] on button "Review" at bounding box center [1092, 291] width 57 height 26
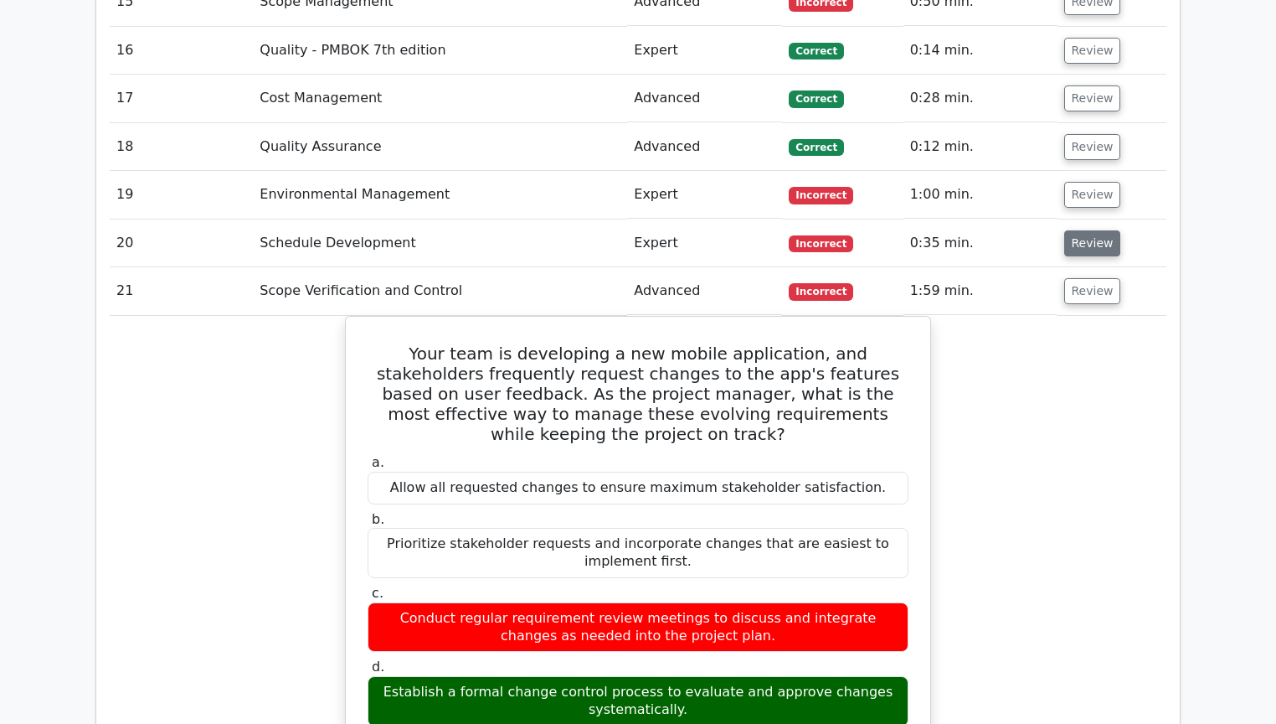
click at [1095, 230] on button "Review" at bounding box center [1092, 243] width 57 height 26
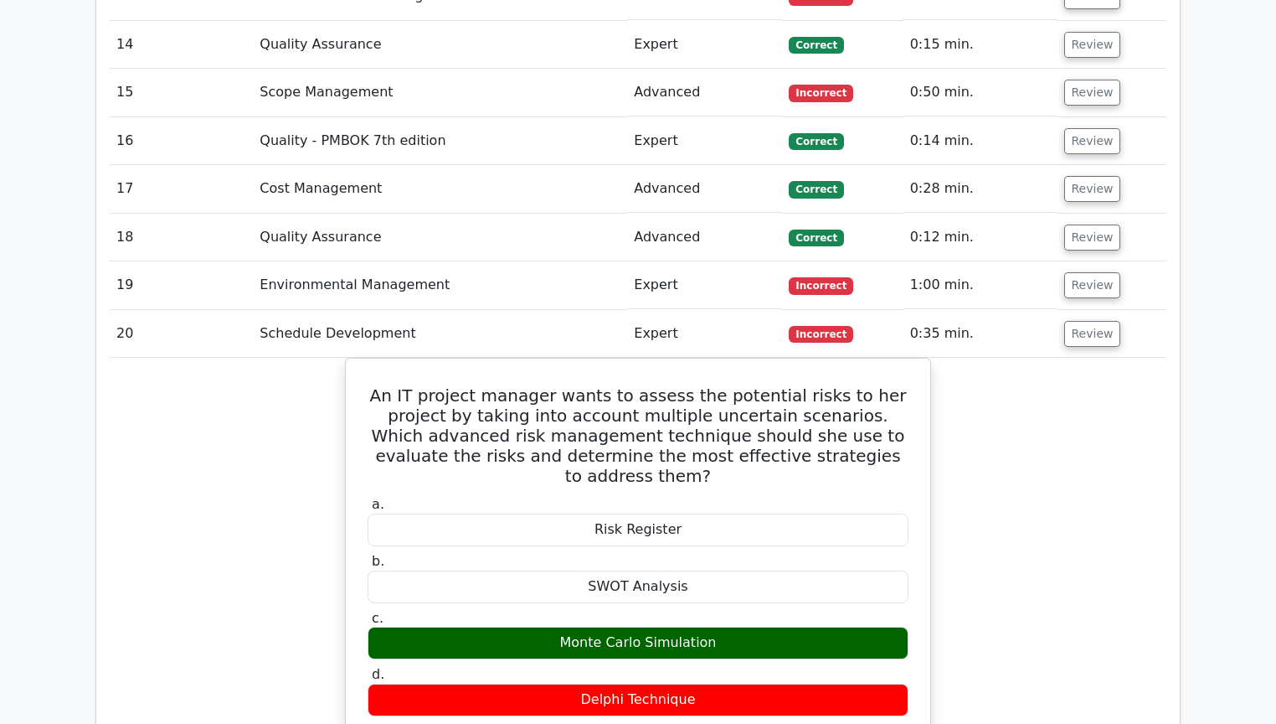
scroll to position [4051, 0]
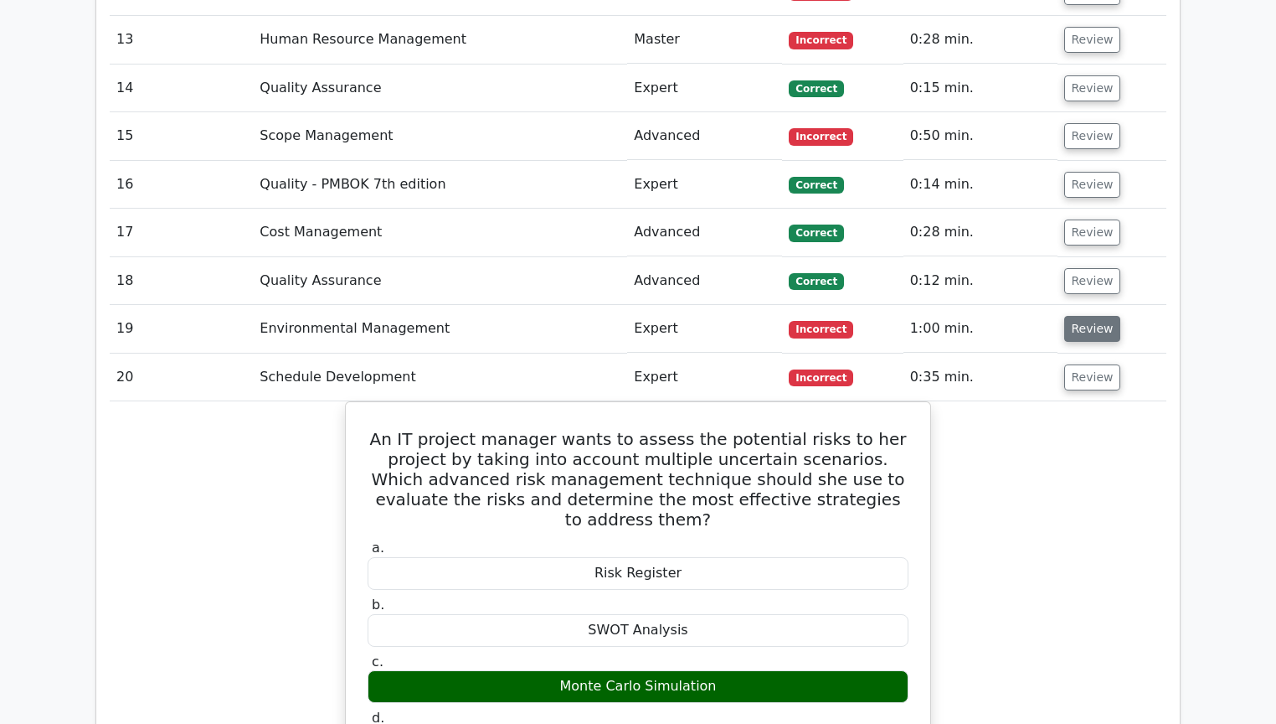
click at [1103, 316] on button "Review" at bounding box center [1092, 329] width 57 height 26
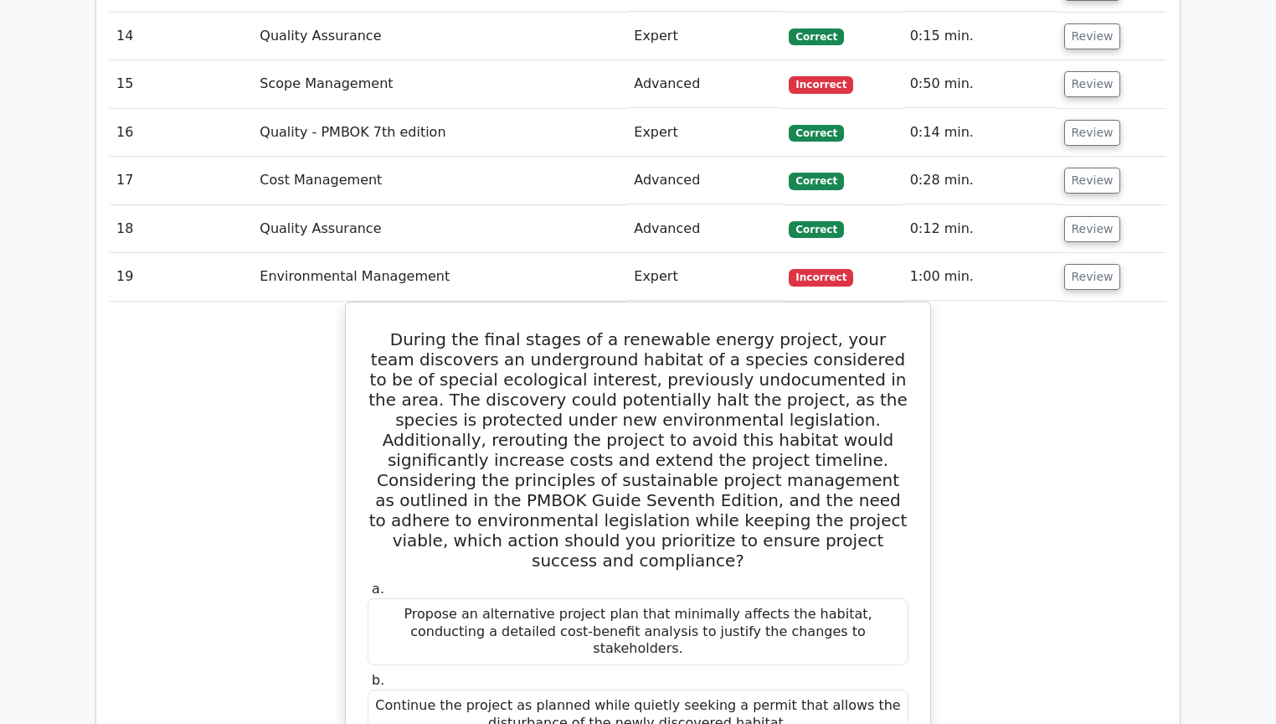
scroll to position [3917, 0]
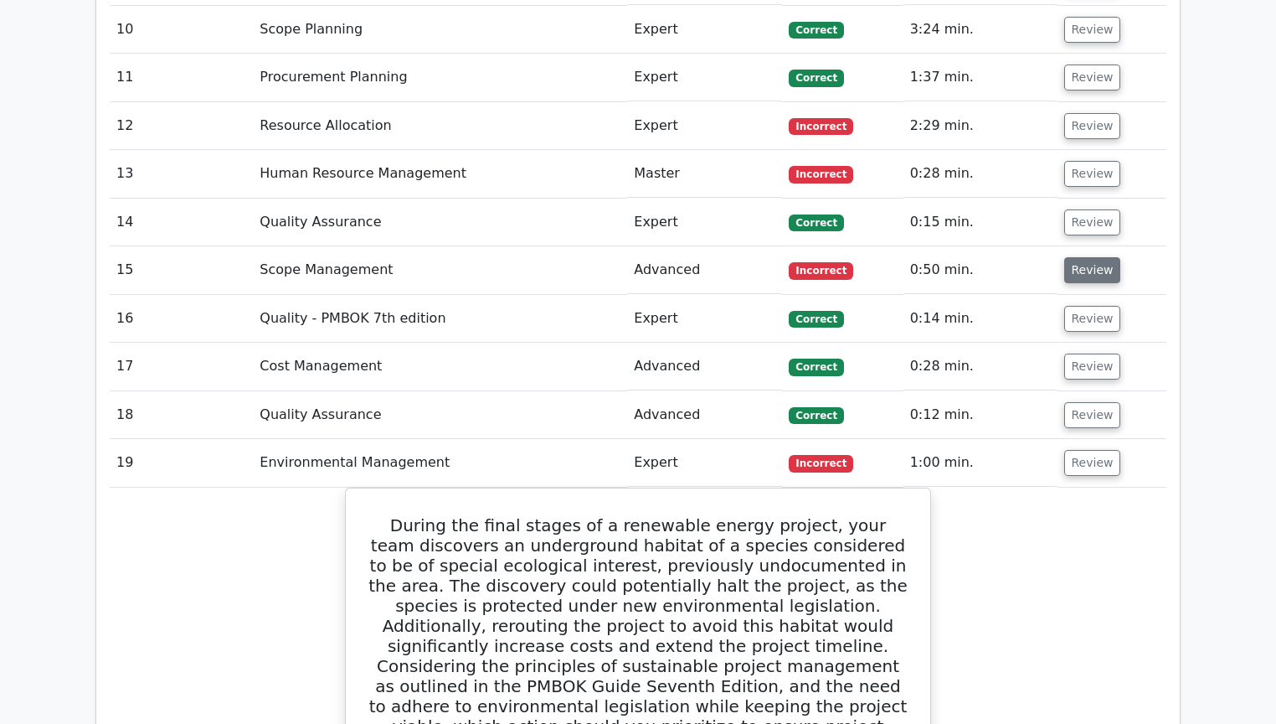
click at [1067, 257] on button "Review" at bounding box center [1092, 270] width 57 height 26
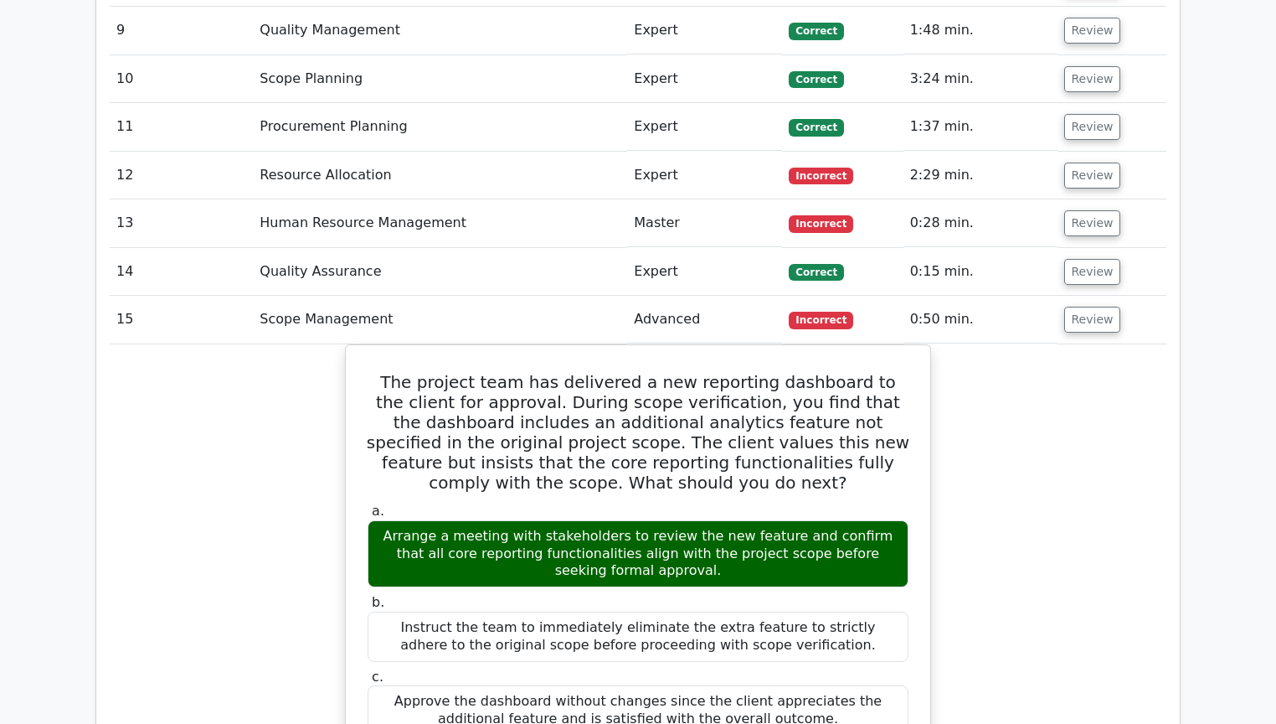
scroll to position [3850, 0]
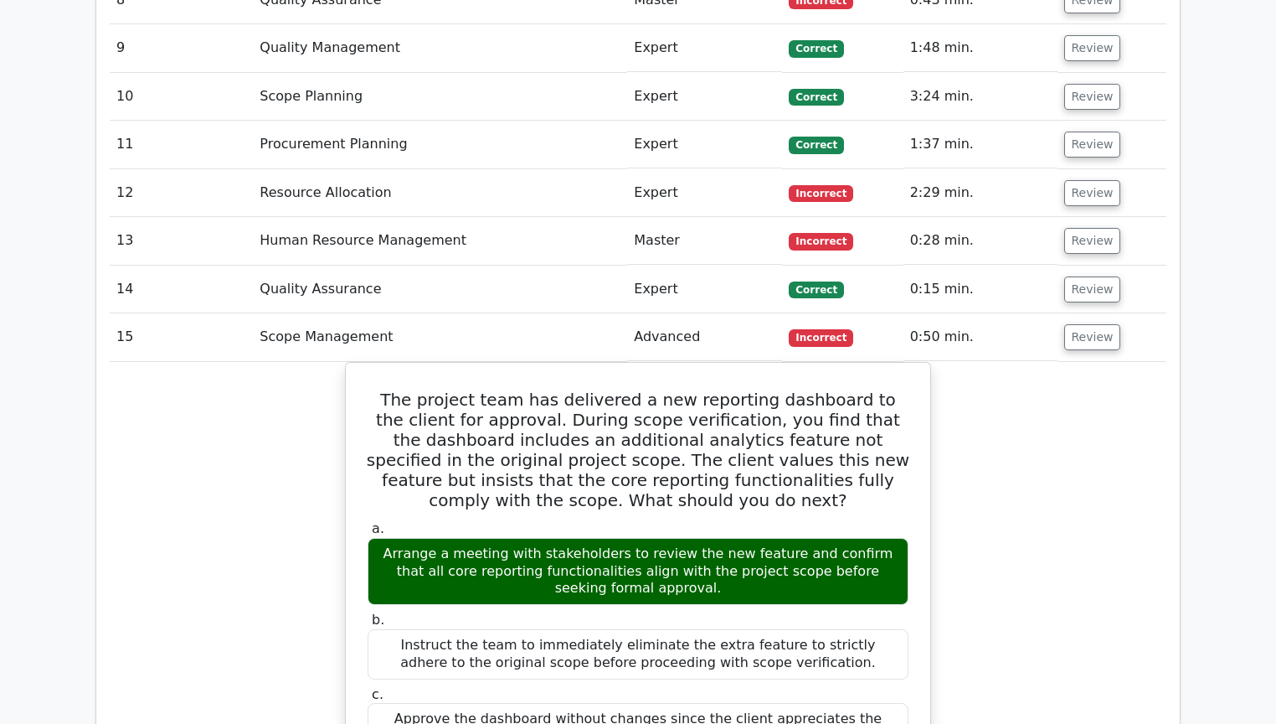
click at [1090, 217] on td "Review" at bounding box center [1113, 241] width 110 height 48
click at [1090, 228] on button "Review" at bounding box center [1092, 241] width 57 height 26
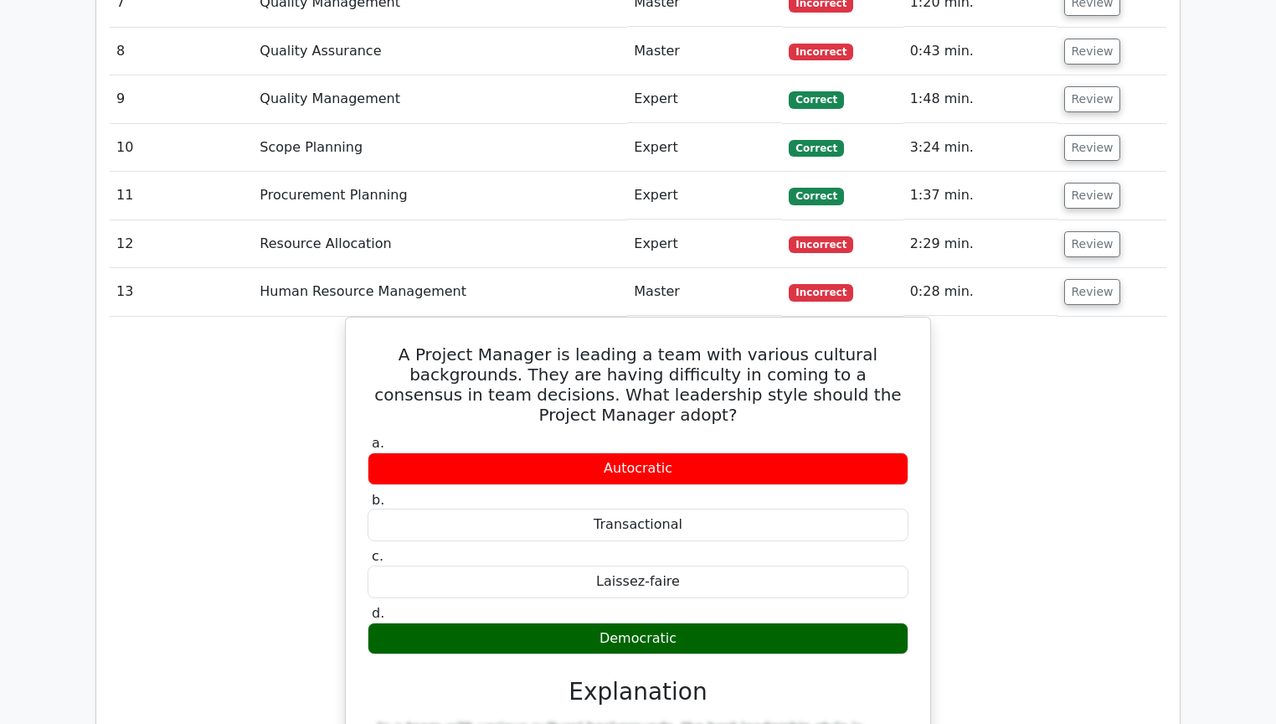
scroll to position [3783, 0]
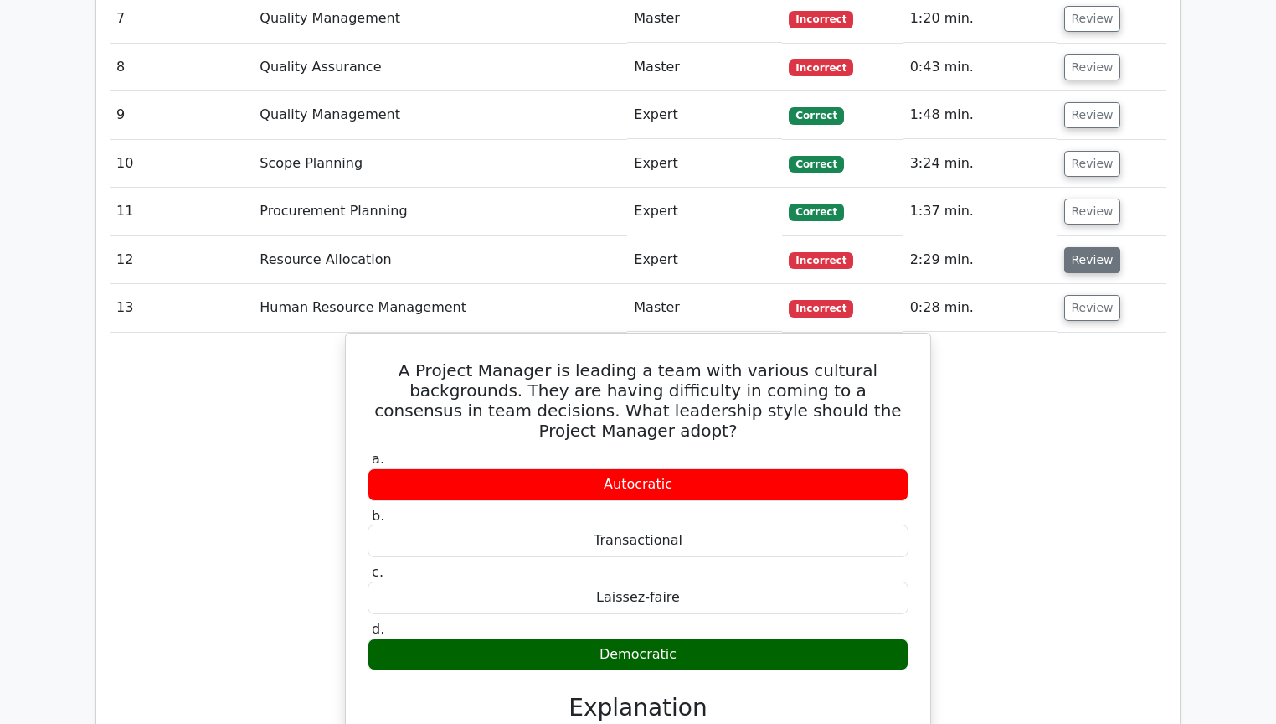
click at [1085, 247] on button "Review" at bounding box center [1092, 260] width 57 height 26
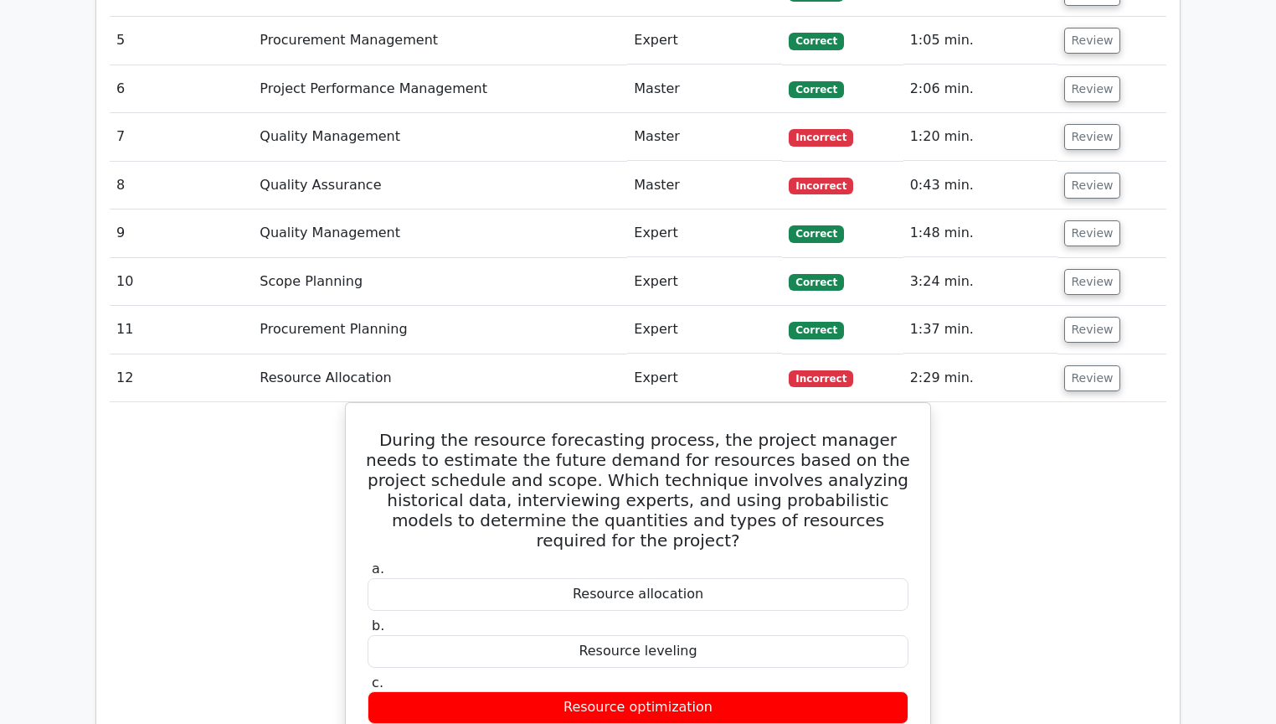
scroll to position [3649, 0]
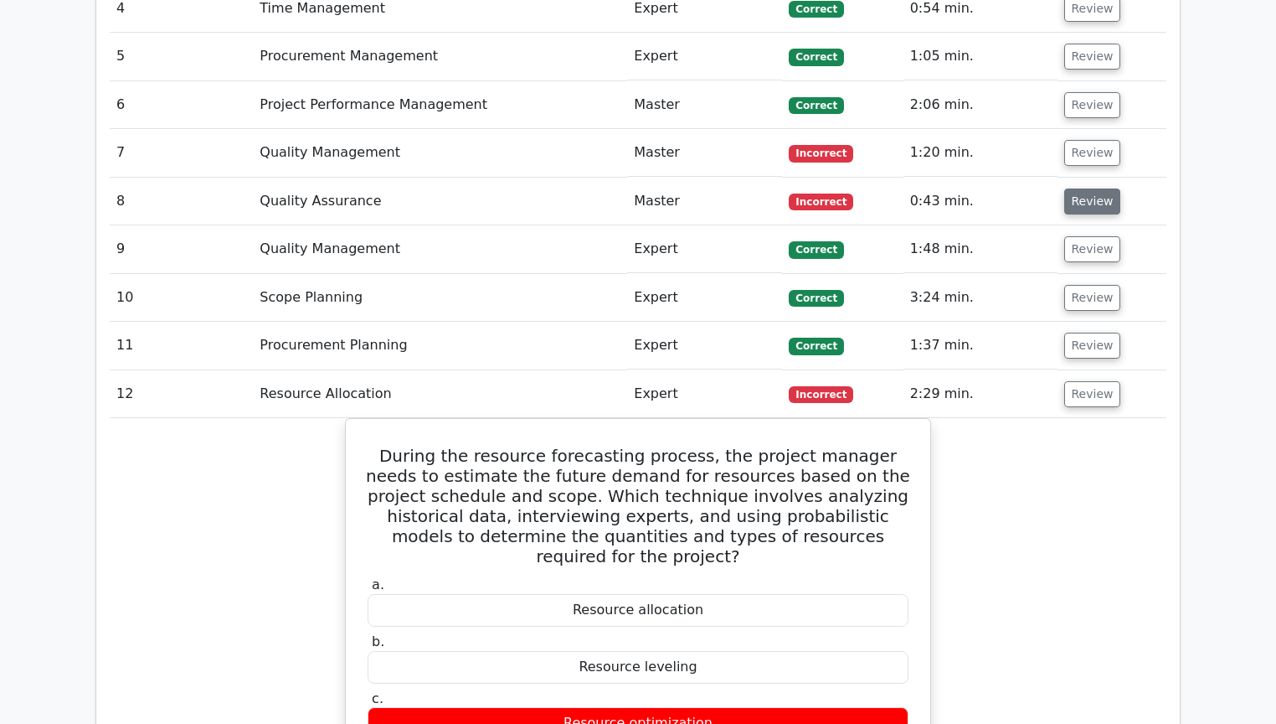
click at [1079, 188] on button "Review" at bounding box center [1092, 201] width 57 height 26
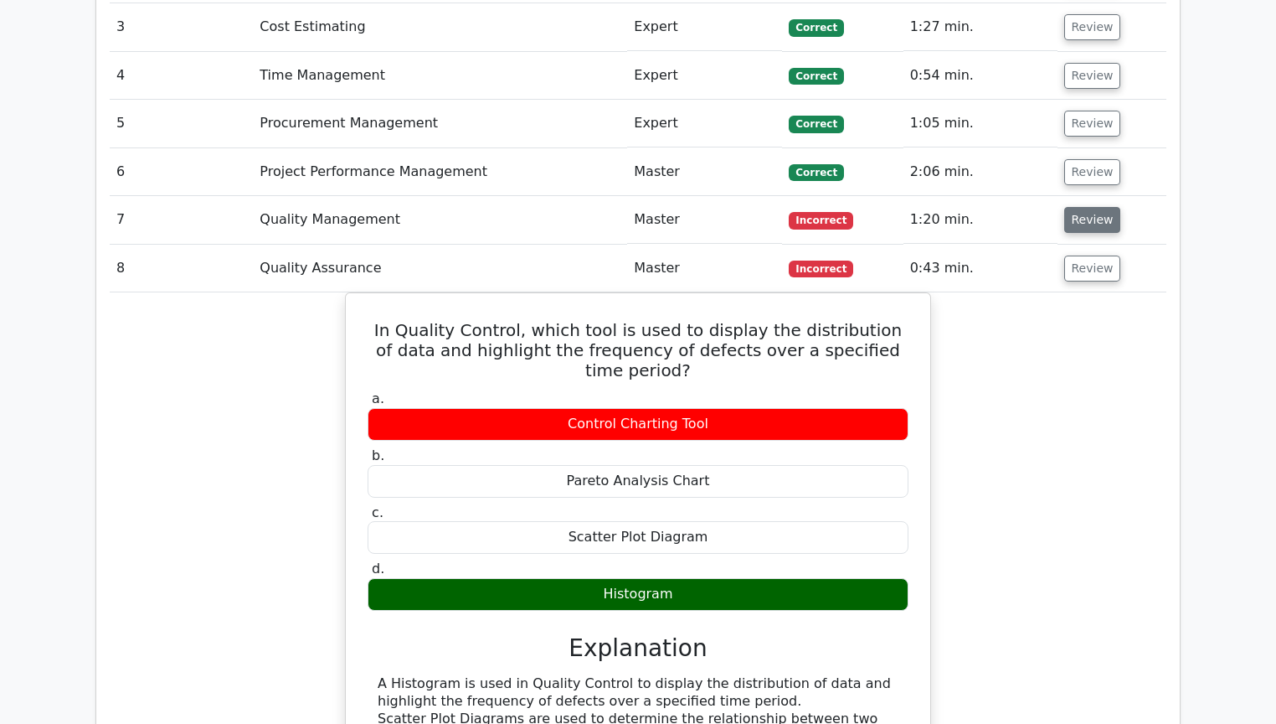
click at [1091, 207] on button "Review" at bounding box center [1092, 220] width 57 height 26
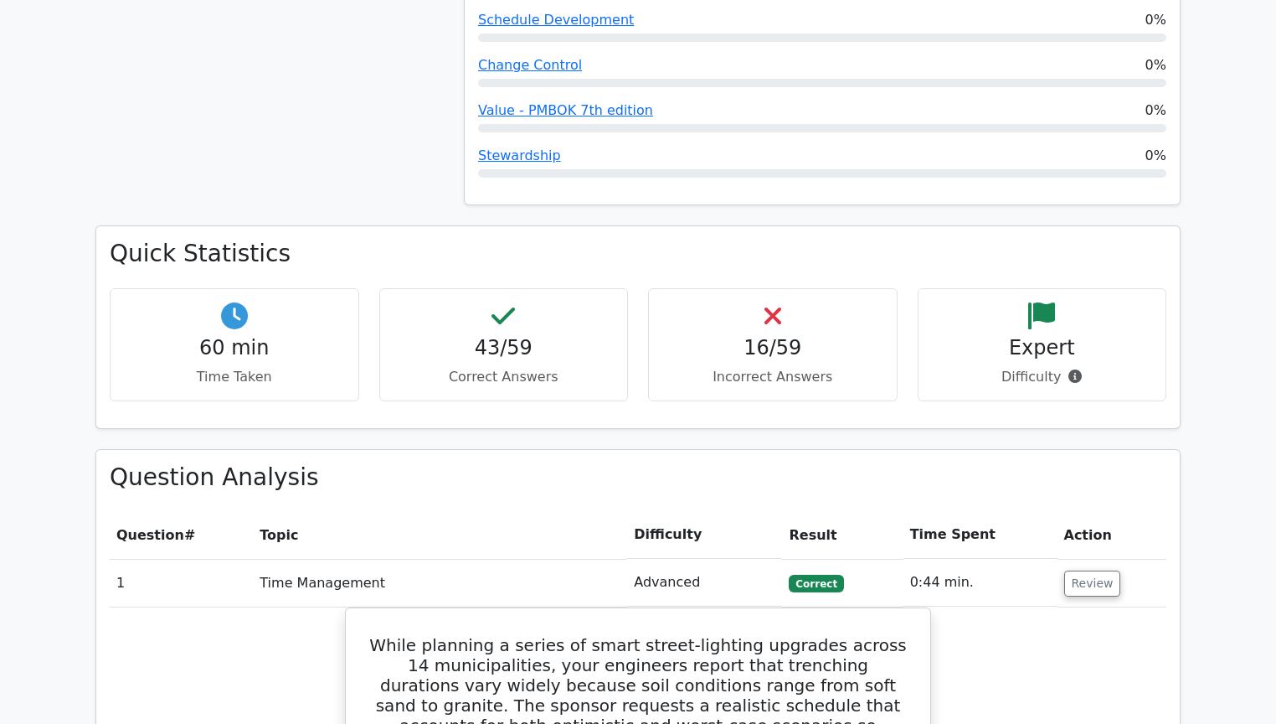
scroll to position [2033, 0]
